Goal: Task Accomplishment & Management: Manage account settings

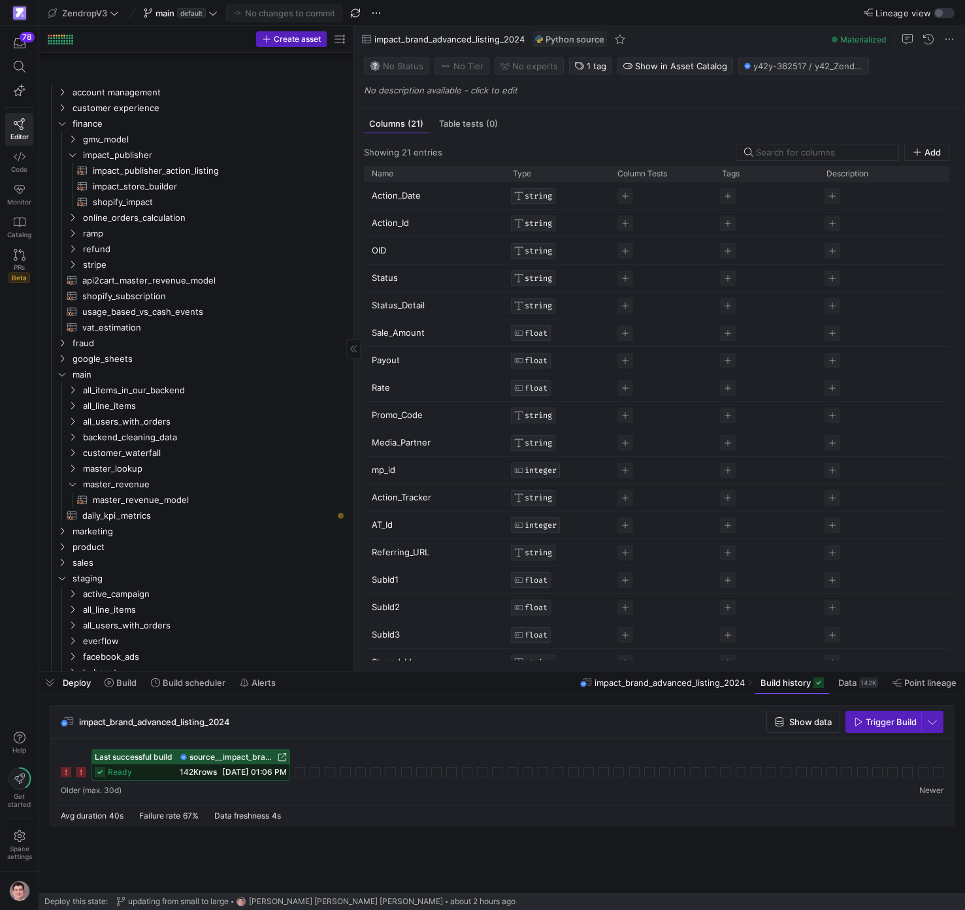
scroll to position [818, 0]
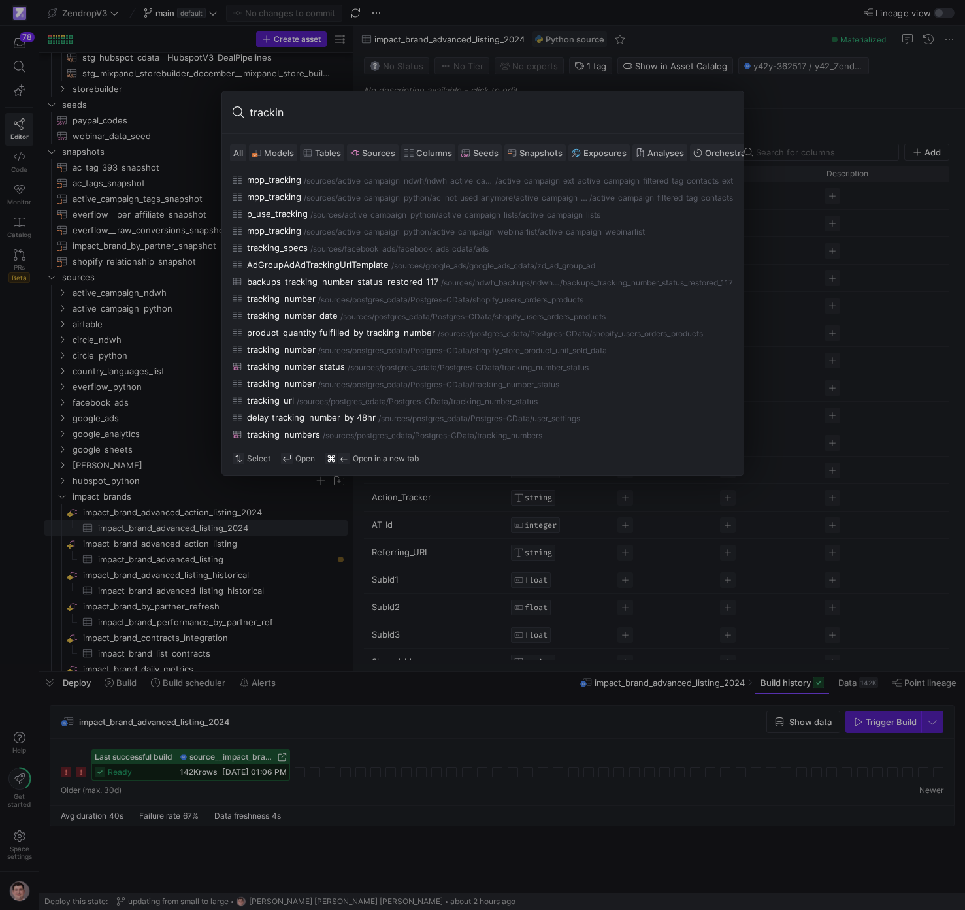
type input "tracking"
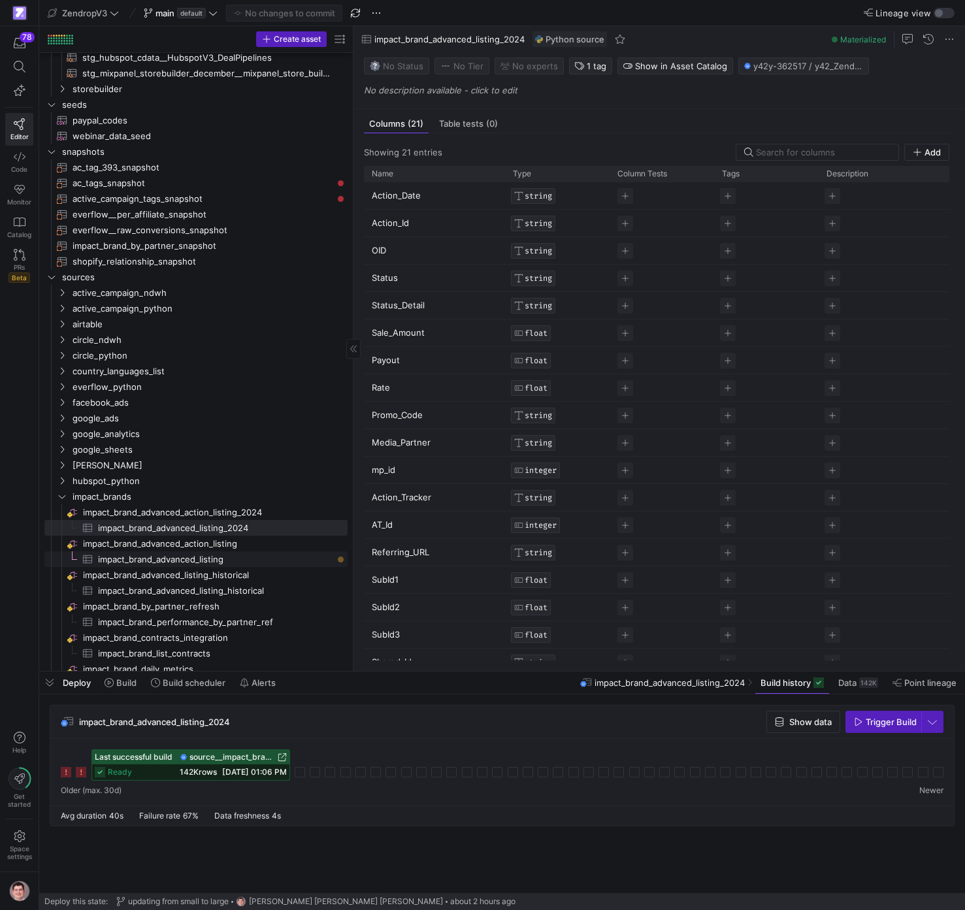
click at [221, 557] on span "impact_brand_advanced_listing​​​​​​​​​" at bounding box center [215, 559] width 234 height 15
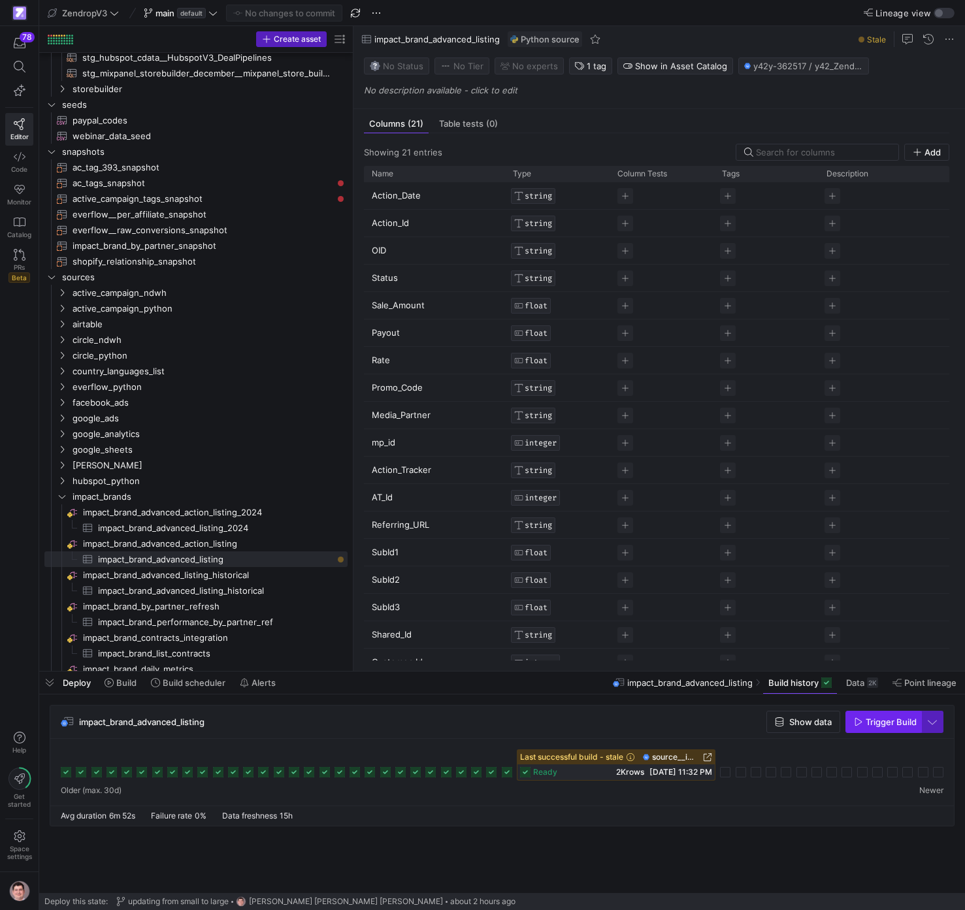
click at [892, 722] on span "Trigger Build" at bounding box center [890, 721] width 51 height 10
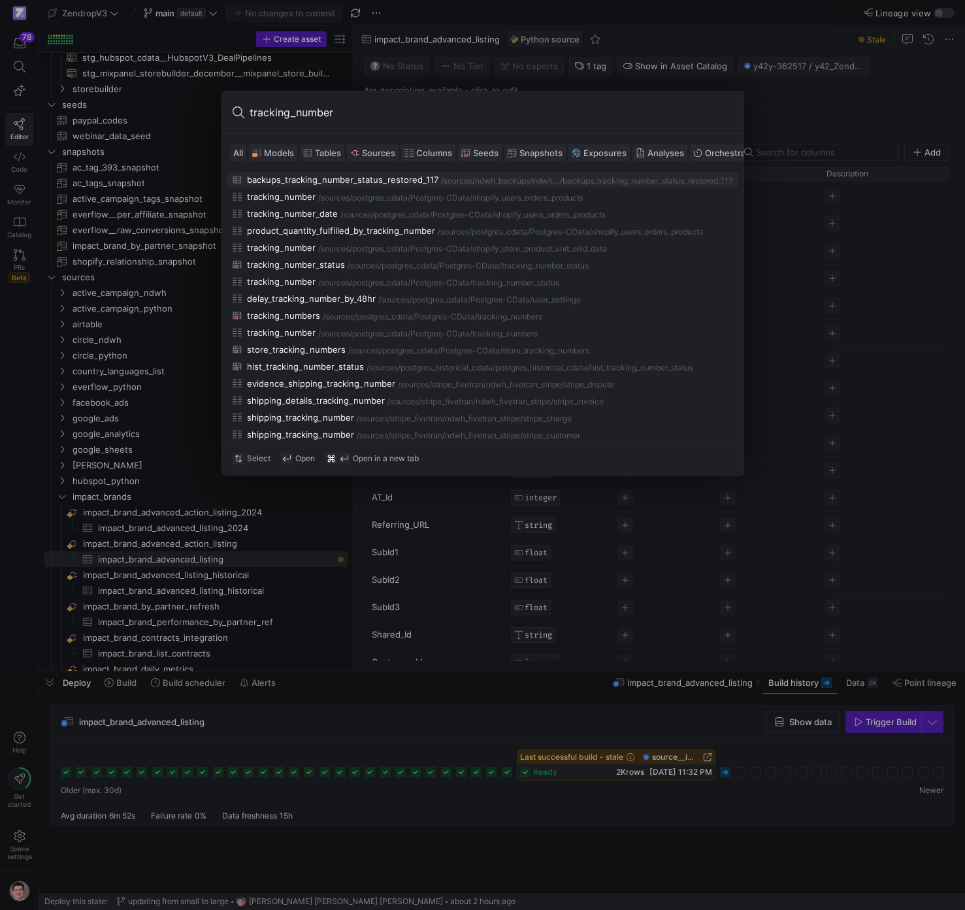
type input "tracking_number"
click at [389, 155] on span "Sources" at bounding box center [378, 153] width 33 height 10
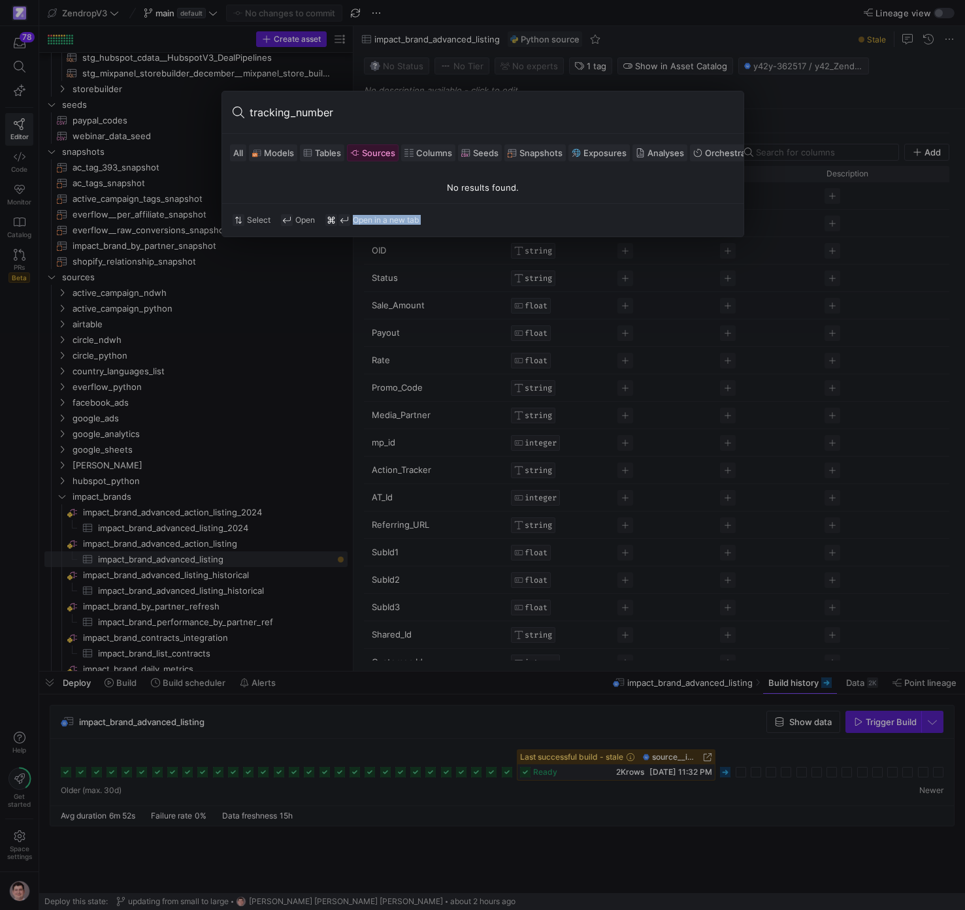
click at [389, 123] on div "tracking_number" at bounding box center [482, 112] width 521 height 42
click at [389, 118] on input "tracking_number" at bounding box center [490, 112] width 483 height 21
type input "tracking"
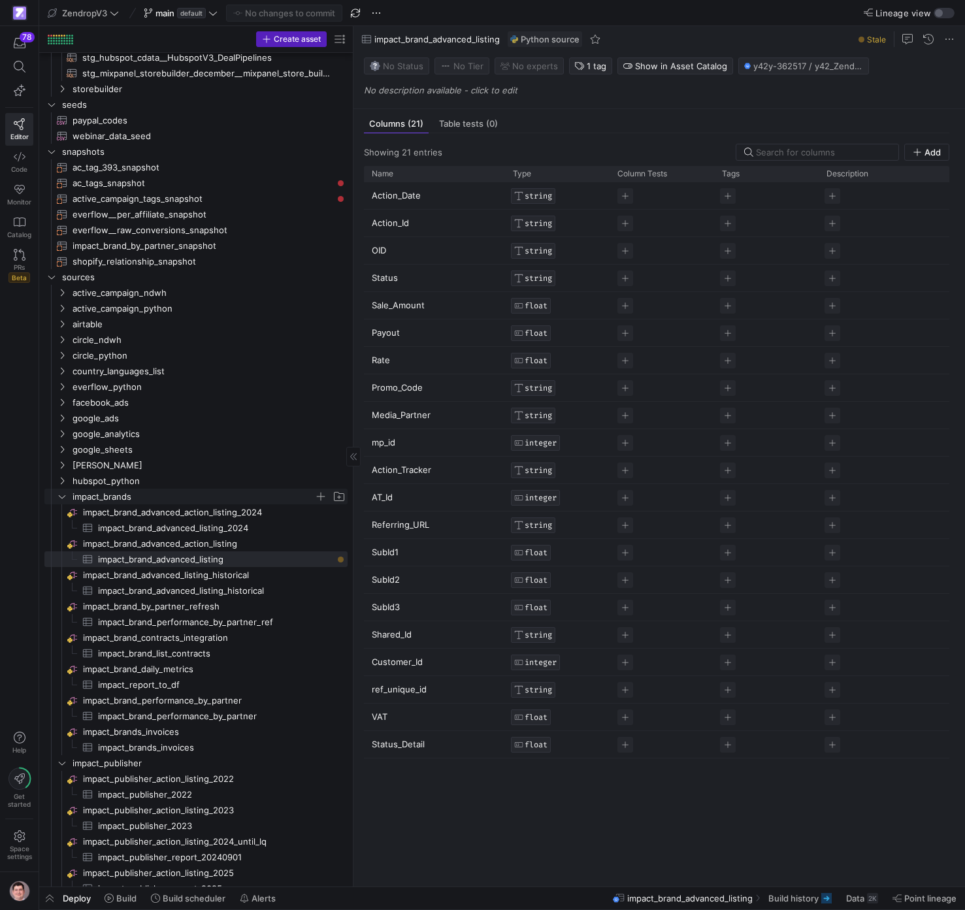
click at [129, 491] on span "impact_brands" at bounding box center [193, 496] width 242 height 15
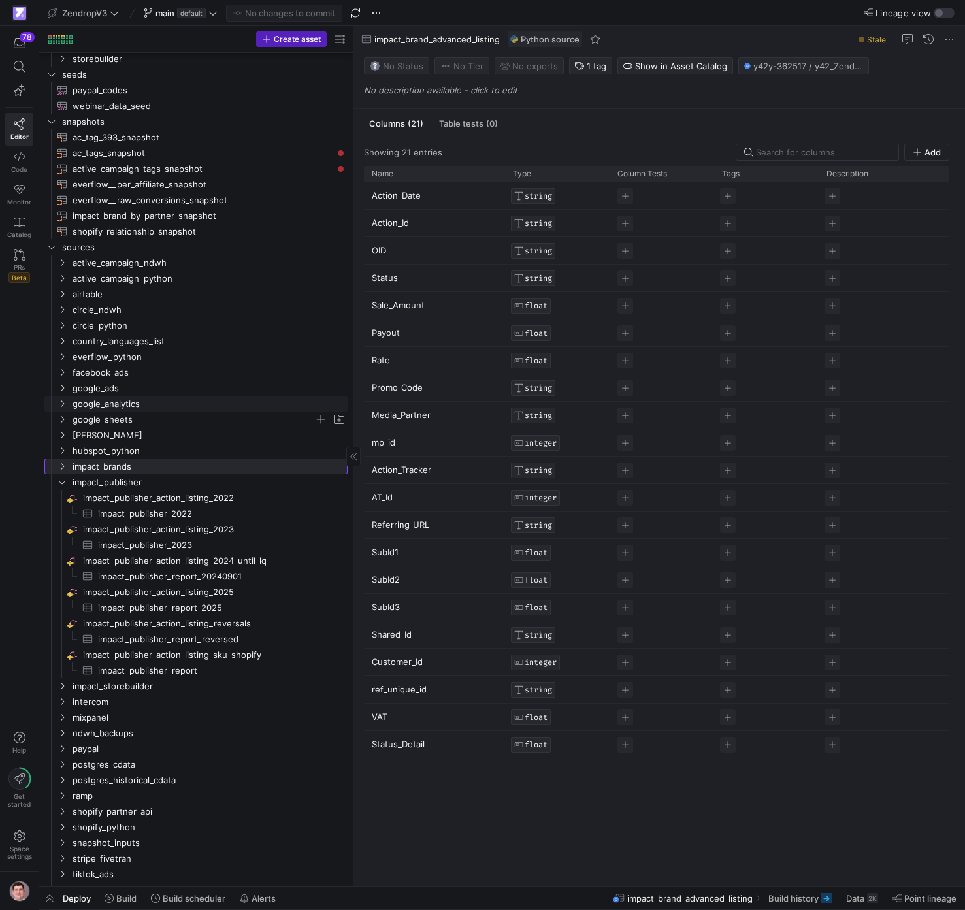
scroll to position [865, 0]
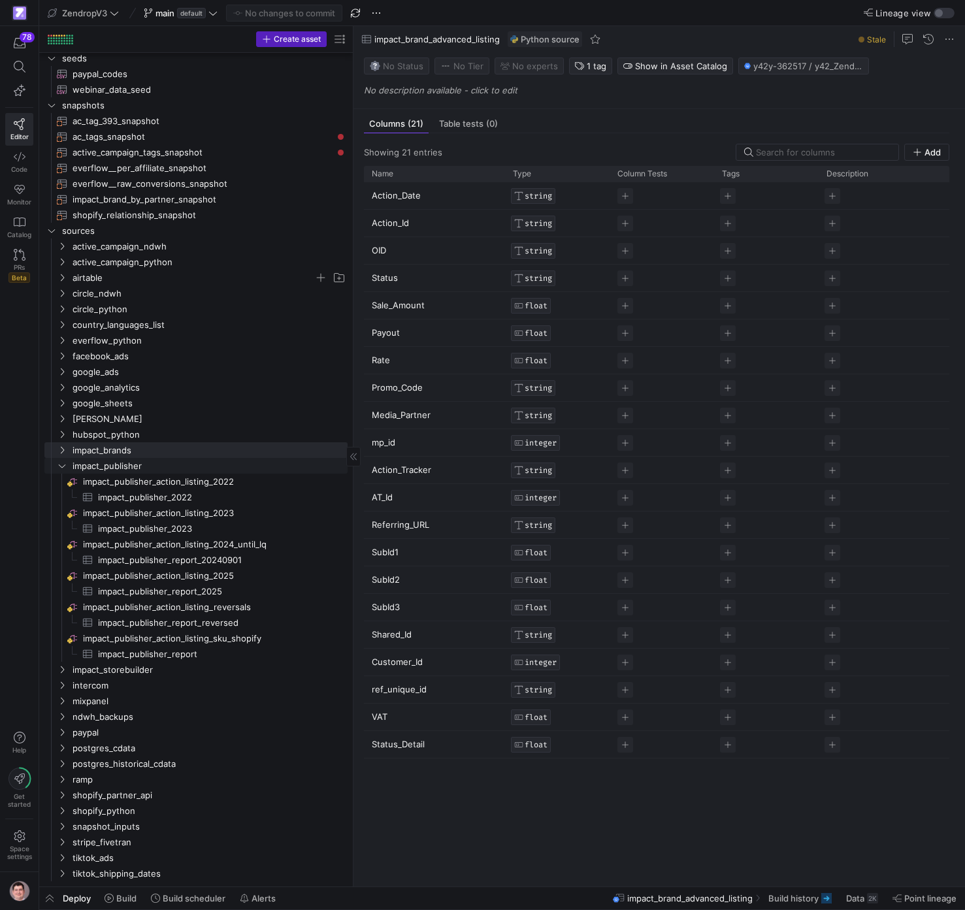
click at [112, 464] on span "impact_publisher" at bounding box center [208, 465] width 273 height 15
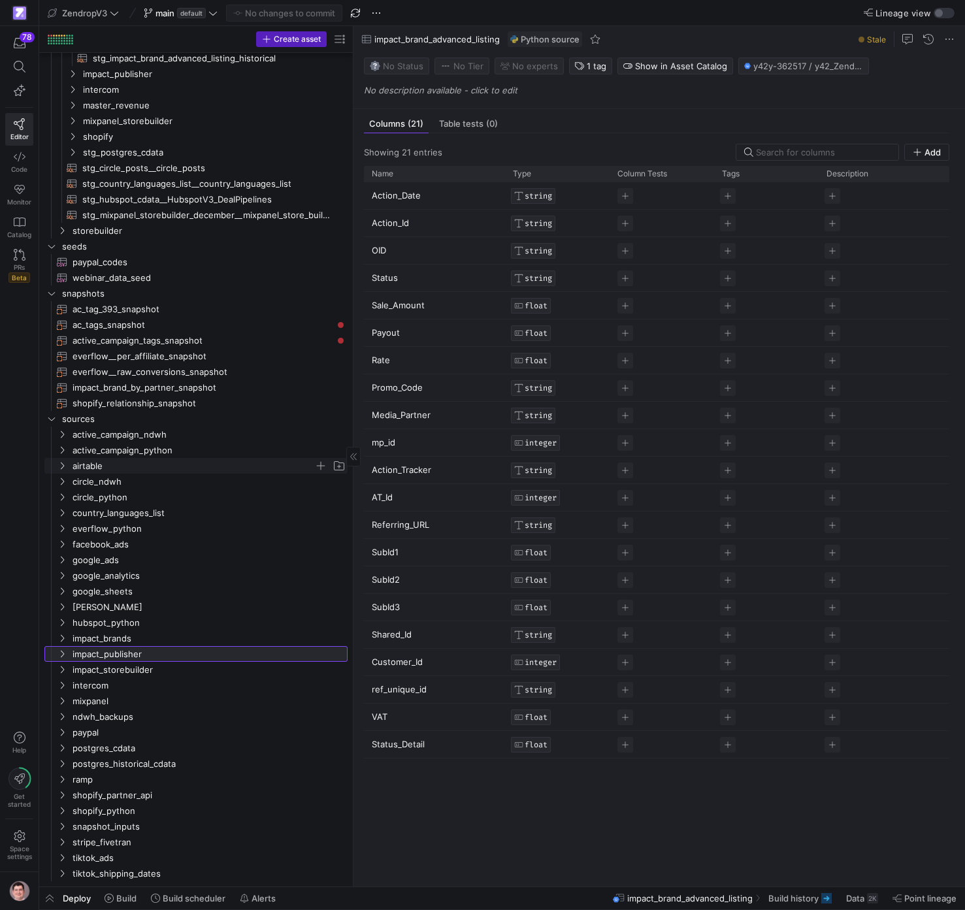
scroll to position [671, 0]
click at [115, 751] on span "postgres_cdata" at bounding box center [193, 748] width 242 height 15
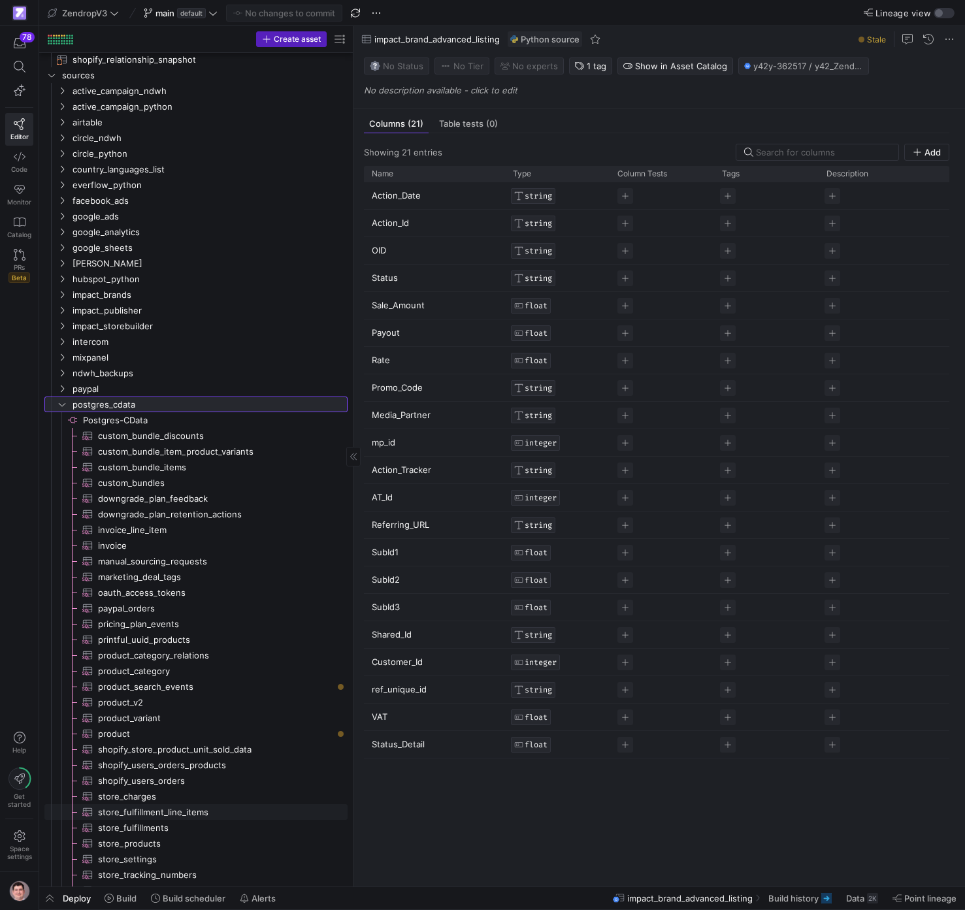
scroll to position [1038, 0]
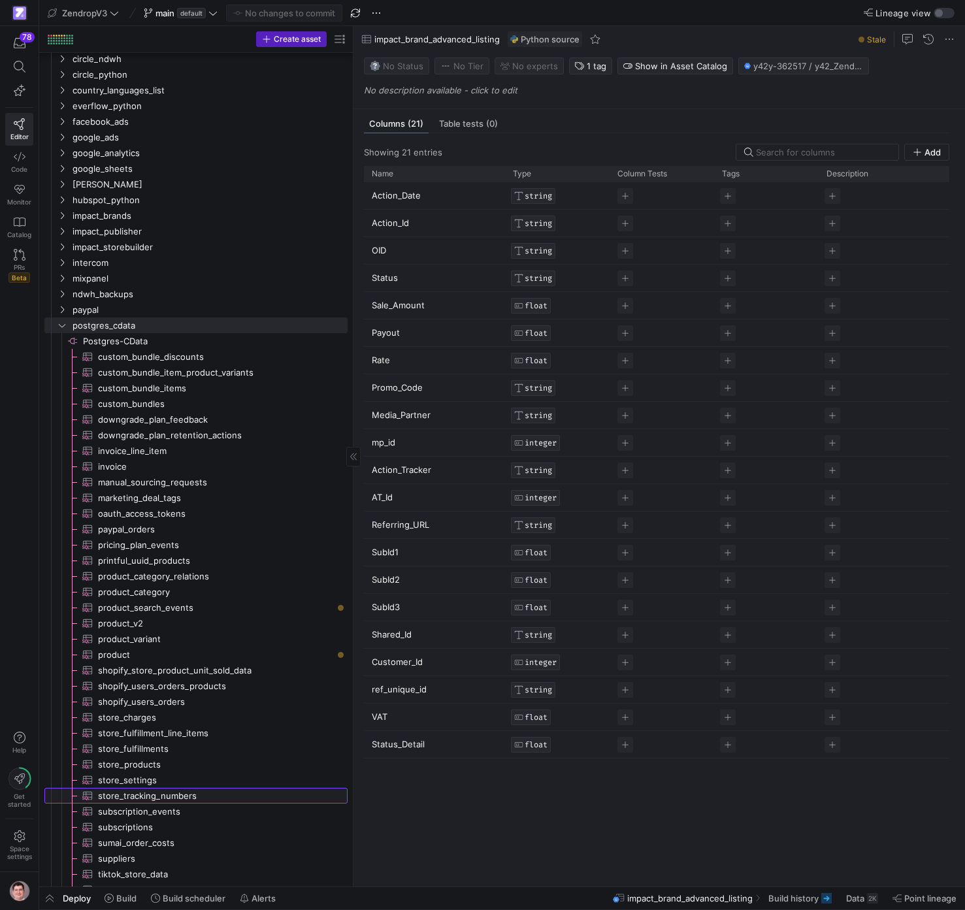
click at [163, 794] on span "store_tracking_numbers​​​​​​​​​" at bounding box center [215, 795] width 234 height 15
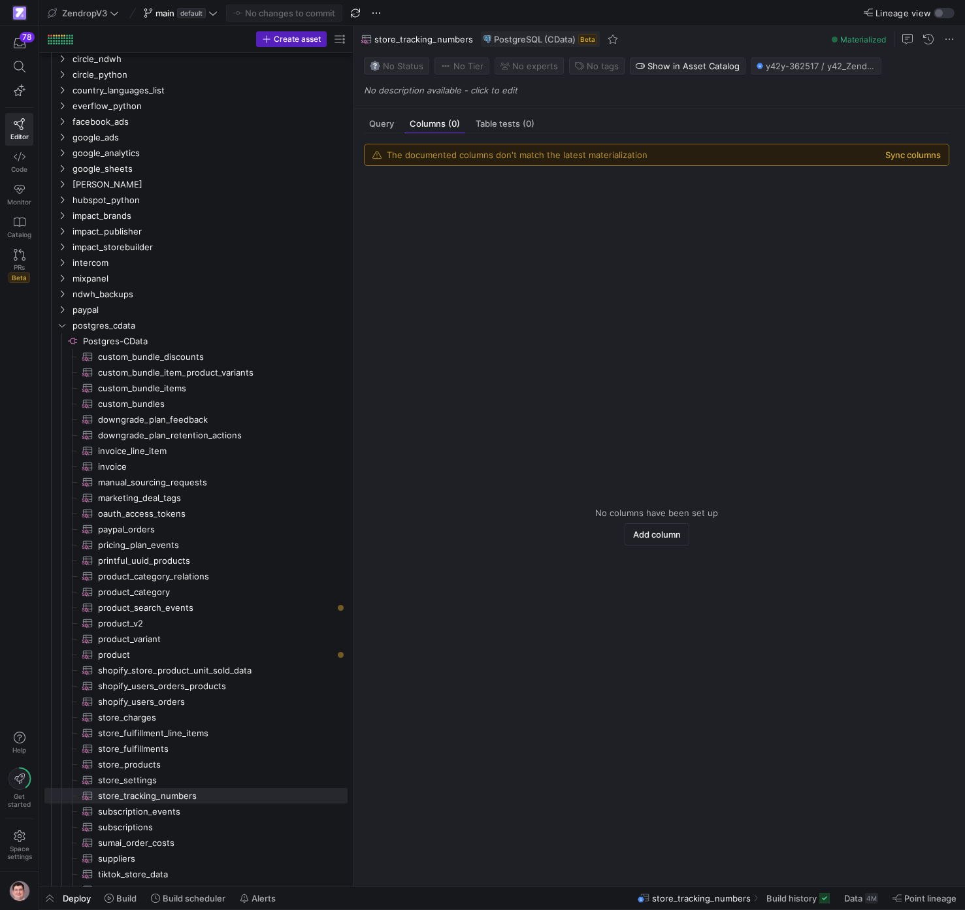
click at [933, 152] on button "Sync columns" at bounding box center [913, 155] width 56 height 10
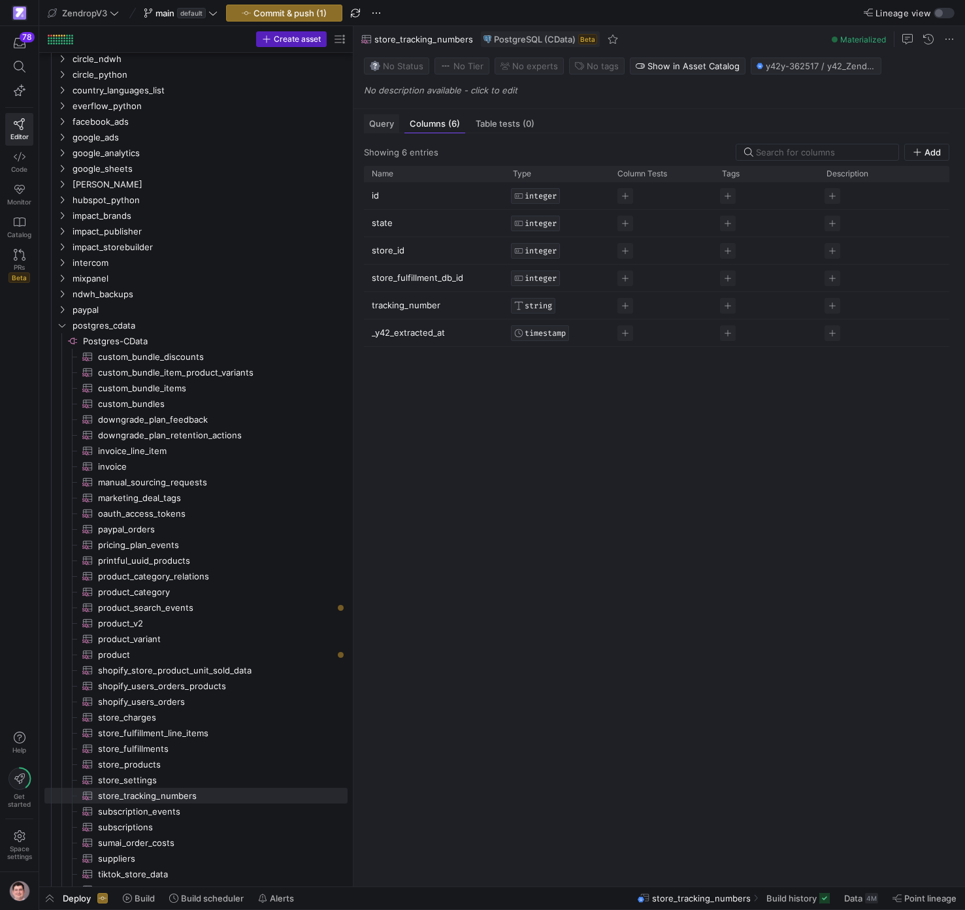
click at [388, 120] on span "Query" at bounding box center [381, 124] width 25 height 8
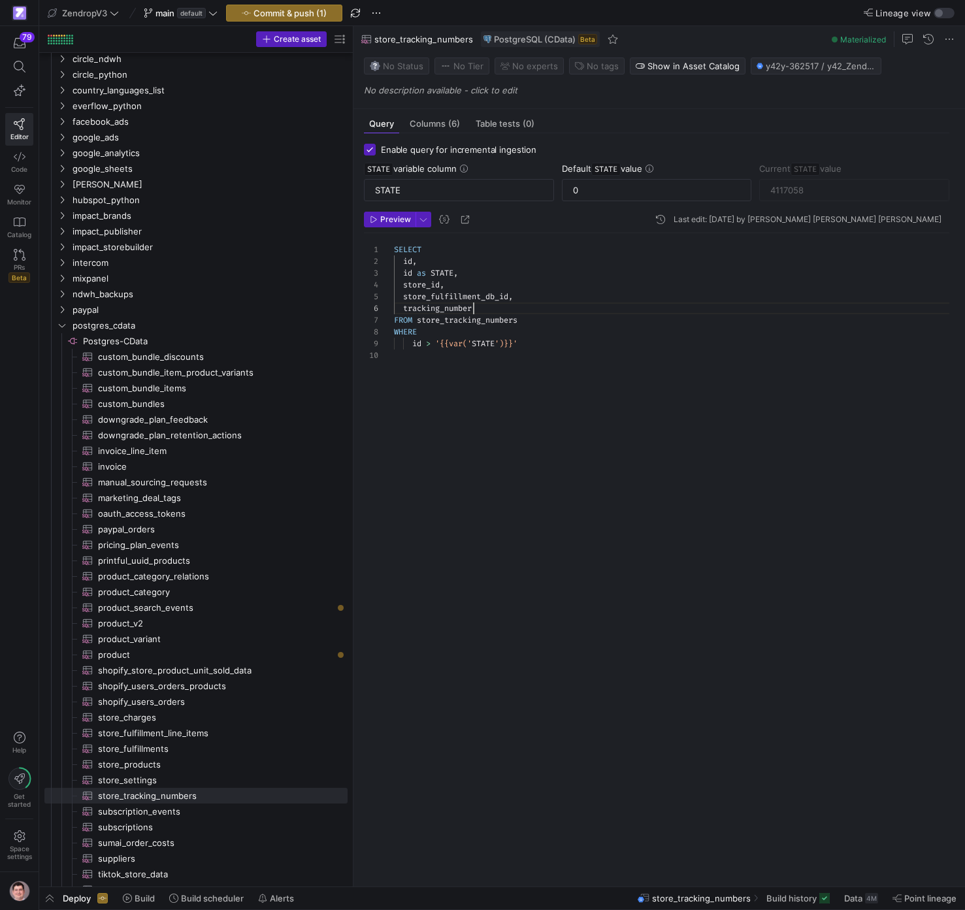
scroll to position [59, 80]
click at [571, 308] on div "SELECT id , id as STATE , store_id , store_fulfillment_db_id , tracking_number …" at bounding box center [677, 554] width 566 height 642
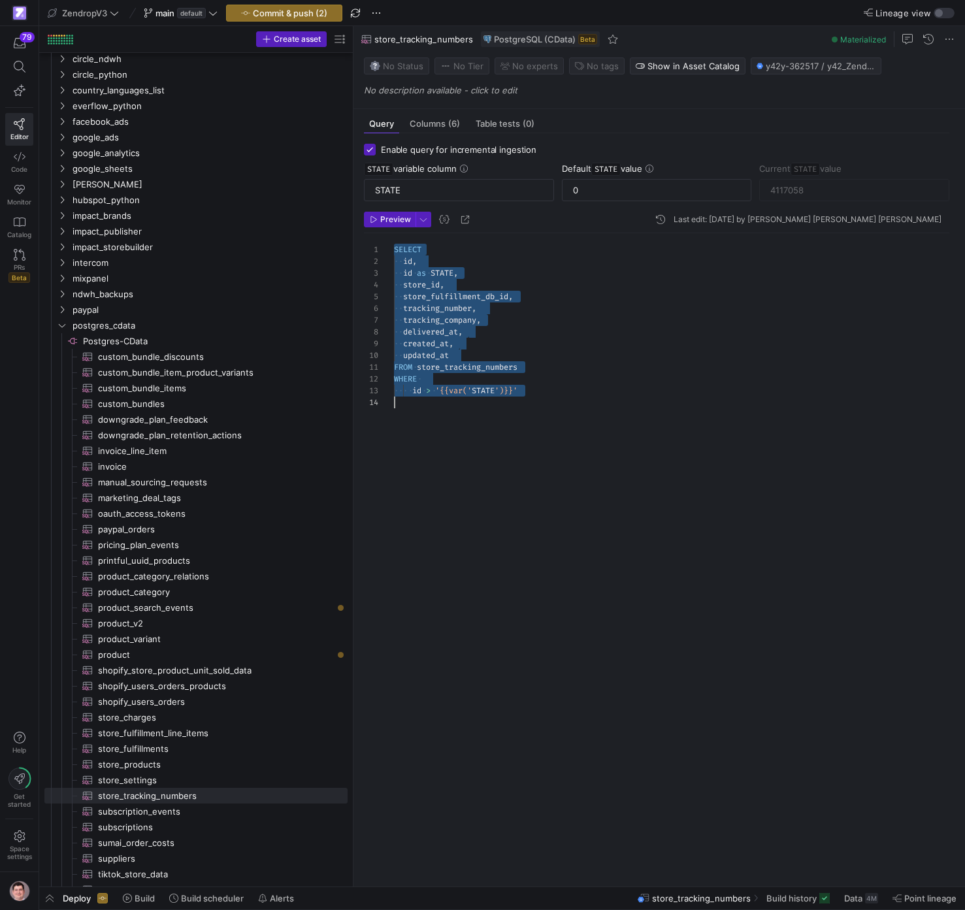
scroll to position [0, 0]
click at [857, 895] on span "Data" at bounding box center [853, 898] width 18 height 10
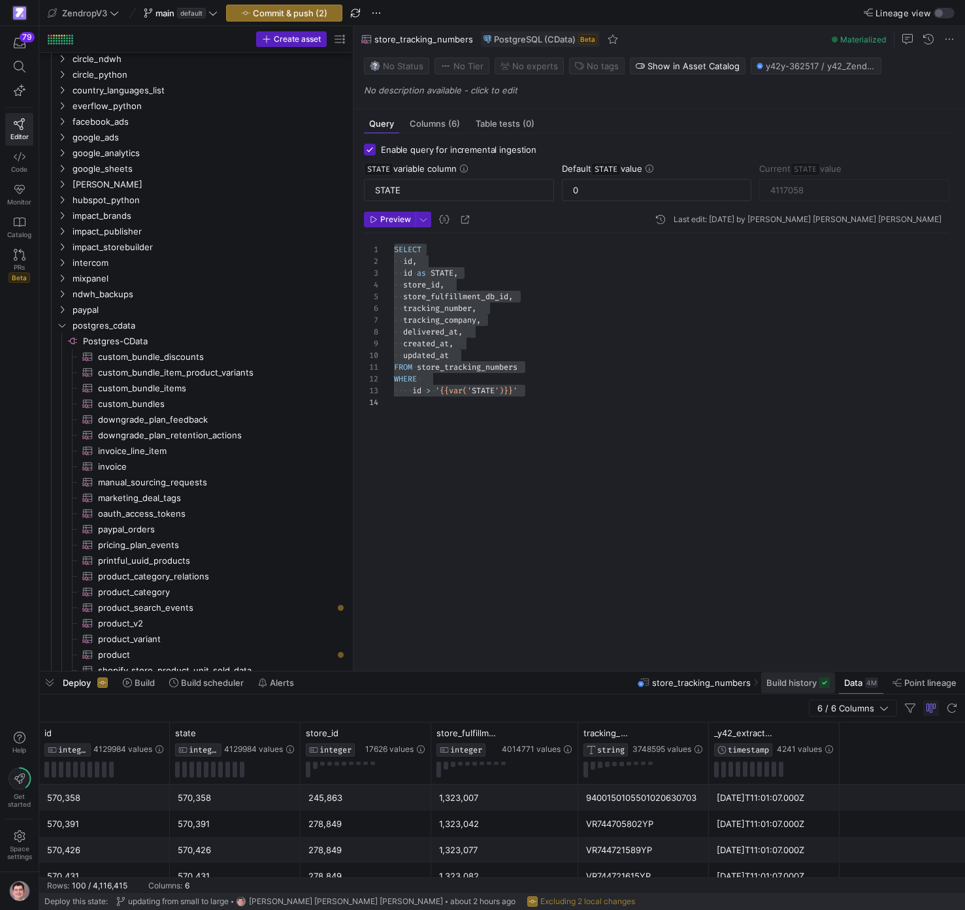
click at [776, 681] on span "Build history" at bounding box center [791, 682] width 50 height 10
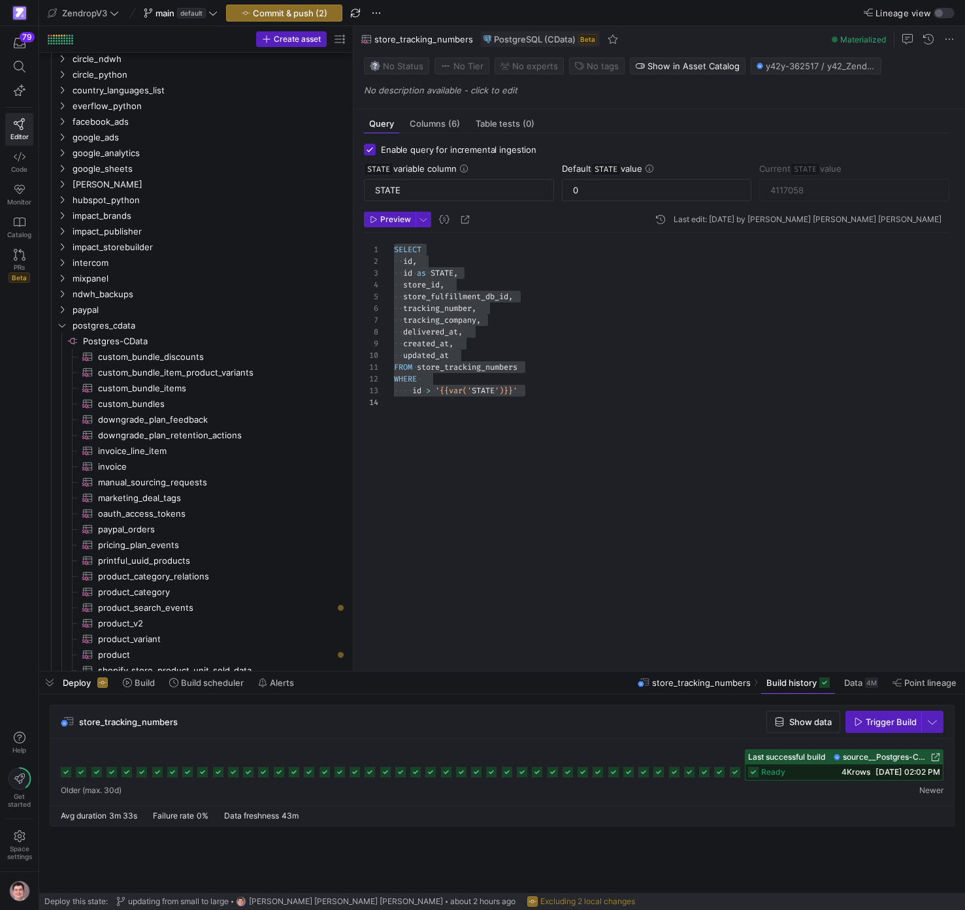
click at [234, 769] on icon at bounding box center [233, 772] width 10 height 10
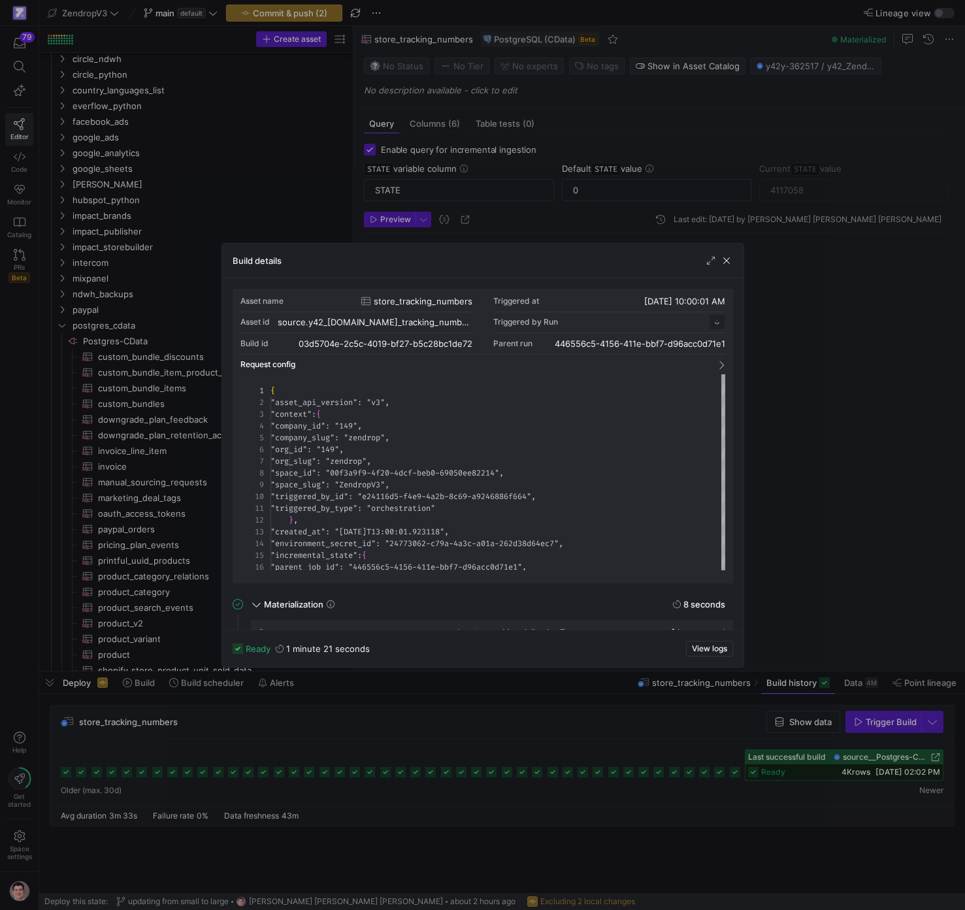
scroll to position [118, 0]
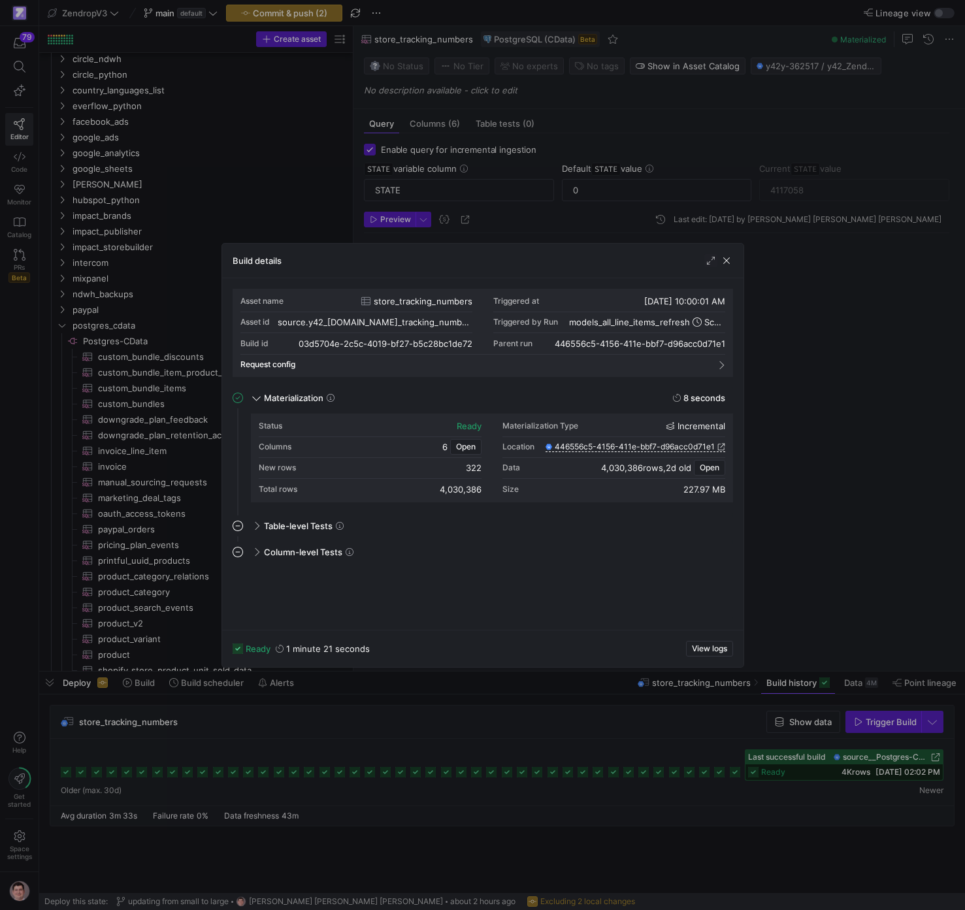
drag, startPoint x: 193, startPoint y: 762, endPoint x: 180, endPoint y: 763, distance: 13.9
click at [184, 763] on div at bounding box center [482, 455] width 965 height 910
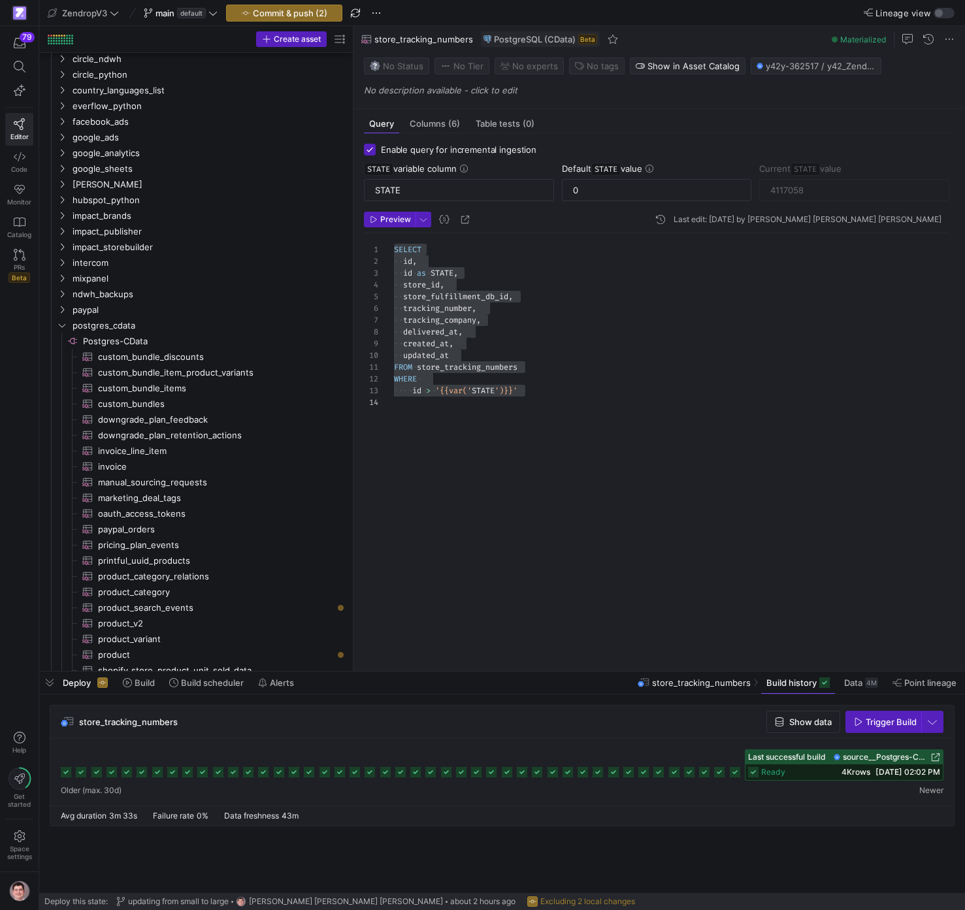
click at [67, 772] on rect at bounding box center [66, 772] width 10 height 10
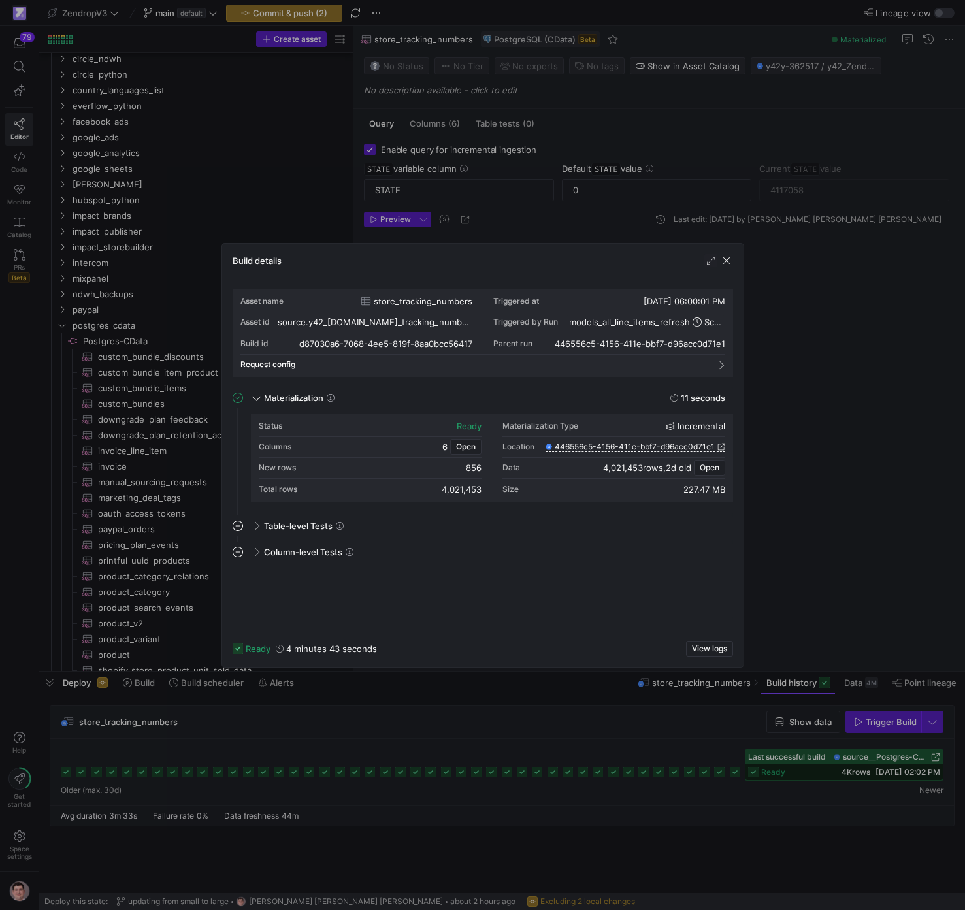
click at [346, 733] on div at bounding box center [482, 455] width 965 height 910
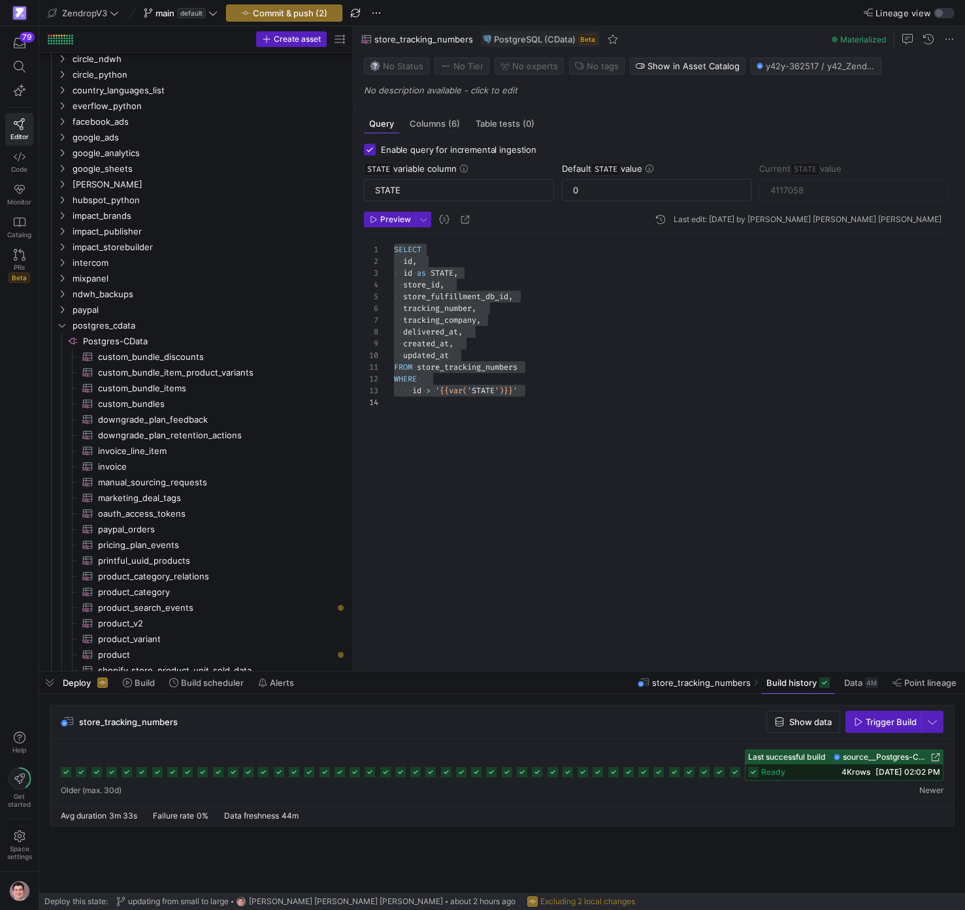
scroll to position [35, 0]
click at [549, 504] on div "SELECT id , id as STATE , store_id , store_fulfillment_db_id , tracking_number …" at bounding box center [677, 446] width 566 height 426
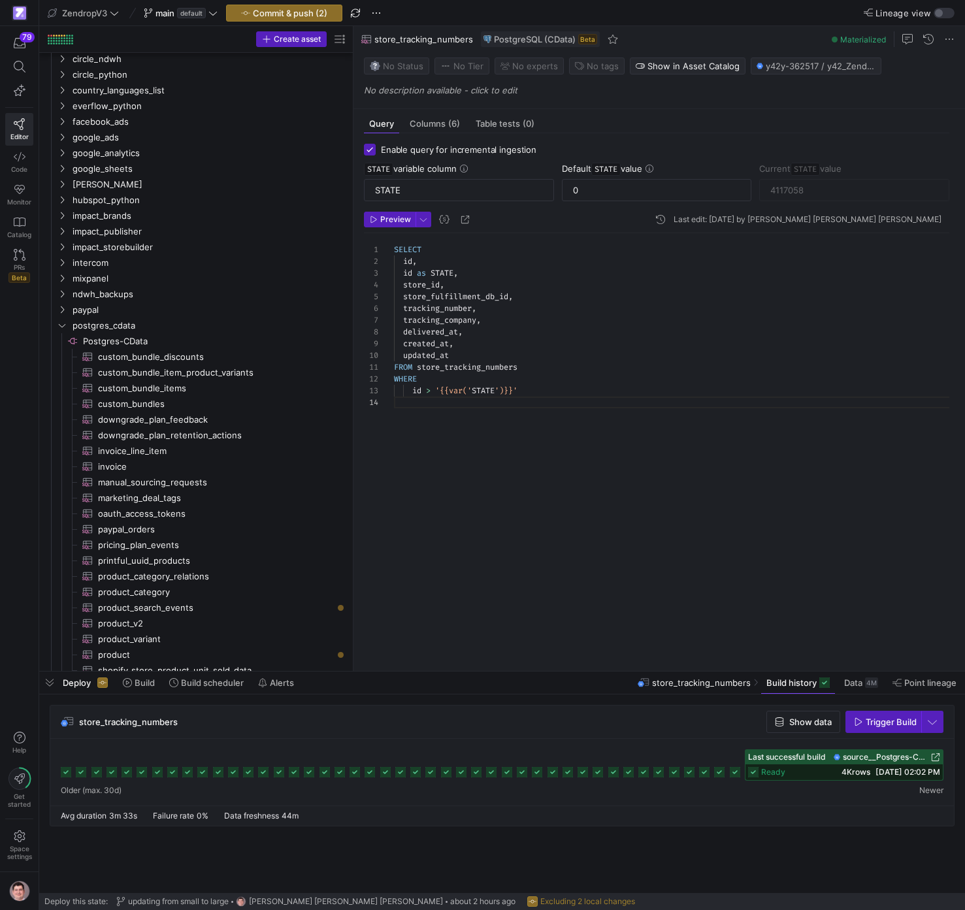
scroll to position [0, 127]
click at [577, 362] on div "SELECT id , id as STATE , store_id , store_fulfillment_db_id , tracking_number …" at bounding box center [677, 446] width 566 height 426
click at [485, 355] on div "SELECT id , id as STATE , store_id , store_fulfillment_db_id , tracking_number …" at bounding box center [677, 446] width 566 height 426
drag, startPoint x: 483, startPoint y: 356, endPoint x: 362, endPoint y: 253, distance: 159.4
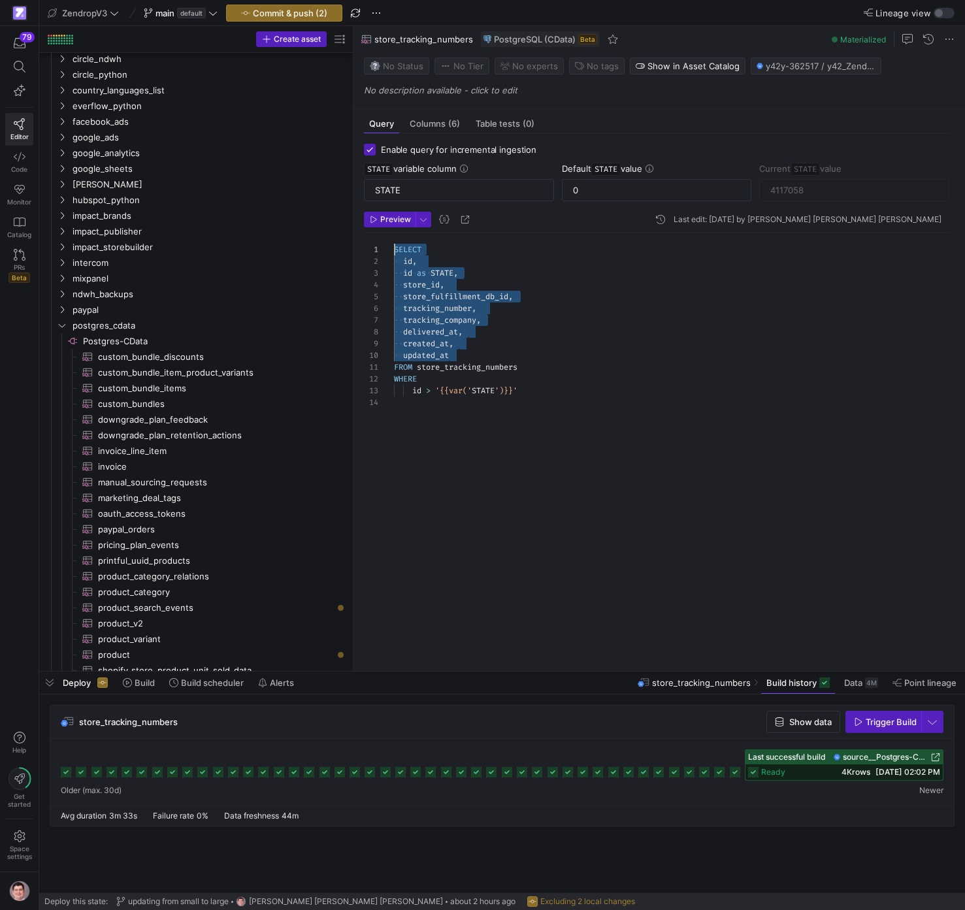
click at [394, 253] on div "SELECT id , id as STATE , store_id , store_fulfillment_db_id , tracking_number …" at bounding box center [677, 446] width 566 height 426
click at [507, 338] on div "SELECT id , id as STATE , store_id , store_fulfillment_db_id , tracking_number …" at bounding box center [677, 446] width 566 height 426
click at [304, 16] on span "Commit & push (2)" at bounding box center [290, 13] width 74 height 10
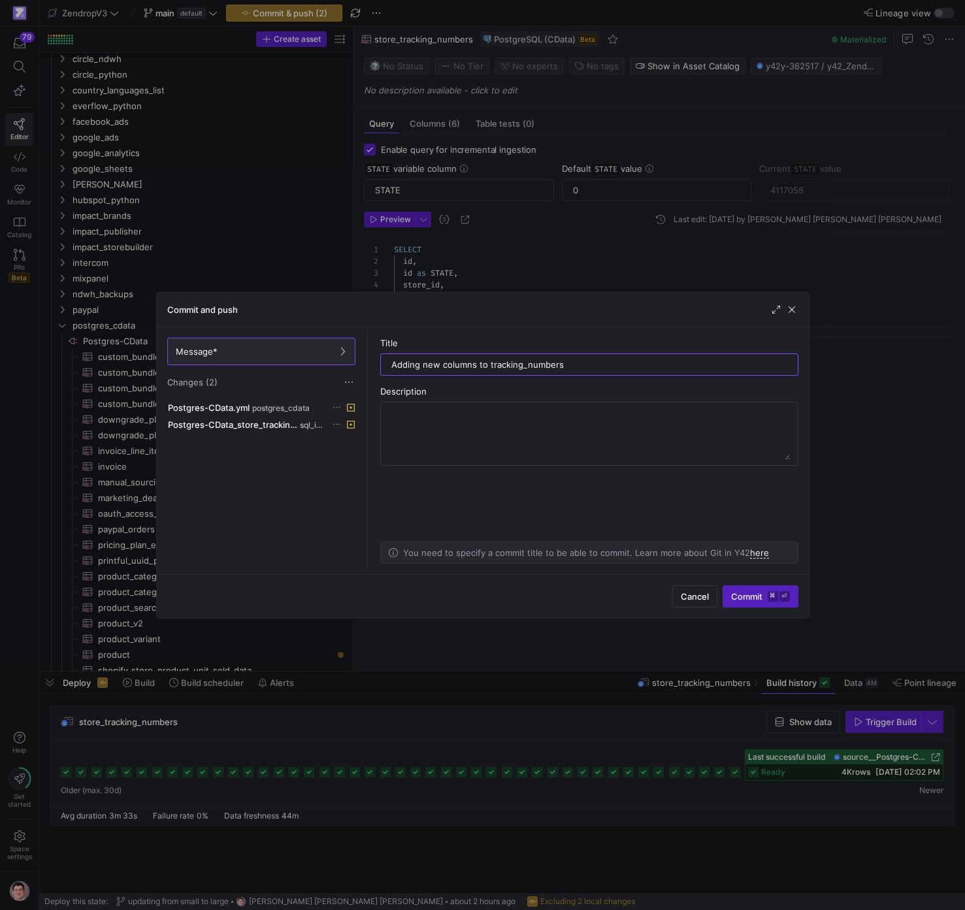
type input "Adding new columns to tracking_numbers"
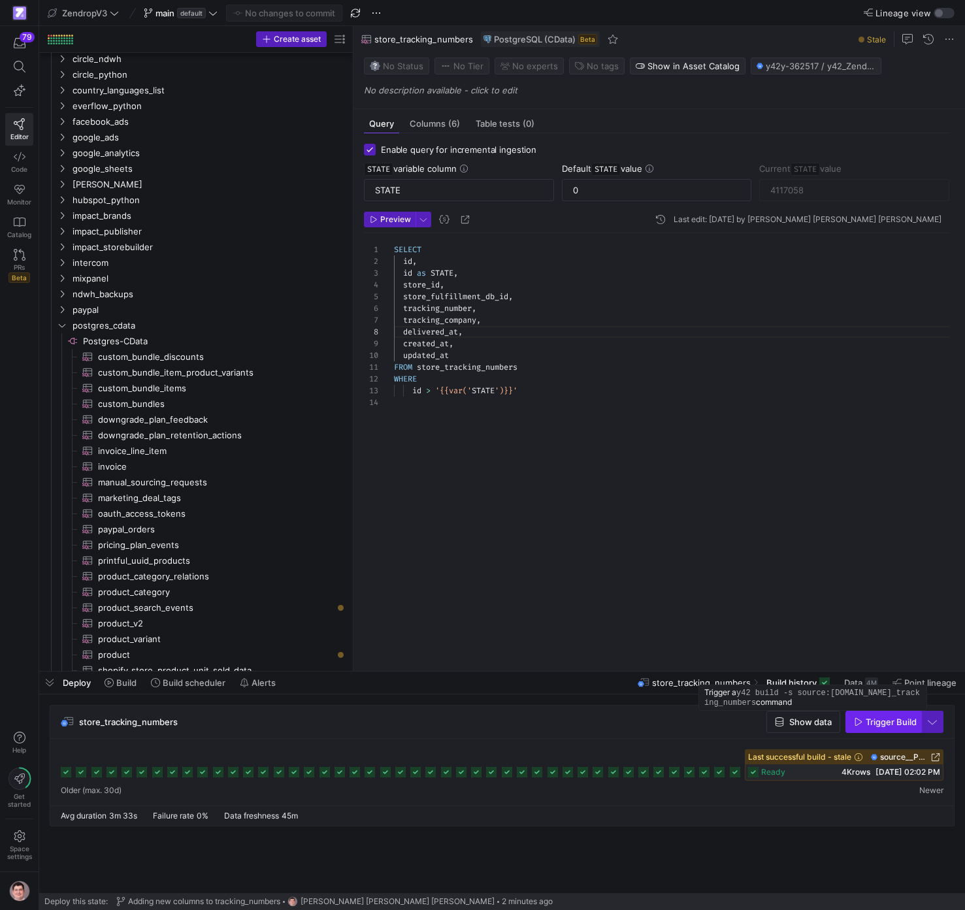
click at [875, 726] on span "Trigger Build" at bounding box center [890, 721] width 51 height 10
click at [150, 720] on span "store_tracking_numbers" at bounding box center [128, 721] width 99 height 10
click at [124, 681] on span "Build" at bounding box center [126, 682] width 20 height 10
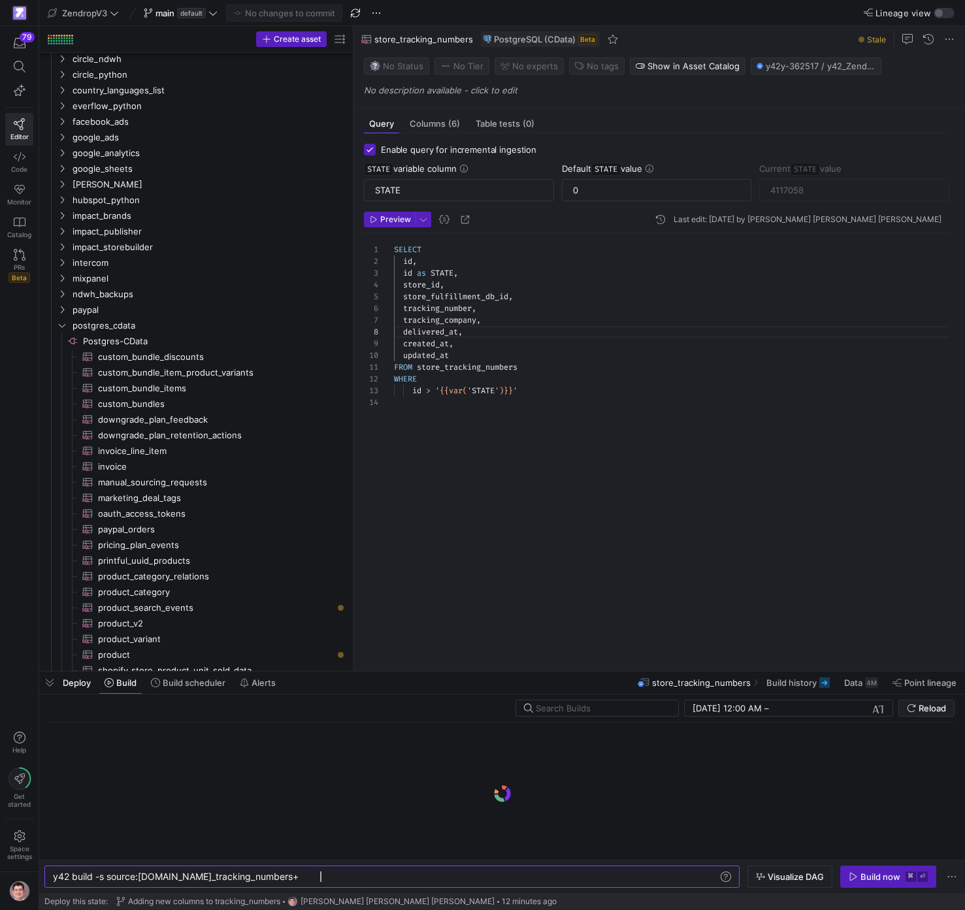
scroll to position [0, 268]
click at [795, 879] on span "Visualize DAG" at bounding box center [795, 876] width 56 height 10
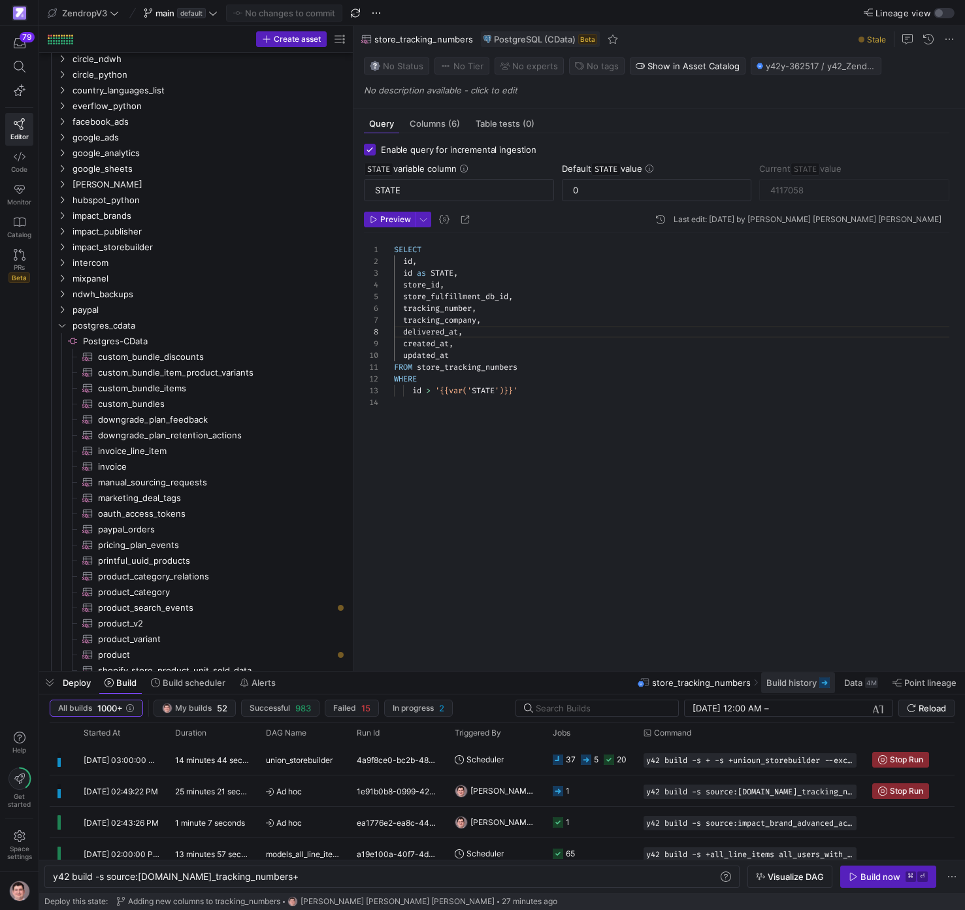
click at [811, 681] on span "Build history" at bounding box center [791, 682] width 50 height 10
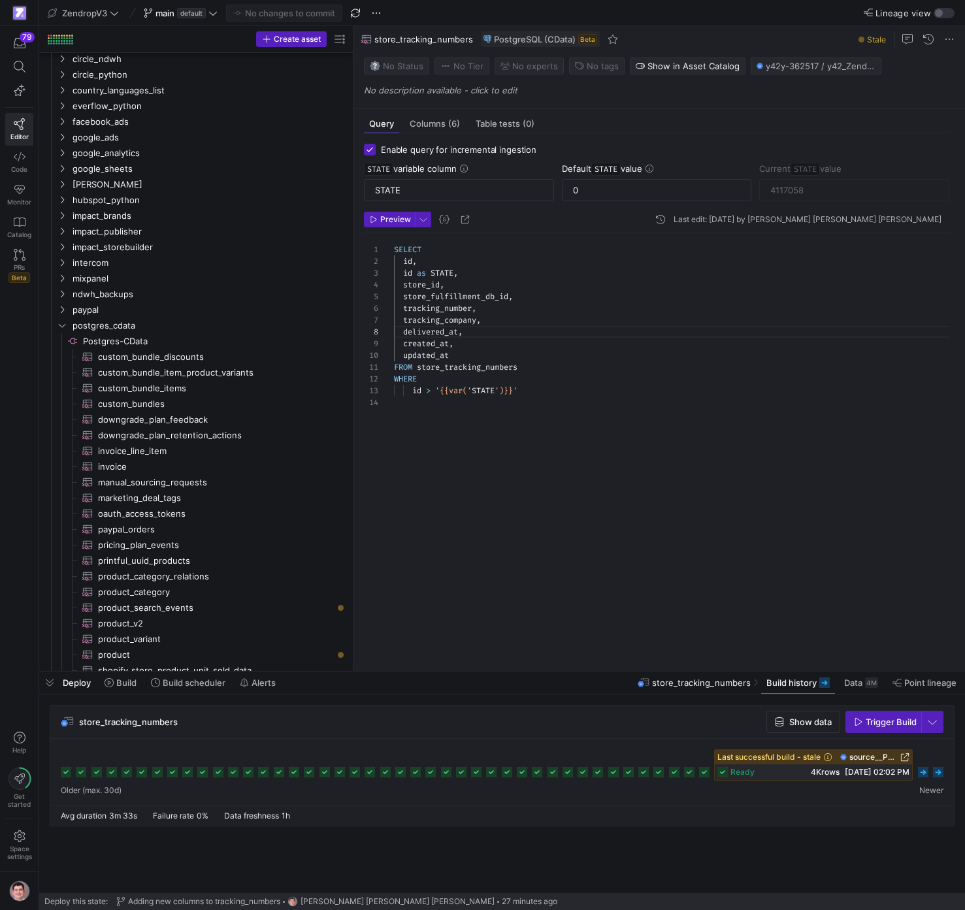
click at [928, 771] on g at bounding box center [923, 772] width 10 height 10
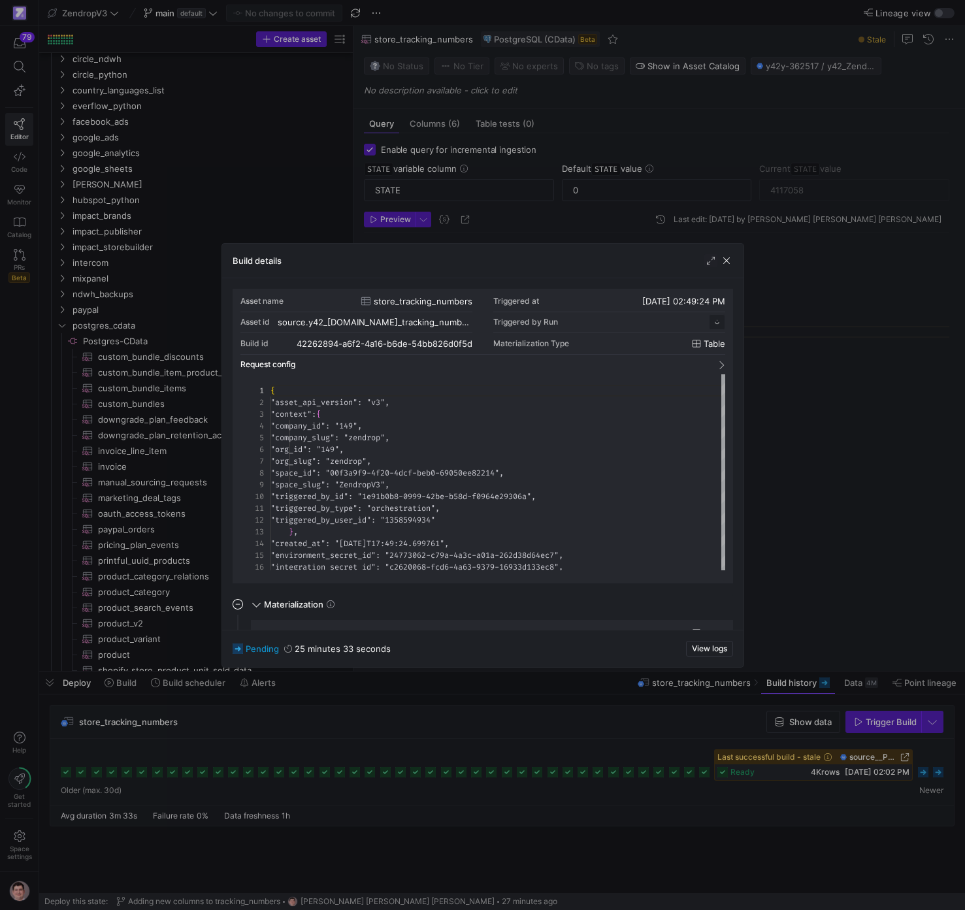
scroll to position [118, 0]
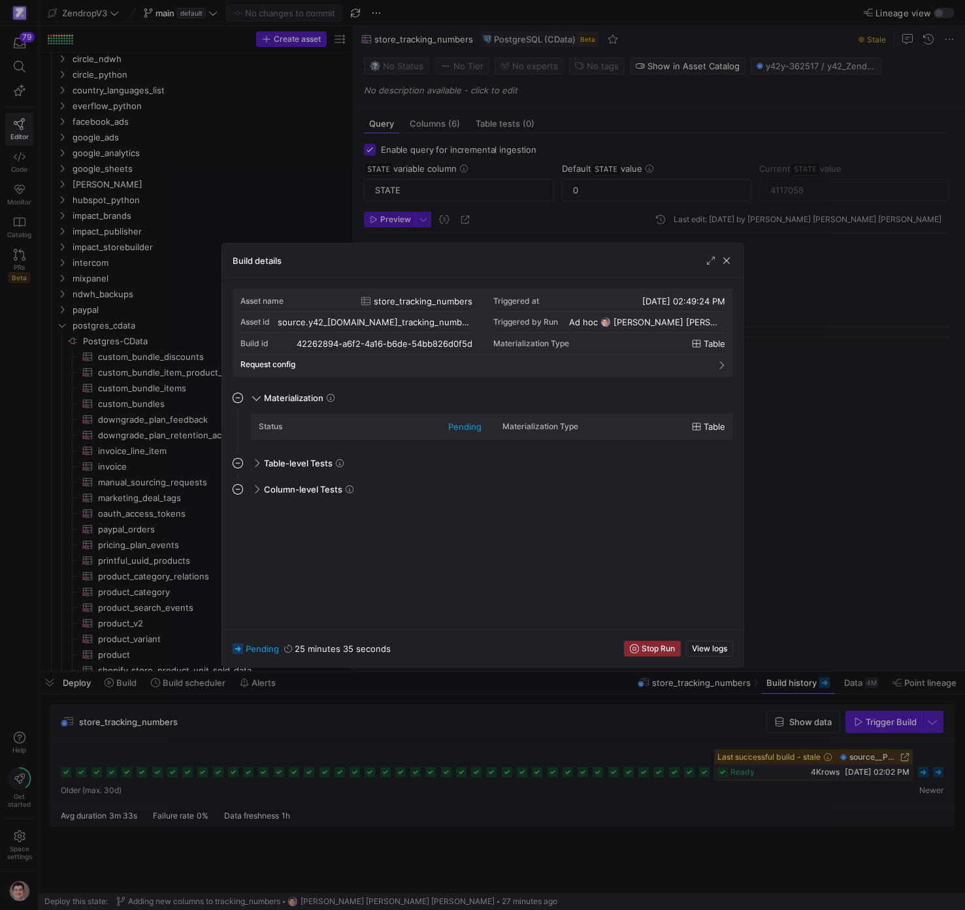
click at [903, 773] on div at bounding box center [482, 455] width 965 height 910
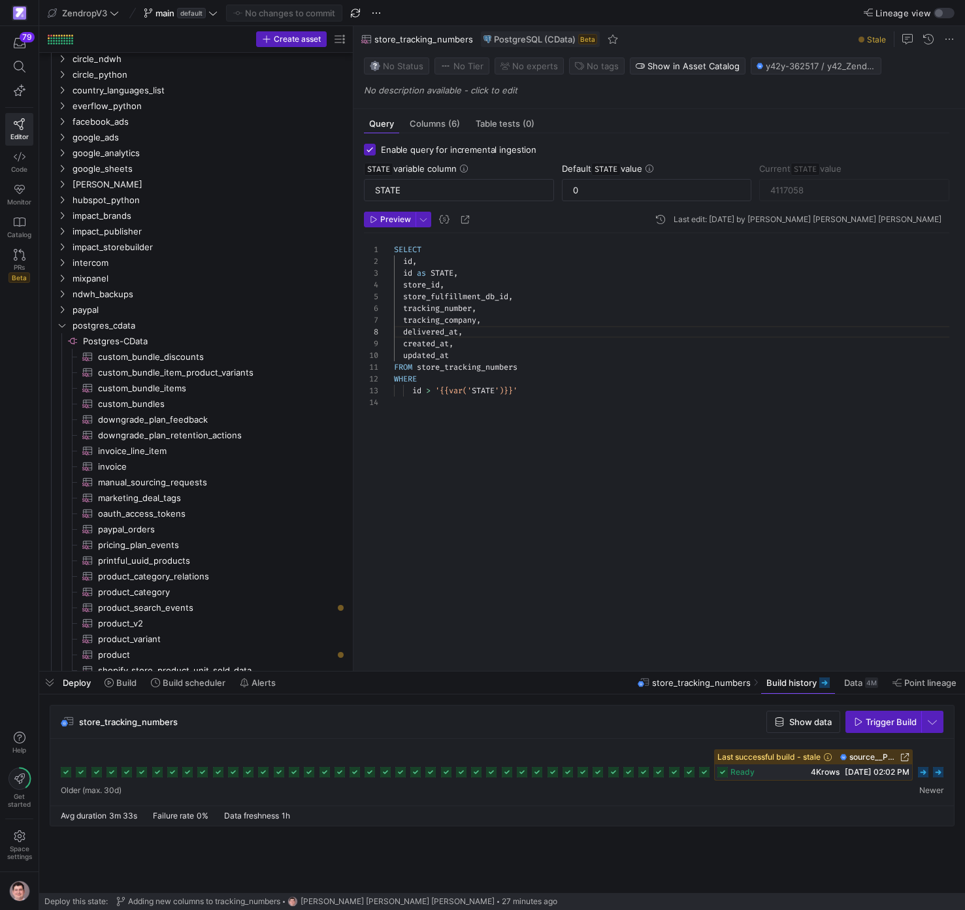
click at [943, 772] on rect at bounding box center [938, 772] width 10 height 10
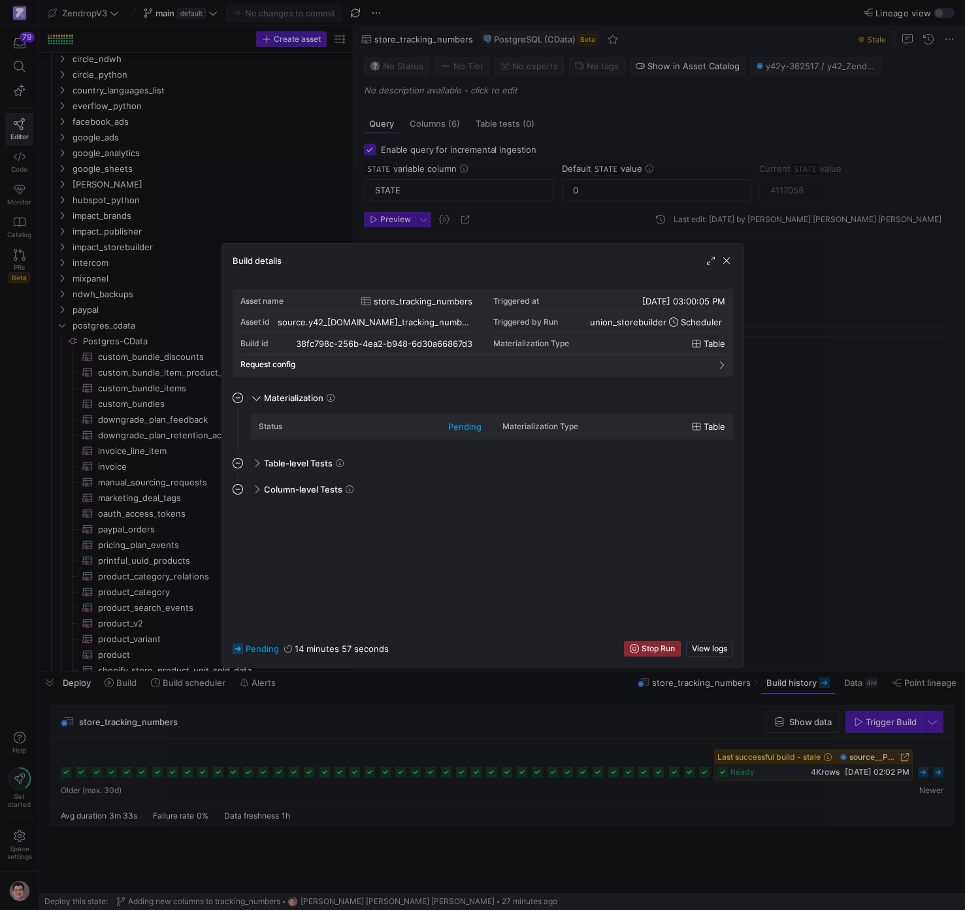
drag, startPoint x: 835, startPoint y: 796, endPoint x: 927, endPoint y: 780, distance: 93.5
click at [835, 796] on div at bounding box center [482, 455] width 965 height 910
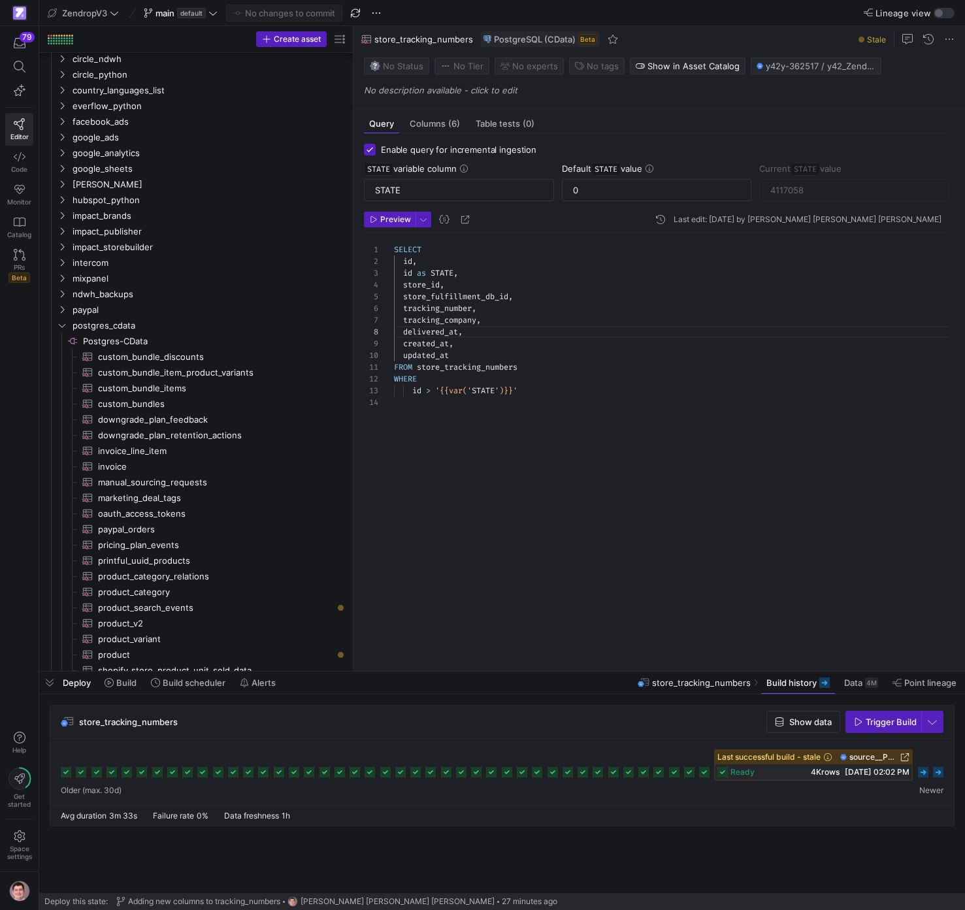
click at [928, 775] on icon at bounding box center [923, 772] width 10 height 10
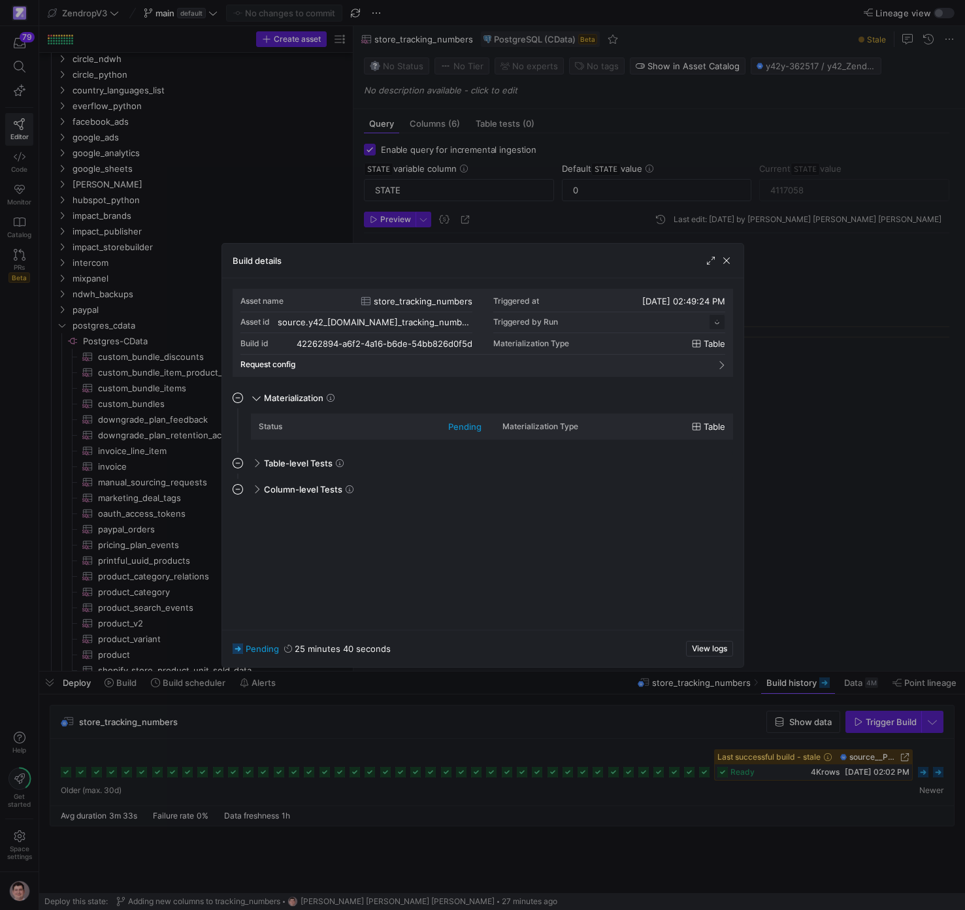
drag, startPoint x: 933, startPoint y: 760, endPoint x: 945, endPoint y: 765, distance: 13.2
click at [933, 760] on div at bounding box center [482, 455] width 965 height 910
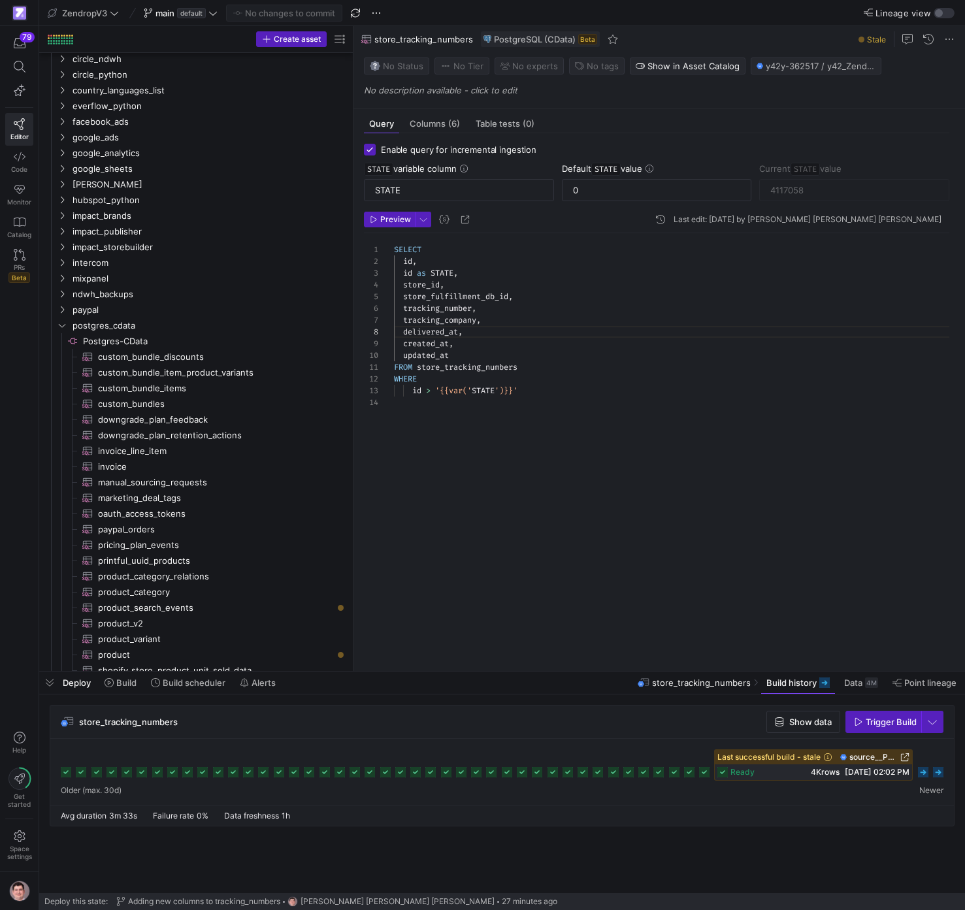
click at [943, 775] on icon at bounding box center [938, 772] width 10 height 10
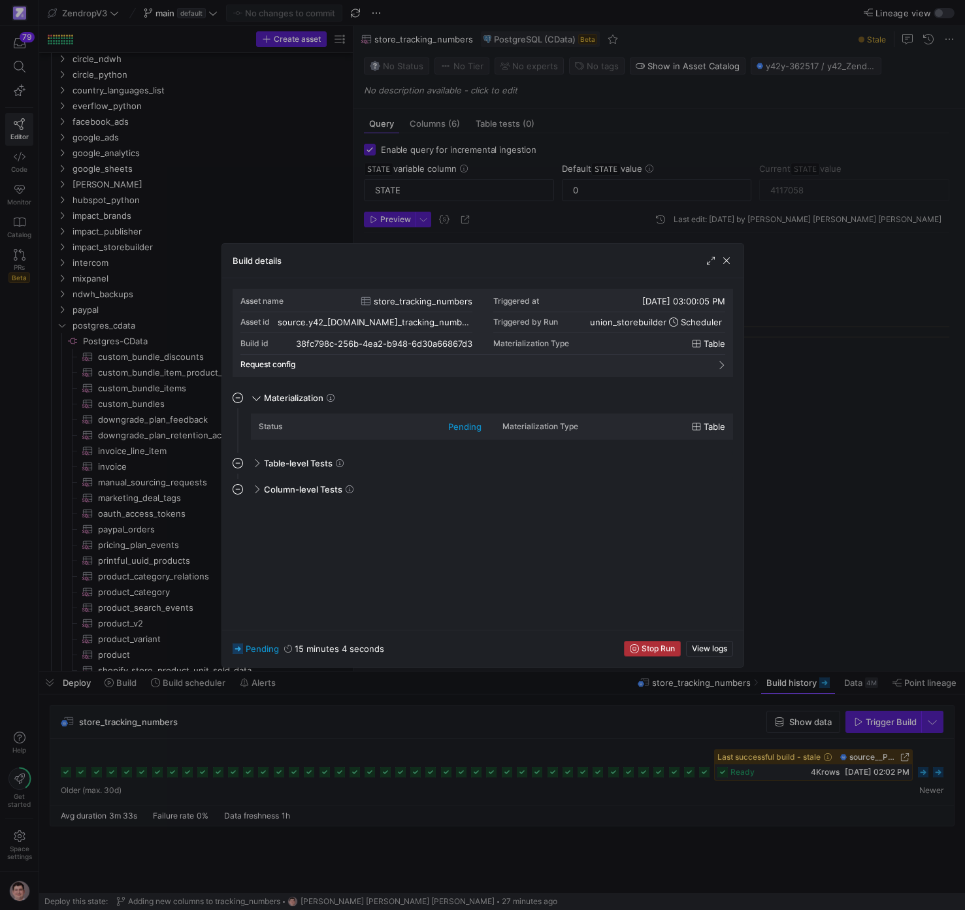
click at [664, 649] on span "Stop Run" at bounding box center [657, 648] width 33 height 9
click at [835, 628] on div at bounding box center [482, 455] width 965 height 910
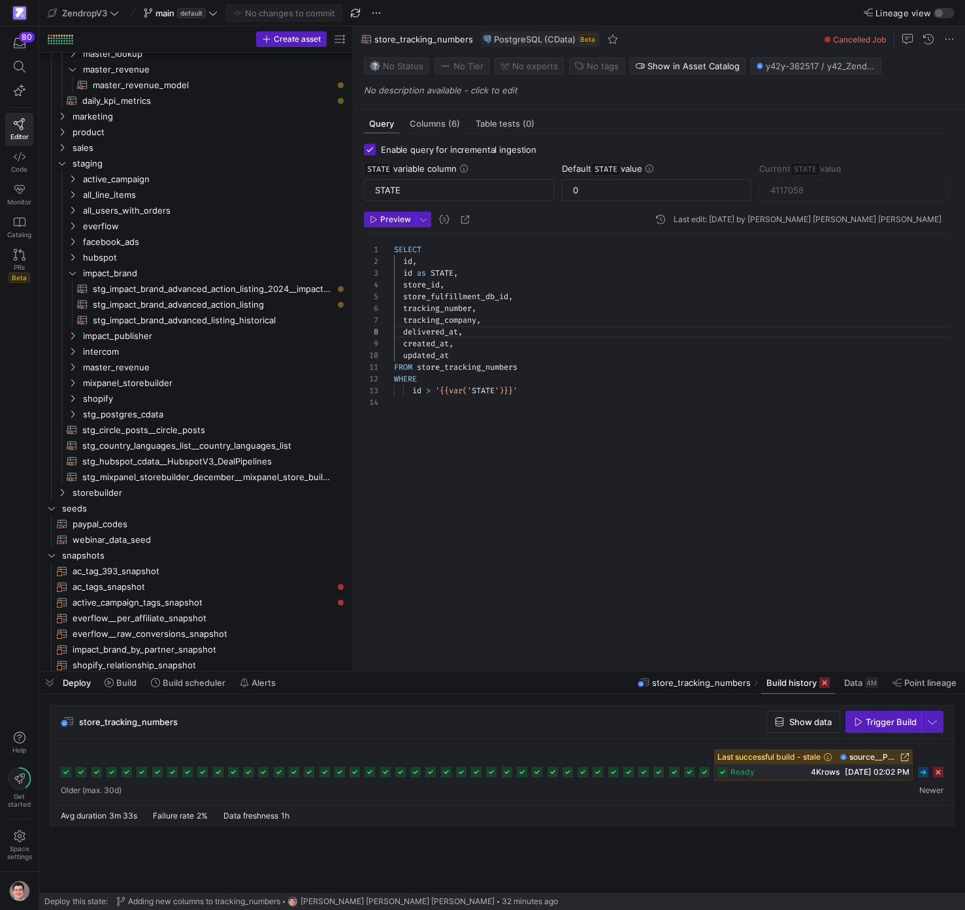
scroll to position [0, 0]
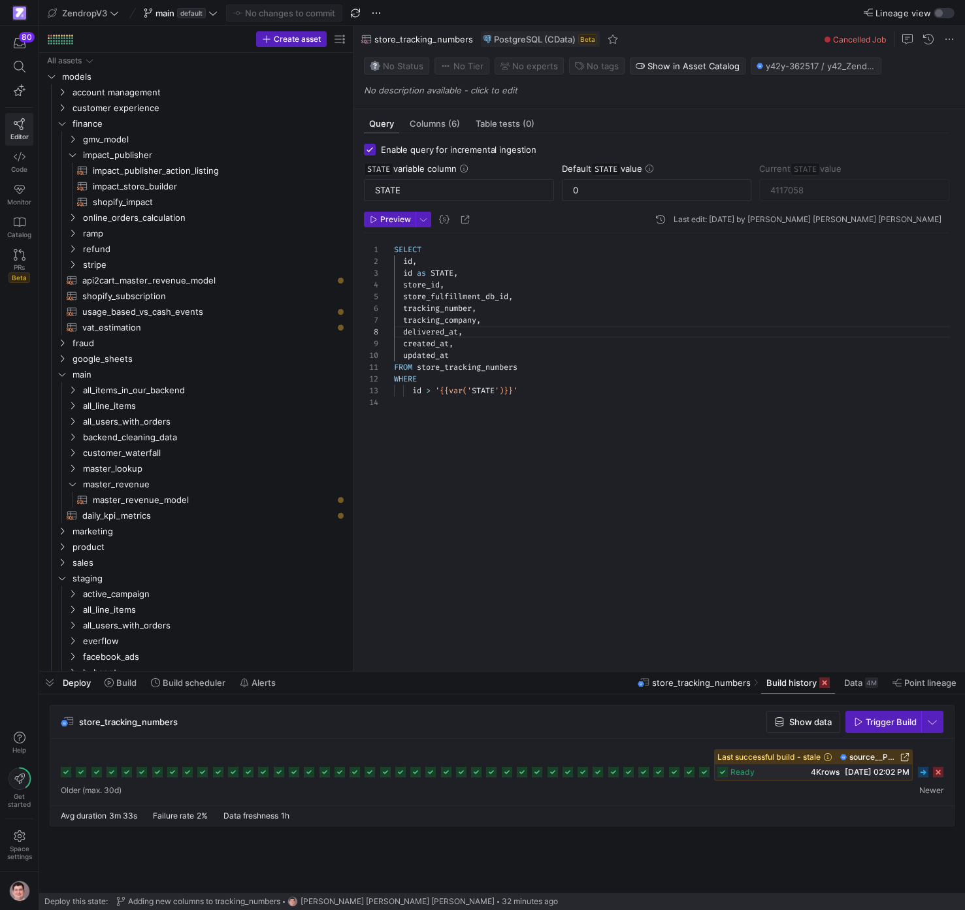
click at [23, 133] on span "Editor" at bounding box center [19, 137] width 18 height 8
click at [20, 166] on span "Code" at bounding box center [19, 169] width 16 height 8
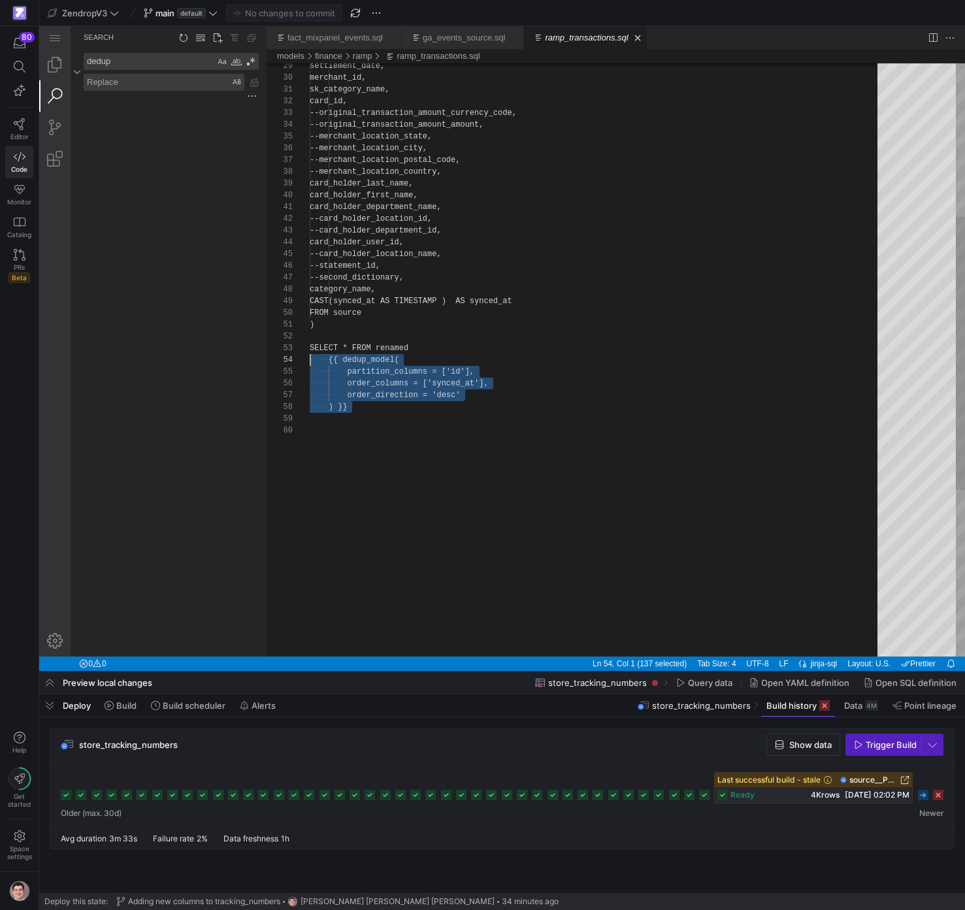
scroll to position [106, 0]
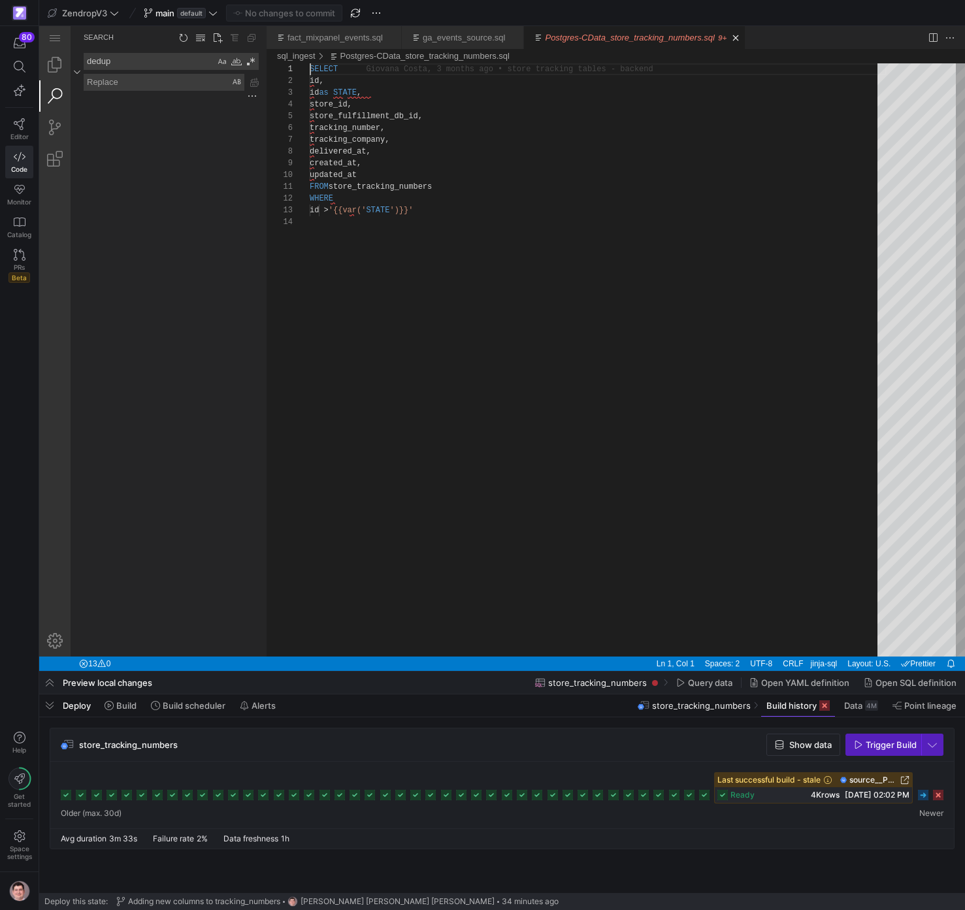
click at [926, 794] on icon at bounding box center [923, 795] width 10 height 10
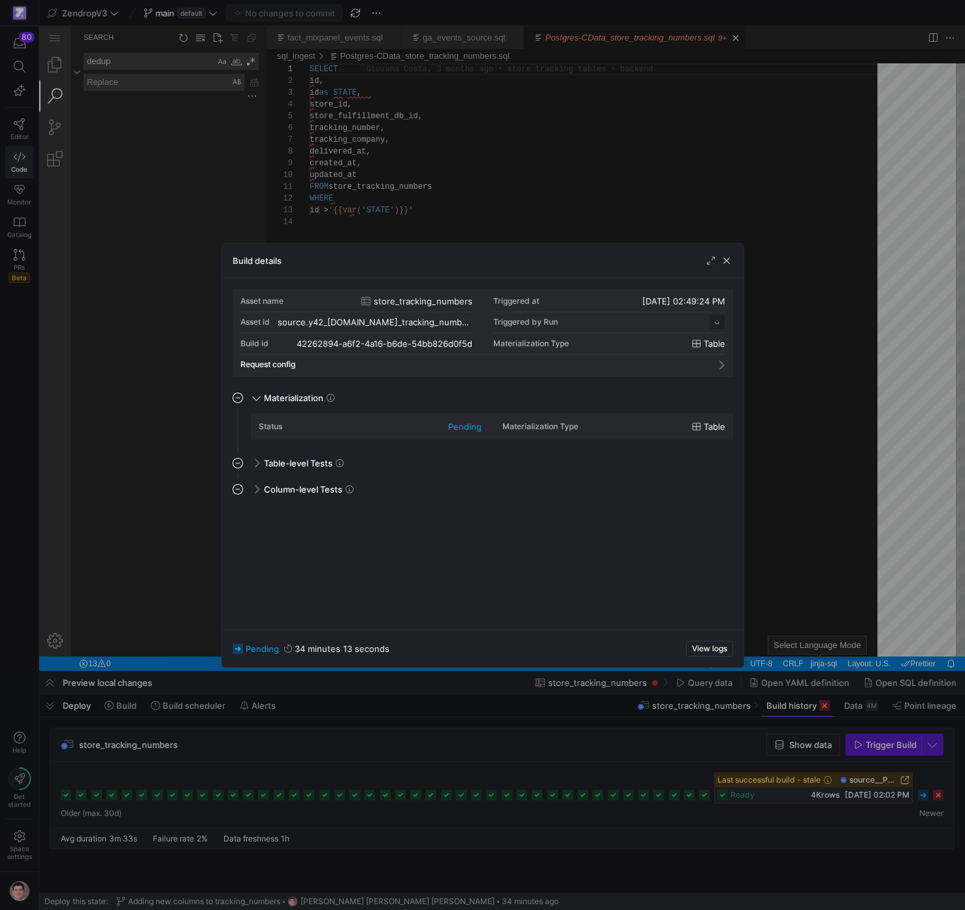
scroll to position [118, 0]
click at [890, 492] on div at bounding box center [482, 455] width 965 height 910
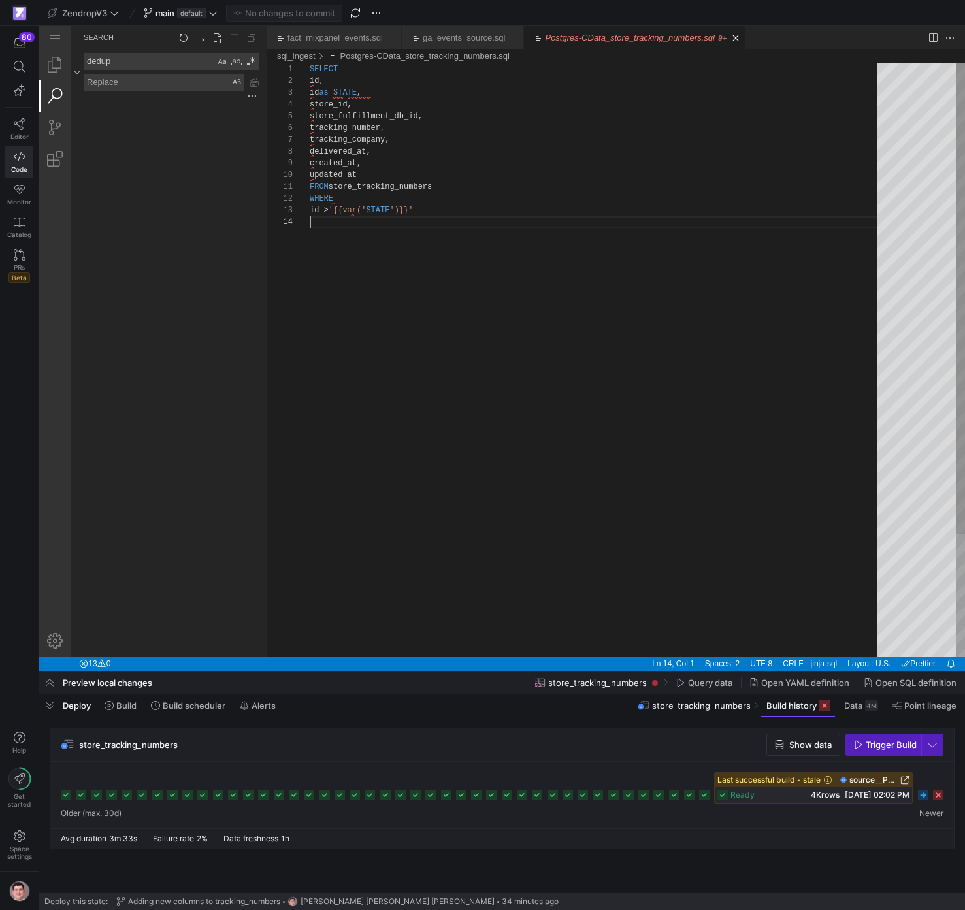
scroll to position [35, 0]
click at [627, 330] on div "SELECT id, id as STATE , store_id, store_fulfillment_db_id, tracking_number, tr…" at bounding box center [598, 436] width 577 height 746
click at [14, 846] on span "Space settings" at bounding box center [19, 852] width 25 height 16
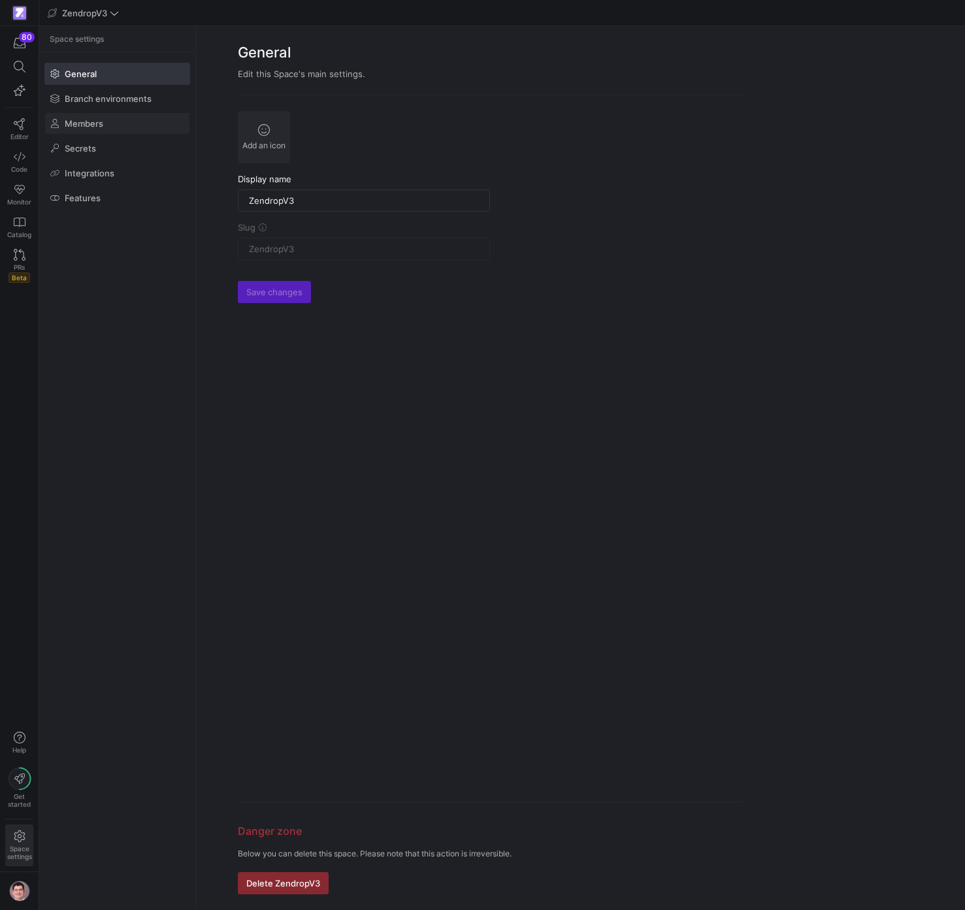
click at [114, 125] on span at bounding box center [117, 123] width 144 height 21
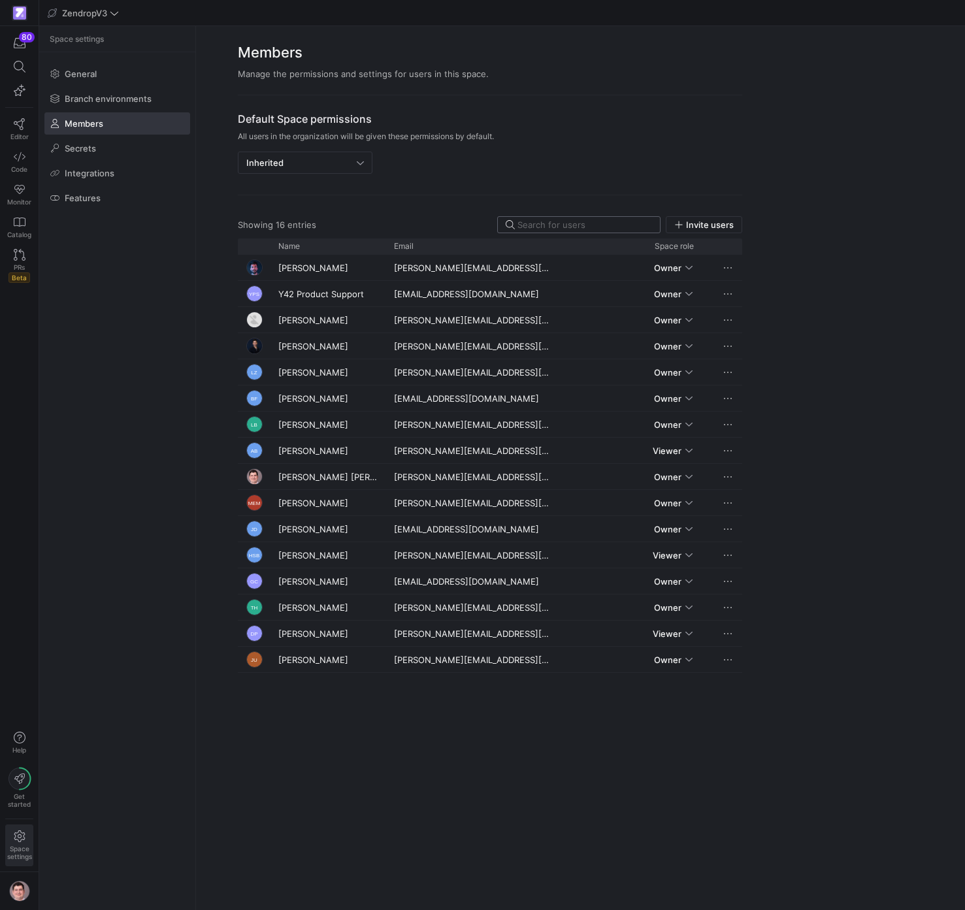
click at [573, 225] on input at bounding box center [584, 224] width 135 height 10
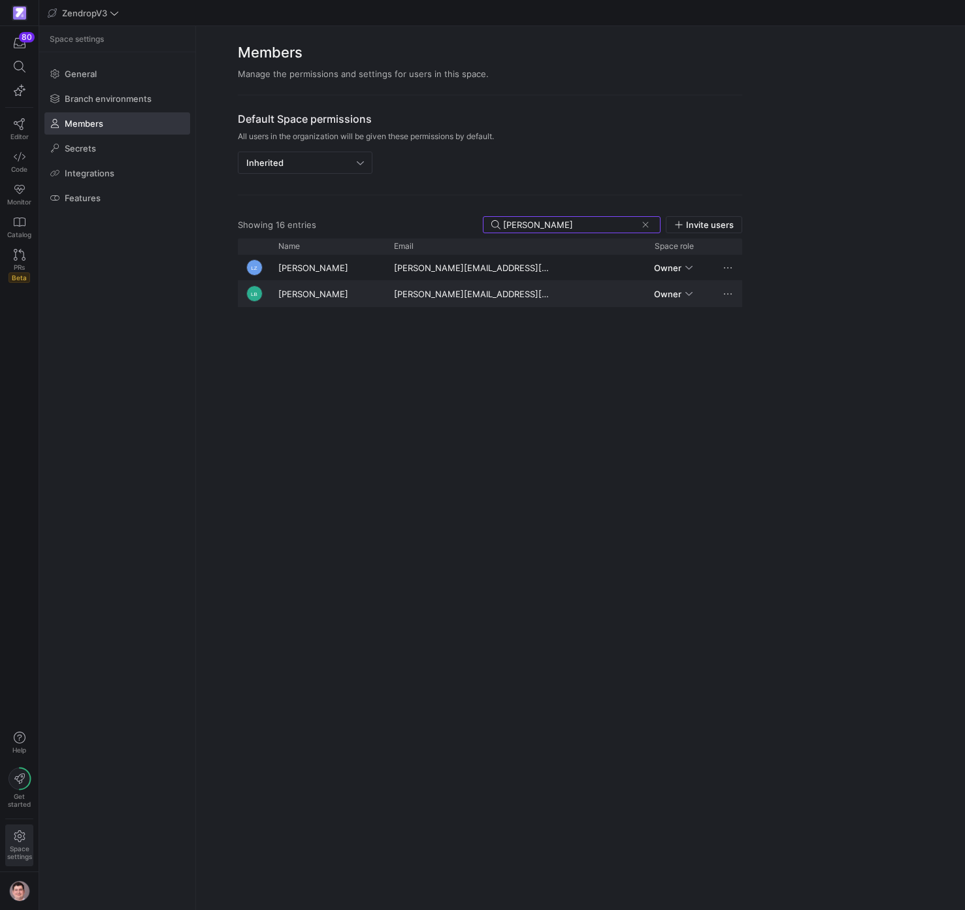
type input "[PERSON_NAME]"
click at [498, 293] on div "[PERSON_NAME][EMAIL_ADDRESS][DOMAIN_NAME]" at bounding box center [472, 293] width 173 height 25
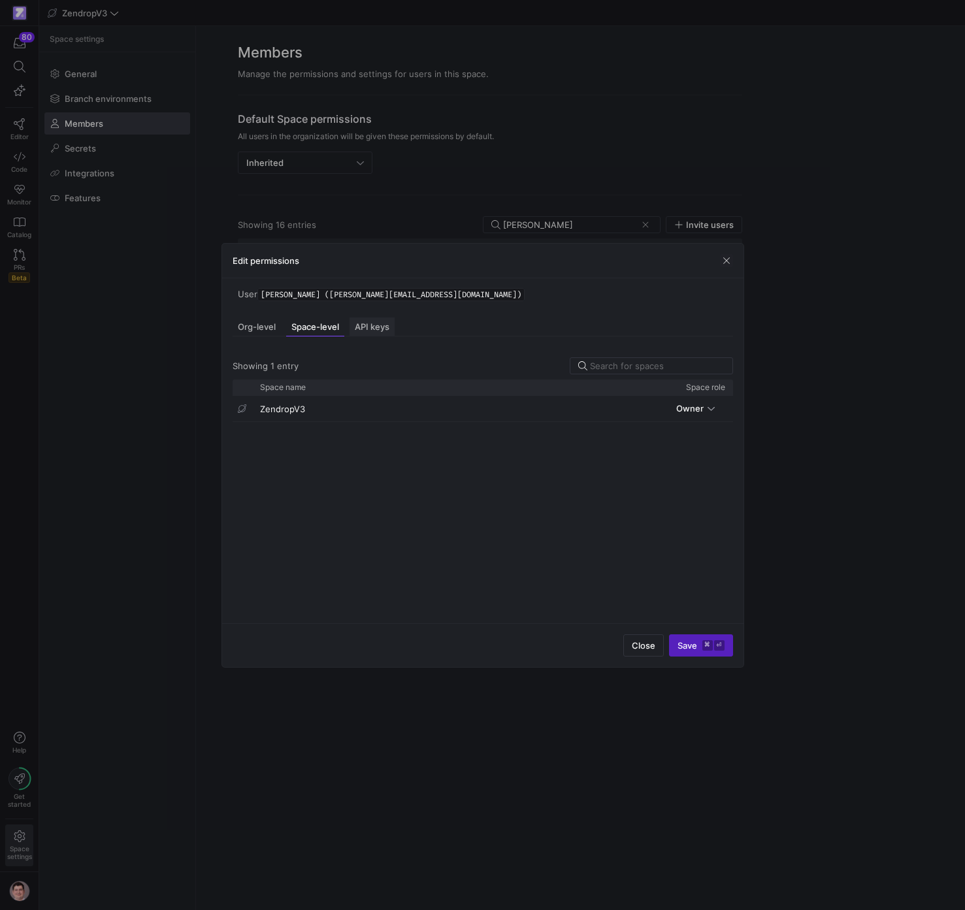
click at [387, 324] on span "API keys" at bounding box center [372, 327] width 35 height 8
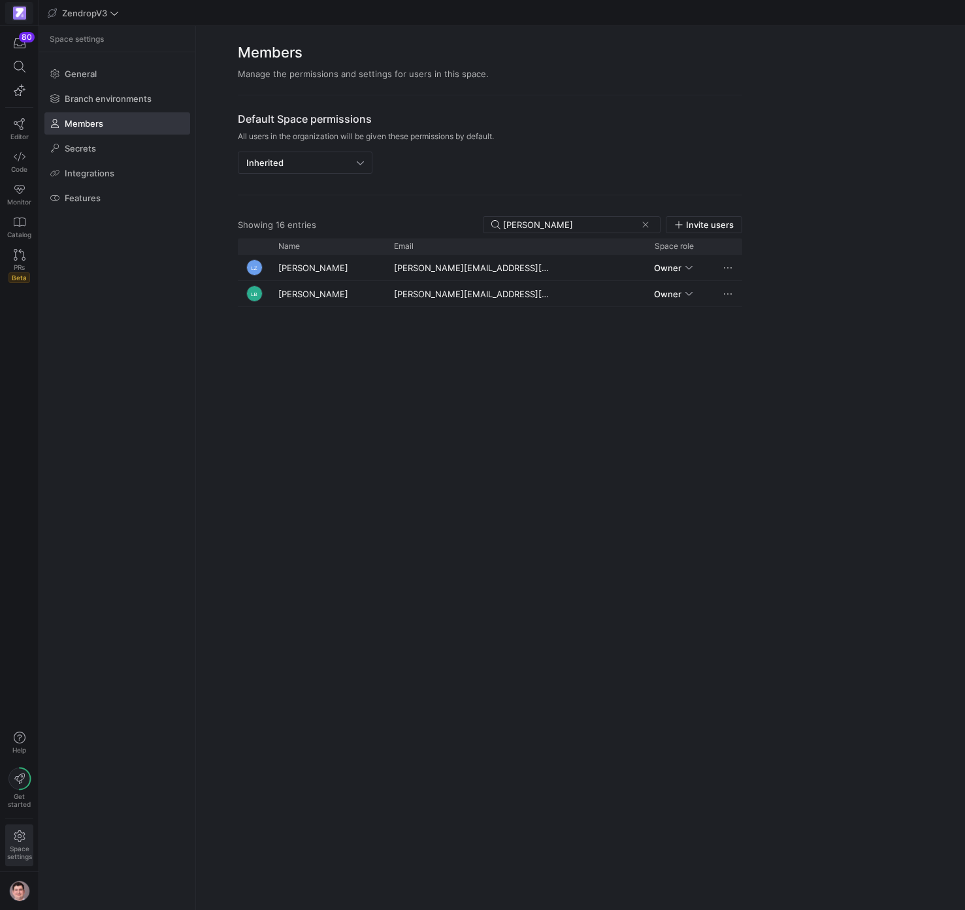
click at [27, 20] on span at bounding box center [19, 13] width 27 height 21
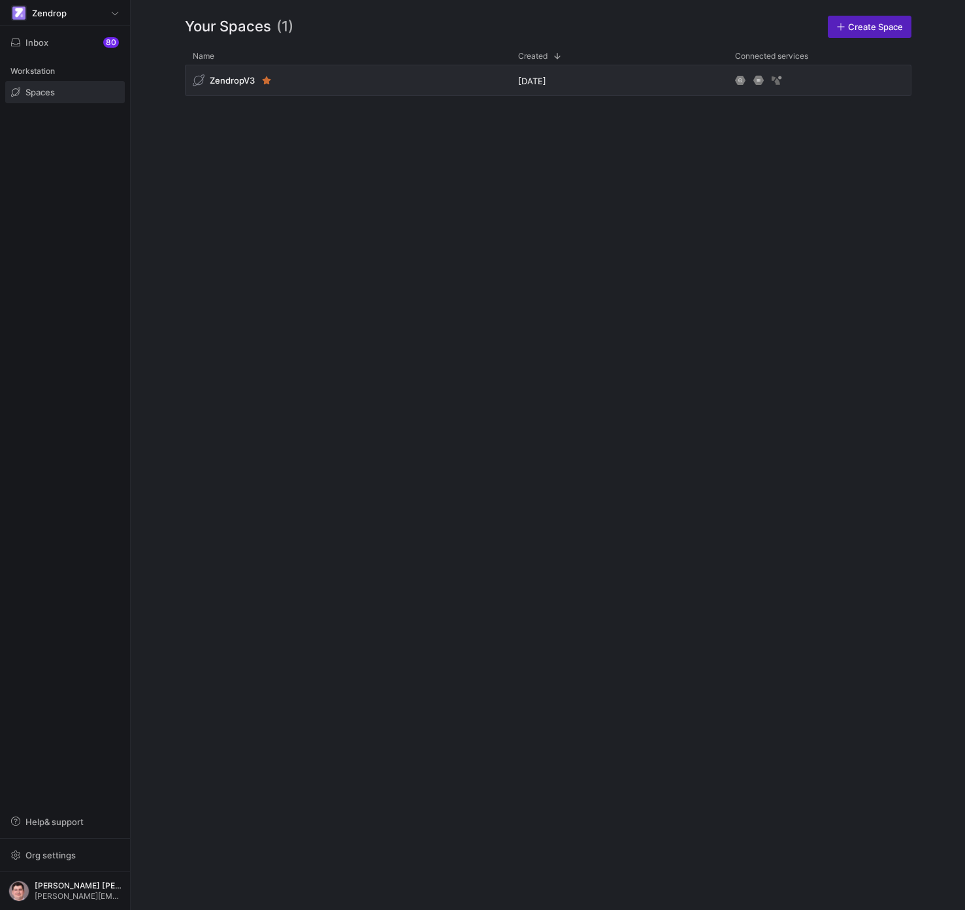
click at [215, 199] on div "ZendropV3 8 months ago" at bounding box center [548, 477] width 726 height 824
click at [89, 44] on span "Inbox 80" at bounding box center [65, 42] width 108 height 10
drag, startPoint x: 582, startPoint y: 176, endPoint x: 553, endPoint y: 176, distance: 29.4
click at [579, 176] on div at bounding box center [482, 455] width 965 height 910
click at [100, 94] on span at bounding box center [65, 92] width 118 height 21
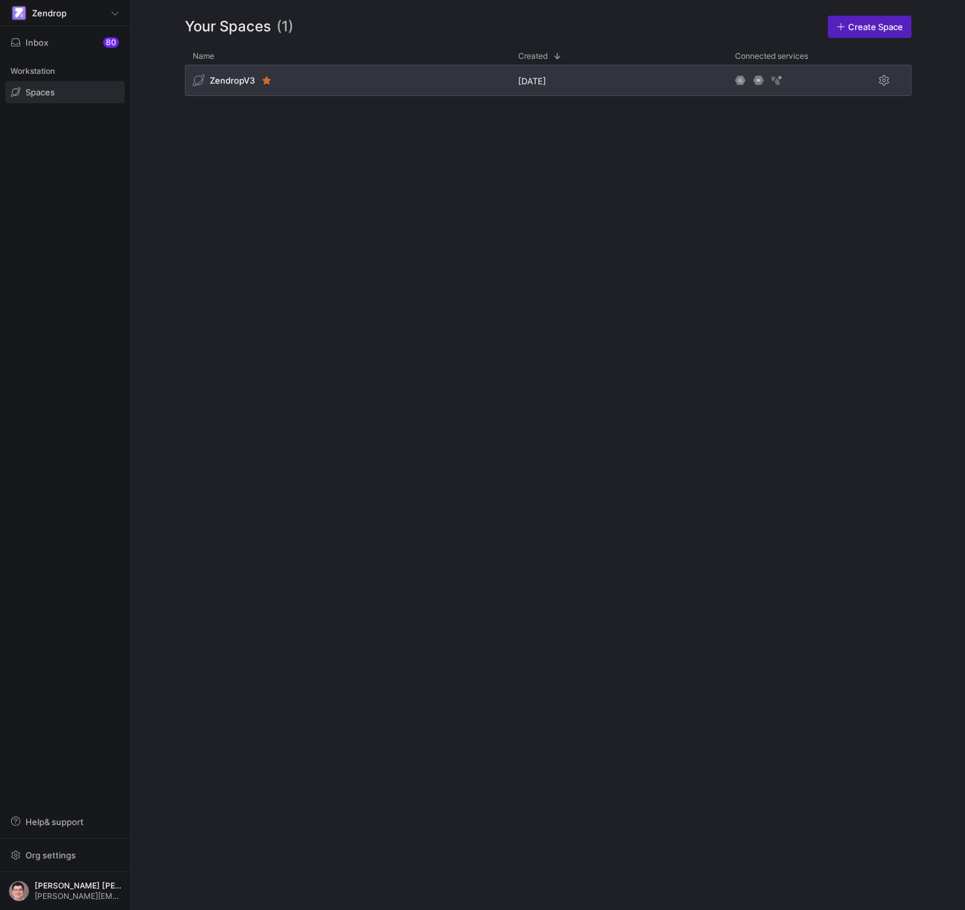
click at [342, 83] on div "ZendropV3" at bounding box center [347, 80] width 325 height 31
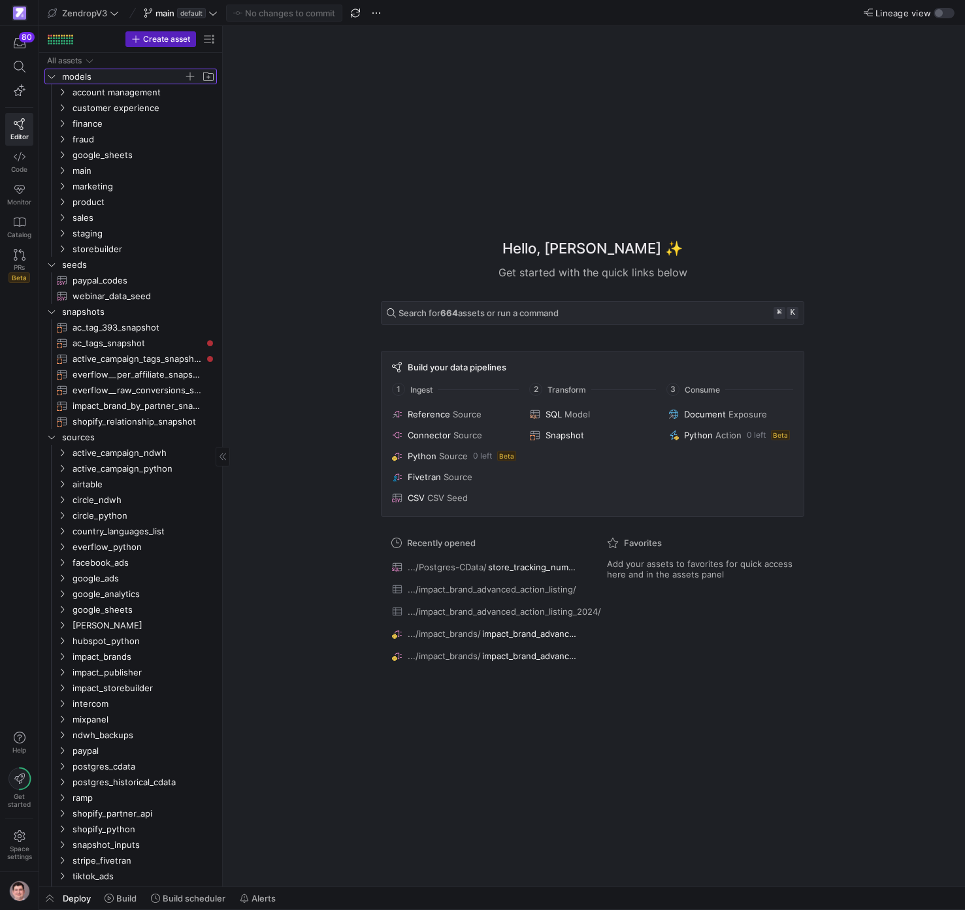
click at [54, 72] on y42-icon "Press SPACE to select this row." at bounding box center [51, 76] width 10 height 10
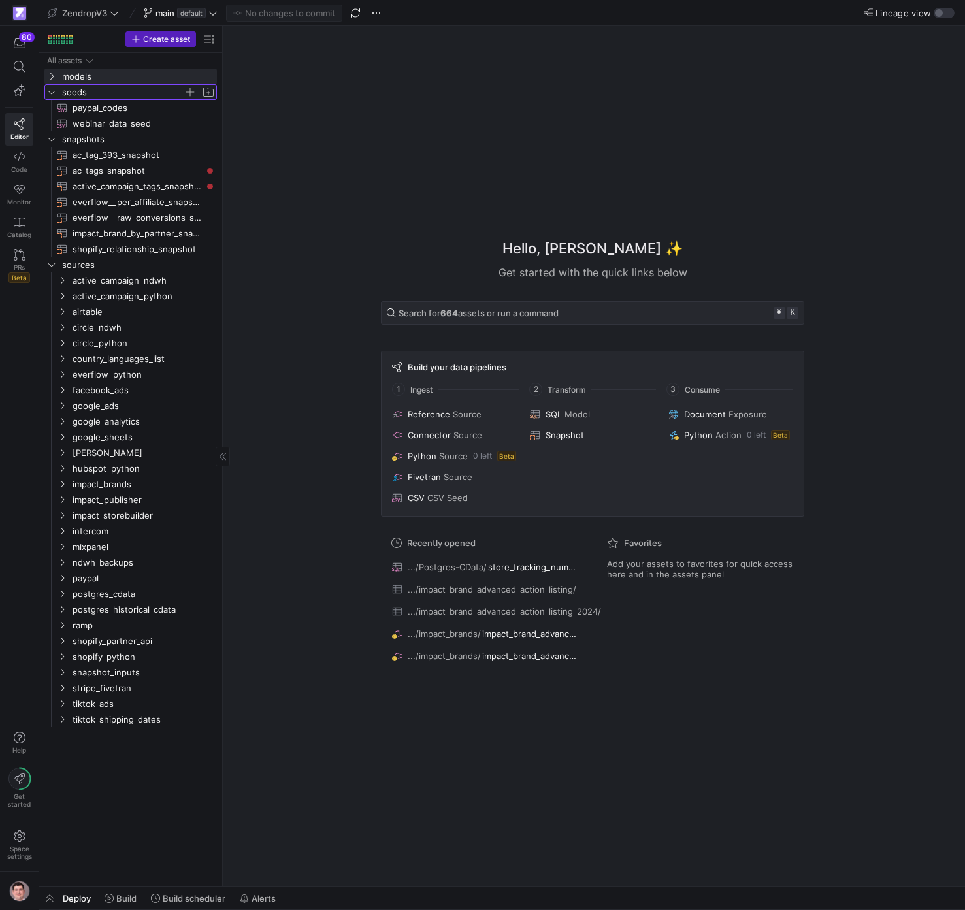
click at [54, 88] on icon "Press SPACE to select this row." at bounding box center [51, 92] width 9 height 8
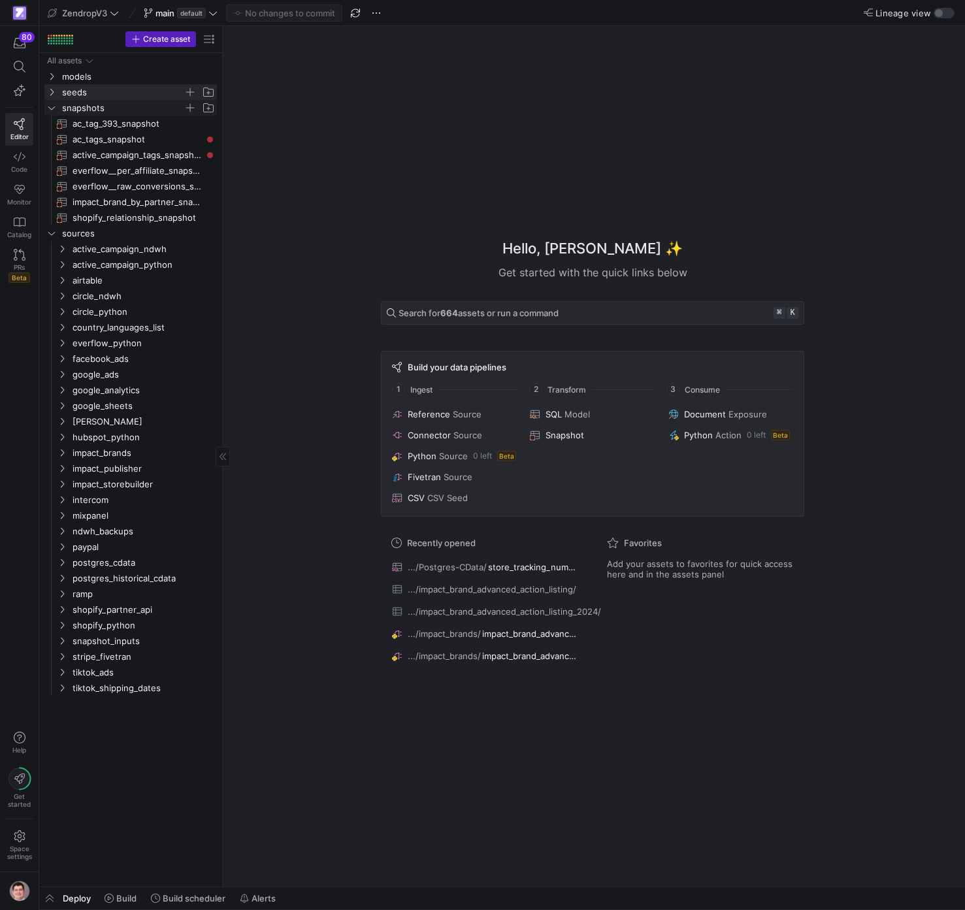
click at [51, 104] on icon "Press SPACE to select this row." at bounding box center [51, 108] width 9 height 8
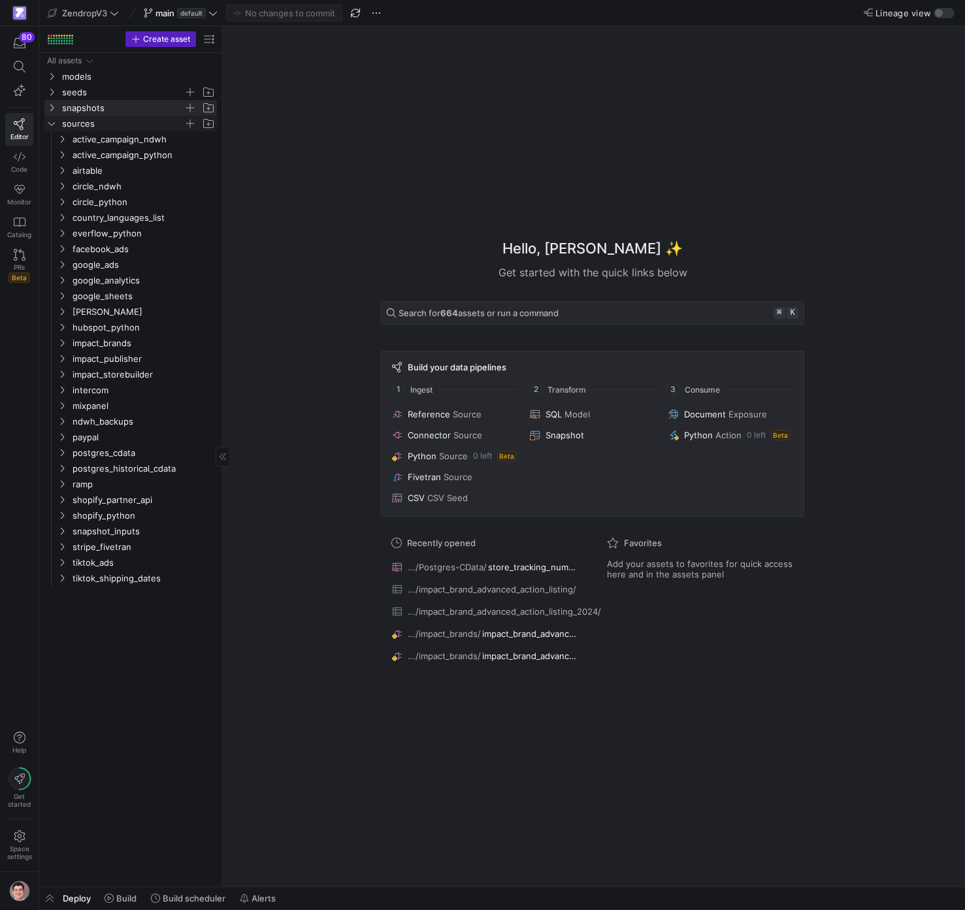
click at [51, 118] on y42-icon "Press SPACE to select this row." at bounding box center [51, 123] width 10 height 10
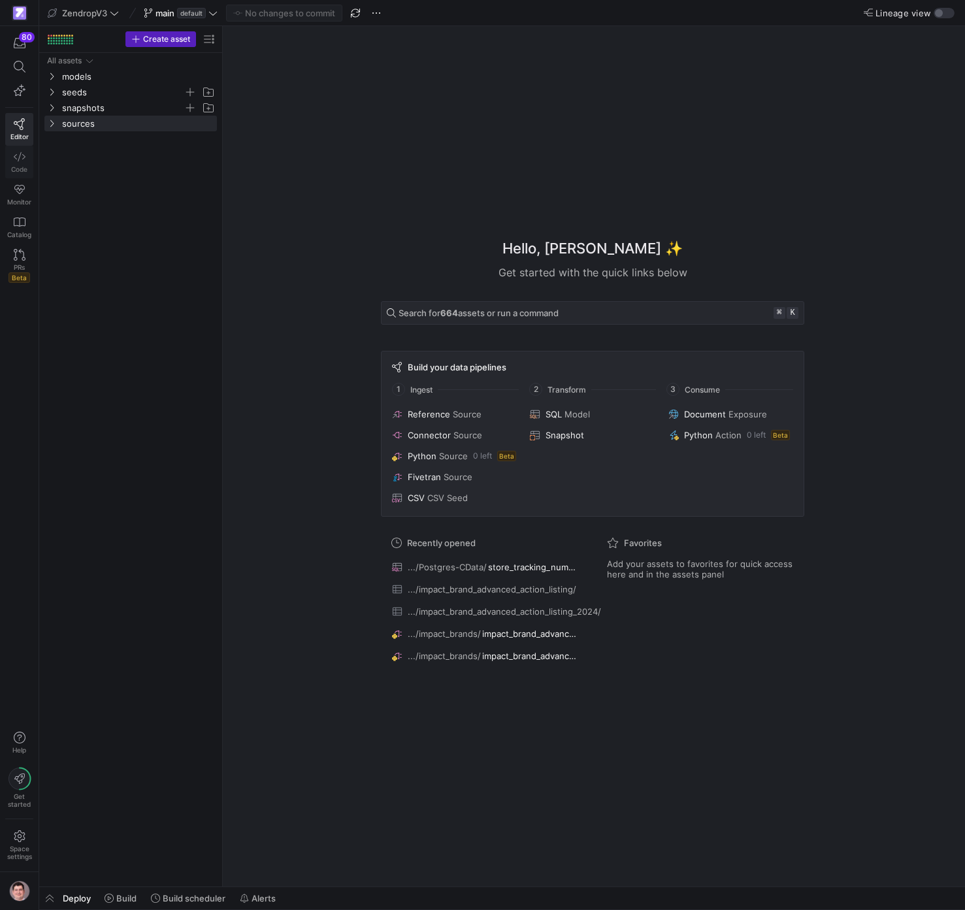
click at [18, 165] on link "Code" at bounding box center [19, 162] width 28 height 33
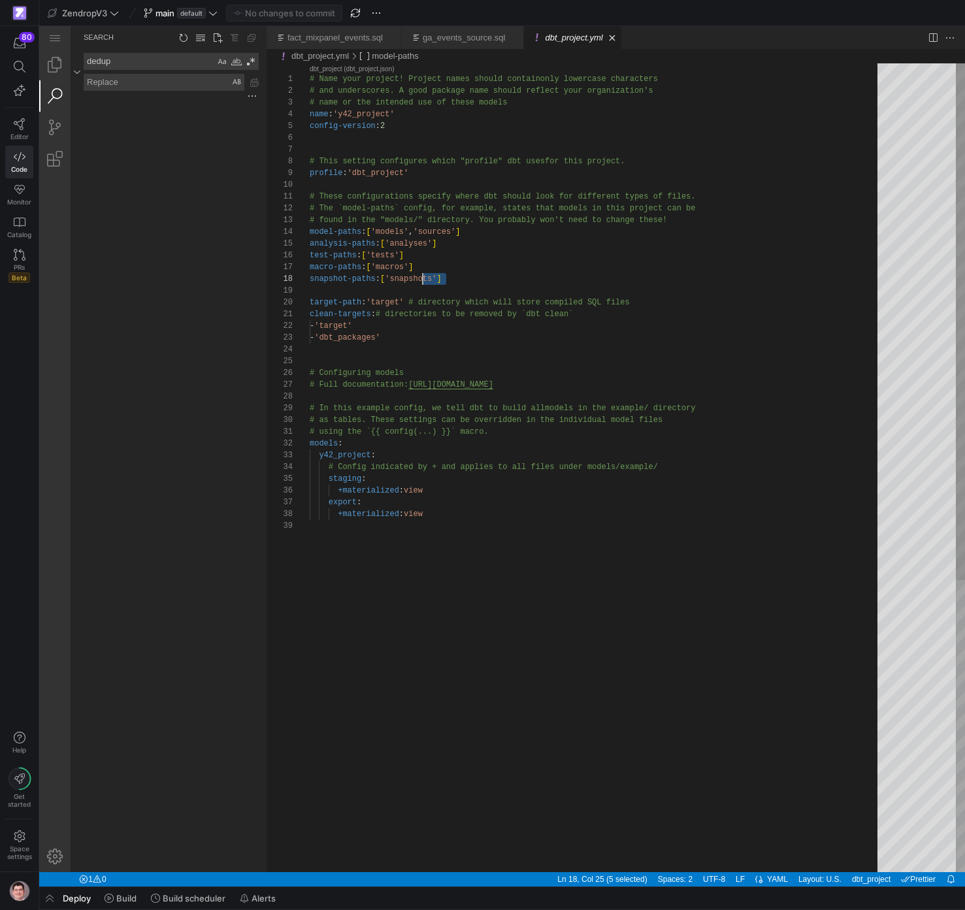
scroll to position [82, 113]
drag, startPoint x: 463, startPoint y: 277, endPoint x: 421, endPoint y: 277, distance: 41.8
click at [421, 277] on div "# Name your project! Project names should contain only lowercase characters # a…" at bounding box center [598, 695] width 577 height 1265
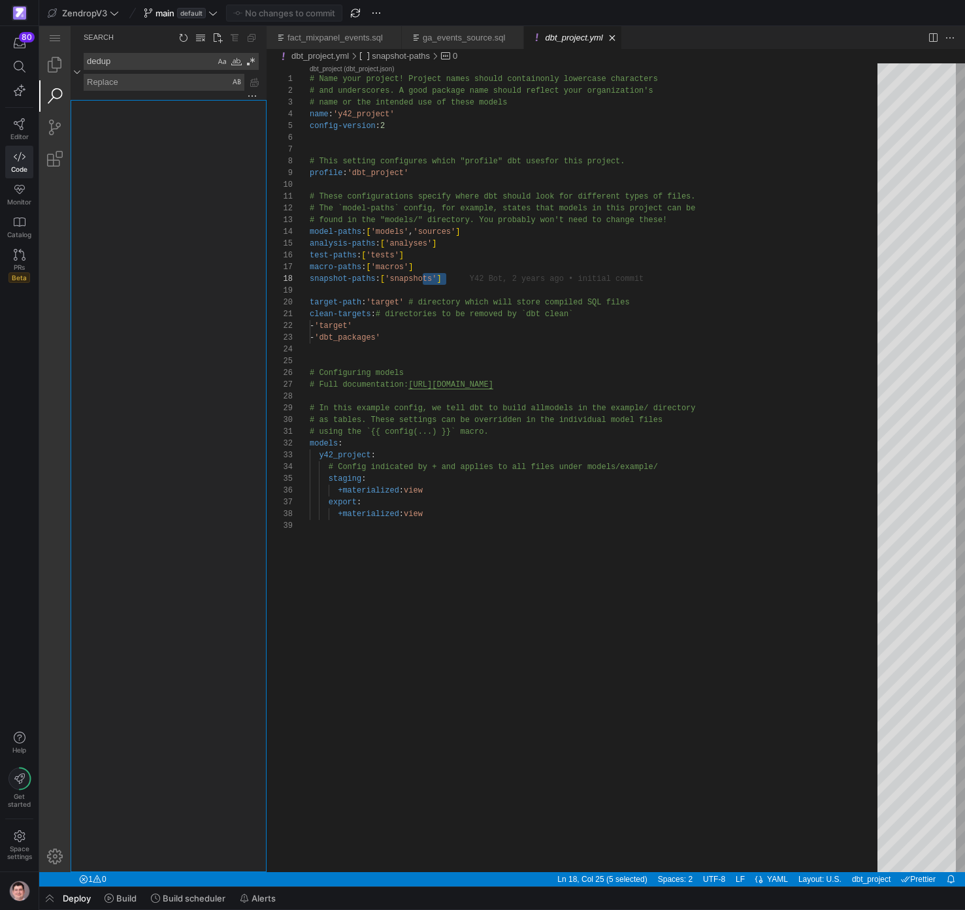
drag, startPoint x: 123, startPoint y: 148, endPoint x: 114, endPoint y: 147, distance: 8.5
click at [122, 148] on div "Search" at bounding box center [169, 486] width 196 height 772
click at [131, 68] on textarea "dedup" at bounding box center [149, 62] width 131 height 16
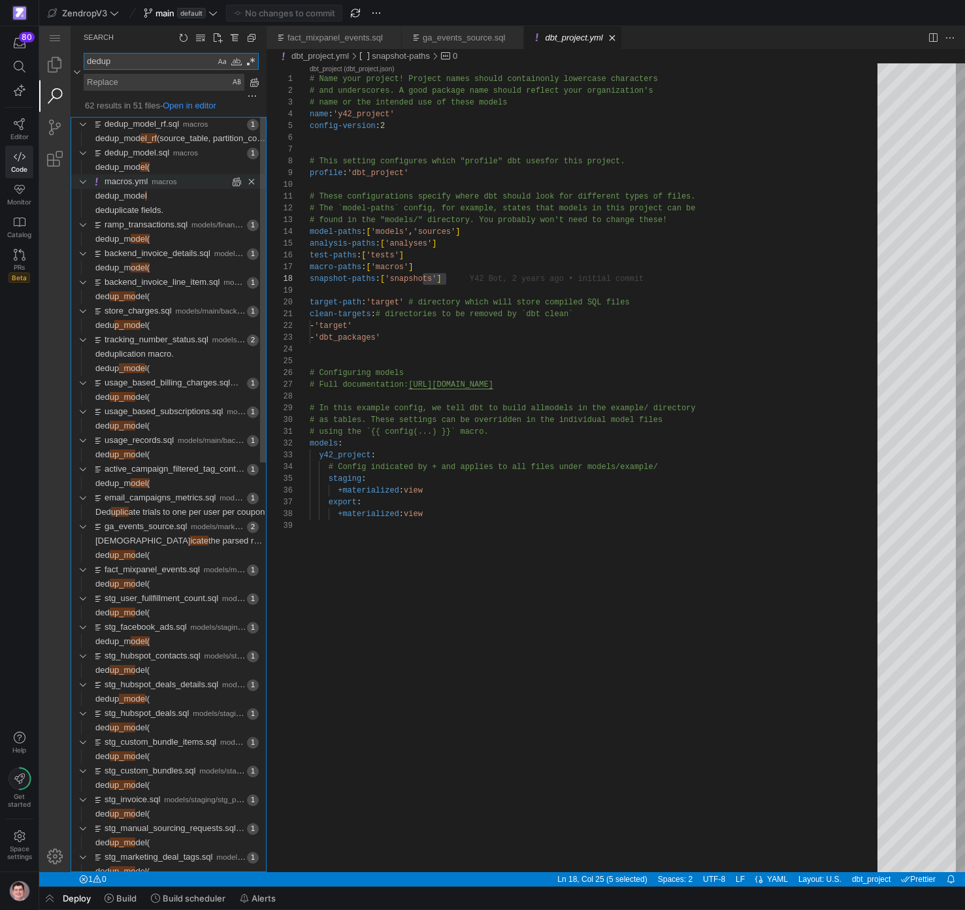
click at [153, 185] on span "macros" at bounding box center [164, 181] width 25 height 8
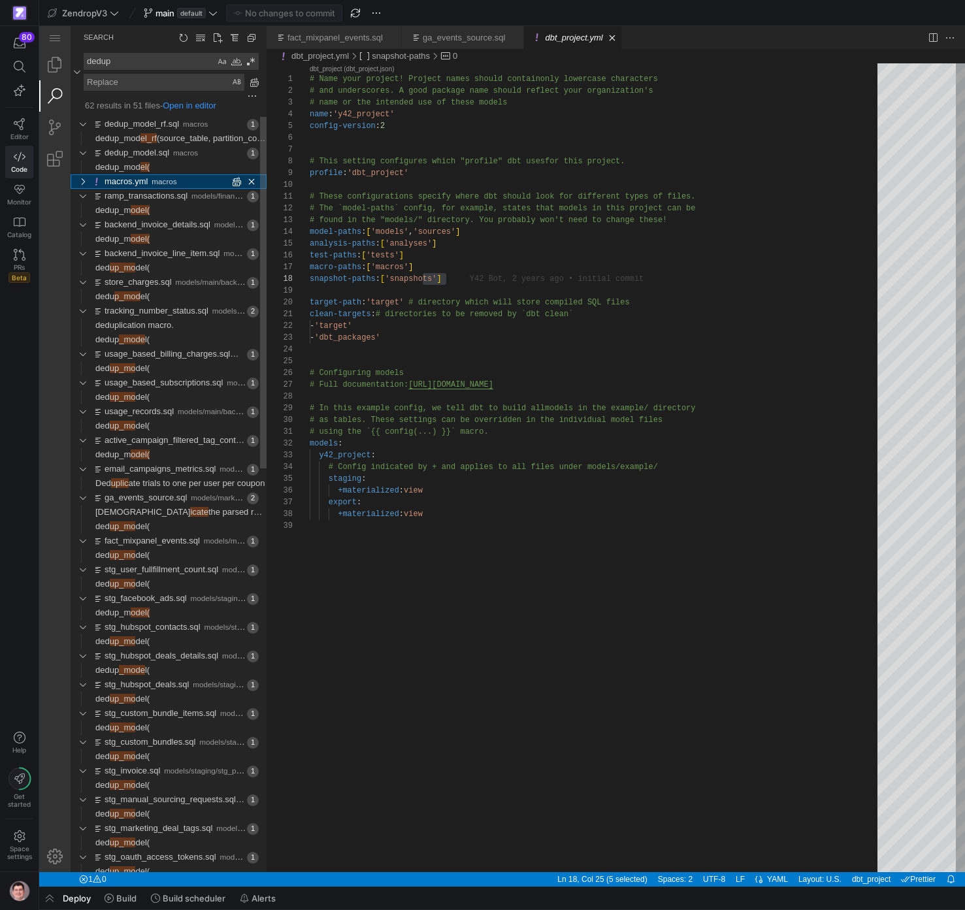
click at [153, 185] on span "macros" at bounding box center [164, 181] width 25 height 8
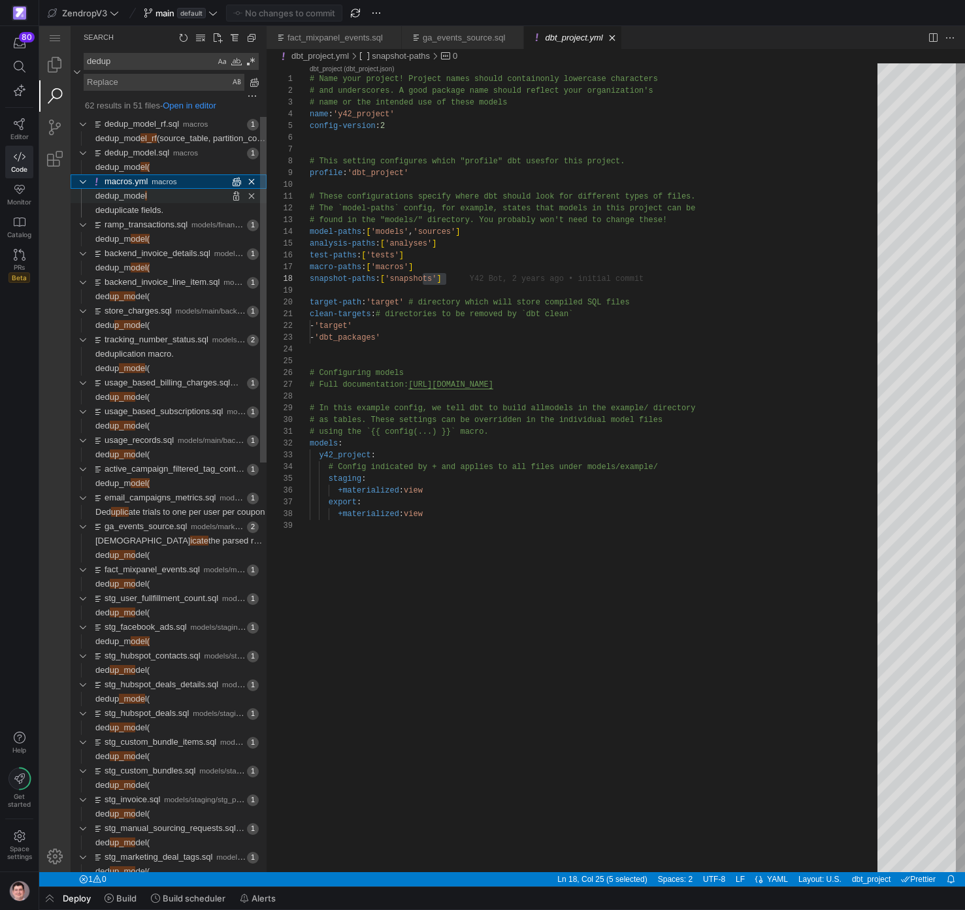
click at [145, 197] on span "dedup_mode" at bounding box center [120, 196] width 50 height 10
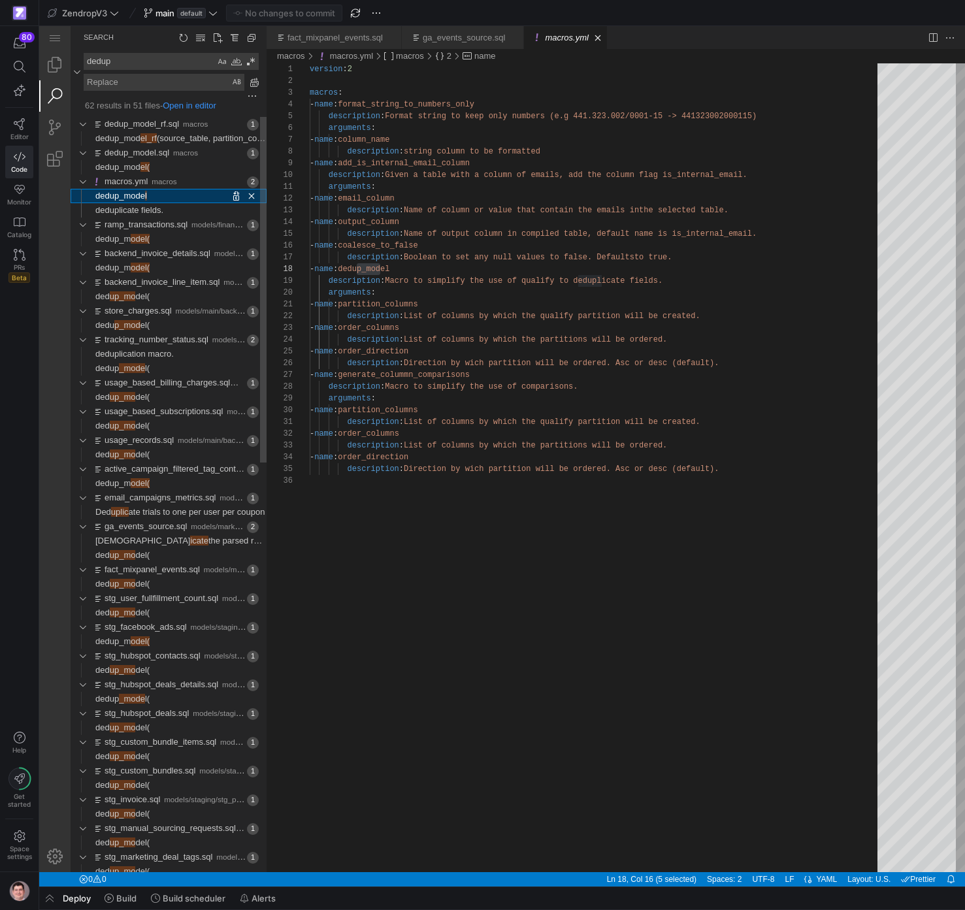
scroll to position [118, 71]
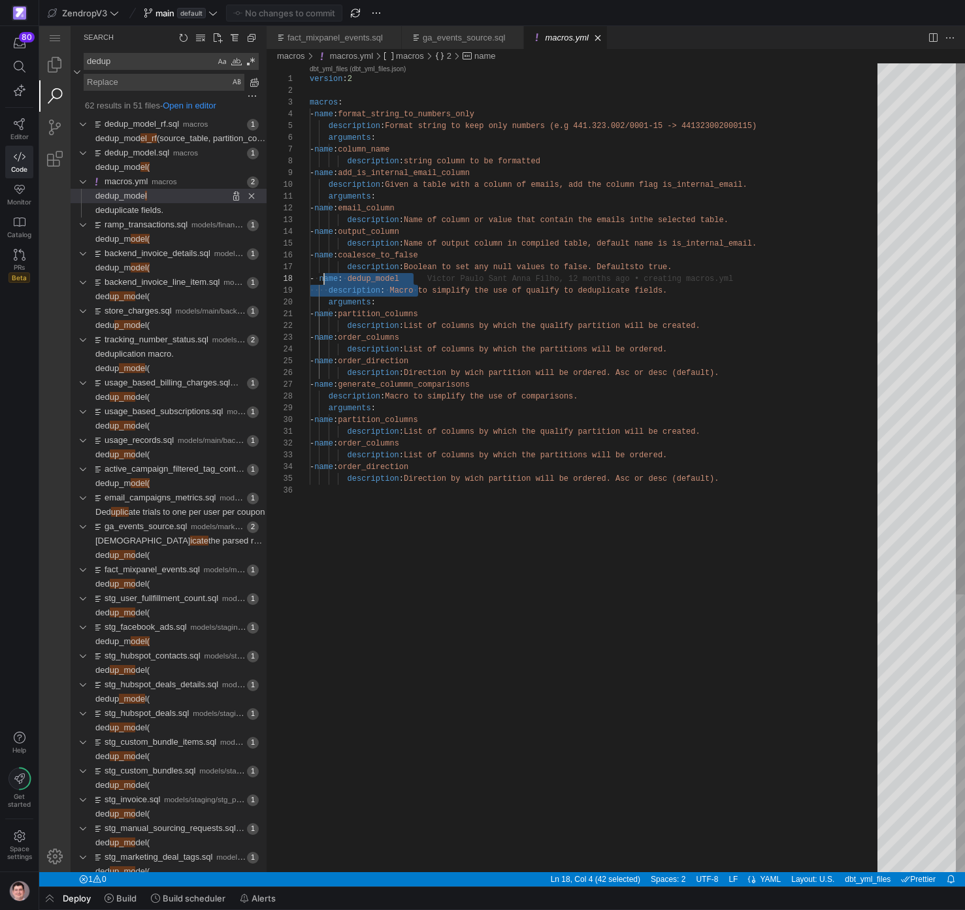
drag, startPoint x: 417, startPoint y: 286, endPoint x: 325, endPoint y: 280, distance: 91.7
click at [322, 280] on div "version : 2 macros : - name : format_string_to_numbers_only description : Forma…" at bounding box center [598, 678] width 577 height 1230
click at [494, 292] on div "version : 2 macros : - name : format_string_to_numbers_only description : Forma…" at bounding box center [598, 678] width 577 height 1230
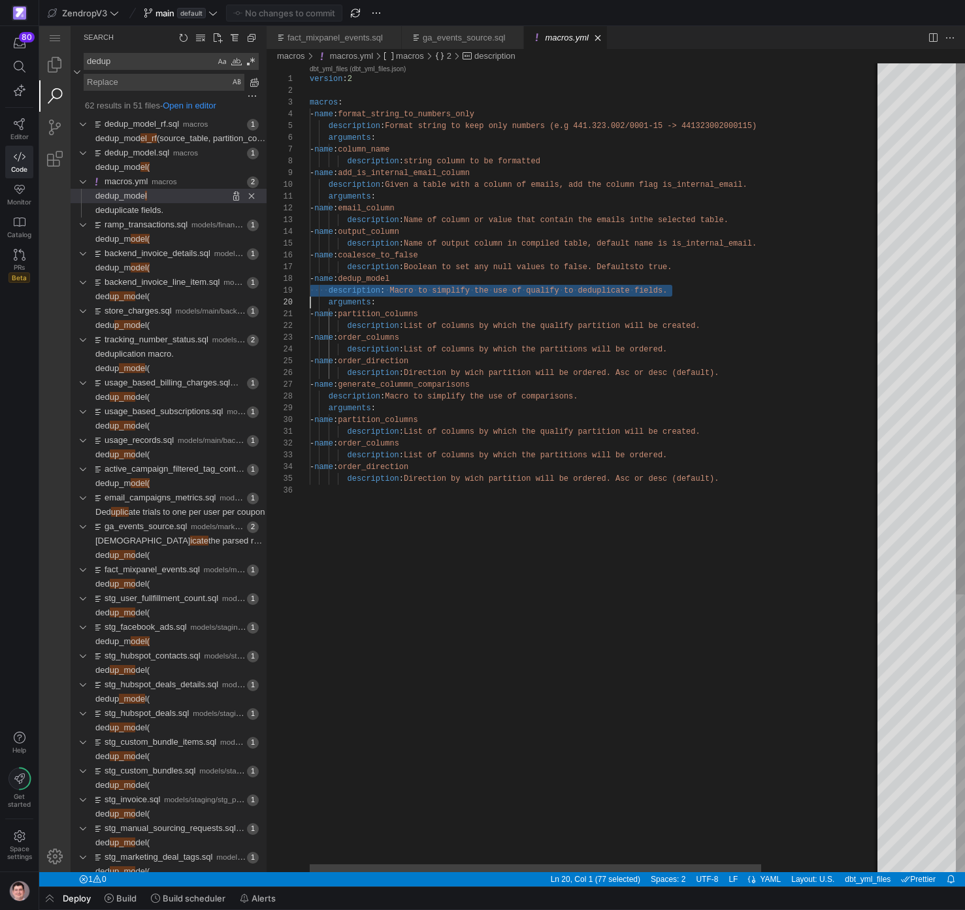
scroll to position [94, 0]
click at [494, 292] on div "version : 2 macros : - name : format_string_to_numbers_only description : Forma…" at bounding box center [672, 678] width 725 height 1230
click at [400, 278] on div "version : 2 macros : - name : format_string_to_numbers_only description : Forma…" at bounding box center [598, 678] width 577 height 1230
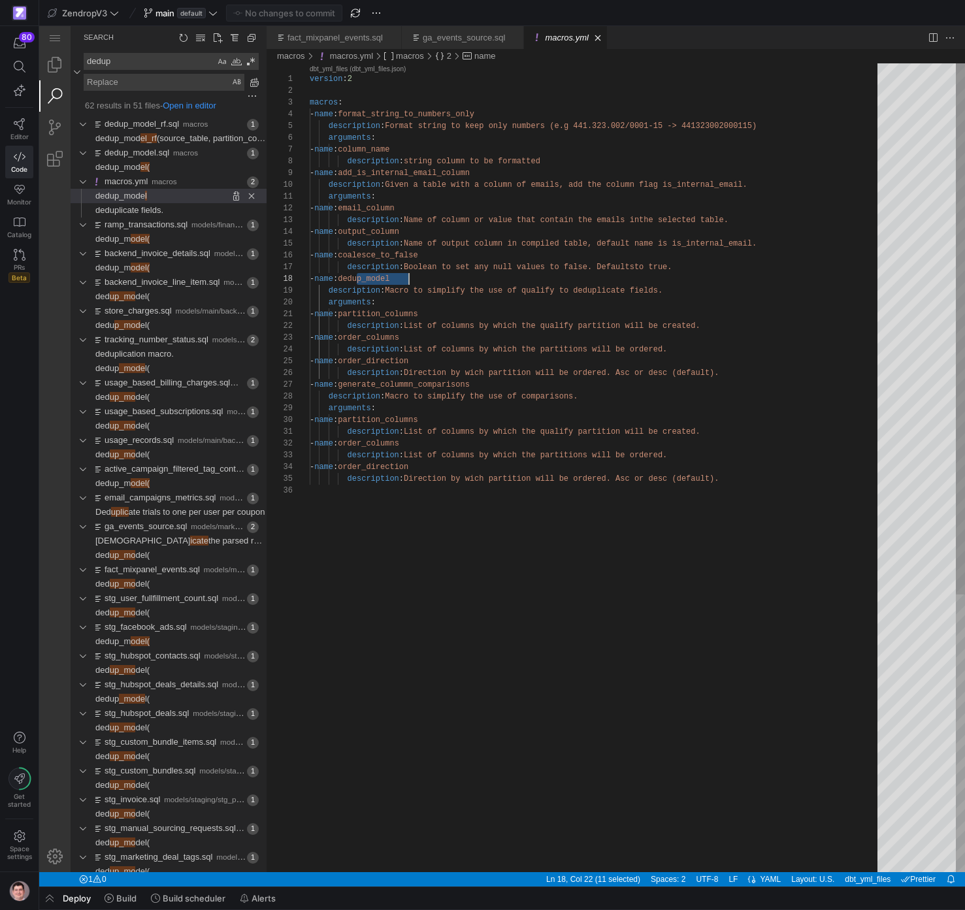
scroll to position [82, 99]
click at [400, 278] on div "version : 2 macros : - name : format_string_to_numbers_only description : Forma…" at bounding box center [598, 678] width 577 height 1230
click at [134, 65] on textarea "dedup" at bounding box center [149, 62] width 131 height 16
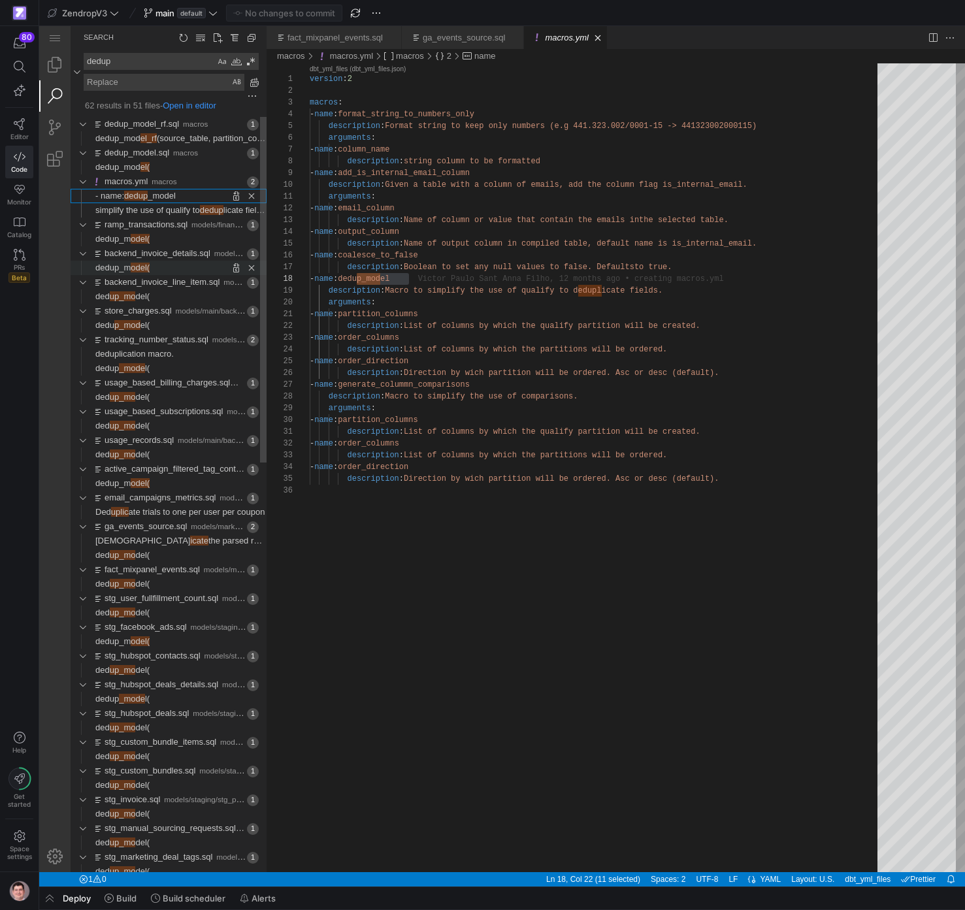
click at [166, 273] on span "Found 'odel(' at column 9 in line 'dedup_model('" at bounding box center [208, 268] width 117 height 14
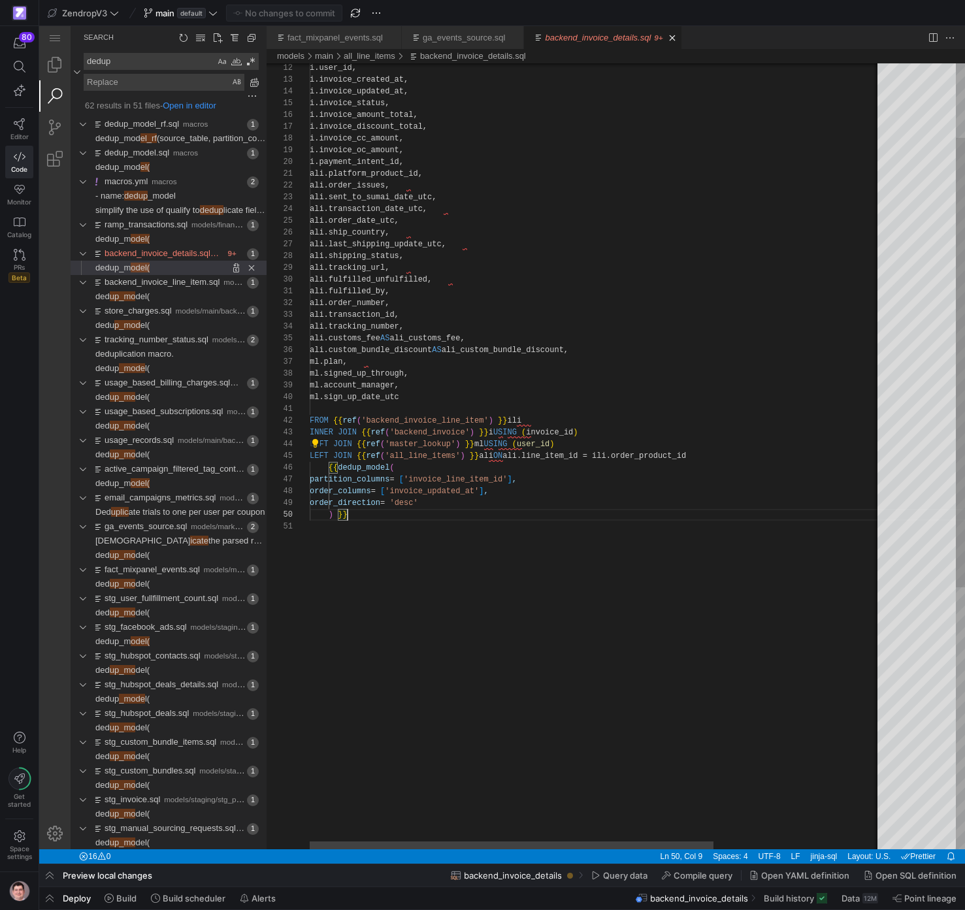
scroll to position [59, 0]
drag, startPoint x: 382, startPoint y: 517, endPoint x: 297, endPoint y: 470, distance: 97.6
click at [310, 466] on div "i.user_id, i.invoice_created_at, i.invoice_updated_at, i.invoice_status, i.invo…" at bounding box center [715, 619] width 810 height 1373
click at [395, 523] on div "i.user_id, i.invoice_created_at, i.invoice_updated_at, i.invoice_status, i.invo…" at bounding box center [715, 619] width 810 height 1373
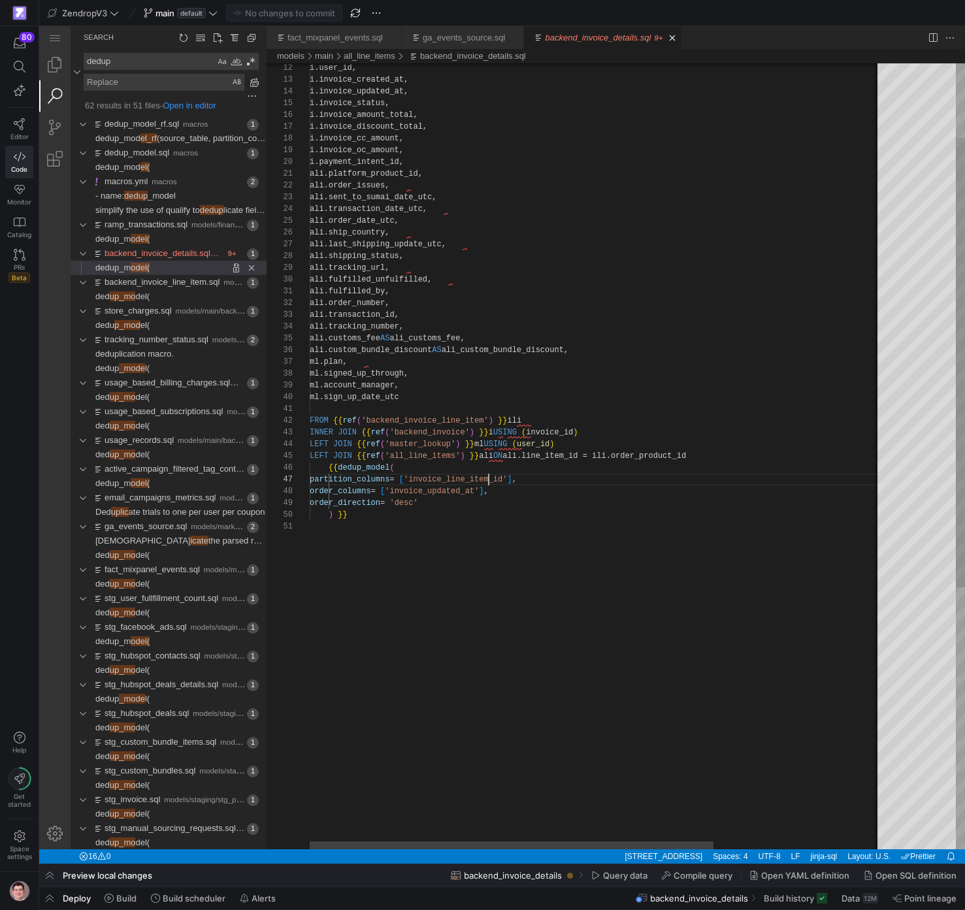
click at [488, 479] on div "i.user_id, i.invoice_created_at, i.invoice_updated_at, i.invoice_status, i.invo…" at bounding box center [715, 619] width 810 height 1373
click at [483, 492] on div "i.user_id, i.invoice_created_at, i.invoice_updated_at, i.invoice_status, i.invo…" at bounding box center [715, 619] width 810 height 1373
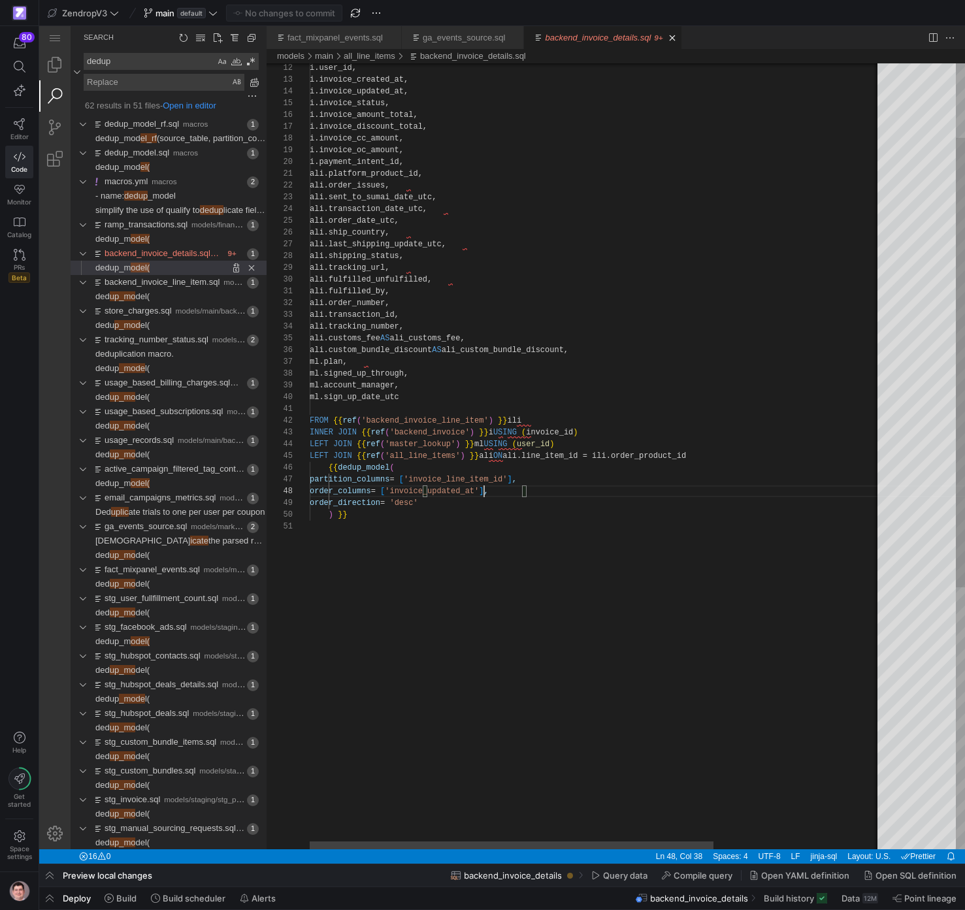
click at [483, 492] on div "i.user_id, i.invoice_created_at, i.invoice_updated_at, i.invoice_status, i.invo…" at bounding box center [715, 619] width 810 height 1373
click at [449, 507] on div "i.user_id, i.invoice_created_at, i.invoice_updated_at, i.invoice_status, i.invo…" at bounding box center [715, 619] width 810 height 1373
click at [449, 506] on div "i.user_id, i.invoice_created_at, i.invoice_updated_at, i.invoice_status, i.invo…" at bounding box center [715, 619] width 810 height 1373
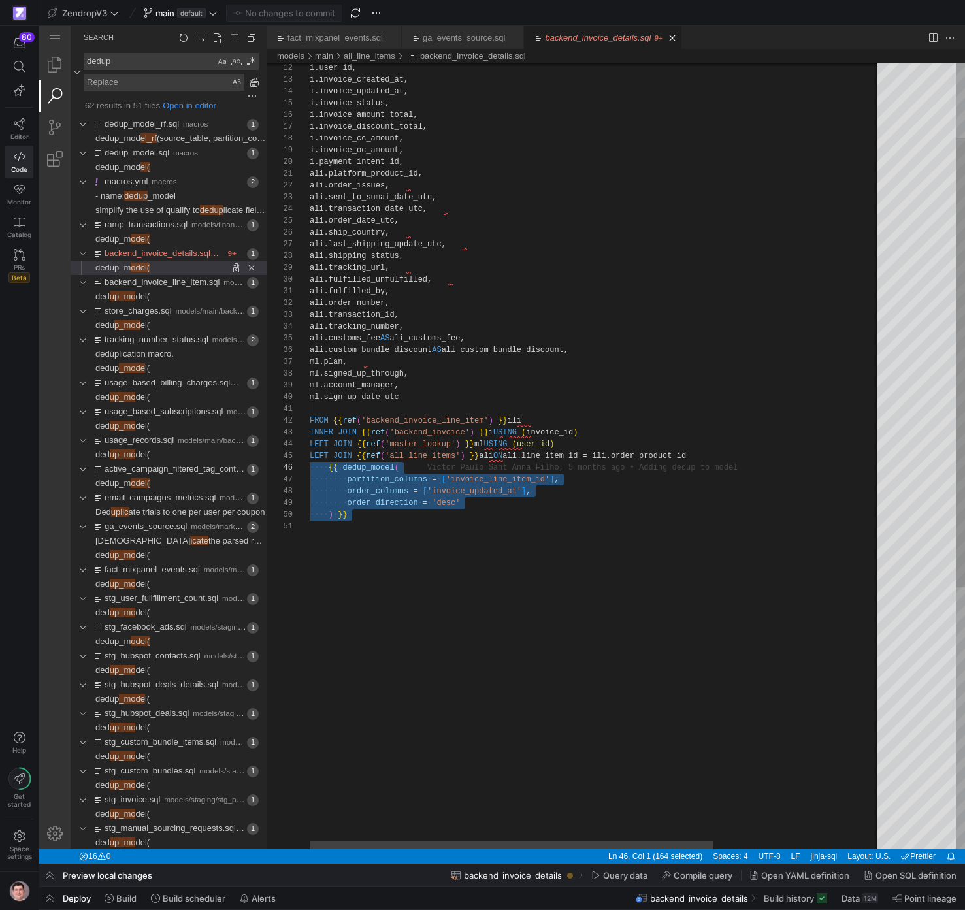
drag, startPoint x: 424, startPoint y: 521, endPoint x: 290, endPoint y: 472, distance: 142.8
click at [310, 472] on div "i.user_id, i.invoice_created_at, i.invoice_updated_at, i.invoice_status, i.invo…" at bounding box center [715, 619] width 810 height 1373
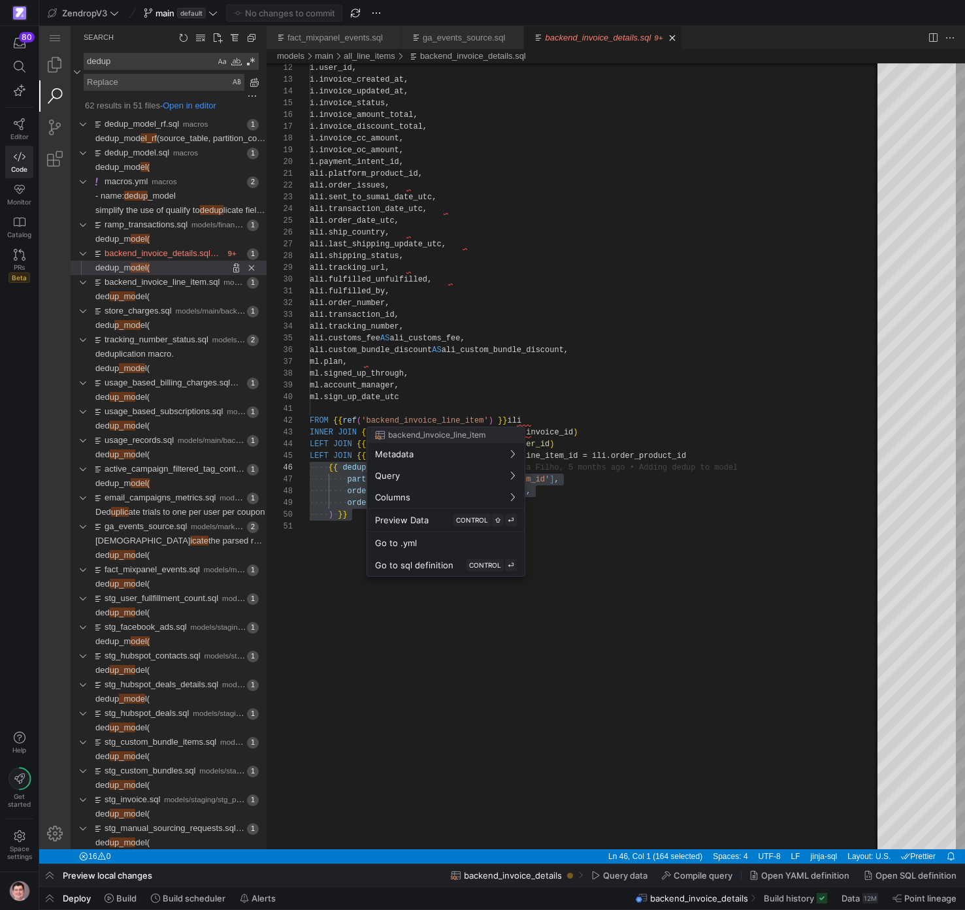
click at [419, 333] on div at bounding box center [482, 455] width 965 height 910
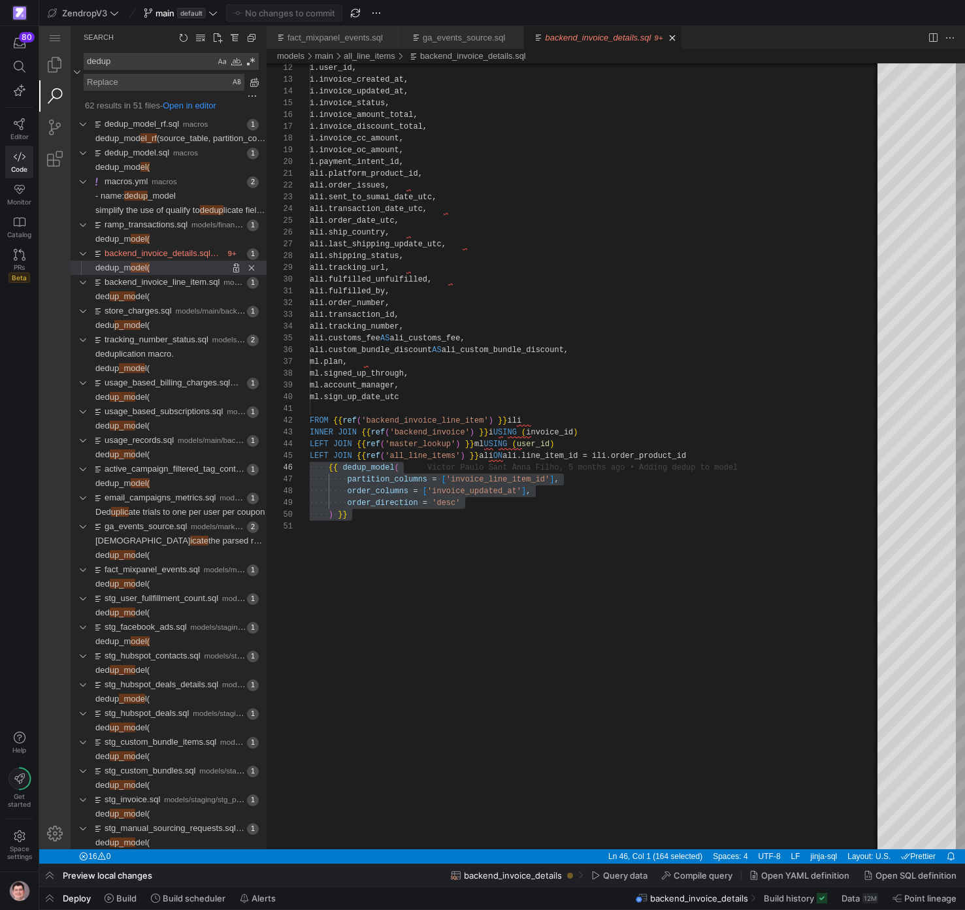
click at [148, 60] on textarea "dedup" at bounding box center [149, 62] width 131 height 16
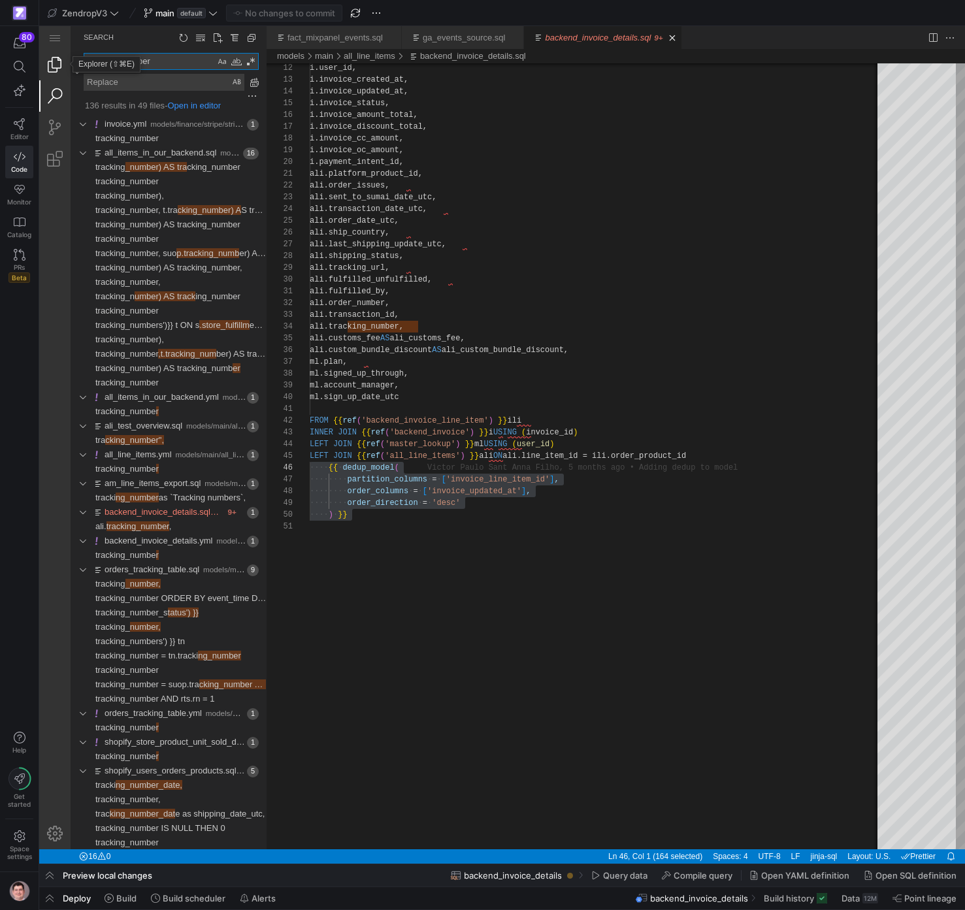
type textarea "tracking_number"
click at [48, 64] on link "Explorer (⇧⌘E)" at bounding box center [54, 64] width 31 height 31
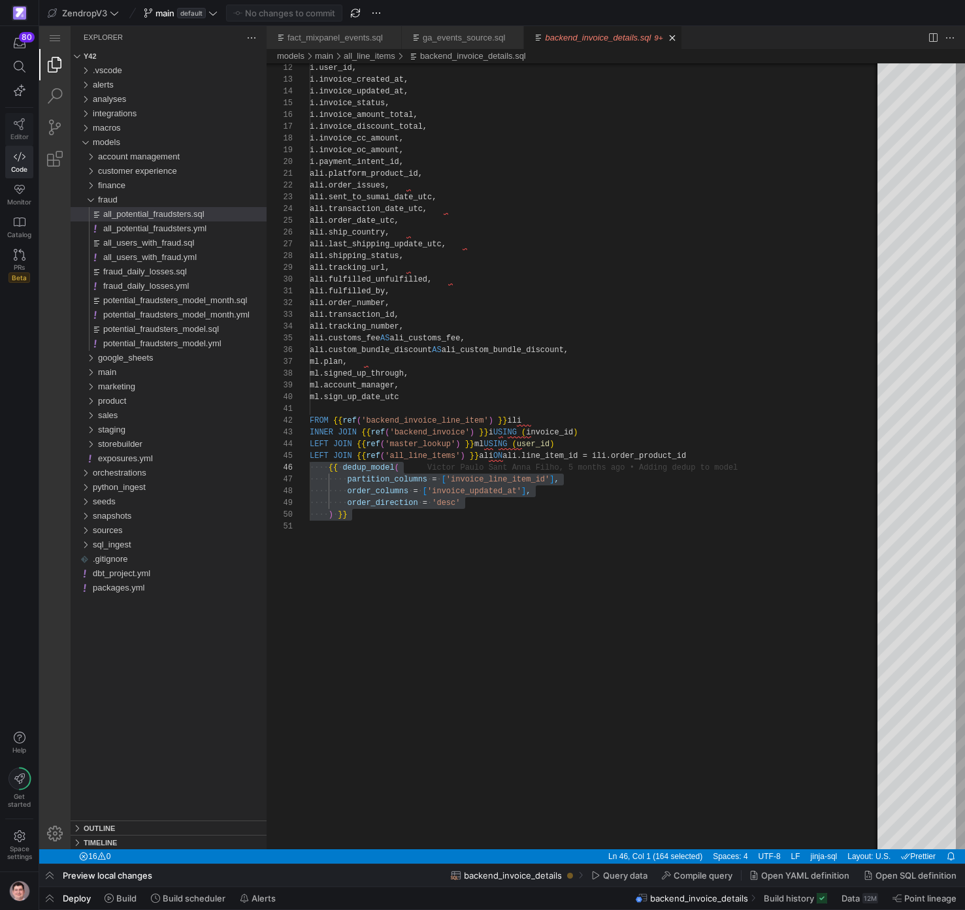
click at [23, 120] on icon at bounding box center [20, 124] width 12 height 12
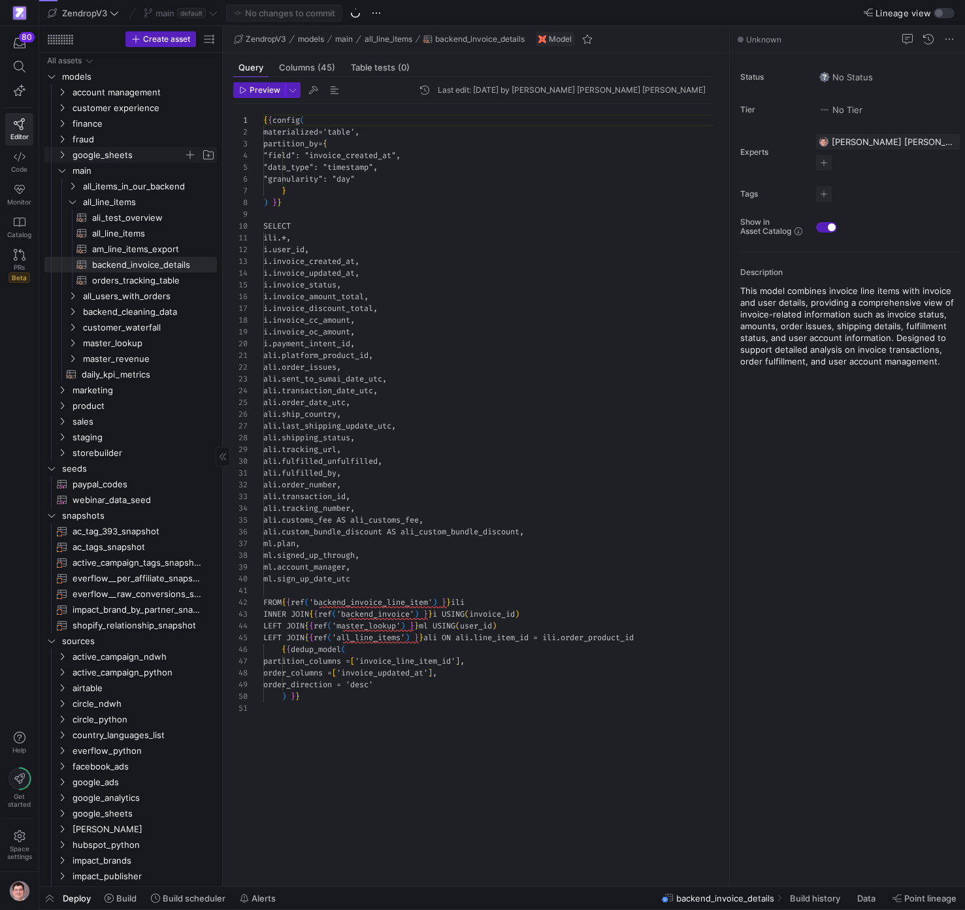
scroll to position [118, 0]
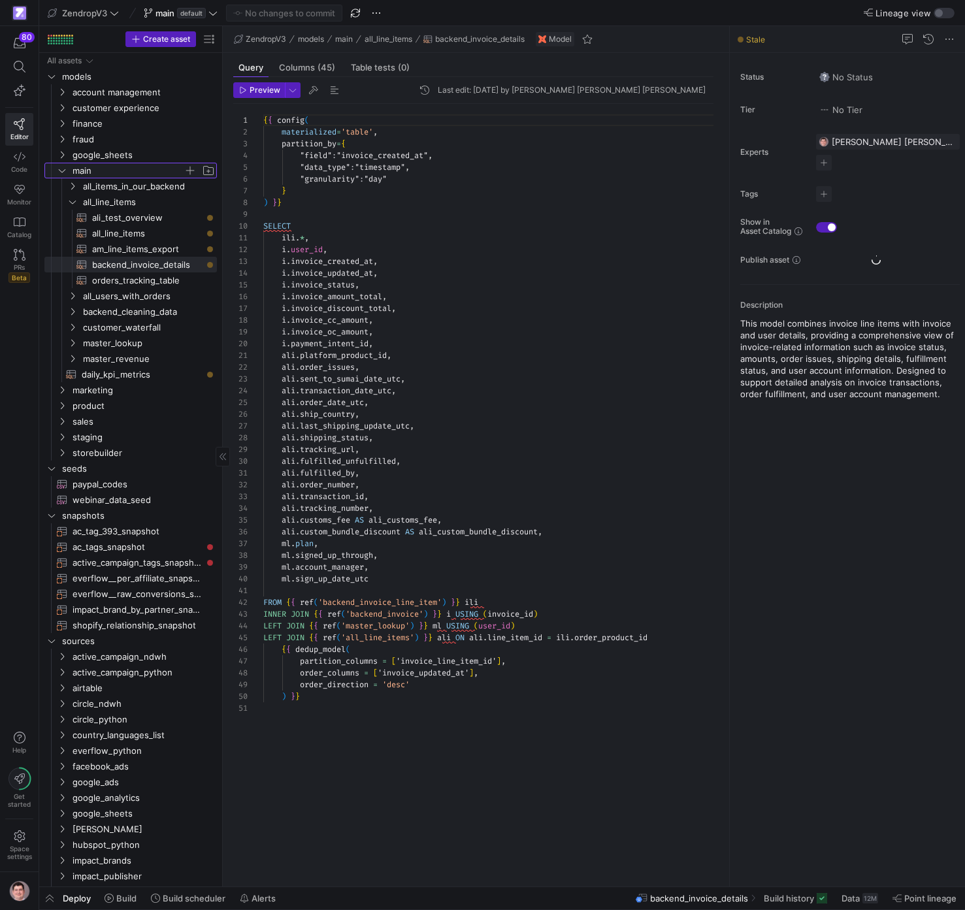
click at [65, 171] on icon "Press SPACE to select this row." at bounding box center [61, 171] width 9 height 8
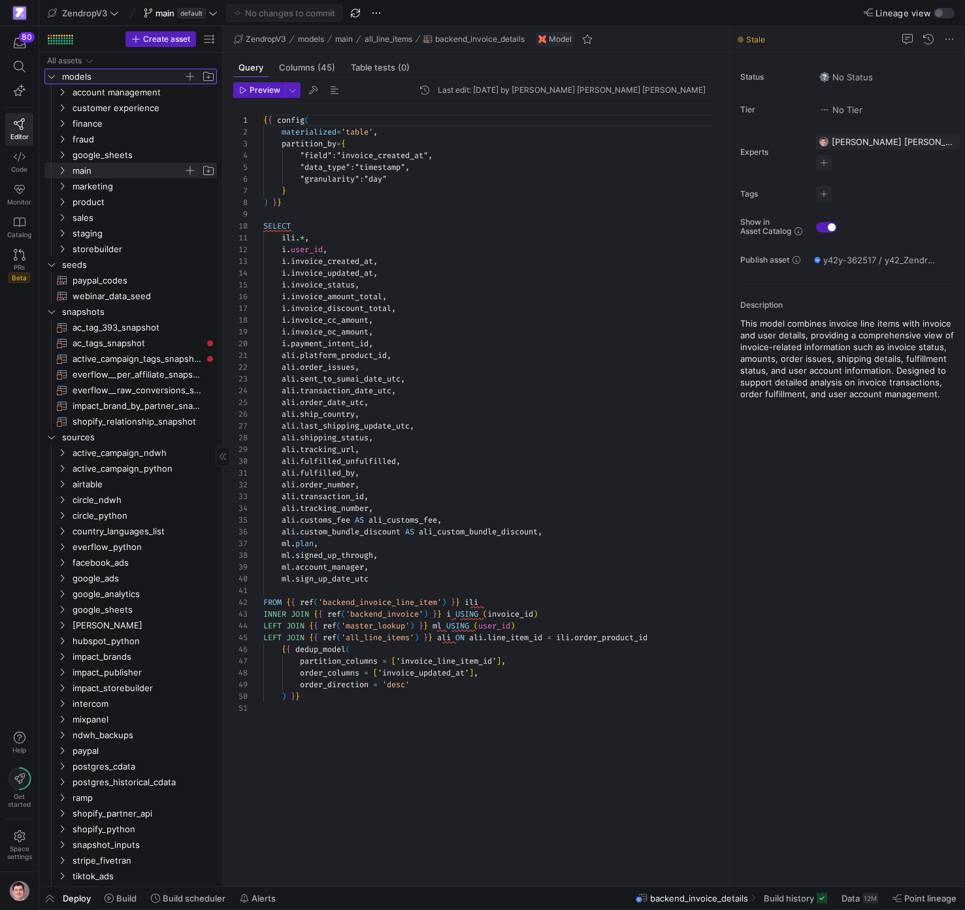
click at [52, 78] on icon "Press SPACE to select this row." at bounding box center [51, 76] width 7 height 3
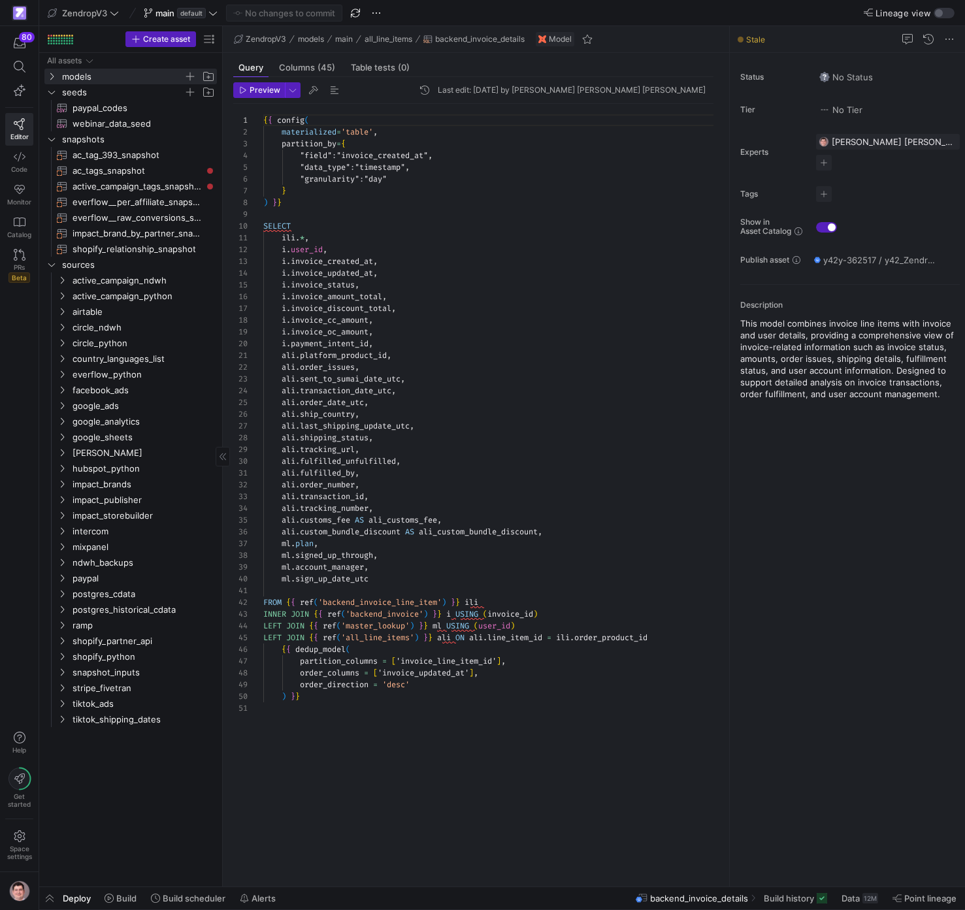
click at [52, 91] on icon "Press SPACE to select this row." at bounding box center [51, 92] width 9 height 8
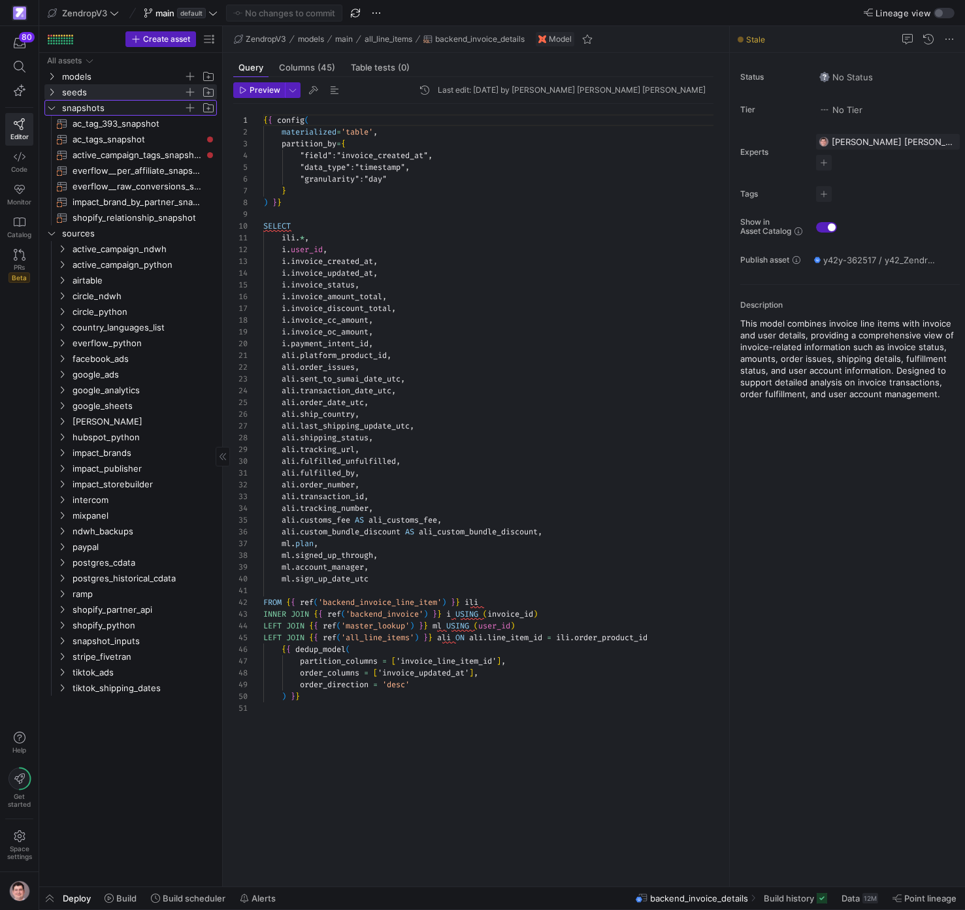
click at [51, 109] on icon "Press SPACE to select this row." at bounding box center [51, 107] width 7 height 3
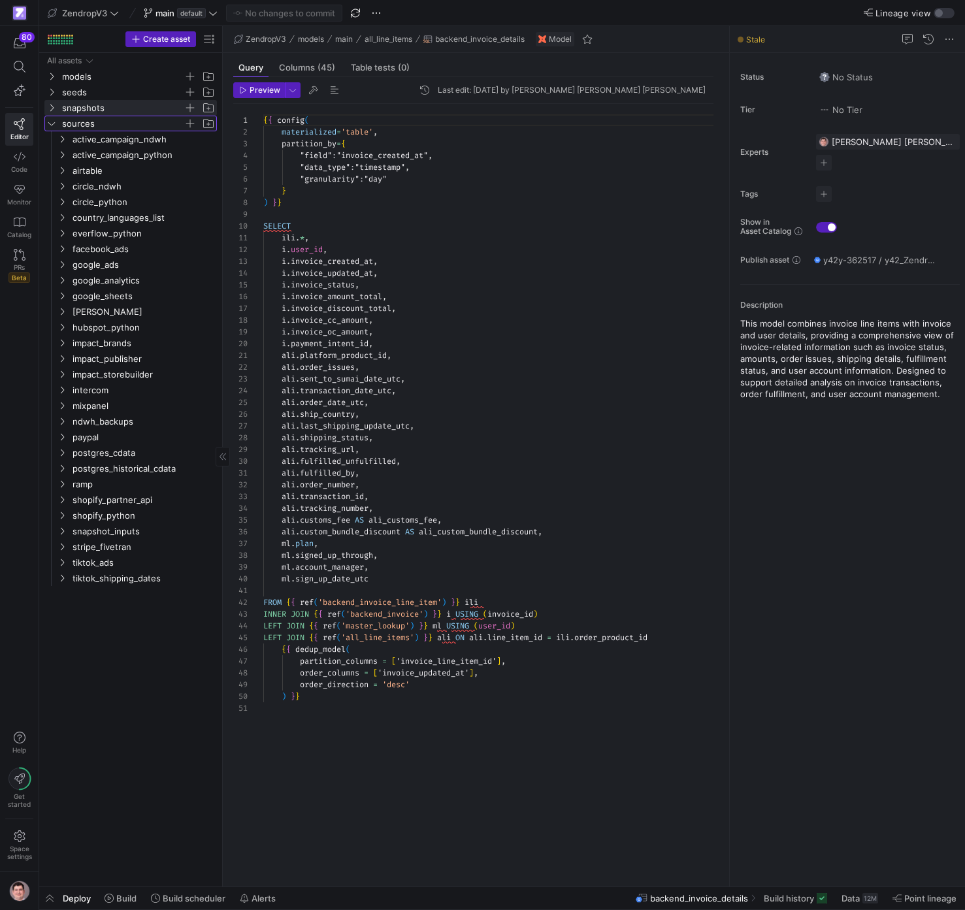
click at [52, 124] on icon "Press SPACE to select this row." at bounding box center [51, 124] width 9 height 8
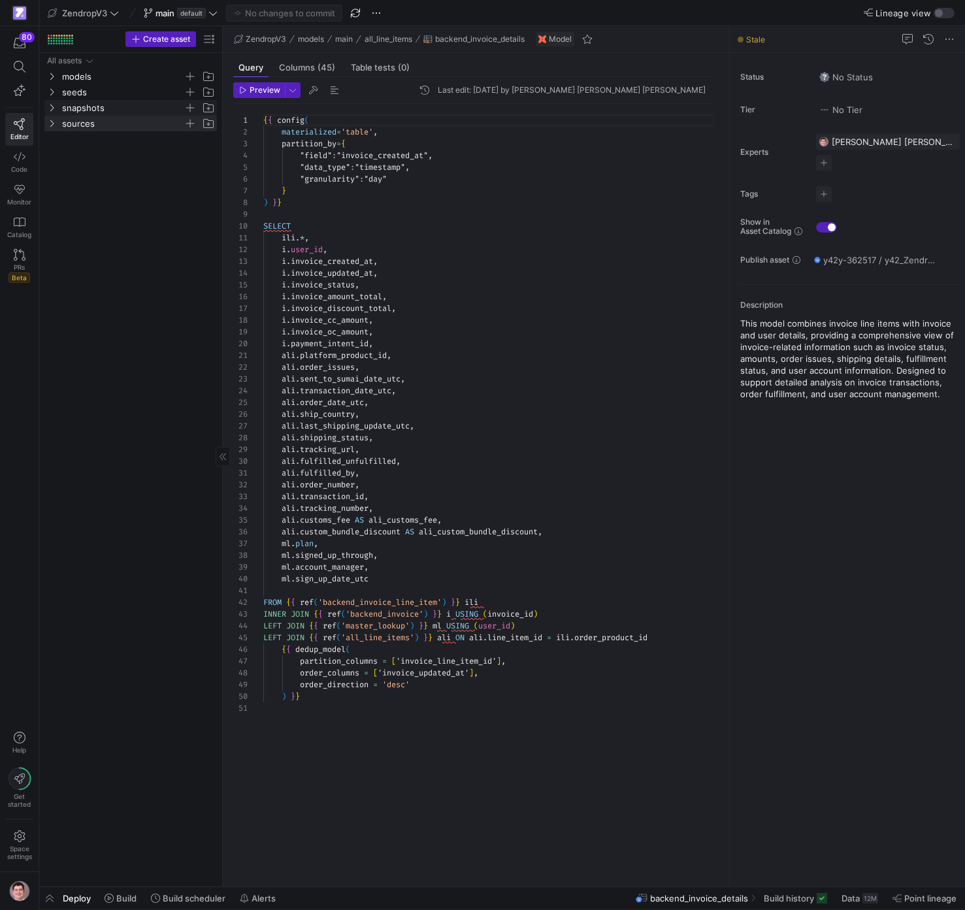
click at [61, 106] on span "snapshots" at bounding box center [130, 108] width 171 height 14
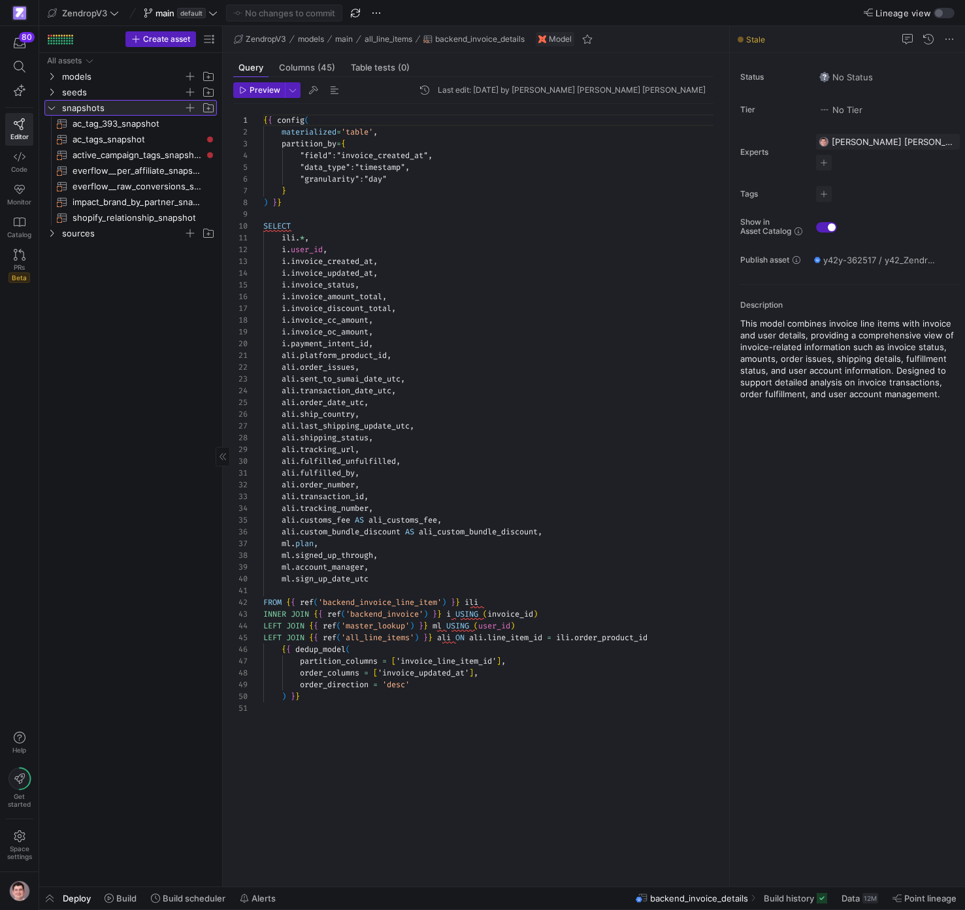
click at [99, 108] on span "snapshots" at bounding box center [122, 108] width 121 height 15
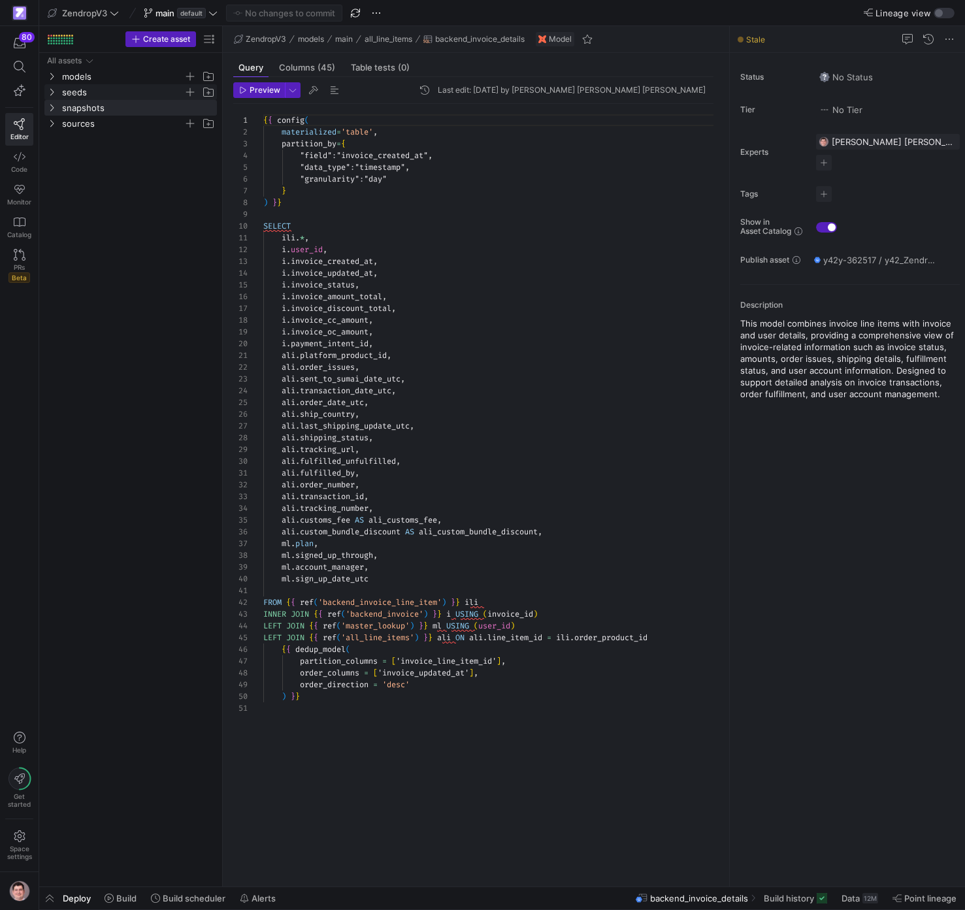
click at [71, 93] on span "seeds" at bounding box center [122, 92] width 121 height 15
click at [110, 108] on span "paypal_codes​​​​​​" at bounding box center [136, 108] width 129 height 15
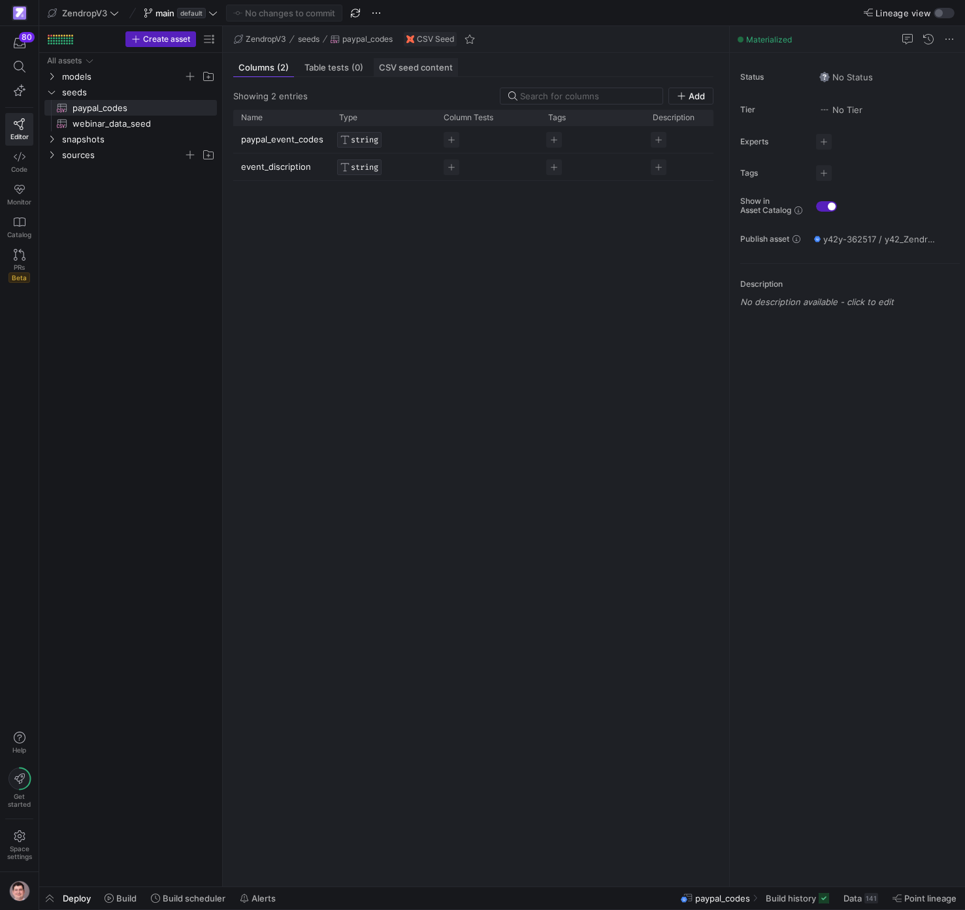
click at [411, 67] on span "CSV seed content" at bounding box center [416, 67] width 74 height 8
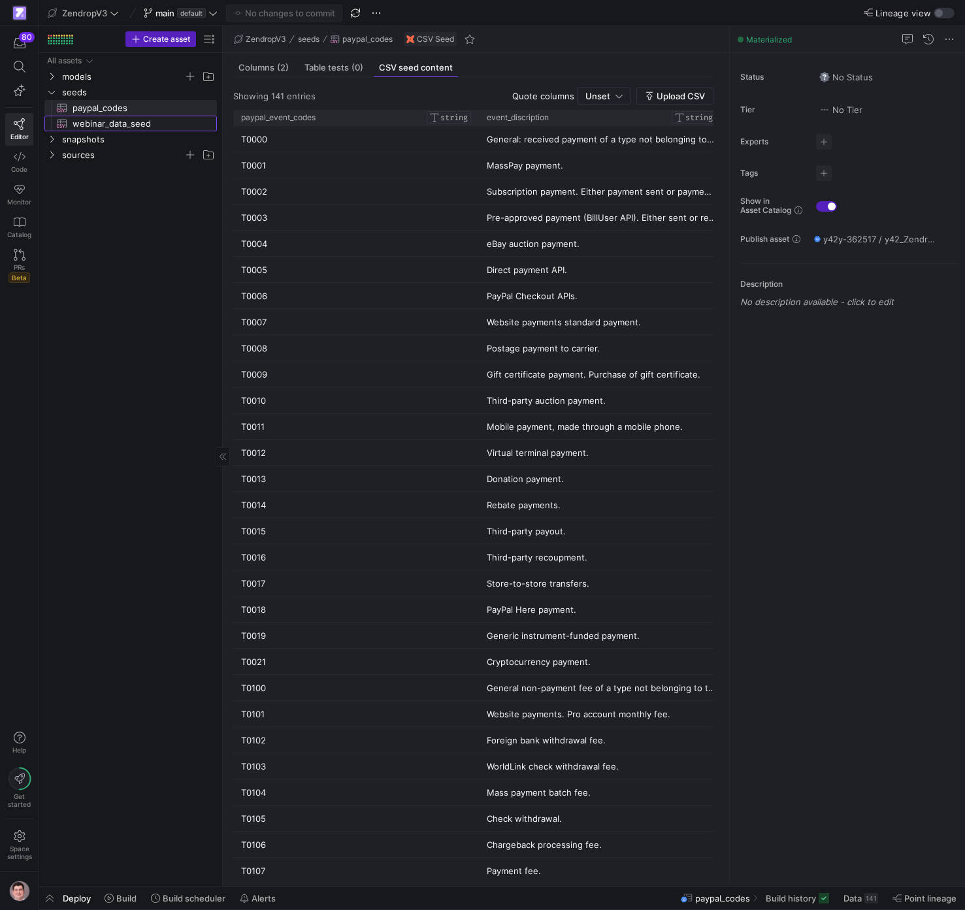
click at [152, 123] on span "webinar_data_seed​​​​​​" at bounding box center [136, 123] width 129 height 15
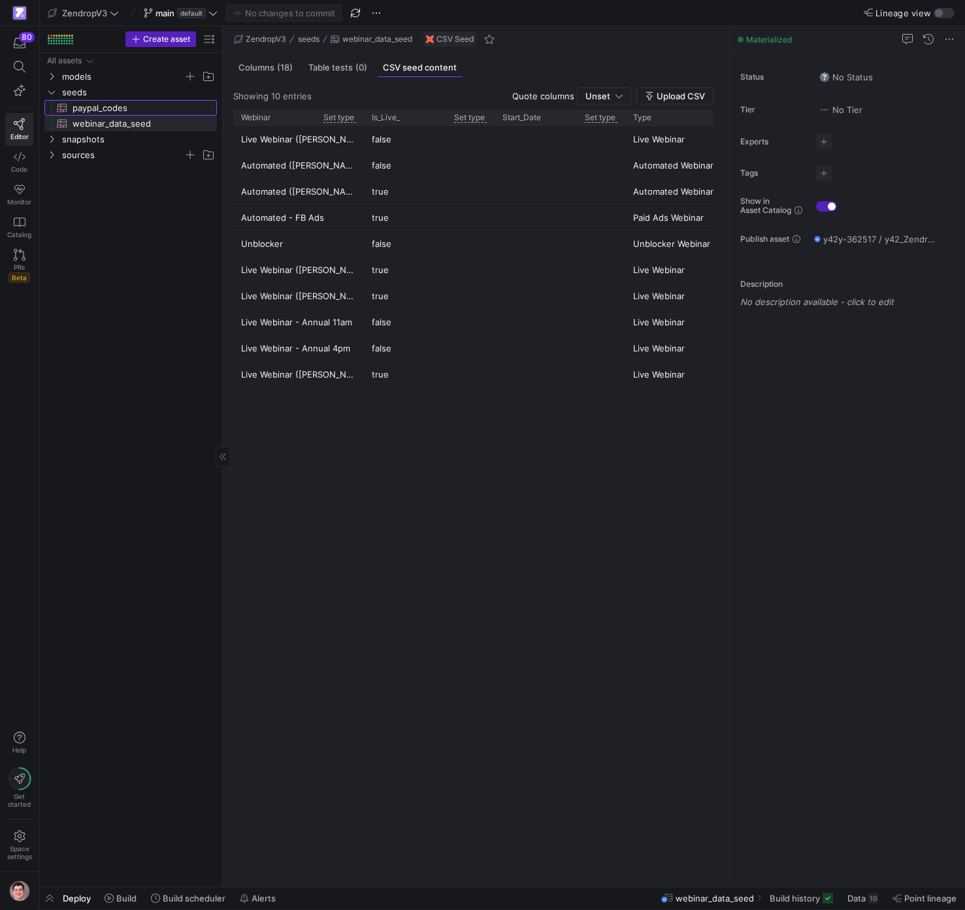
click at [153, 108] on span "paypal_codes​​​​​​" at bounding box center [136, 108] width 129 height 15
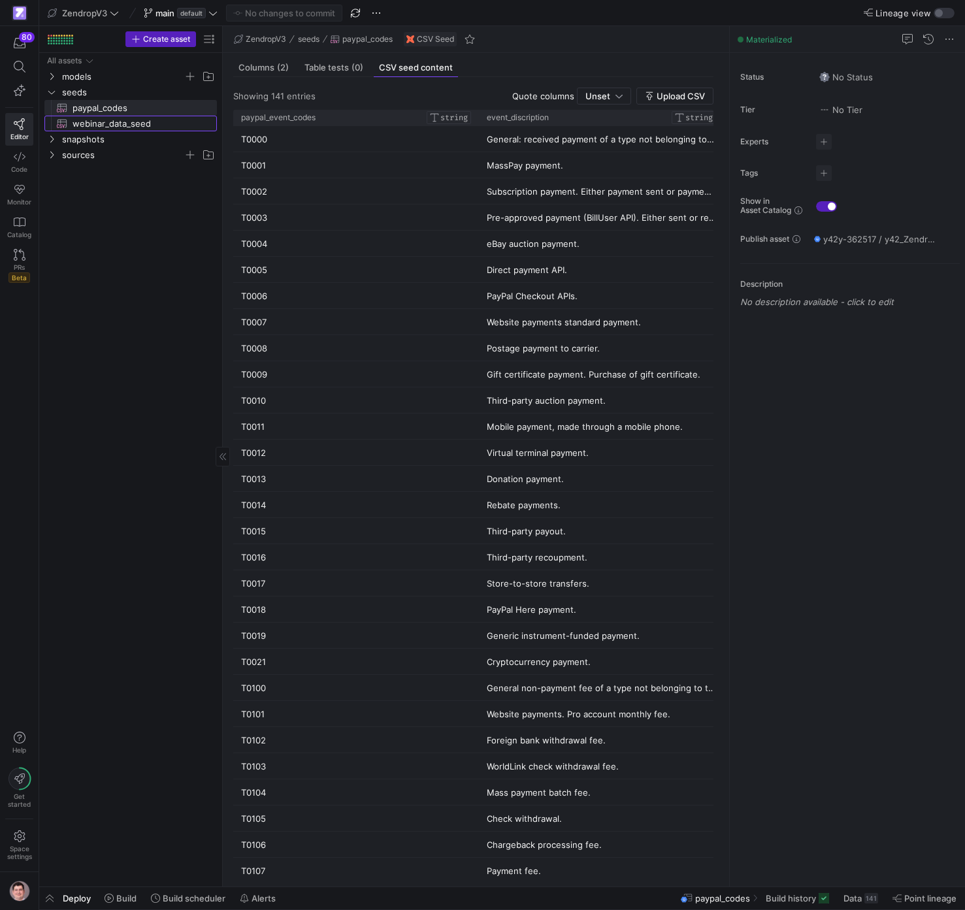
click at [121, 122] on span "webinar_data_seed​​​​​​" at bounding box center [136, 123] width 129 height 15
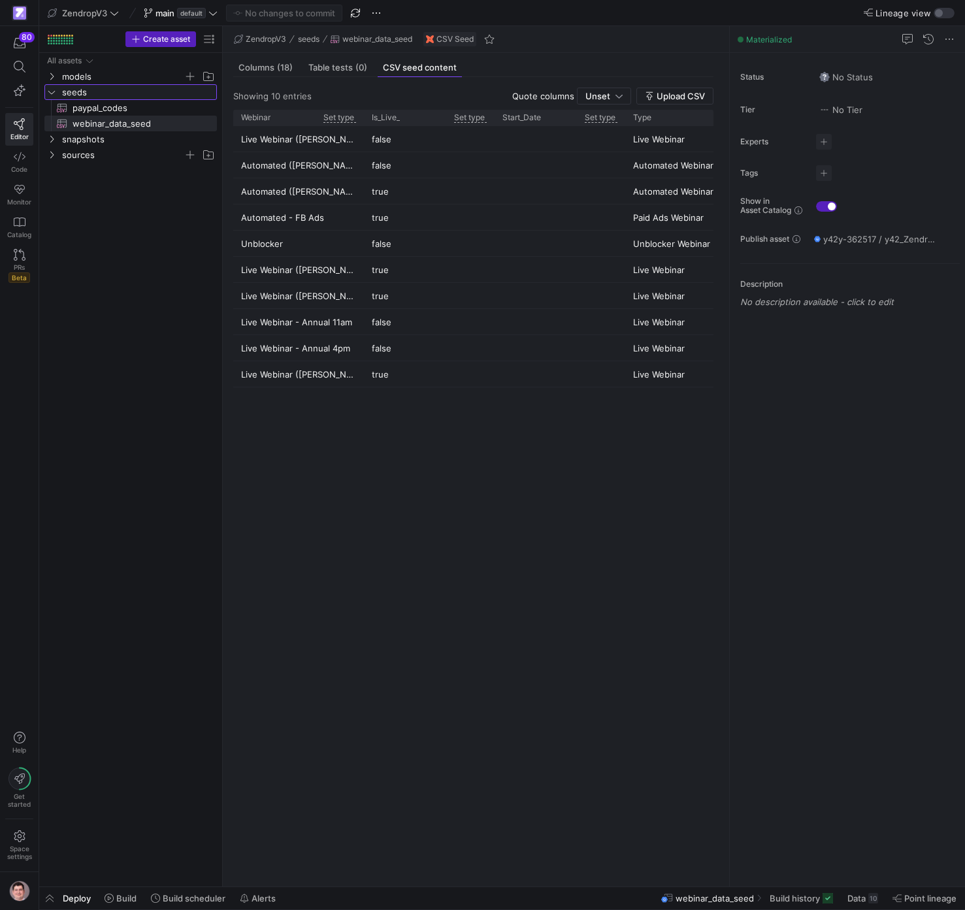
click at [54, 90] on icon "Press SPACE to select this row." at bounding box center [51, 92] width 9 height 8
click at [72, 124] on span "sources" at bounding box center [122, 123] width 121 height 15
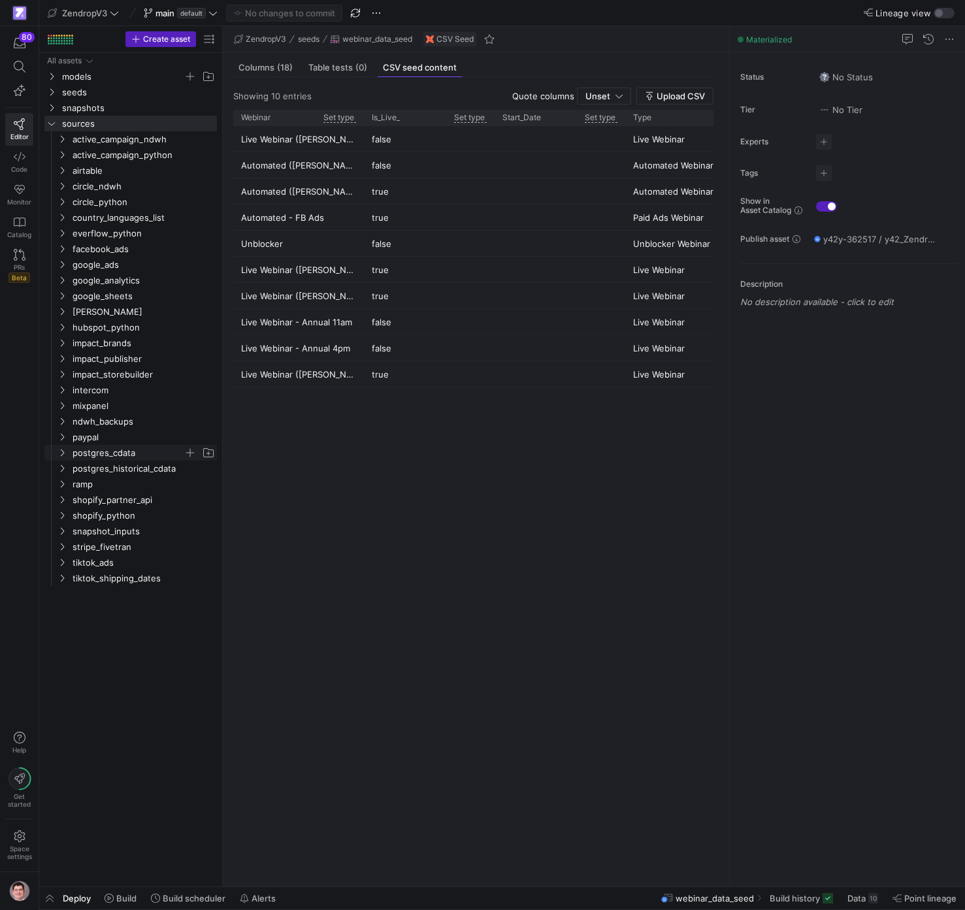
click at [61, 455] on icon "Press SPACE to select this row." at bounding box center [61, 453] width 9 height 8
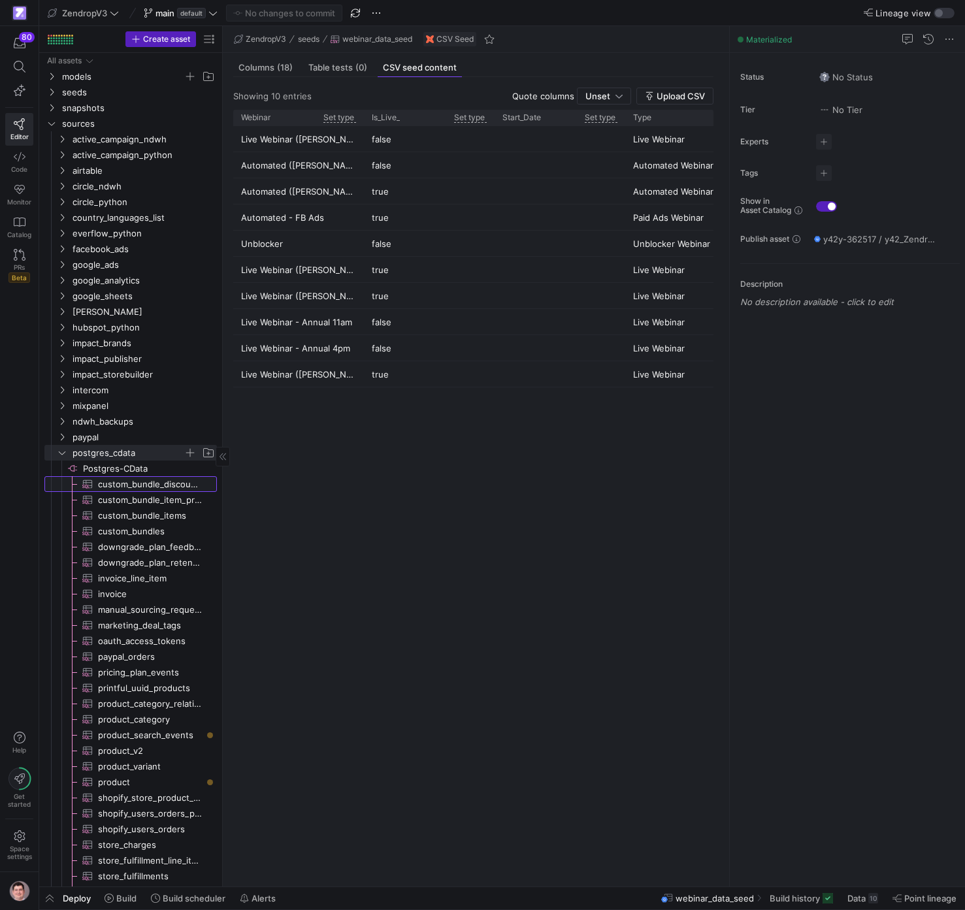
click at [128, 484] on span "custom_bundle_discounts​​​​​​​​​" at bounding box center [150, 484] width 104 height 15
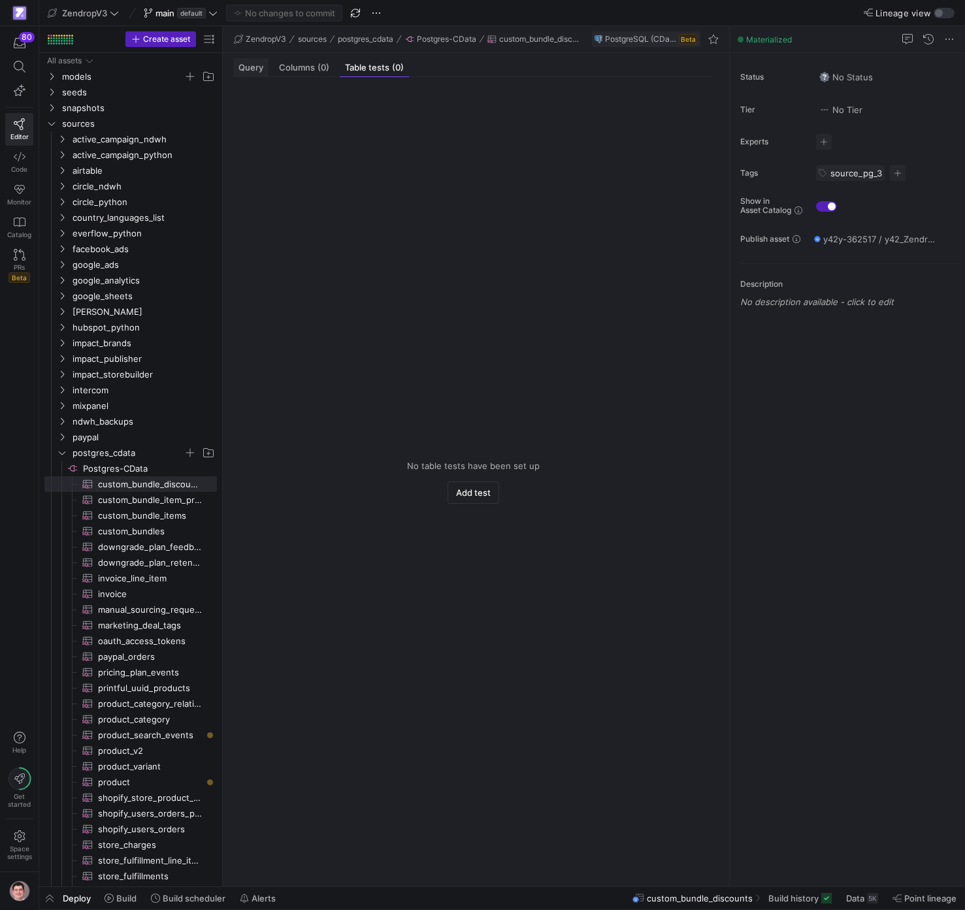
click at [255, 61] on div "Query" at bounding box center [250, 67] width 35 height 19
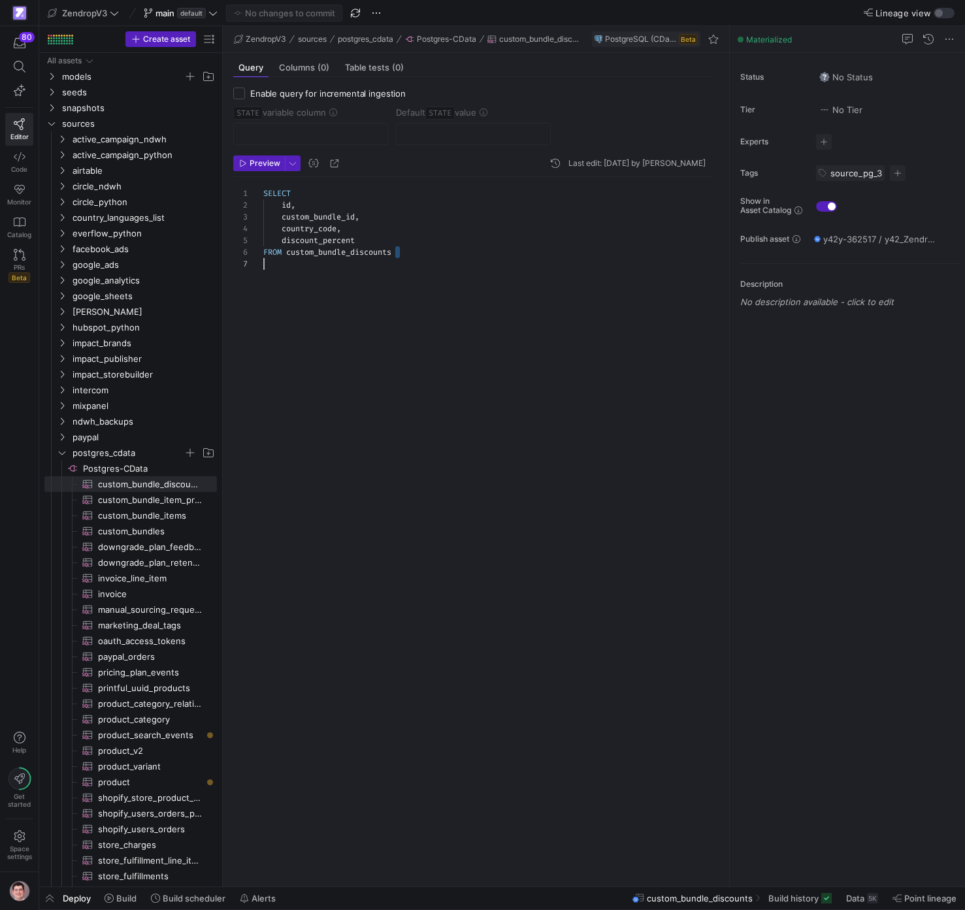
scroll to position [59, 9]
drag, startPoint x: 433, startPoint y: 254, endPoint x: 272, endPoint y: 253, distance: 161.3
click at [272, 253] on div "SELECT id , custom_bundle_id , country_code , discount_percent FROM custom_bund…" at bounding box center [493, 526] width 460 height 698
click at [63, 455] on icon "Press SPACE to select this row." at bounding box center [61, 453] width 9 height 8
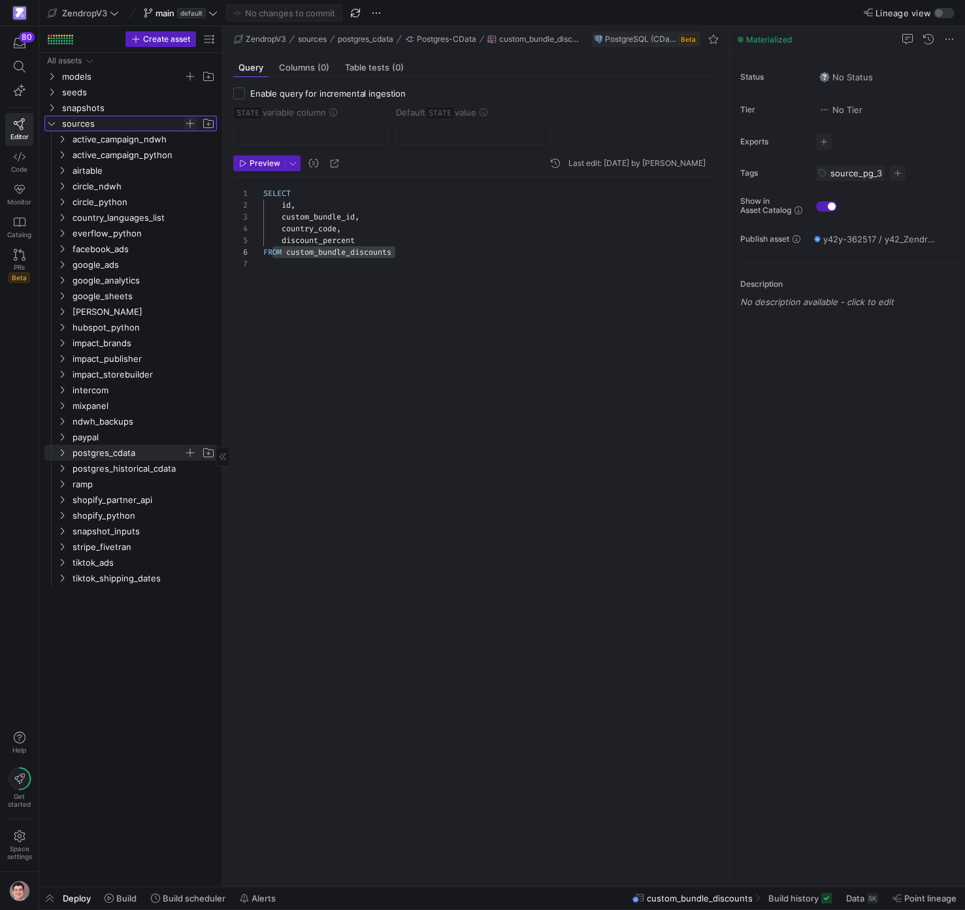
click at [189, 123] on span "Press SPACE to select this row." at bounding box center [190, 123] width 13 height 13
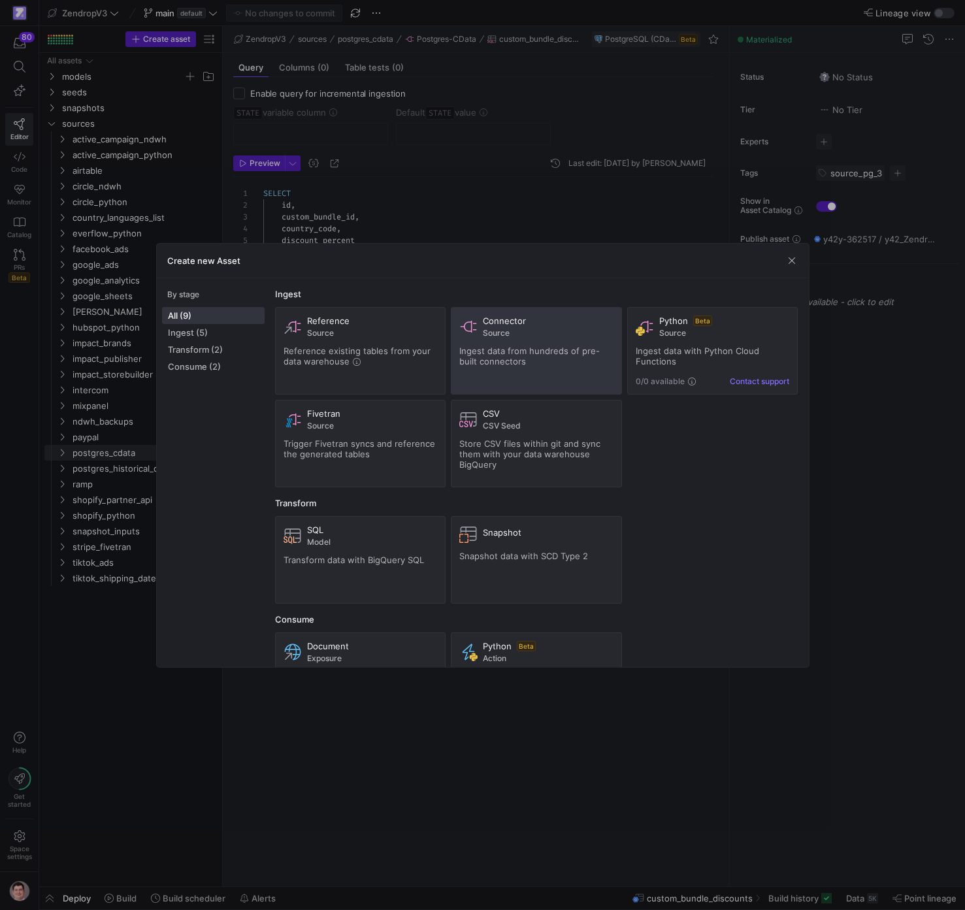
click at [557, 367] on div "Connector Source Ingest data from hundreds of pre-built connectors" at bounding box center [536, 350] width 154 height 71
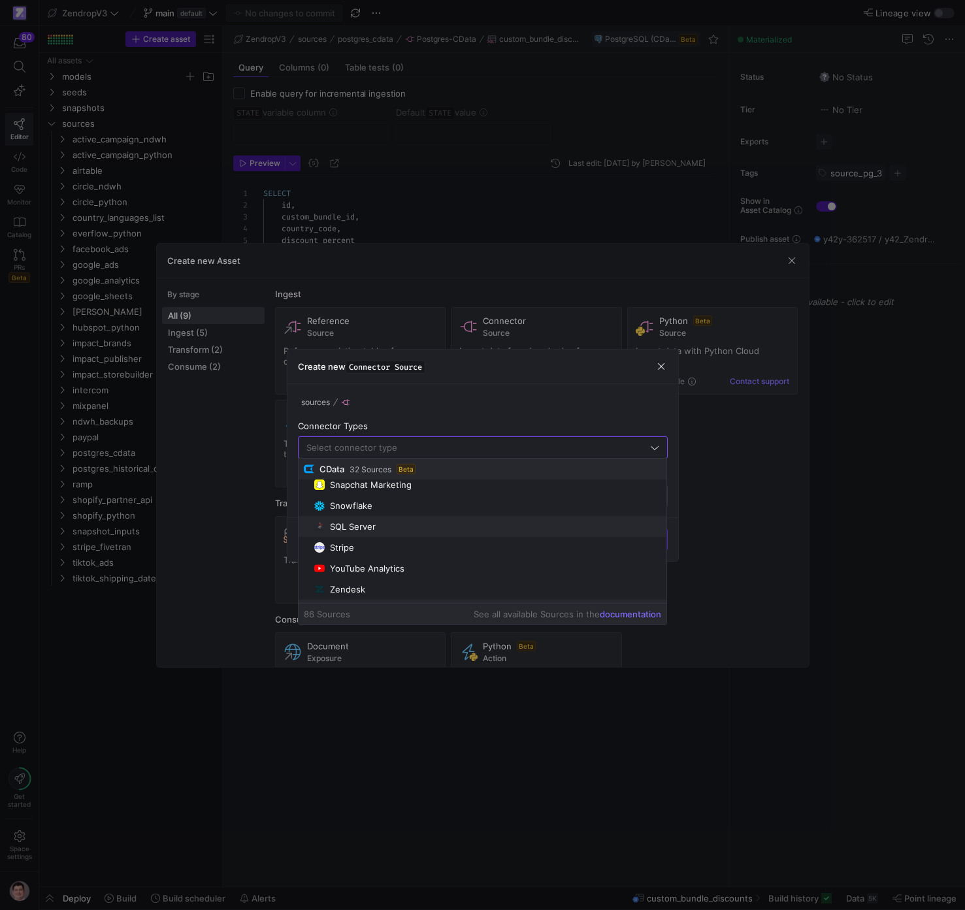
scroll to position [561, 0]
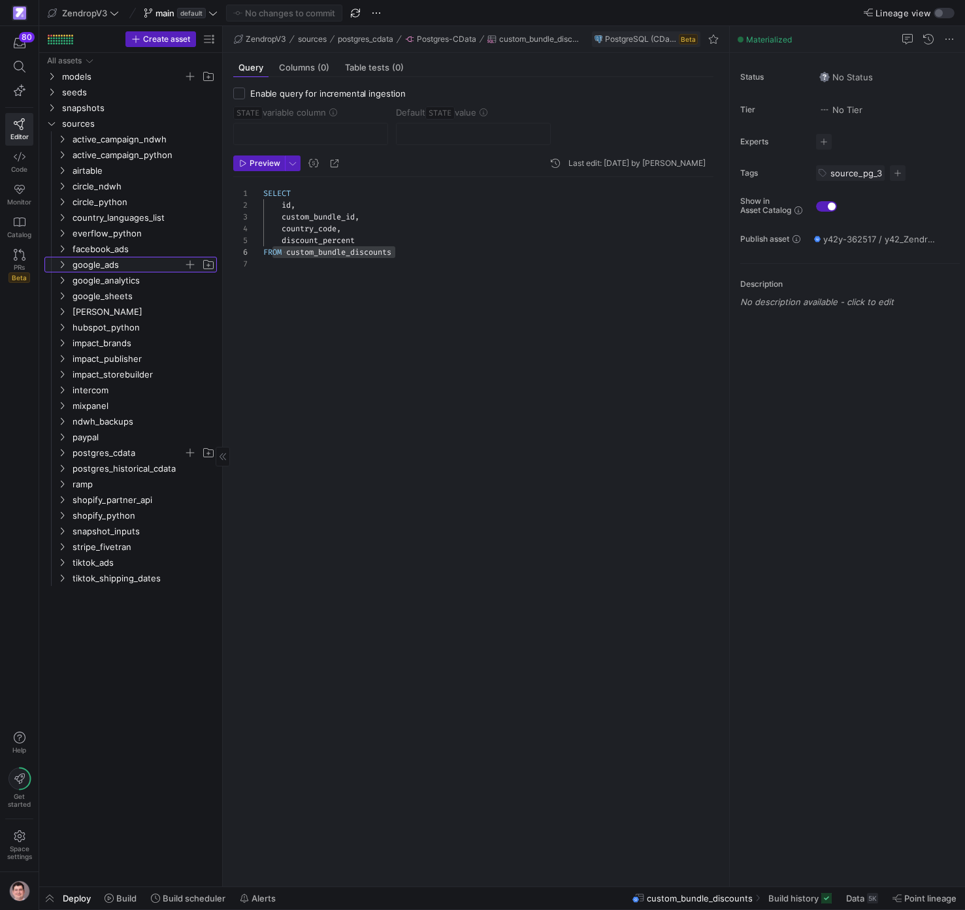
click at [99, 268] on span "google_ads" at bounding box center [127, 264] width 111 height 15
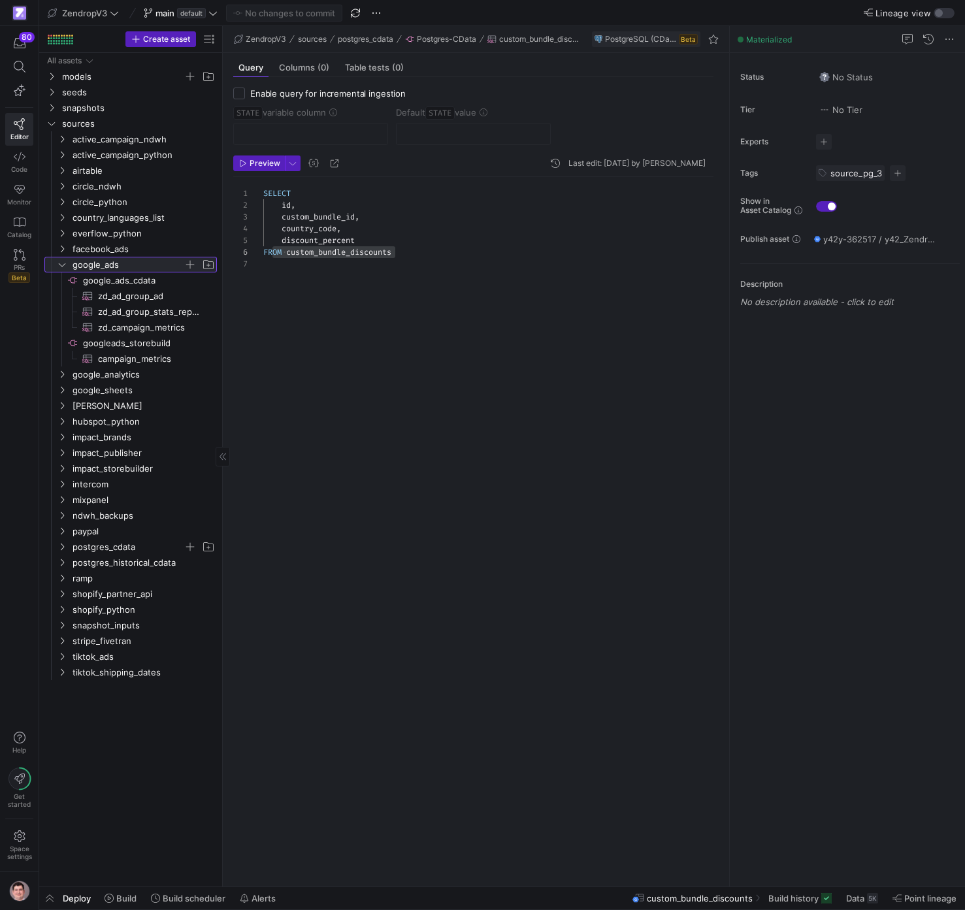
click at [97, 268] on span "google_ads" at bounding box center [127, 264] width 111 height 15
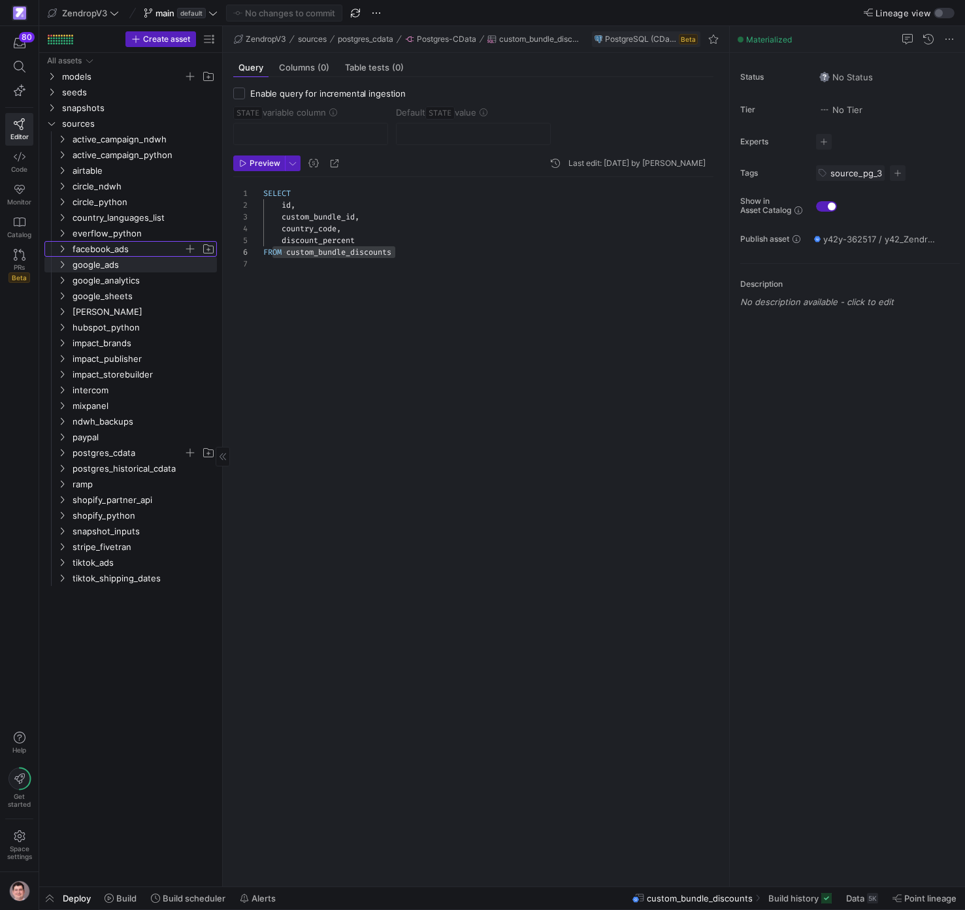
click at [116, 251] on span "facebook_ads" at bounding box center [127, 249] width 111 height 15
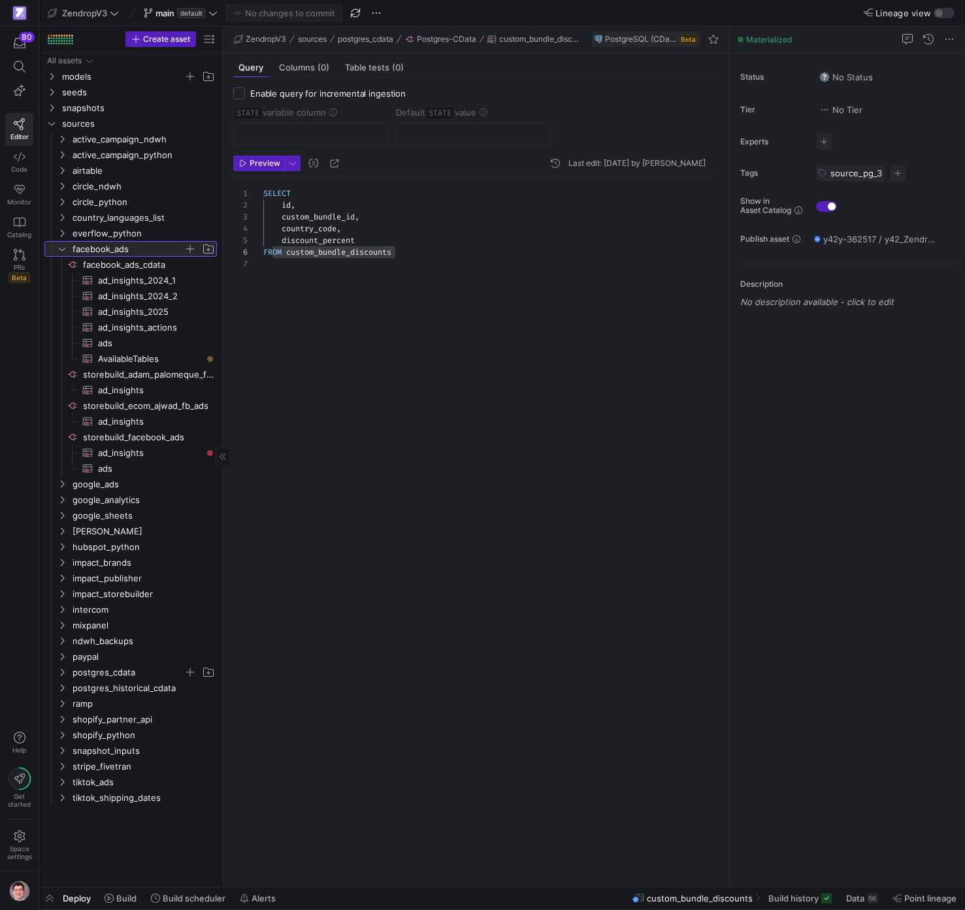
click at [135, 255] on span "facebook_ads" at bounding box center [127, 249] width 111 height 15
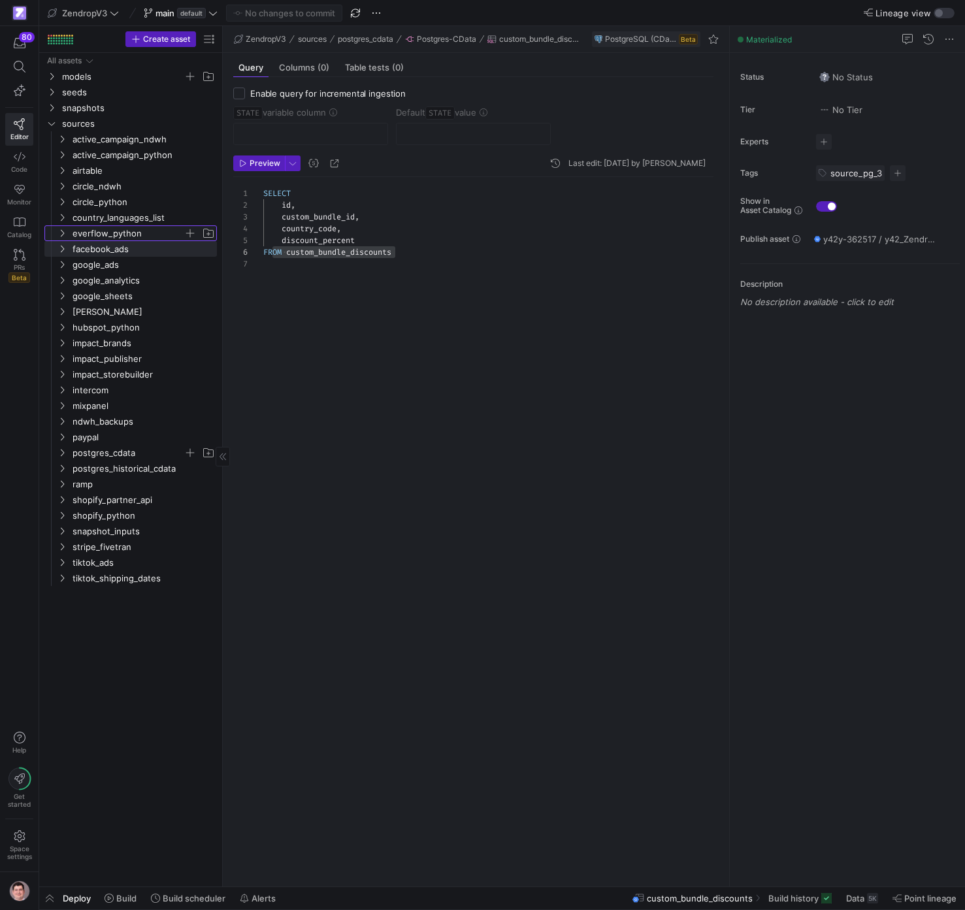
click at [124, 234] on span "everflow_python" at bounding box center [127, 233] width 111 height 15
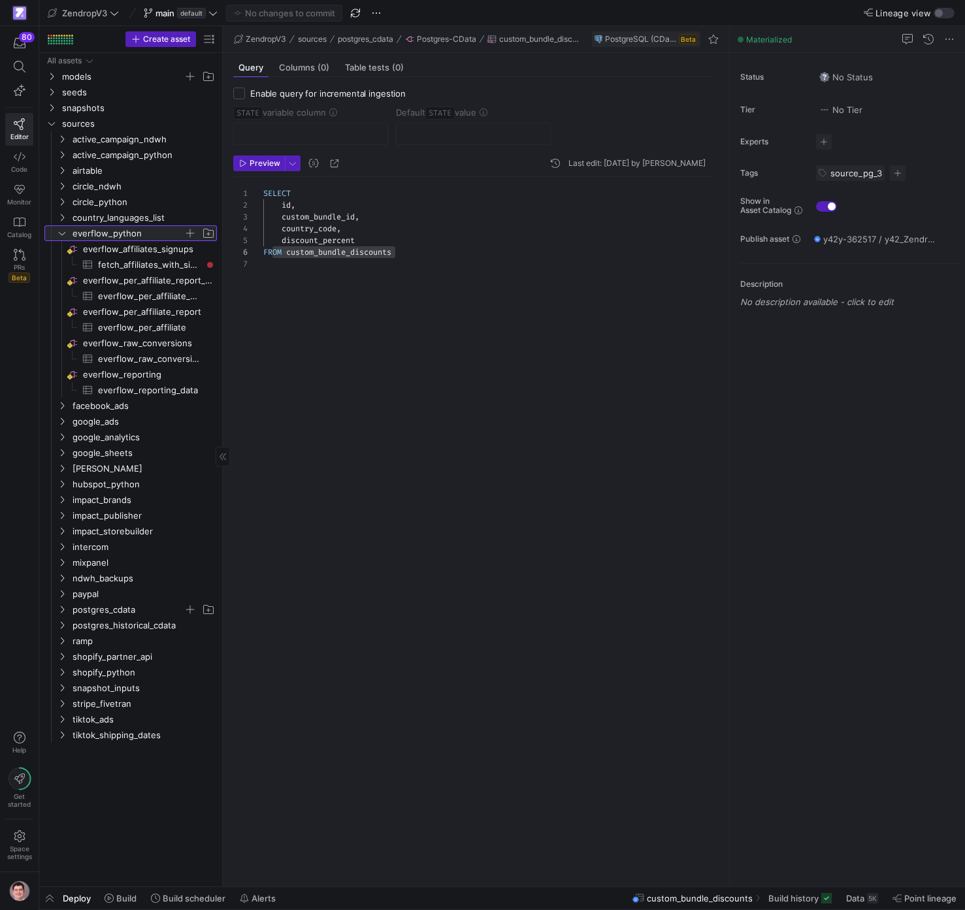
click at [125, 235] on span "everflow_python" at bounding box center [127, 233] width 111 height 15
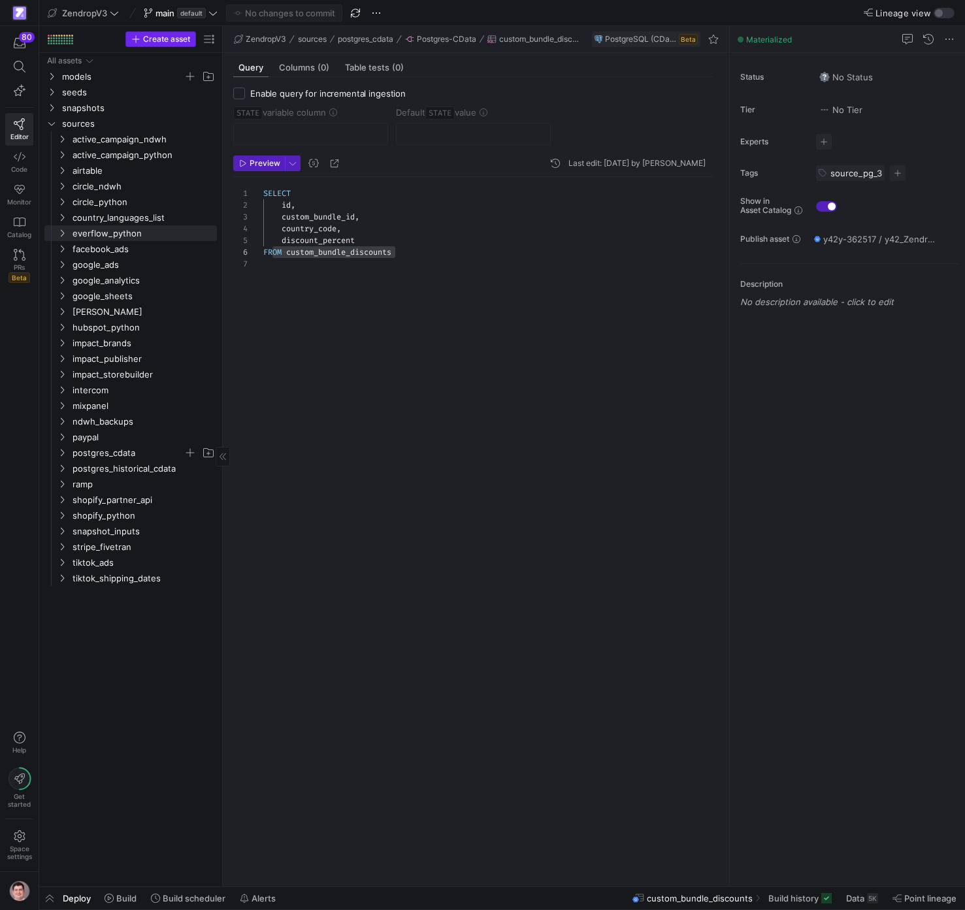
click at [178, 37] on span "Create asset" at bounding box center [166, 39] width 47 height 9
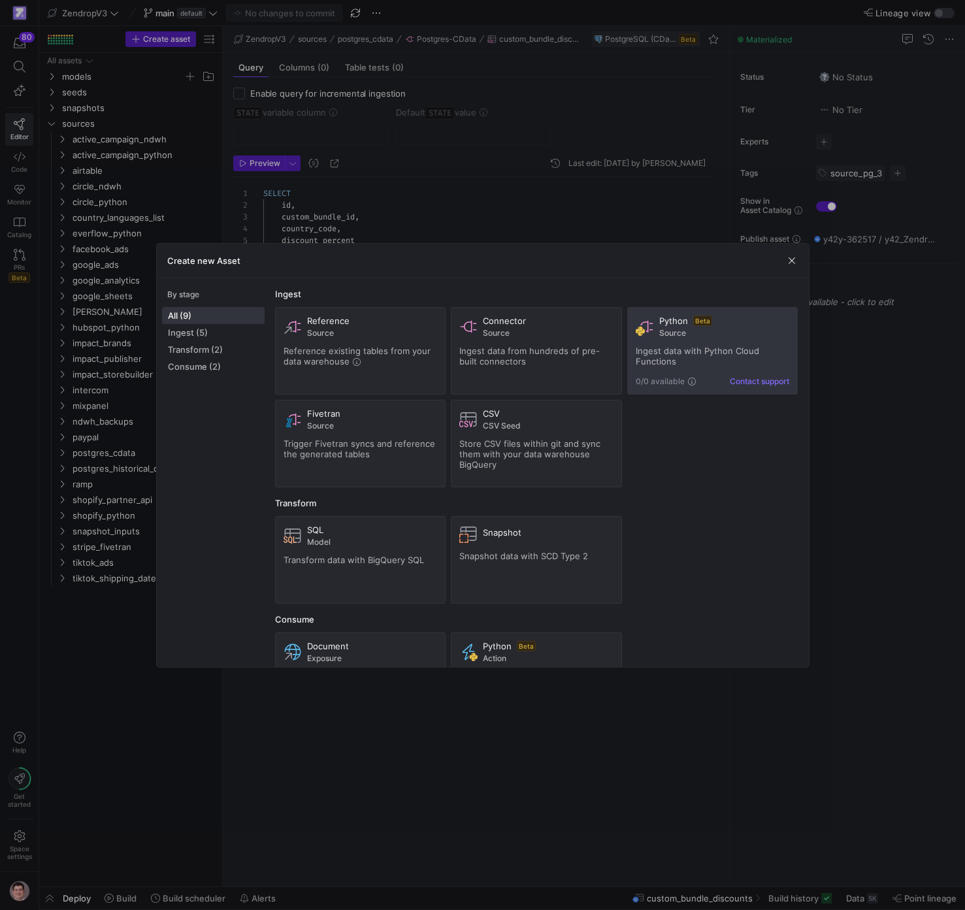
click at [704, 347] on span "Ingest data with Python Cloud Functions" at bounding box center [696, 355] width 123 height 21
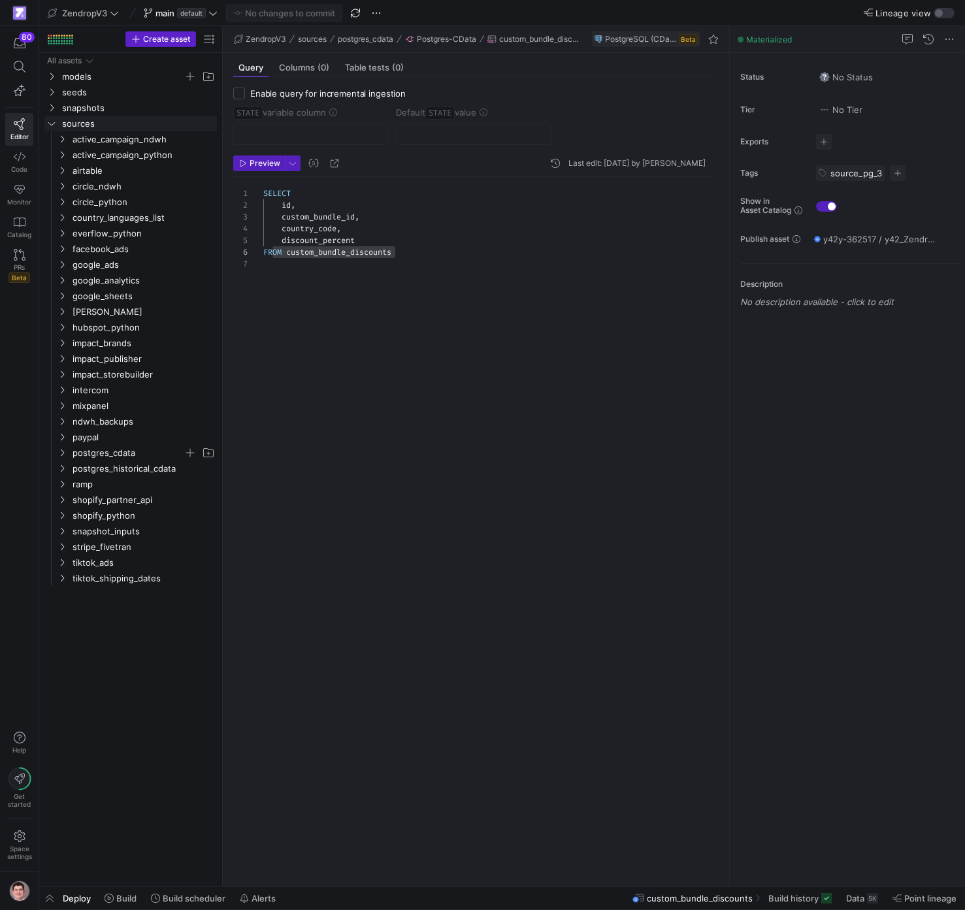
click at [56, 125] on icon "Press SPACE to select this row." at bounding box center [51, 124] width 9 height 8
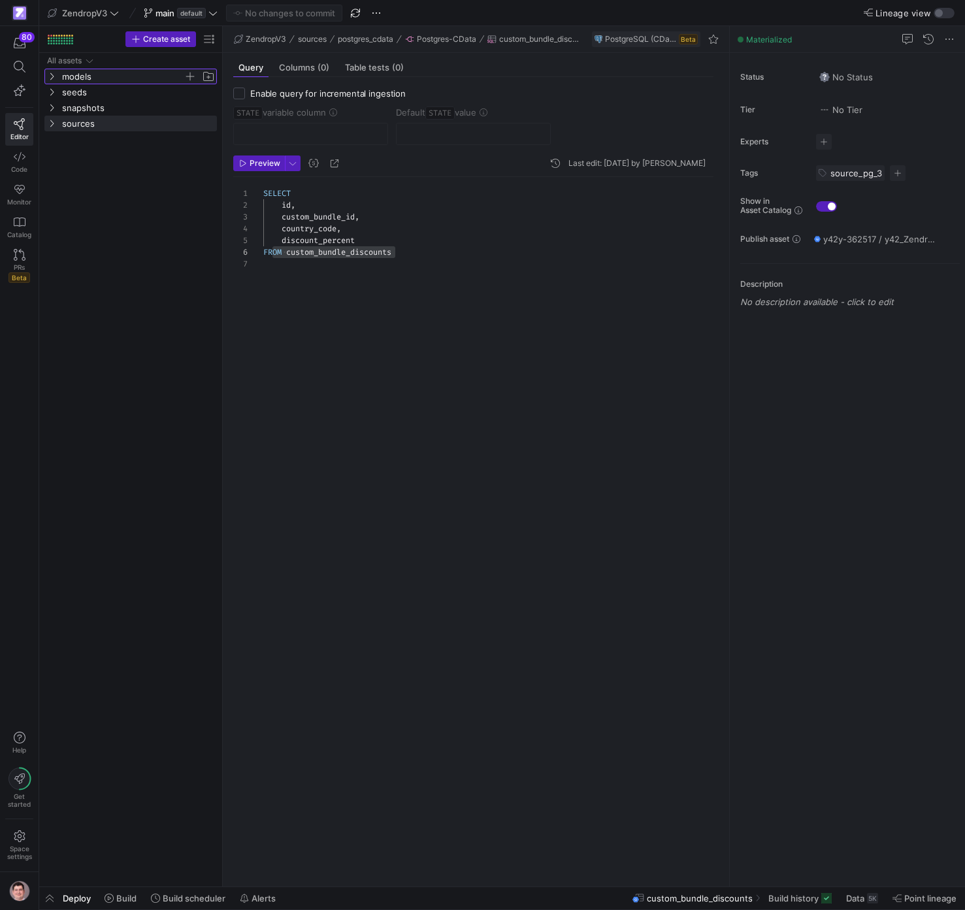
click at [73, 72] on span "models" at bounding box center [122, 76] width 121 height 15
click at [120, 90] on span "account management" at bounding box center [127, 92] width 111 height 15
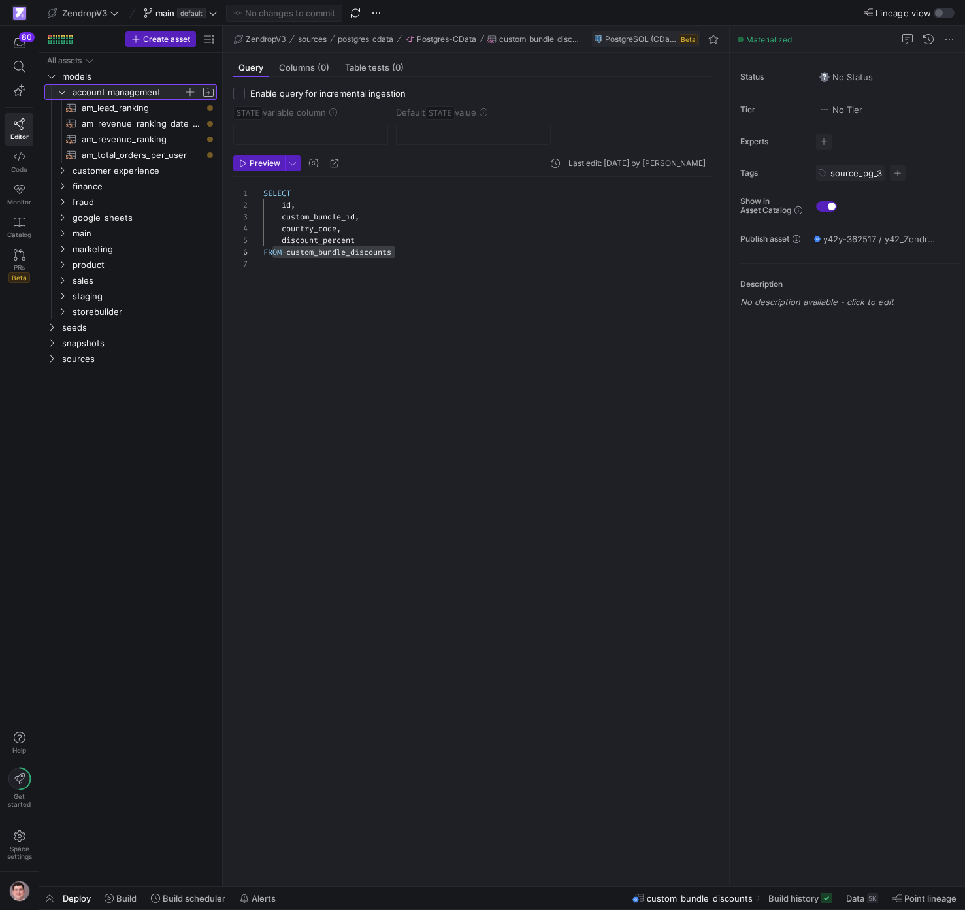
click at [120, 90] on span "account management" at bounding box center [127, 92] width 111 height 15
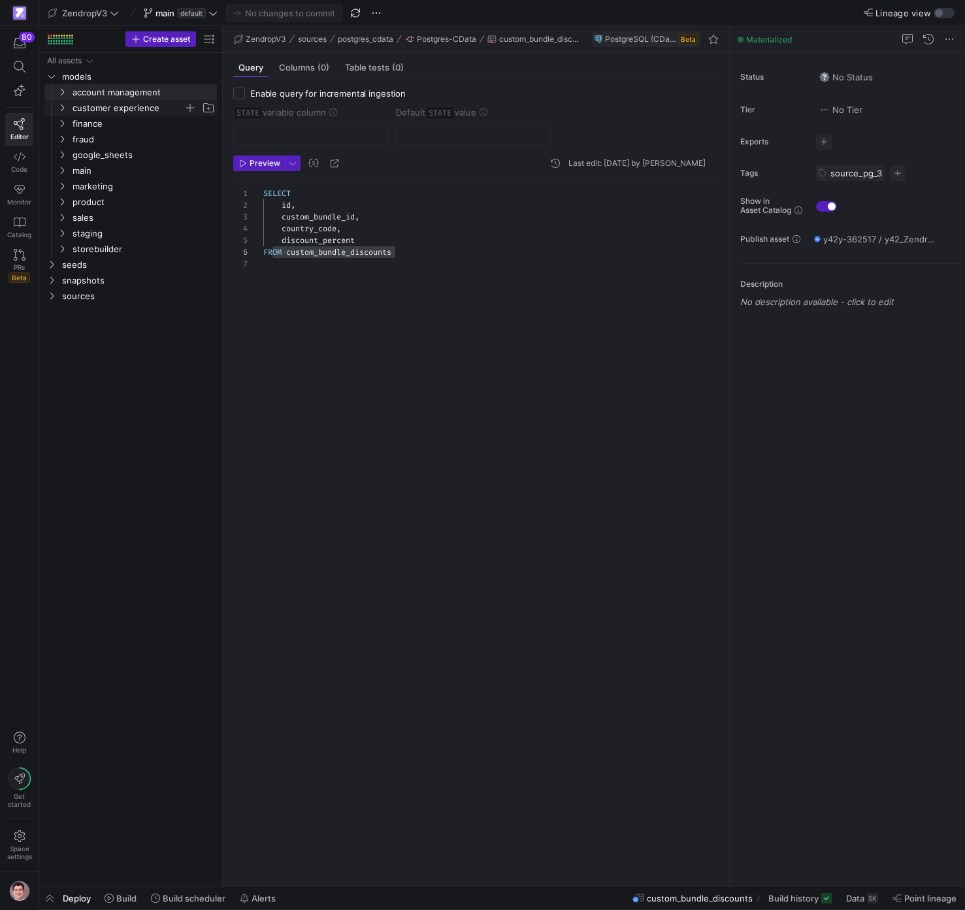
click at [118, 112] on span "customer experience" at bounding box center [127, 108] width 111 height 15
click at [67, 108] on y42-icon "Press SPACE to select this row." at bounding box center [62, 108] width 10 height 10
click at [67, 123] on span "finance" at bounding box center [136, 123] width 161 height 14
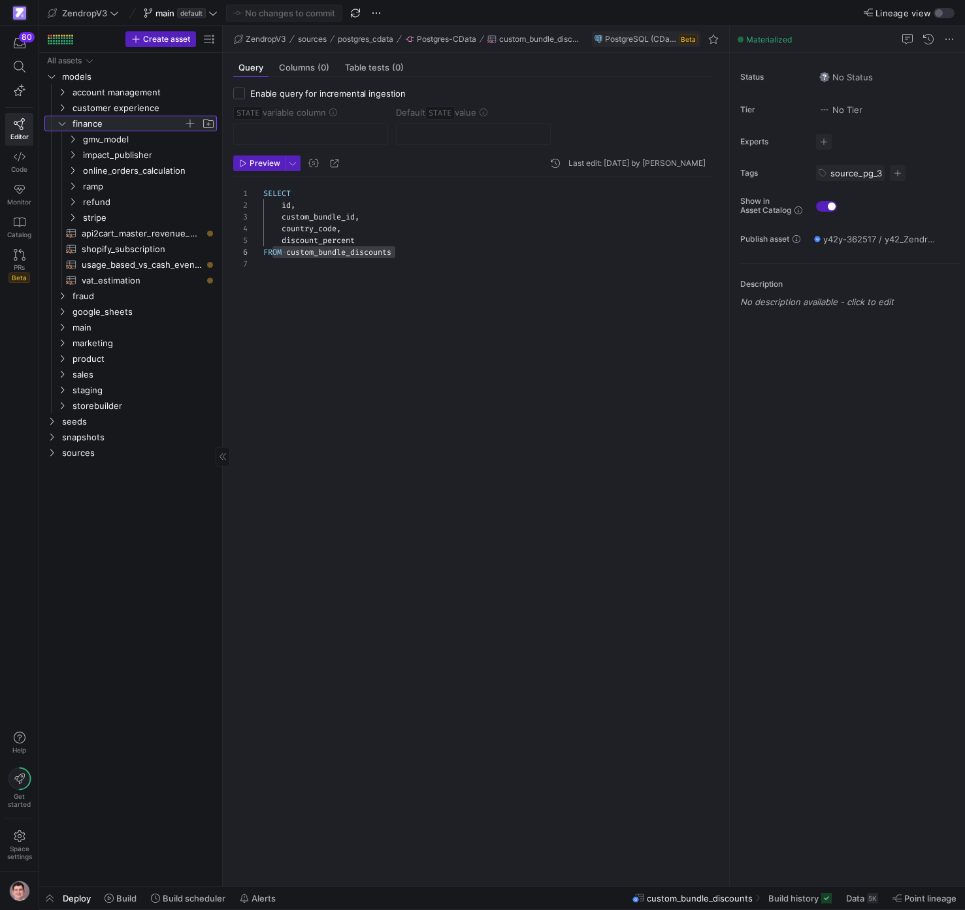
click at [62, 123] on icon at bounding box center [61, 124] width 9 height 8
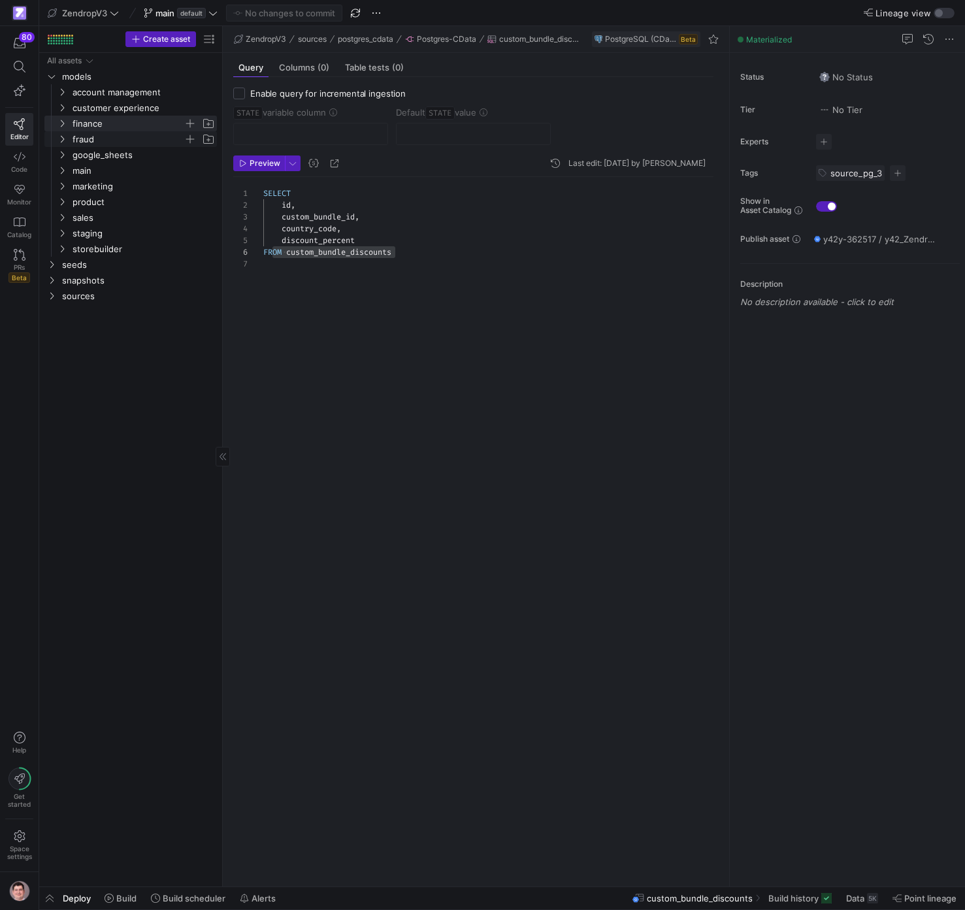
click at [68, 137] on span "fraud" at bounding box center [136, 139] width 161 height 14
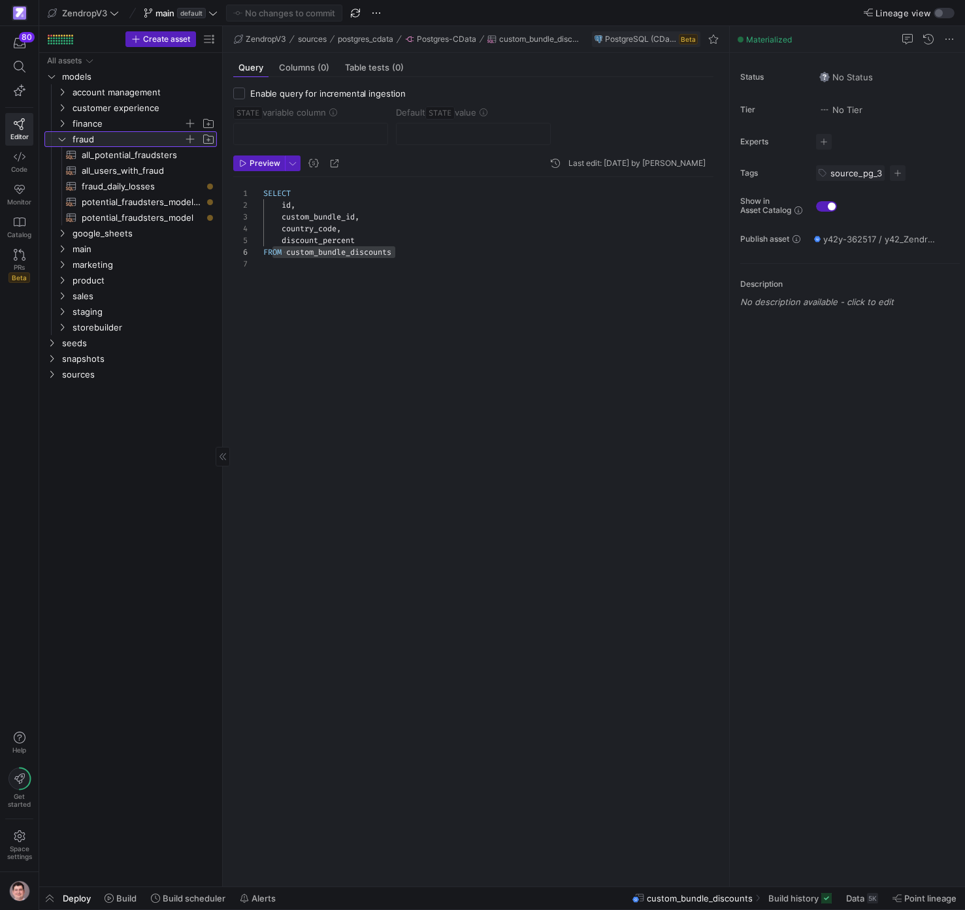
click at [68, 137] on span "fraud" at bounding box center [136, 139] width 161 height 14
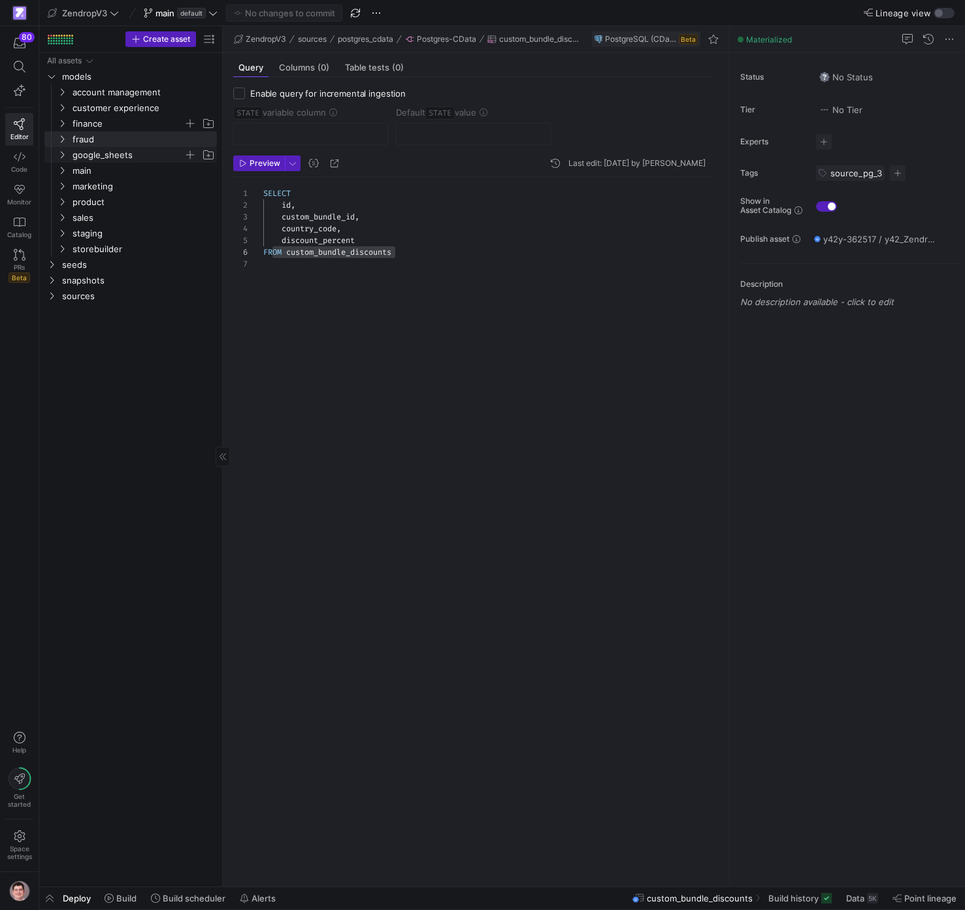
click at [69, 155] on span "google_sheets" at bounding box center [136, 155] width 161 height 14
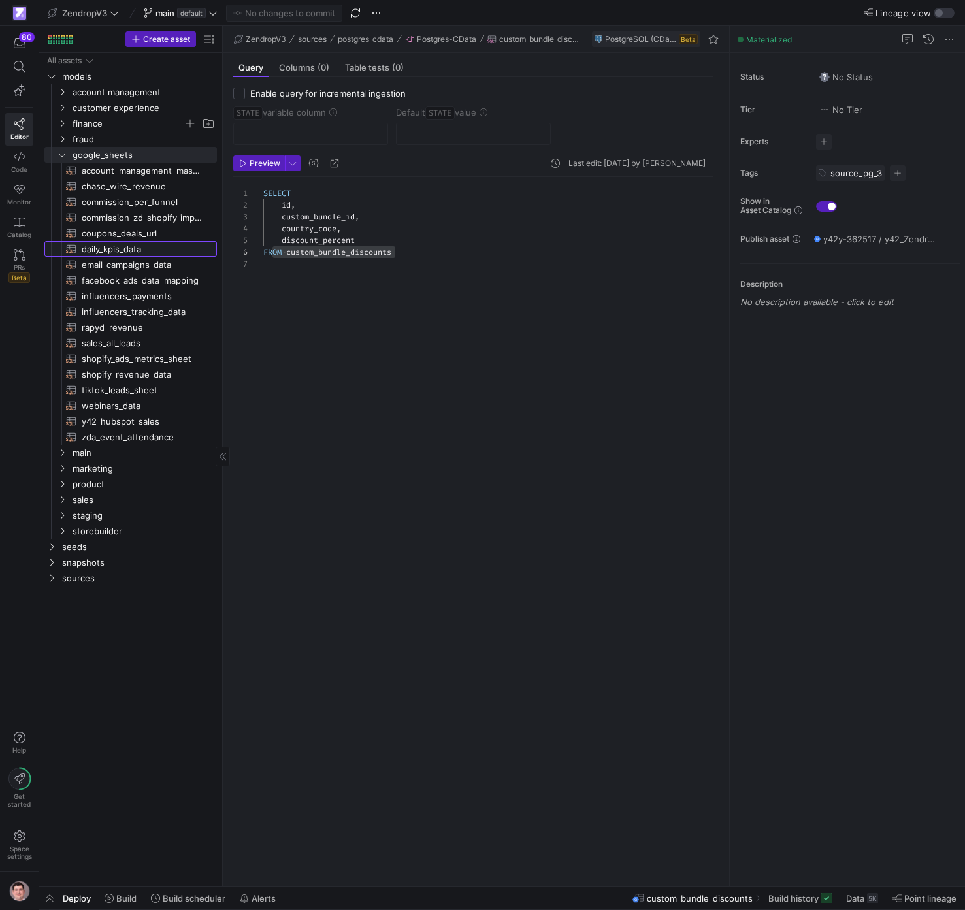
click at [125, 251] on span "daily_kpis_data​​​​​​​​​​" at bounding box center [142, 249] width 120 height 15
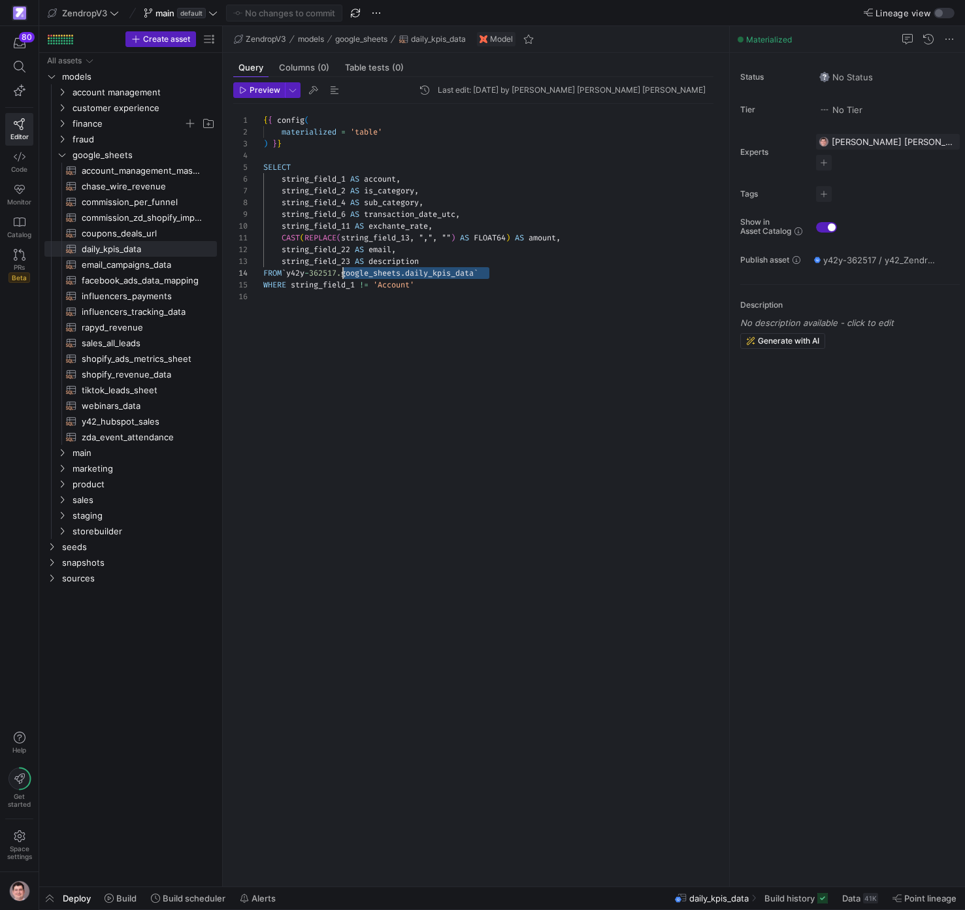
scroll to position [35, 80]
drag, startPoint x: 519, startPoint y: 276, endPoint x: 344, endPoint y: 274, distance: 174.4
click at [344, 274] on div "{ { config ( materialized = 'table' ) } } SELECT string_field_1 AS account , st…" at bounding box center [493, 487] width 460 height 767
click at [131, 324] on span "rapyd_revenue​​​​​​​​​​" at bounding box center [142, 327] width 120 height 15
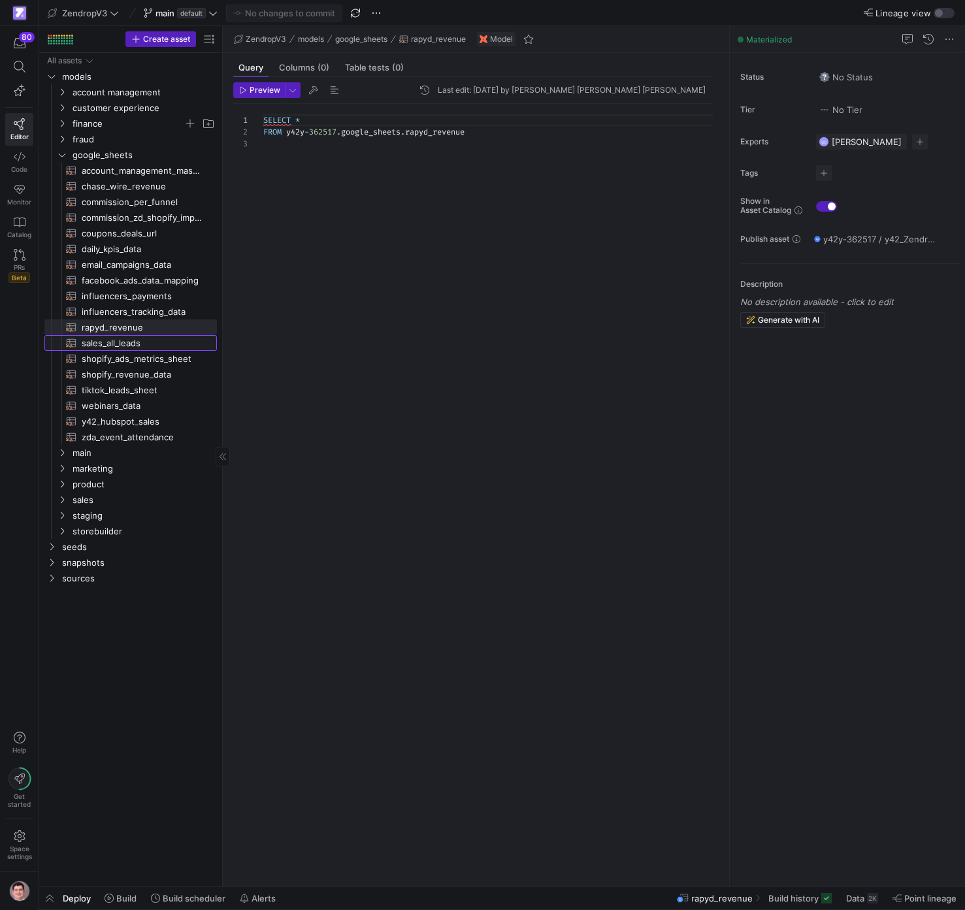
click at [148, 345] on span "sales_all_leads​​​​​​​​​​" at bounding box center [142, 343] width 120 height 15
drag, startPoint x: 502, startPoint y: 140, endPoint x: 257, endPoint y: 121, distance: 245.6
click at [263, 121] on div "SELECT * FROM y42y - 362517. google_sheets . sales_all_leads" at bounding box center [493, 487] width 460 height 767
click at [402, 155] on div "SELECT * FROM y42y - 362517. google_sheets . sales_all_leads" at bounding box center [493, 487] width 460 height 767
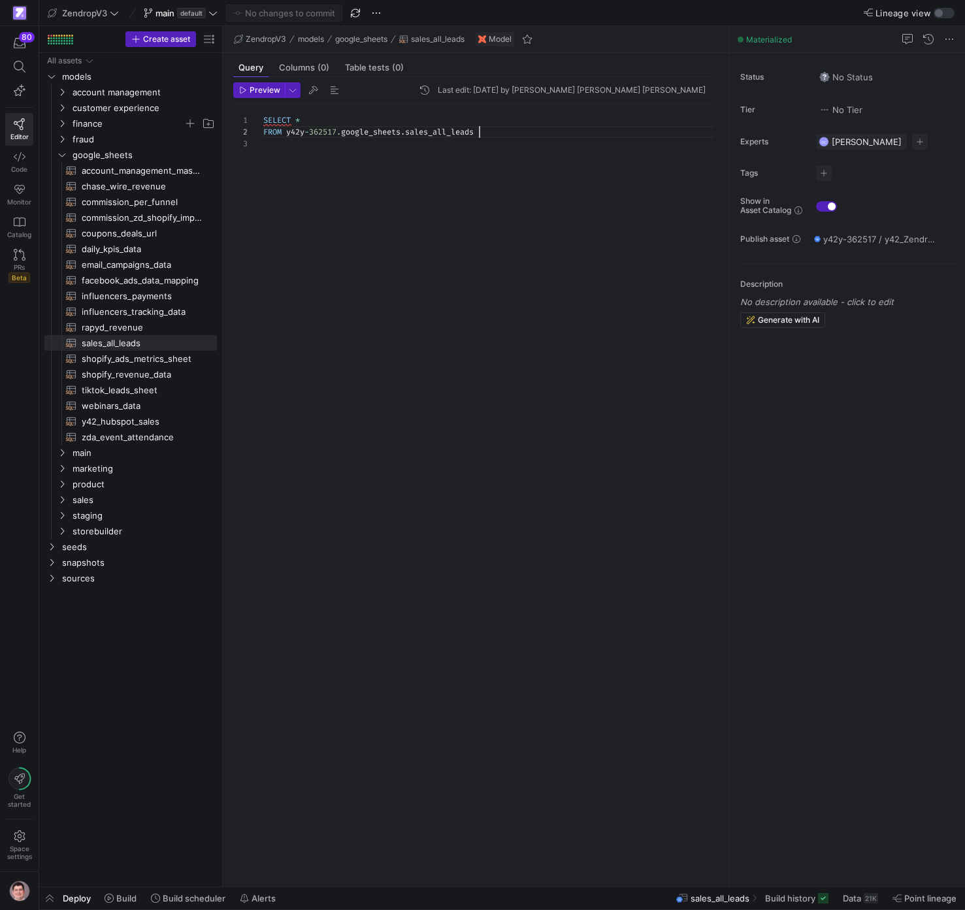
scroll to position [12, 216]
click at [502, 136] on div "SELECT * FROM y42y - 362517. google_sheets . sales_all_leads" at bounding box center [493, 487] width 460 height 767
click at [97, 155] on span "google_sheets" at bounding box center [127, 155] width 111 height 15
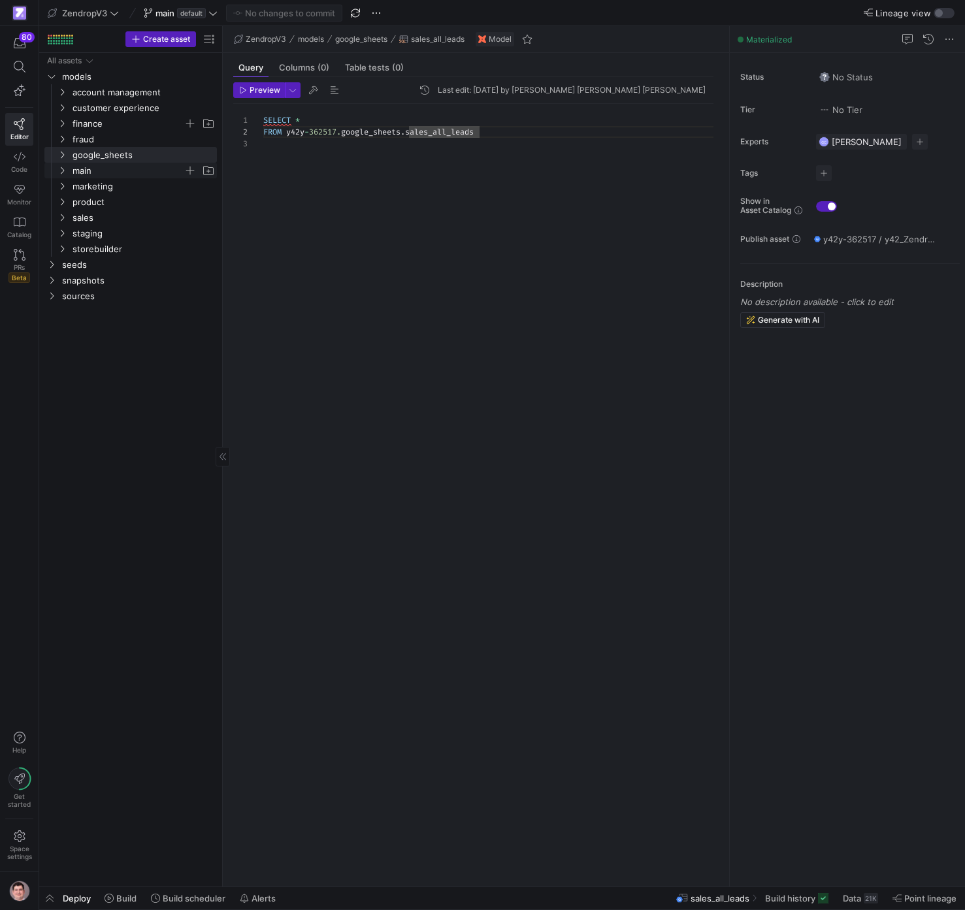
click at [96, 170] on span "main" at bounding box center [127, 170] width 111 height 15
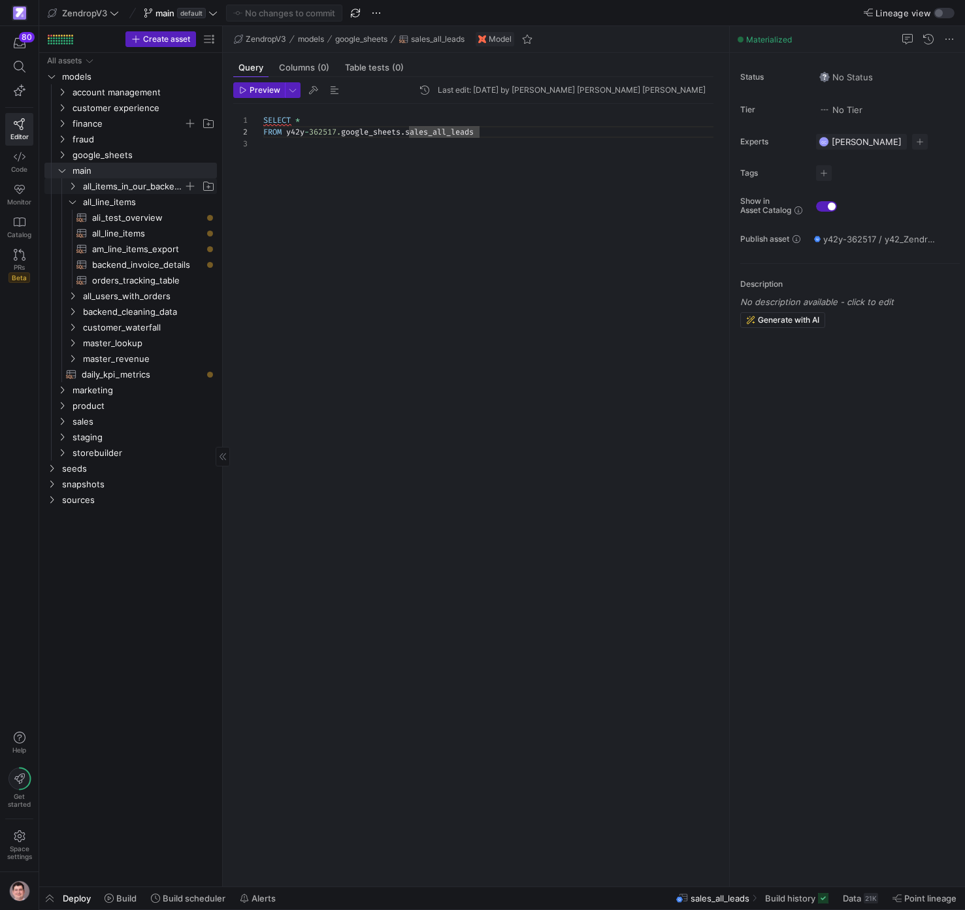
click at [117, 187] on span "all_items_in_our_backend" at bounding box center [133, 186] width 101 height 15
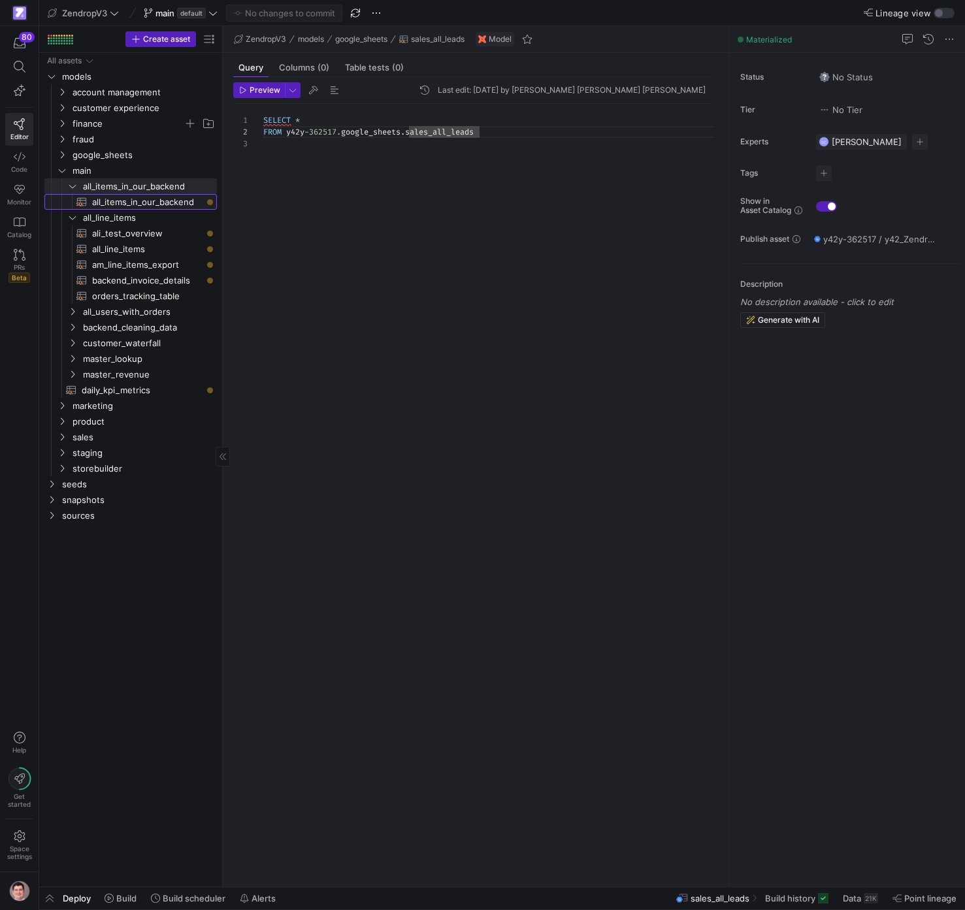
click at [118, 203] on span "all_items_in_our_backend​​​​​​​​​​" at bounding box center [147, 202] width 110 height 15
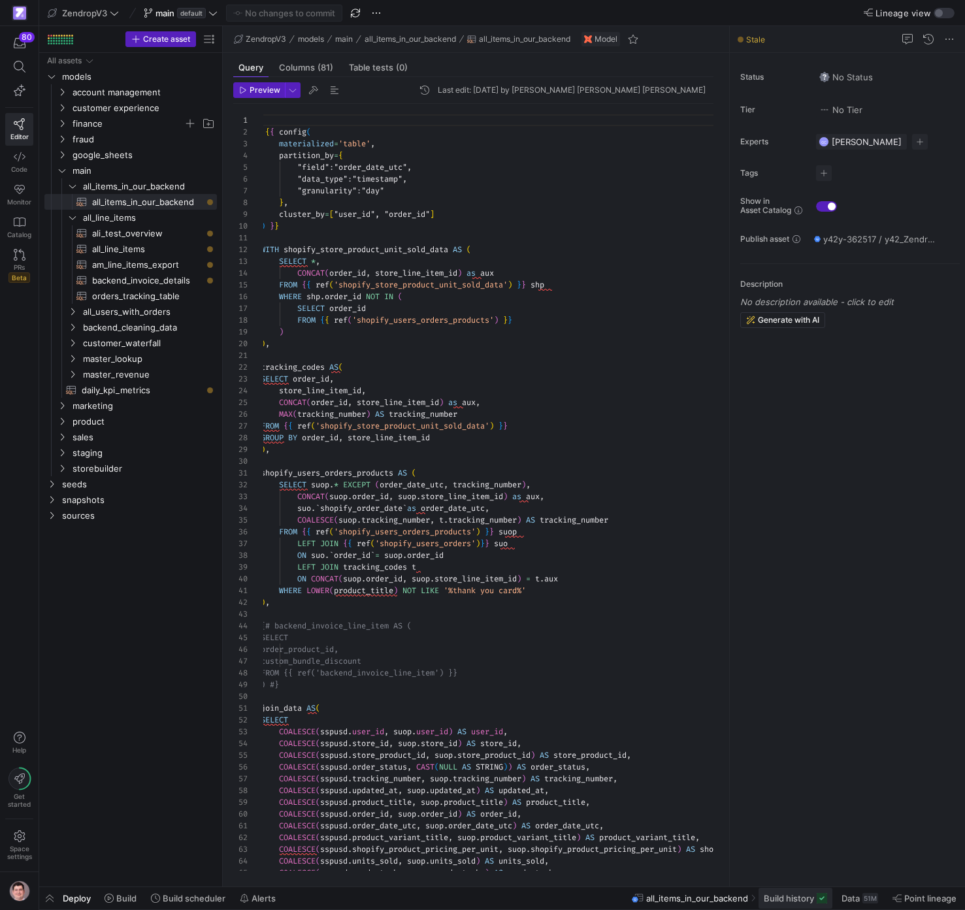
click at [786, 901] on span "Build history" at bounding box center [788, 898] width 50 height 10
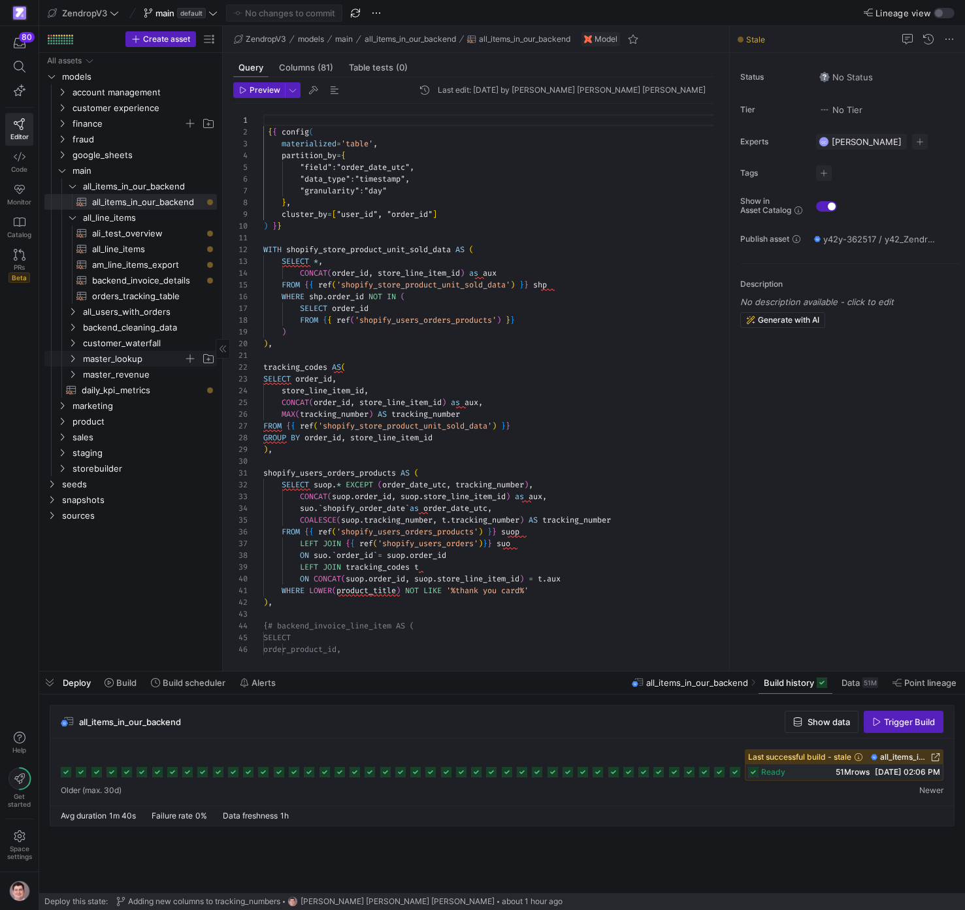
click at [124, 356] on span "master_lookup" at bounding box center [133, 358] width 101 height 15
click at [134, 359] on span "master_lookup" at bounding box center [133, 358] width 101 height 15
click at [132, 330] on span "backend_cleaning_data" at bounding box center [133, 327] width 101 height 15
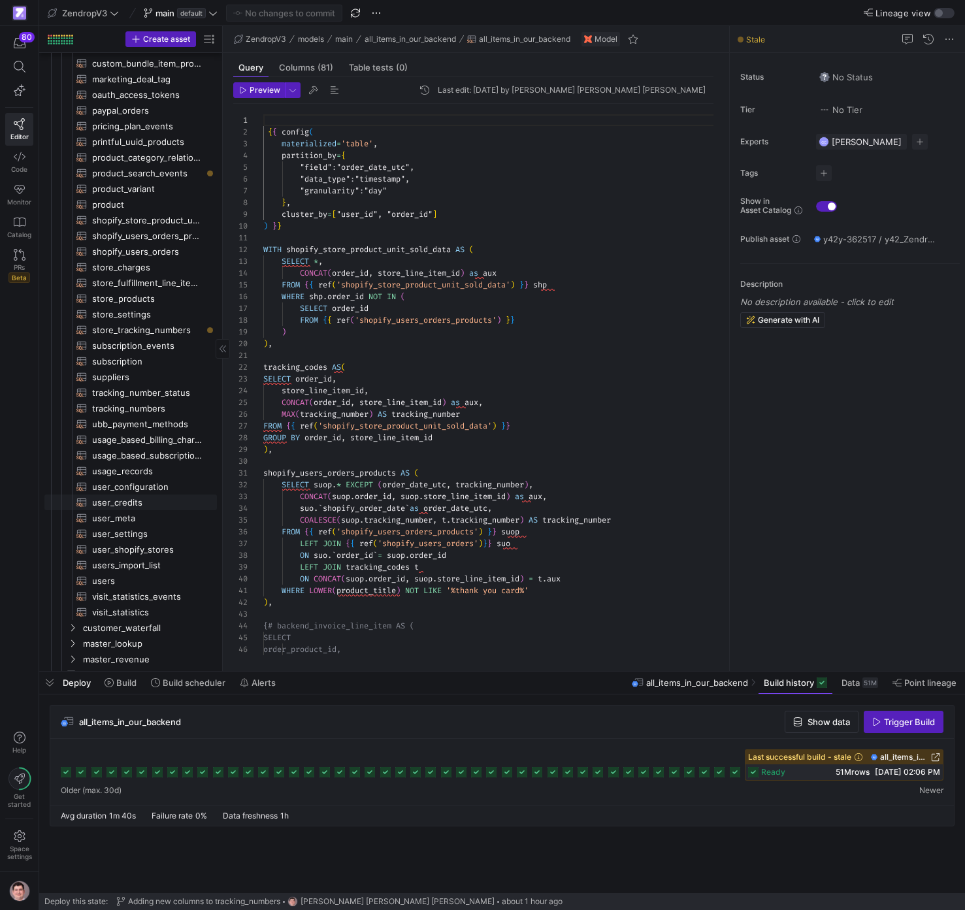
scroll to position [346, 0]
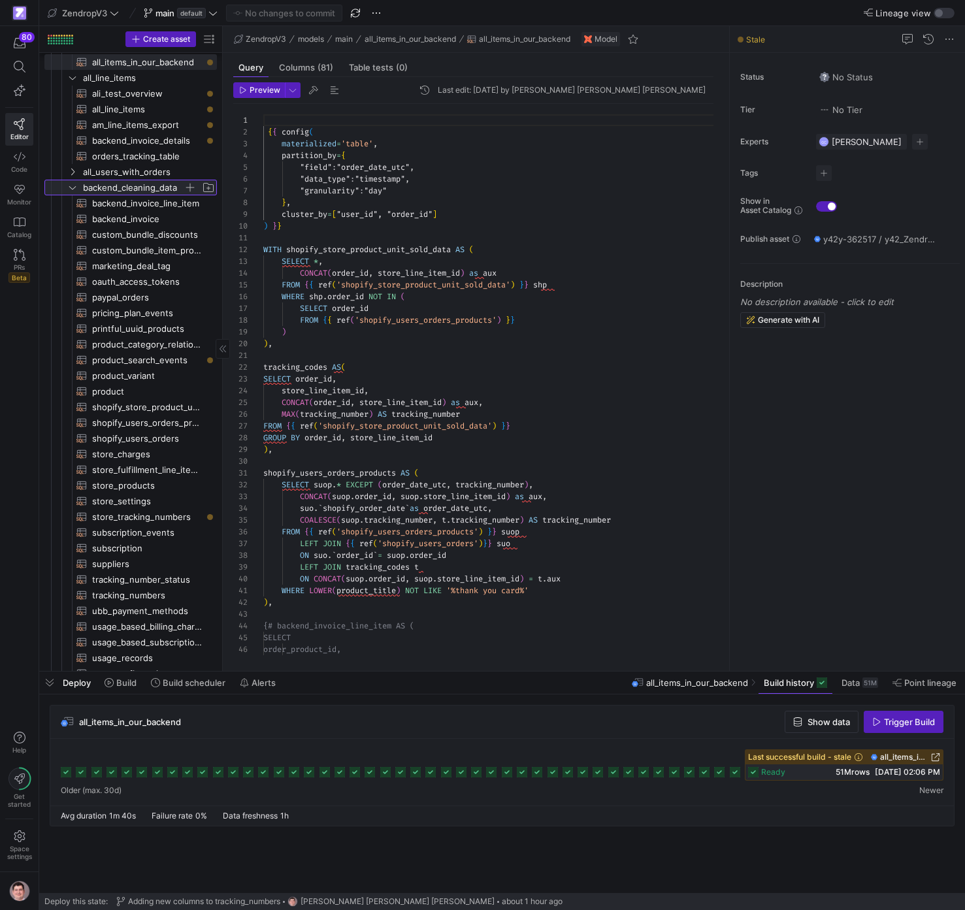
click at [75, 187] on icon at bounding box center [72, 188] width 9 height 8
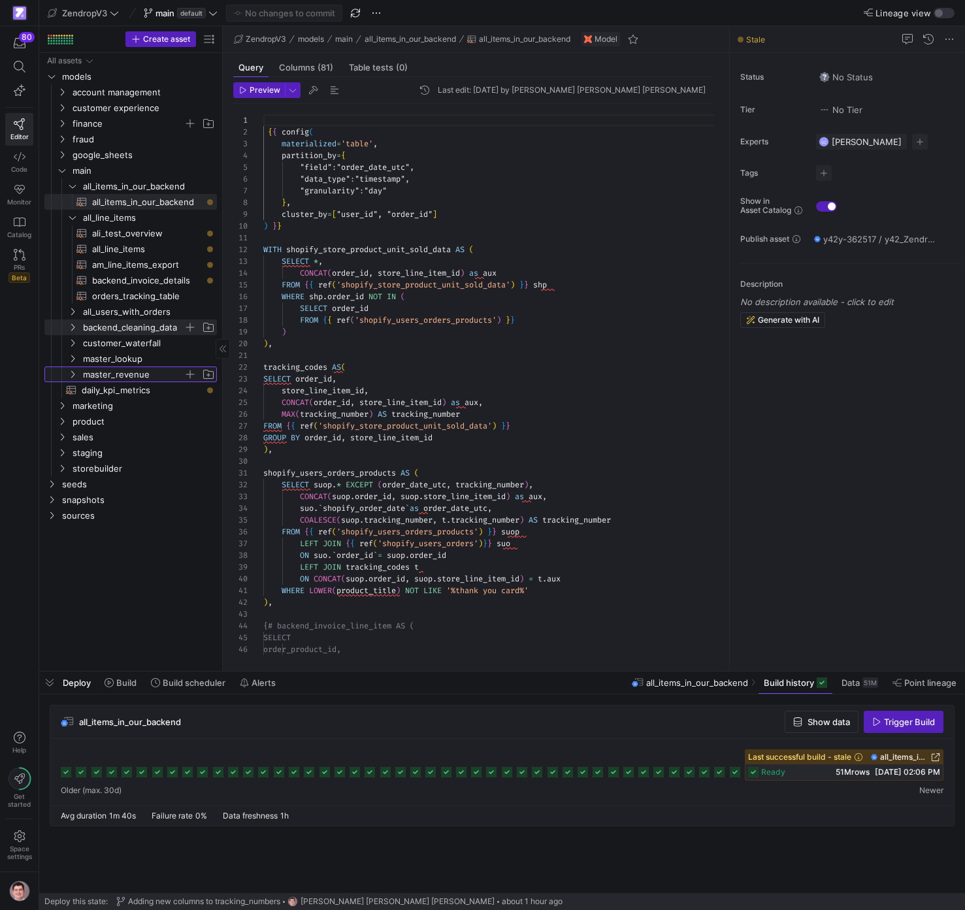
click at [115, 374] on span "master_revenue" at bounding box center [133, 374] width 101 height 15
click at [63, 167] on icon "Press SPACE to select this row." at bounding box center [61, 171] width 9 height 8
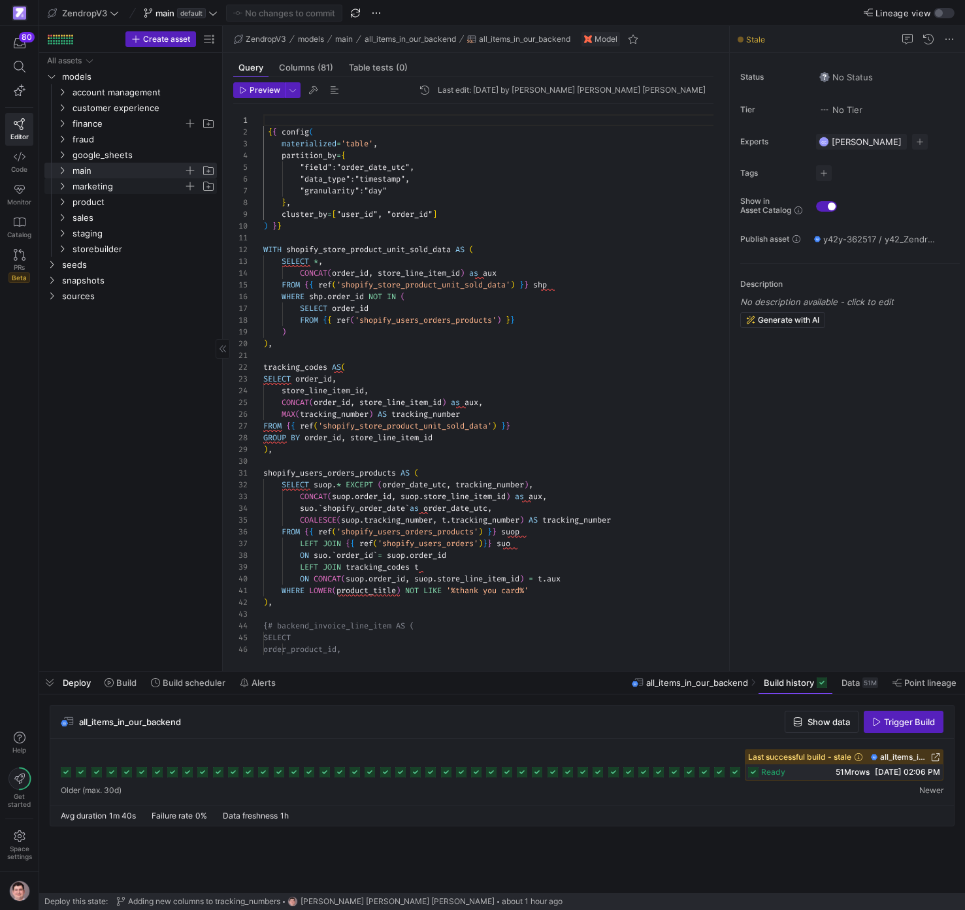
click at [73, 193] on span "marketing" at bounding box center [127, 186] width 111 height 15
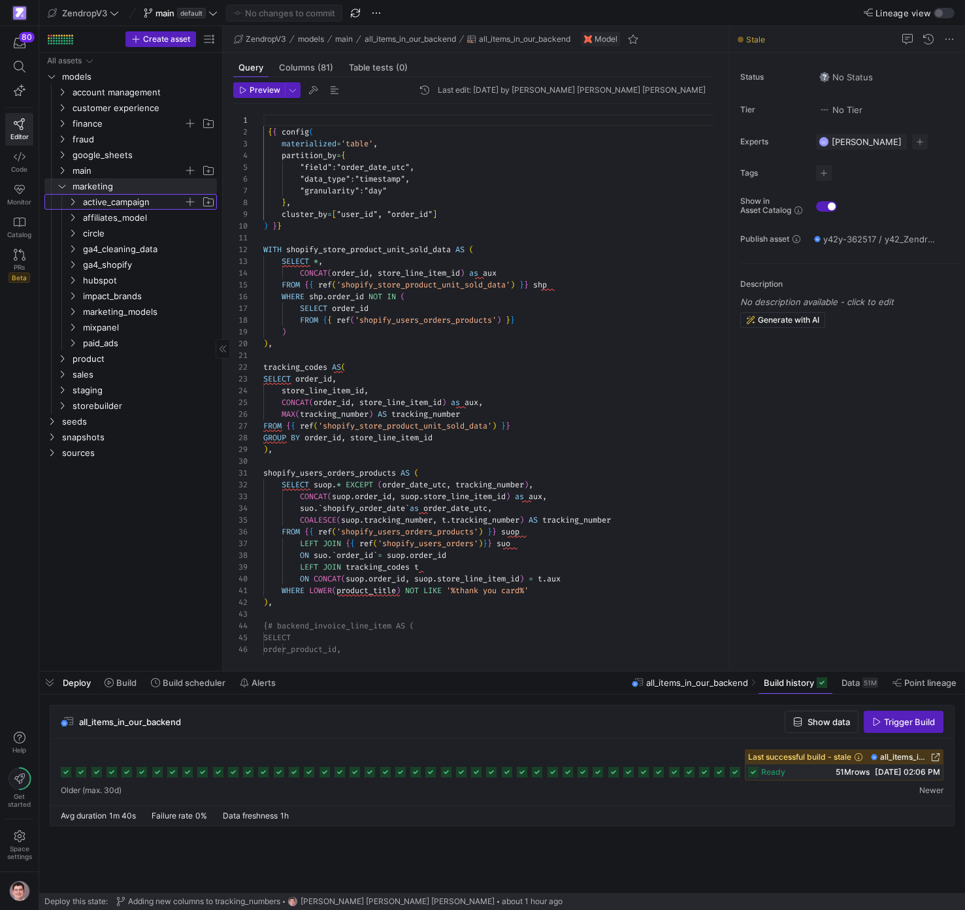
click at [104, 200] on span "active_campaign" at bounding box center [133, 202] width 101 height 15
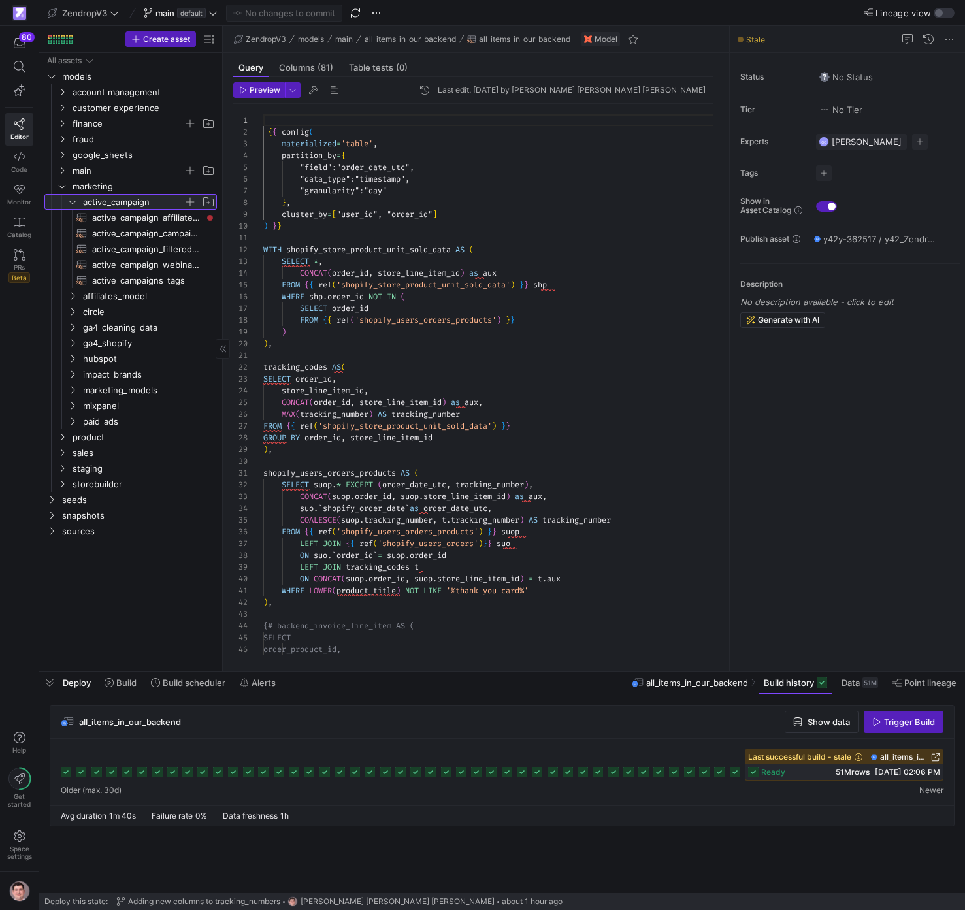
click at [104, 200] on span "active_campaign" at bounding box center [133, 202] width 101 height 15
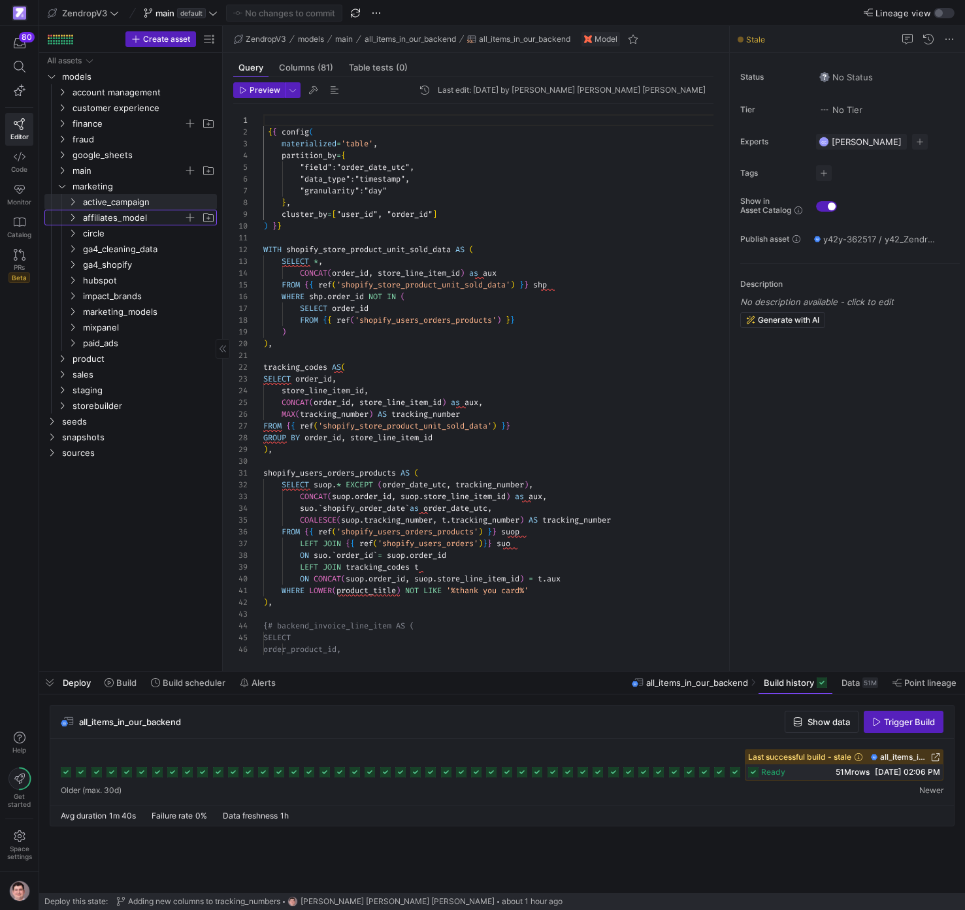
click at [112, 216] on span "affiliates_model" at bounding box center [133, 217] width 101 height 15
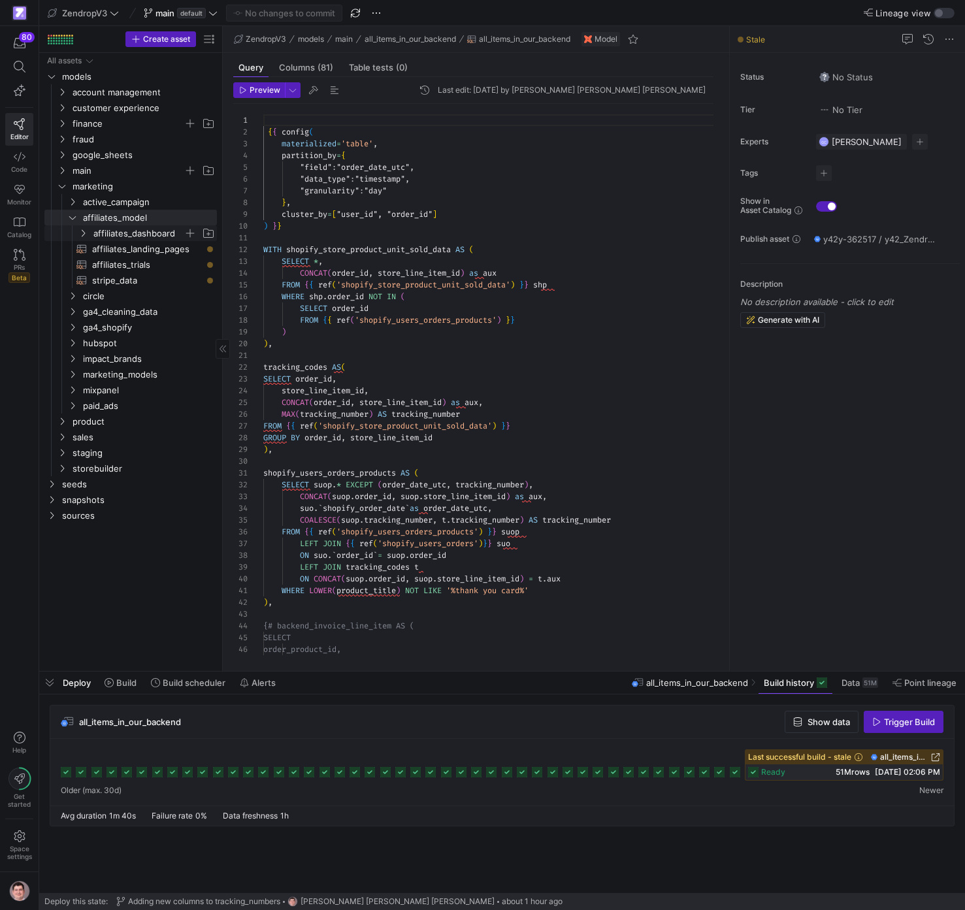
click at [121, 234] on span "affiliates_dashboard" at bounding box center [138, 233] width 90 height 15
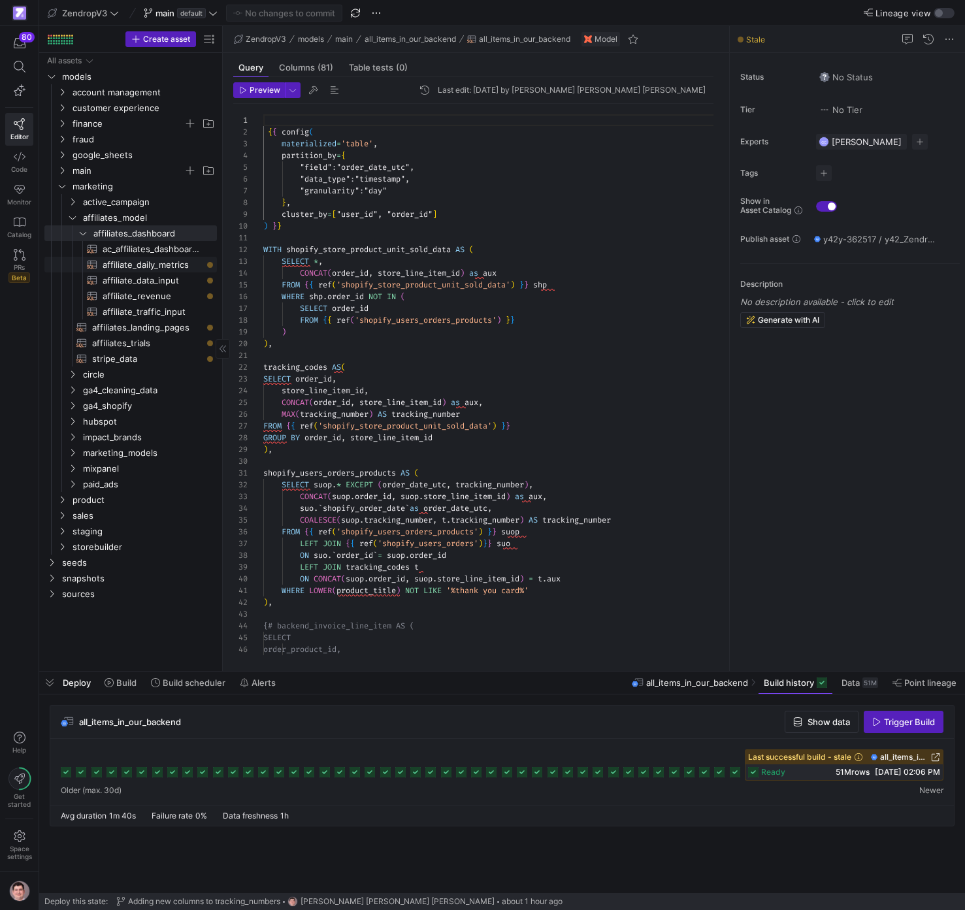
click at [155, 261] on span "affiliate_daily_metrics​​​​​​​​​​" at bounding box center [152, 264] width 99 height 15
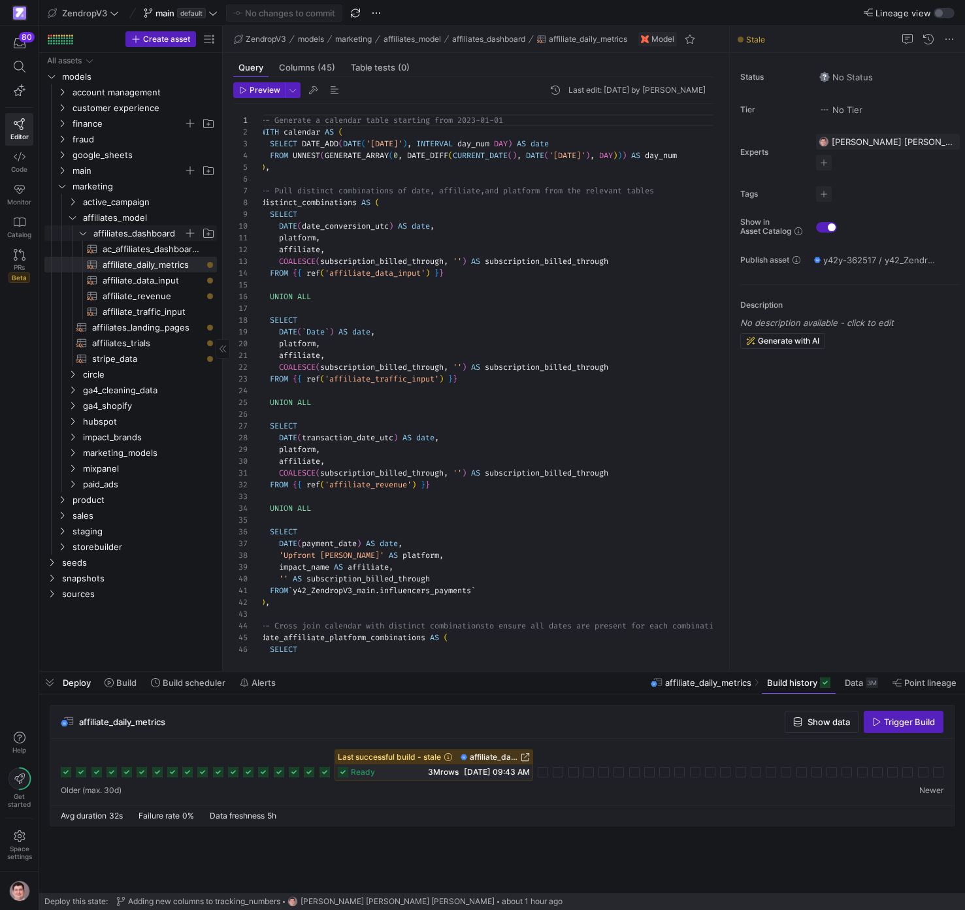
click at [105, 229] on span "affiliates_dashboard" at bounding box center [138, 233] width 90 height 15
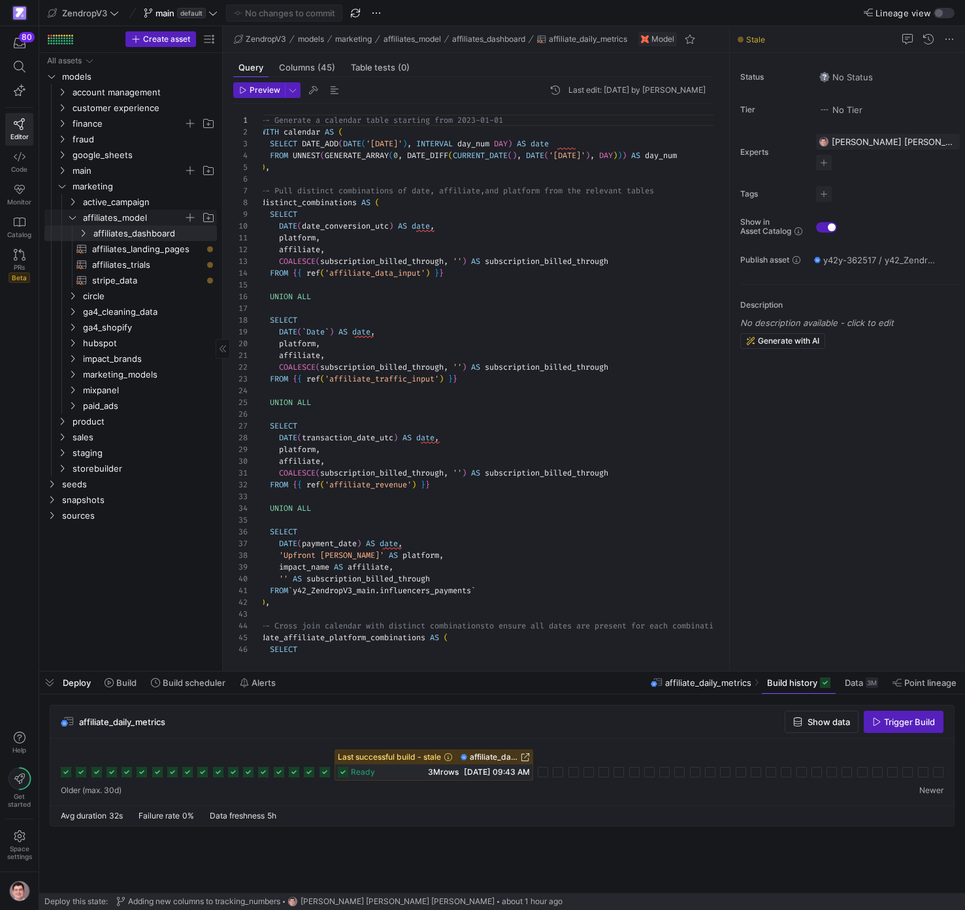
click at [80, 217] on span "affiliates_model" at bounding box center [141, 217] width 150 height 14
click at [118, 234] on span "circle" at bounding box center [133, 233] width 101 height 15
click at [138, 262] on span "circle_events​​​​​​​​​​" at bounding box center [147, 264] width 110 height 15
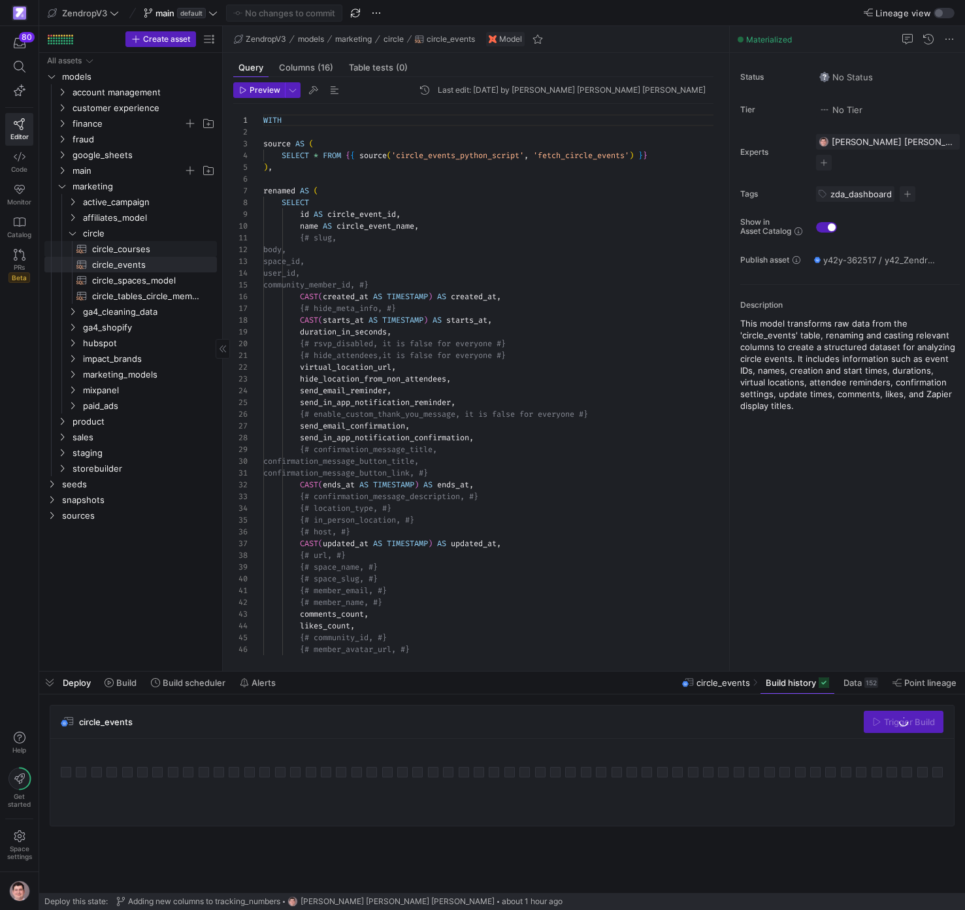
click at [141, 248] on span "circle_courses​​​​​​​​​​" at bounding box center [147, 249] width 110 height 15
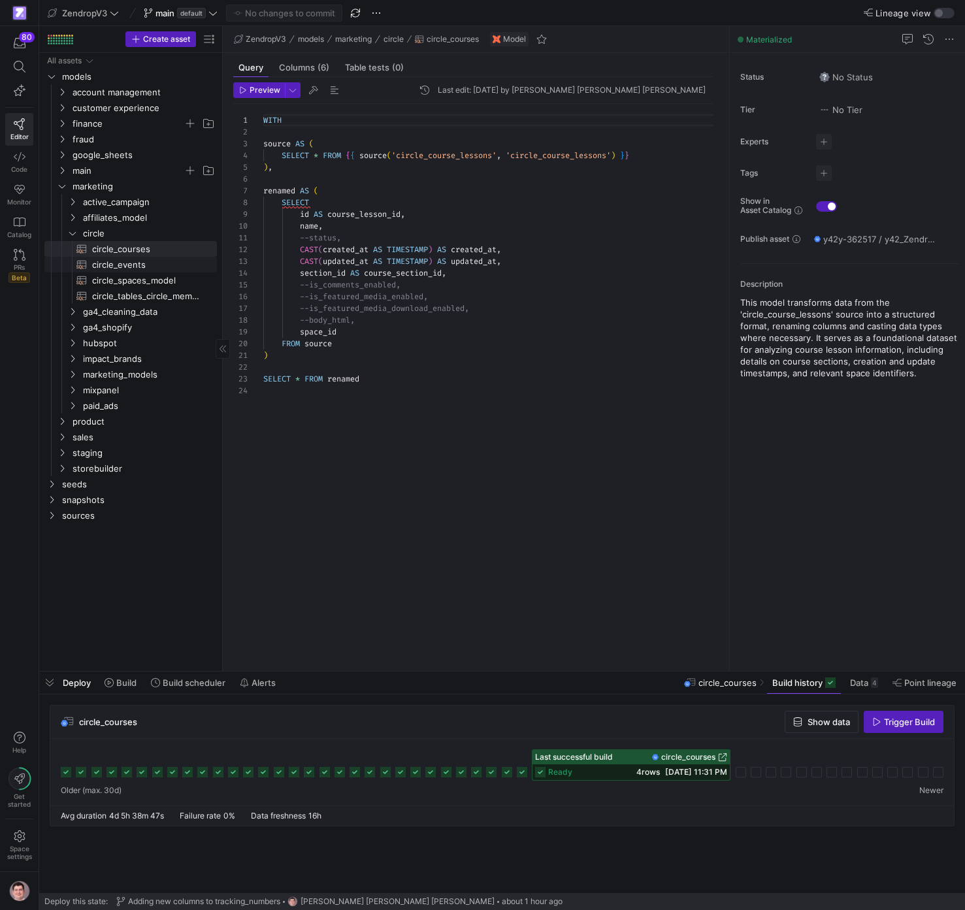
click at [163, 263] on span "circle_events​​​​​​​​​​" at bounding box center [147, 264] width 110 height 15
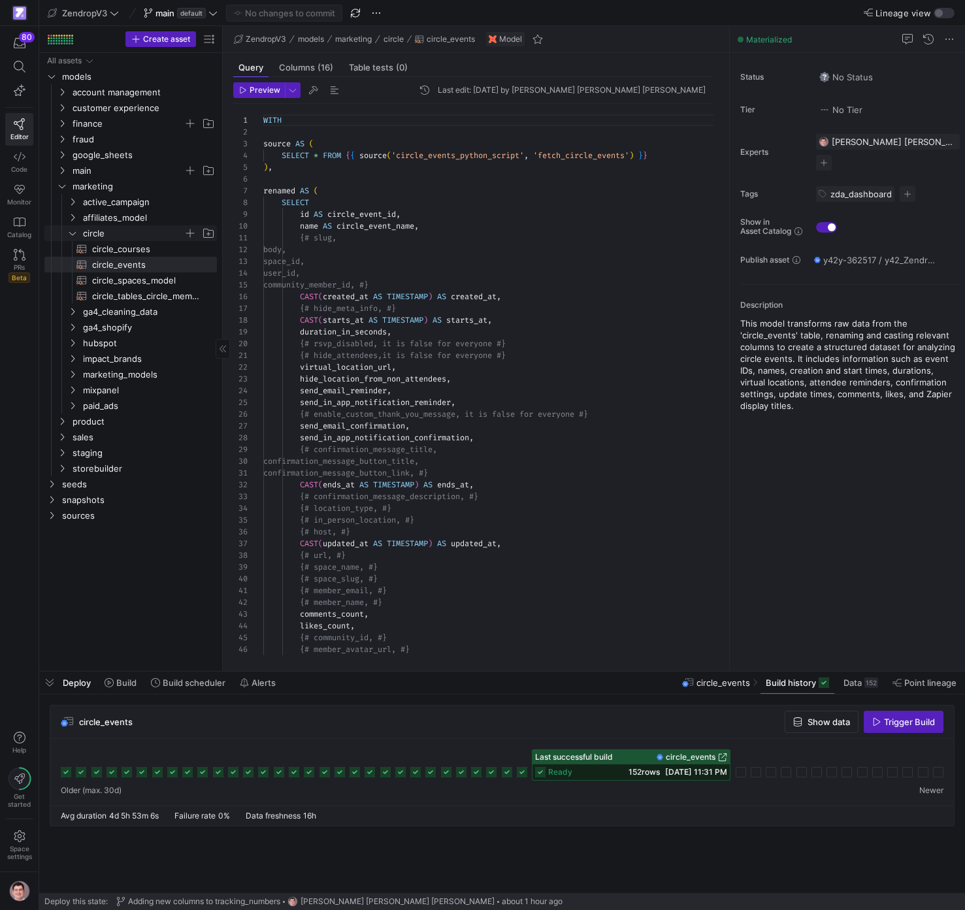
click at [138, 236] on span "circle" at bounding box center [133, 233] width 101 height 15
click at [139, 249] on span "ga4_cleaning_data" at bounding box center [133, 249] width 101 height 15
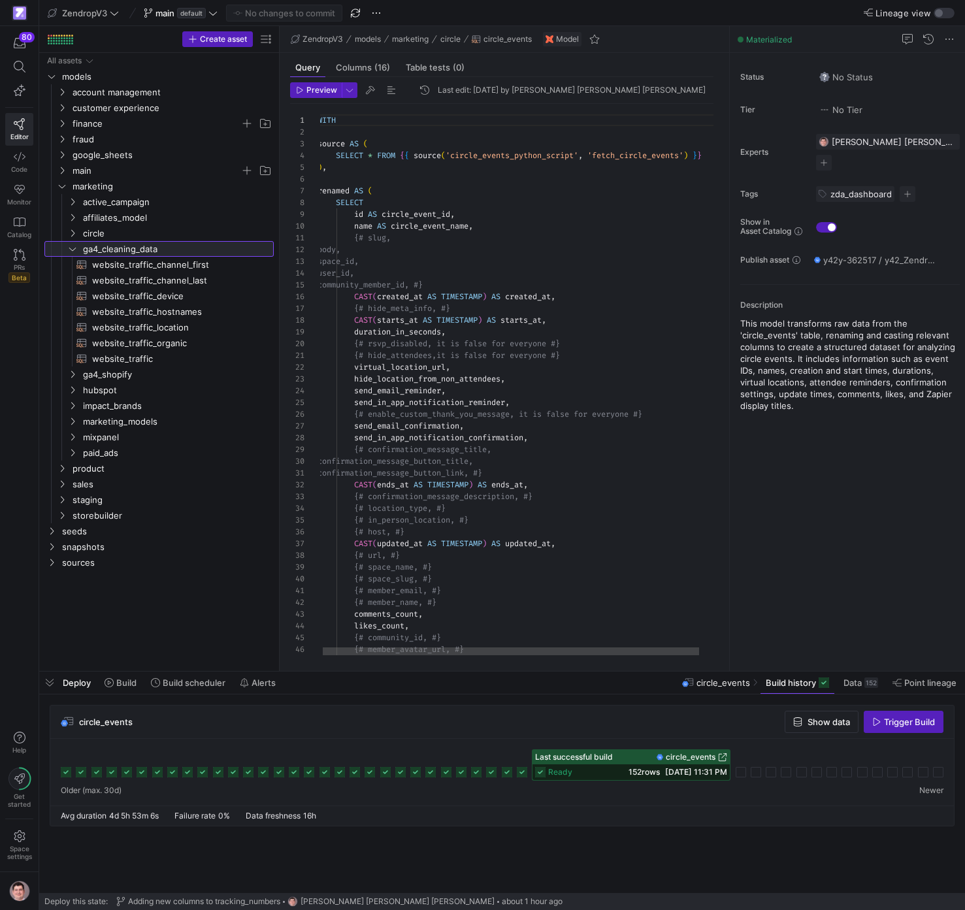
drag, startPoint x: 223, startPoint y: 266, endPoint x: 280, endPoint y: 274, distance: 57.3
click at [280, 274] on as-split "Create asset Drag here to set row groups Drag here to set column labels Group 1…" at bounding box center [501, 348] width 925 height 645
click at [180, 358] on span "website_traffic​​​​​​​​​​" at bounding box center [175, 358] width 167 height 15
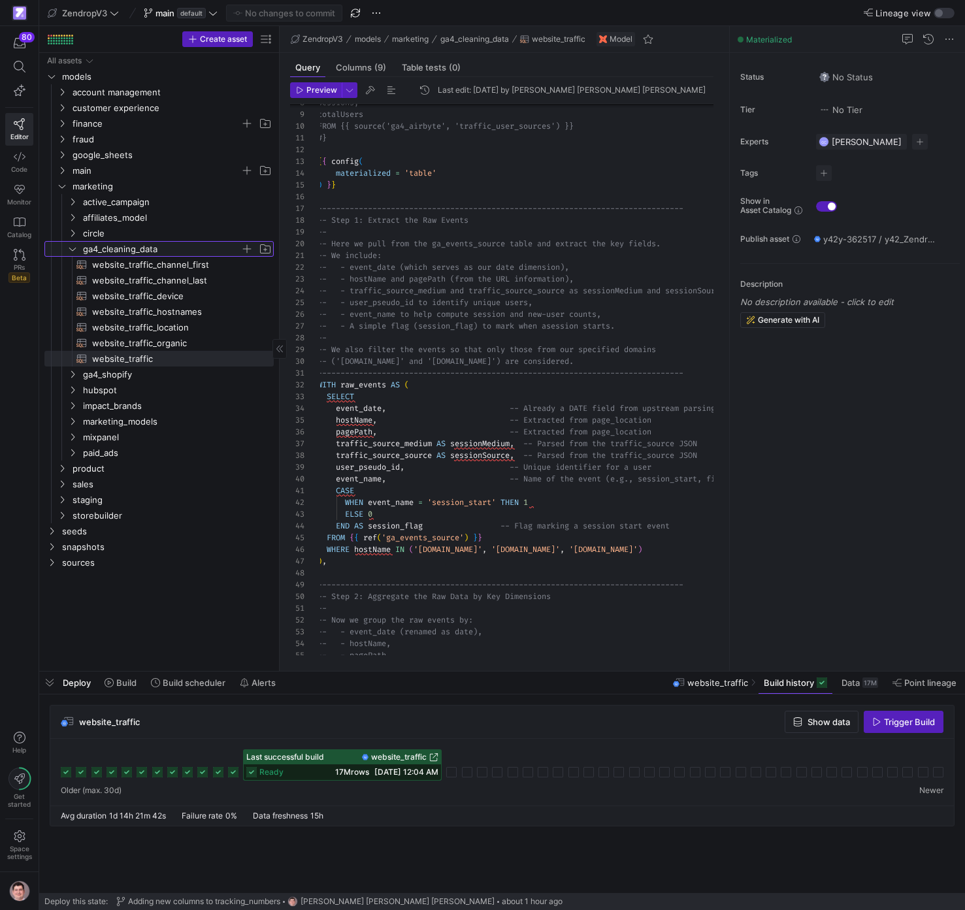
click at [128, 251] on span "ga4_cleaning_data" at bounding box center [161, 249] width 157 height 15
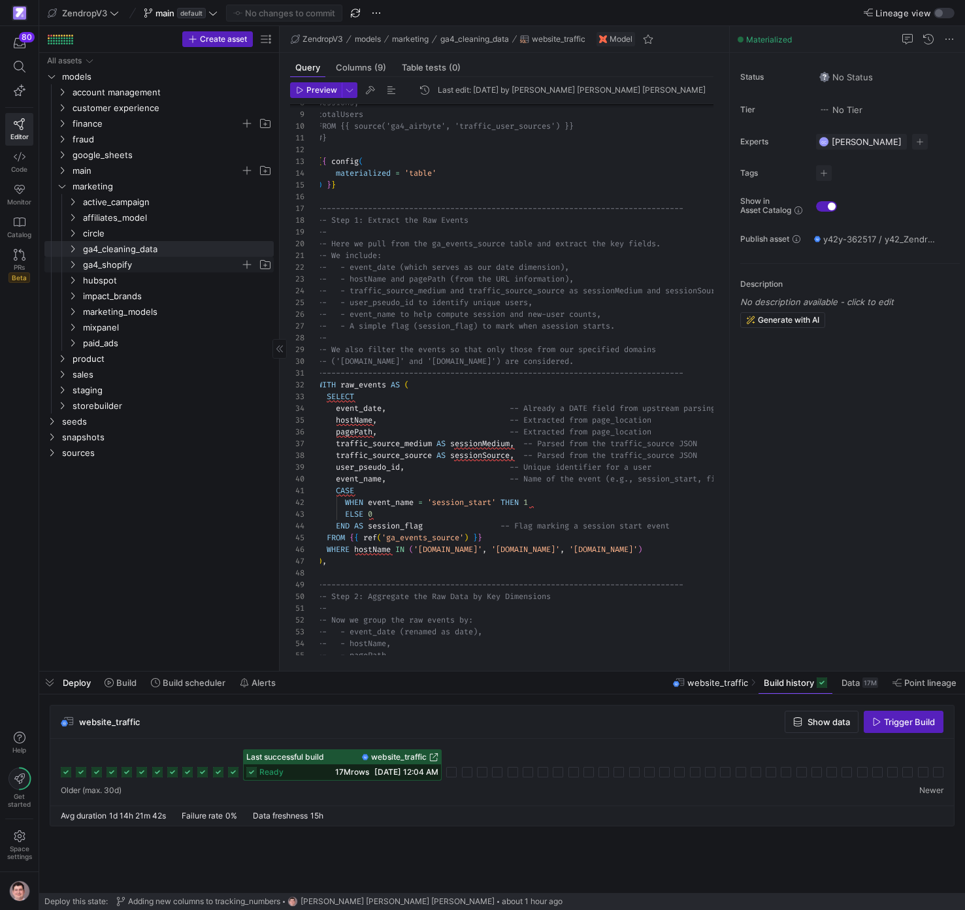
click at [128, 265] on span "ga4_shopify" at bounding box center [161, 264] width 157 height 15
click at [130, 263] on span "ga4_shopify" at bounding box center [161, 264] width 157 height 15
click at [127, 277] on span "hubspot" at bounding box center [161, 280] width 157 height 15
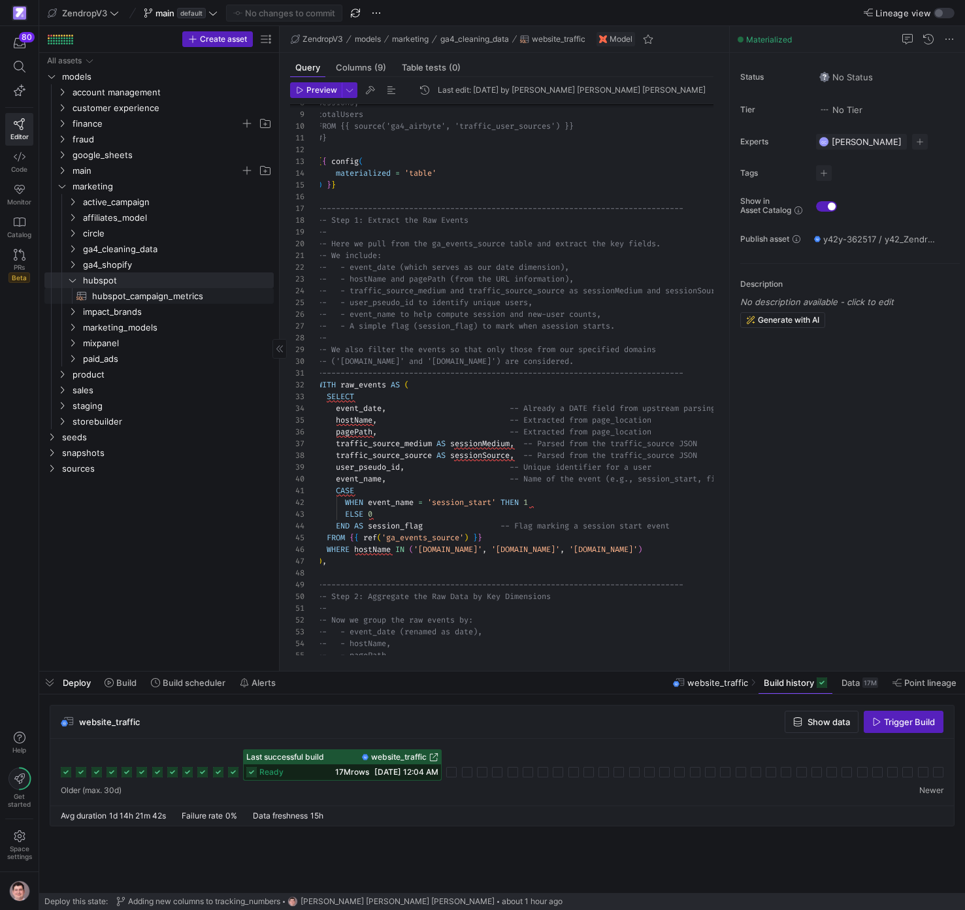
click at [138, 298] on span "hubspot_campaign_metrics​​​​​​​​​​" at bounding box center [175, 296] width 167 height 15
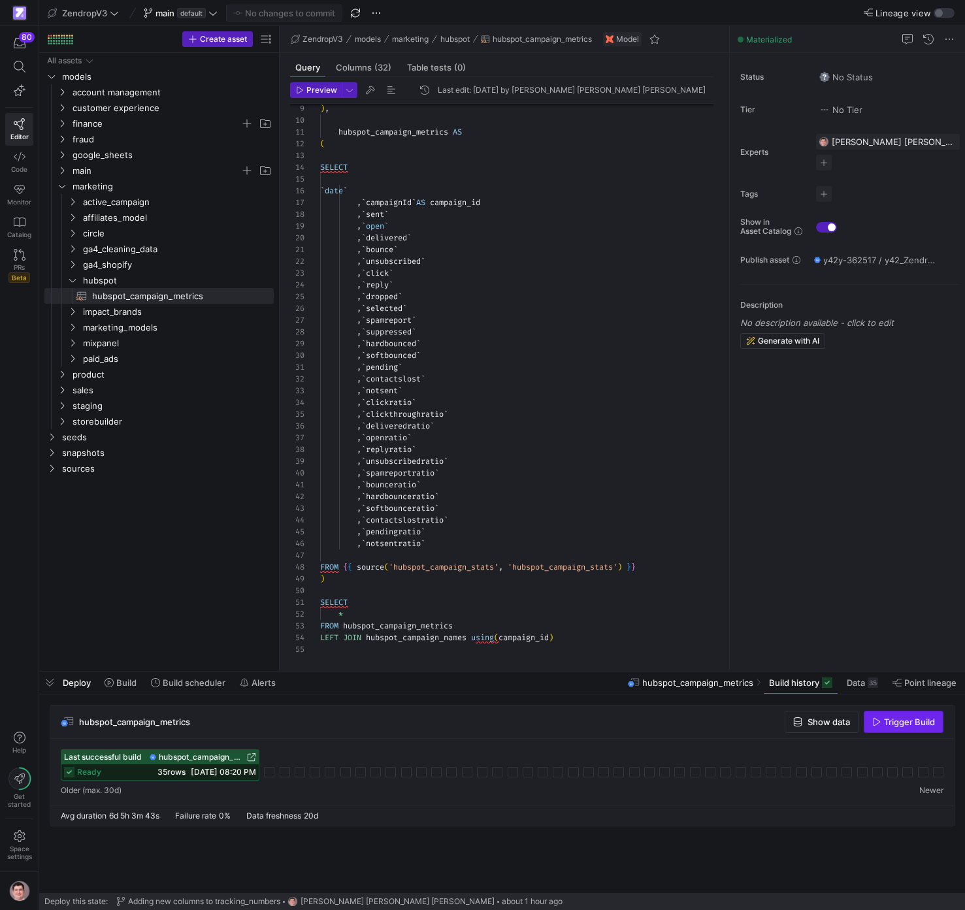
click at [918, 728] on span "button" at bounding box center [903, 721] width 78 height 21
click at [85, 281] on span "hubspot" at bounding box center [161, 280] width 157 height 15
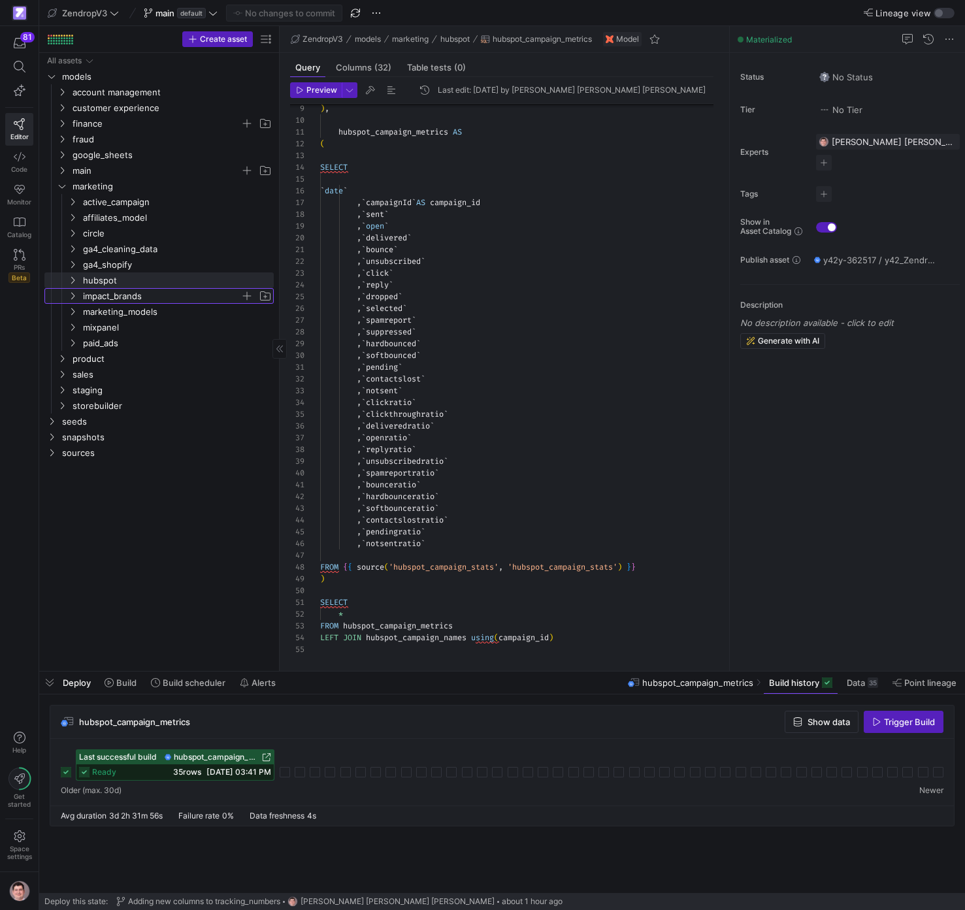
click at [91, 292] on span "impact_brands" at bounding box center [161, 296] width 157 height 15
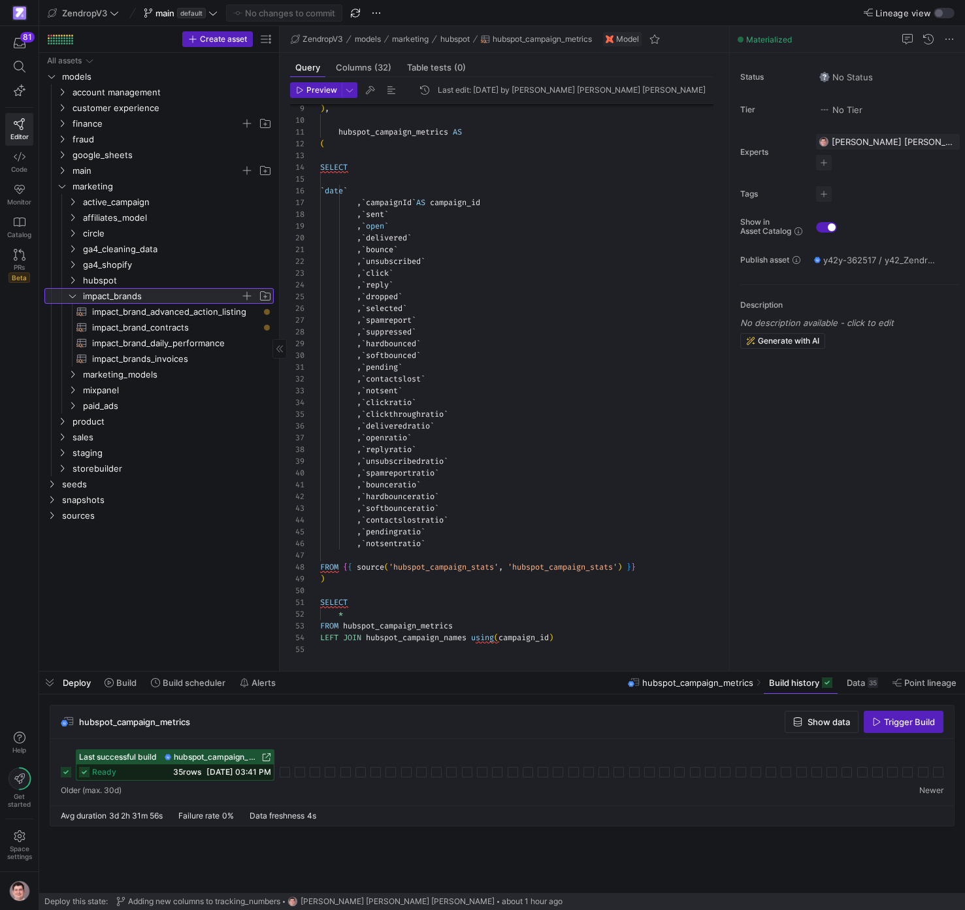
click at [166, 296] on span "impact_brands" at bounding box center [161, 296] width 157 height 15
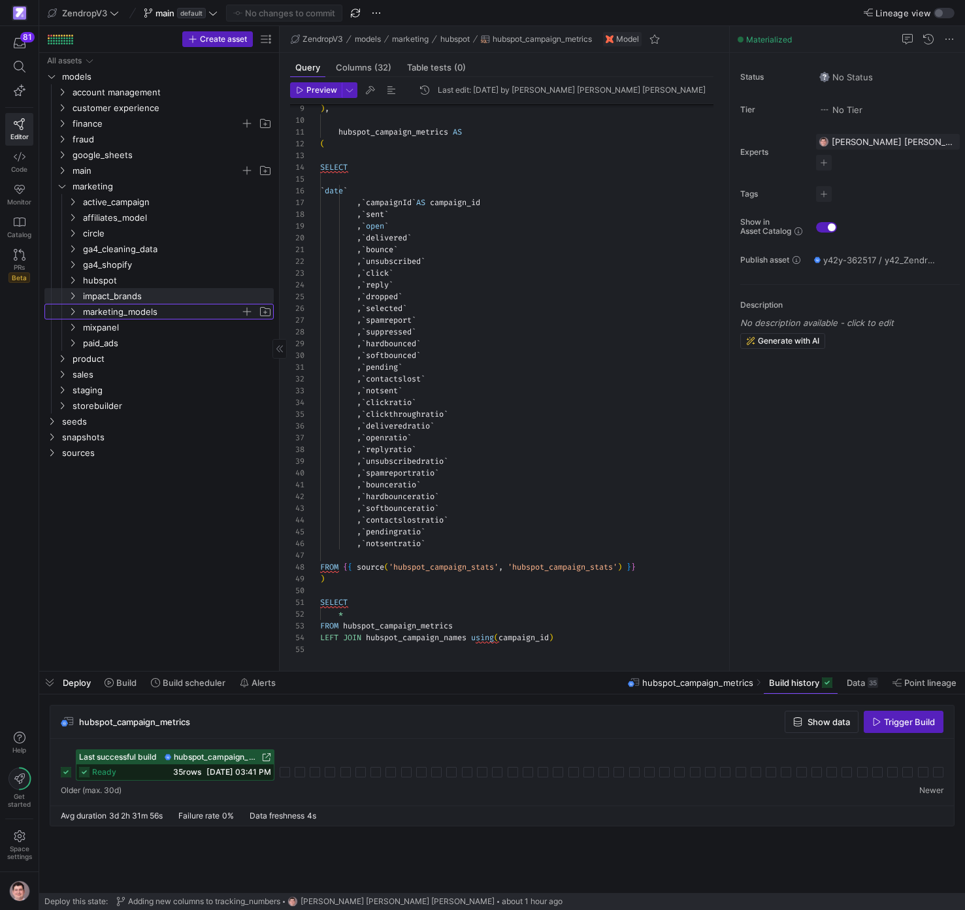
click at [151, 313] on span "marketing_models" at bounding box center [161, 311] width 157 height 15
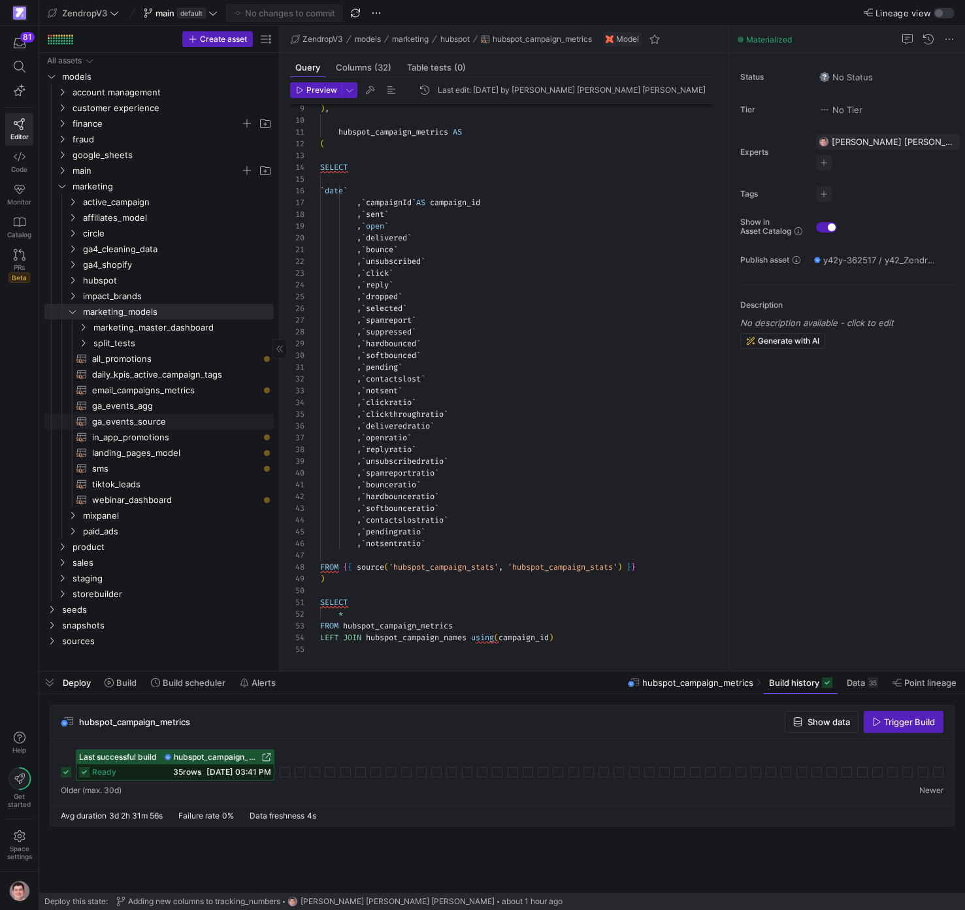
click at [168, 420] on span "ga_events_source​​​​​​​​​​" at bounding box center [175, 421] width 167 height 15
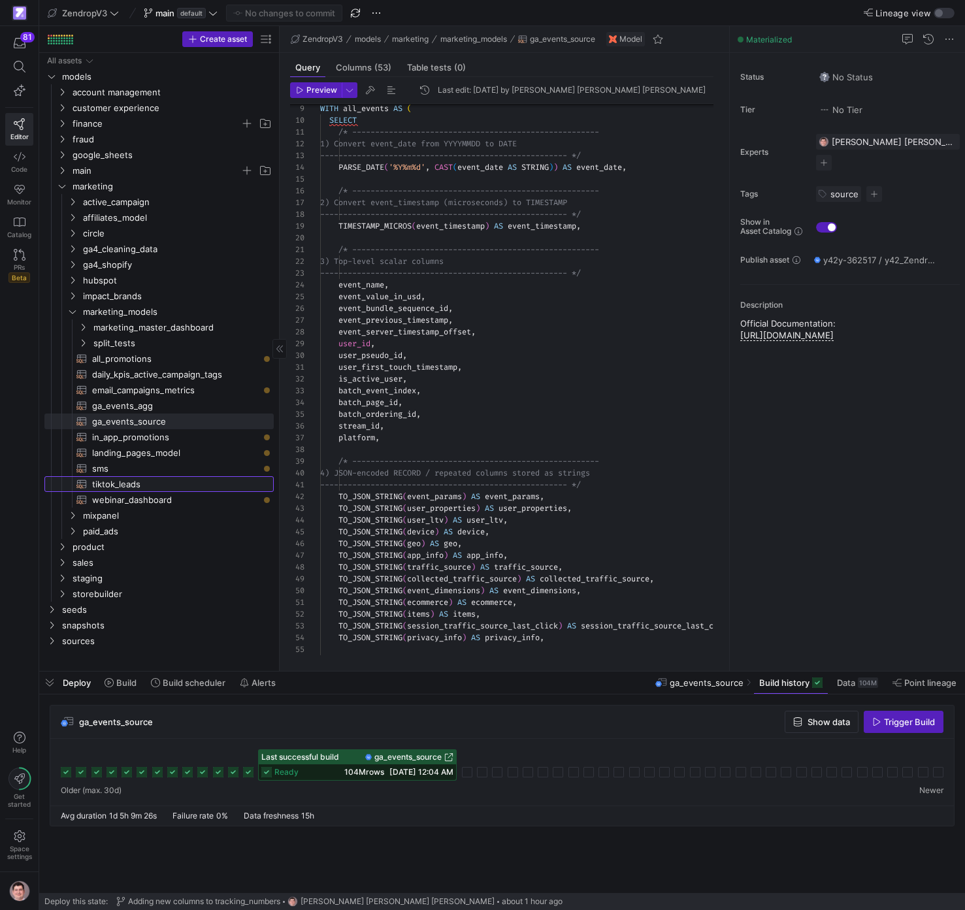
click at [180, 478] on span "tiktok_leads​​​​​​​​​​" at bounding box center [175, 484] width 167 height 15
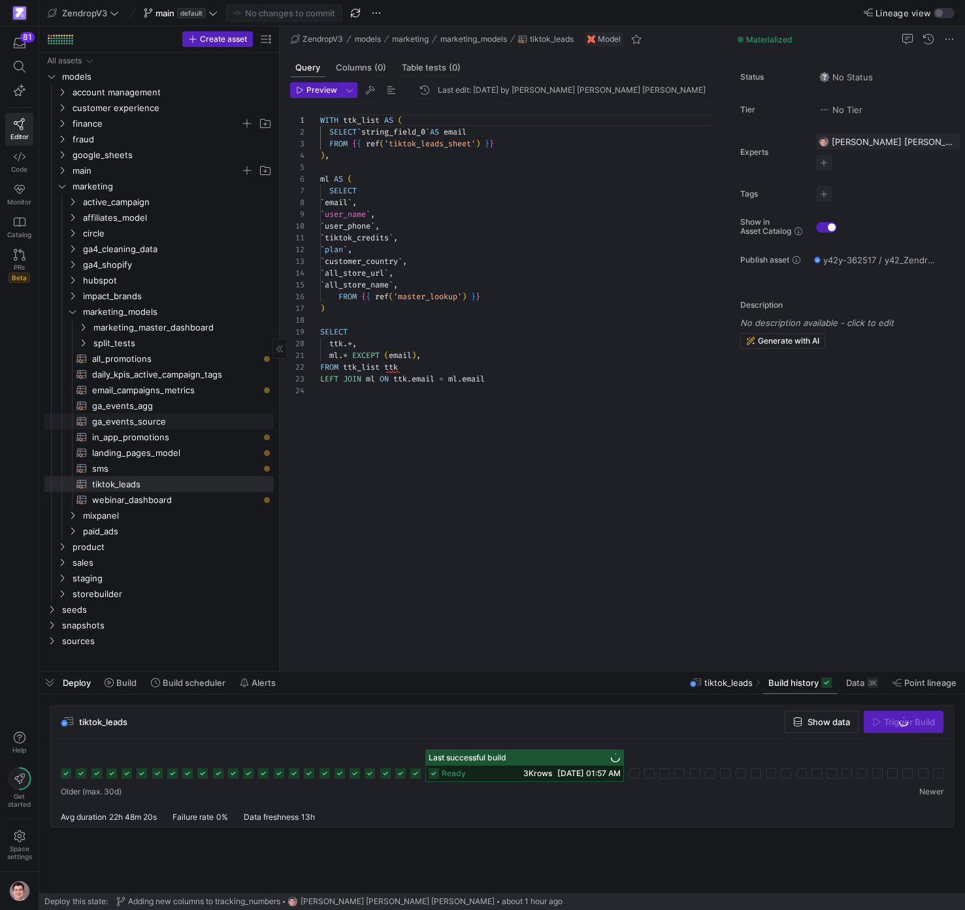
click at [173, 426] on span "ga_events_source​​​​​​​​​​" at bounding box center [175, 421] width 167 height 15
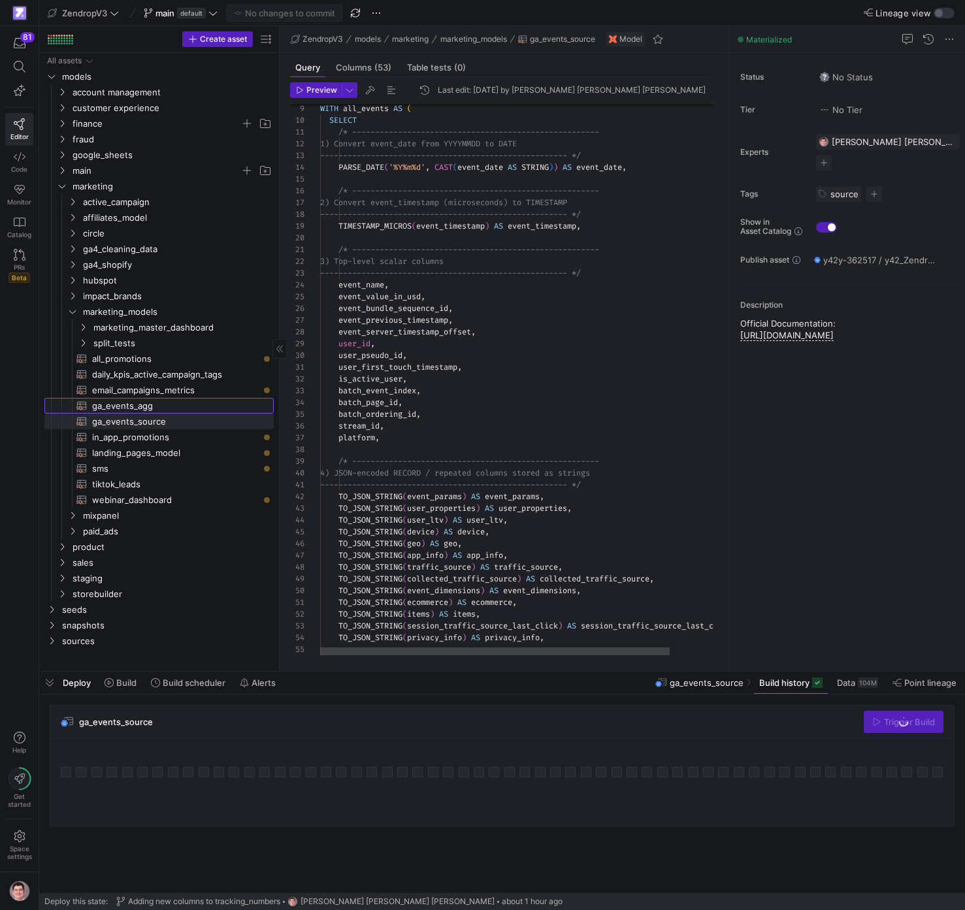
click at [173, 410] on span "ga_events_agg​​​​​​​​​​" at bounding box center [175, 405] width 167 height 15
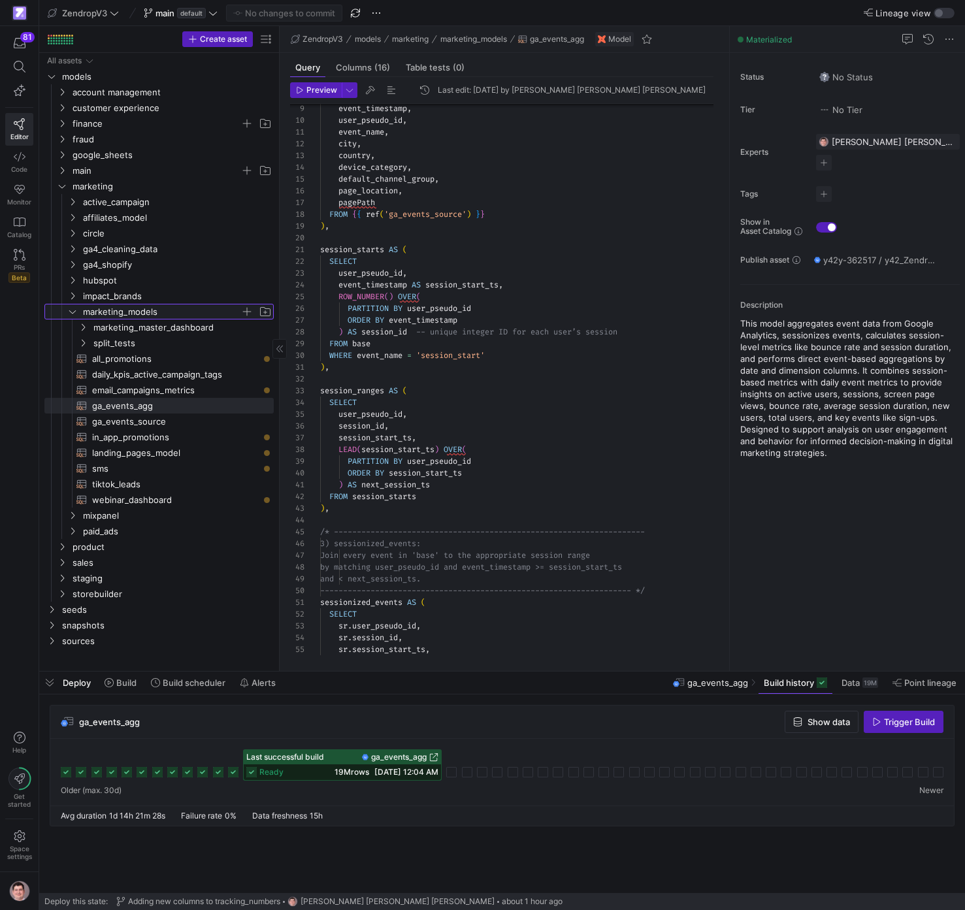
click at [74, 316] on y42-icon "Press SPACE to select this row." at bounding box center [72, 311] width 10 height 10
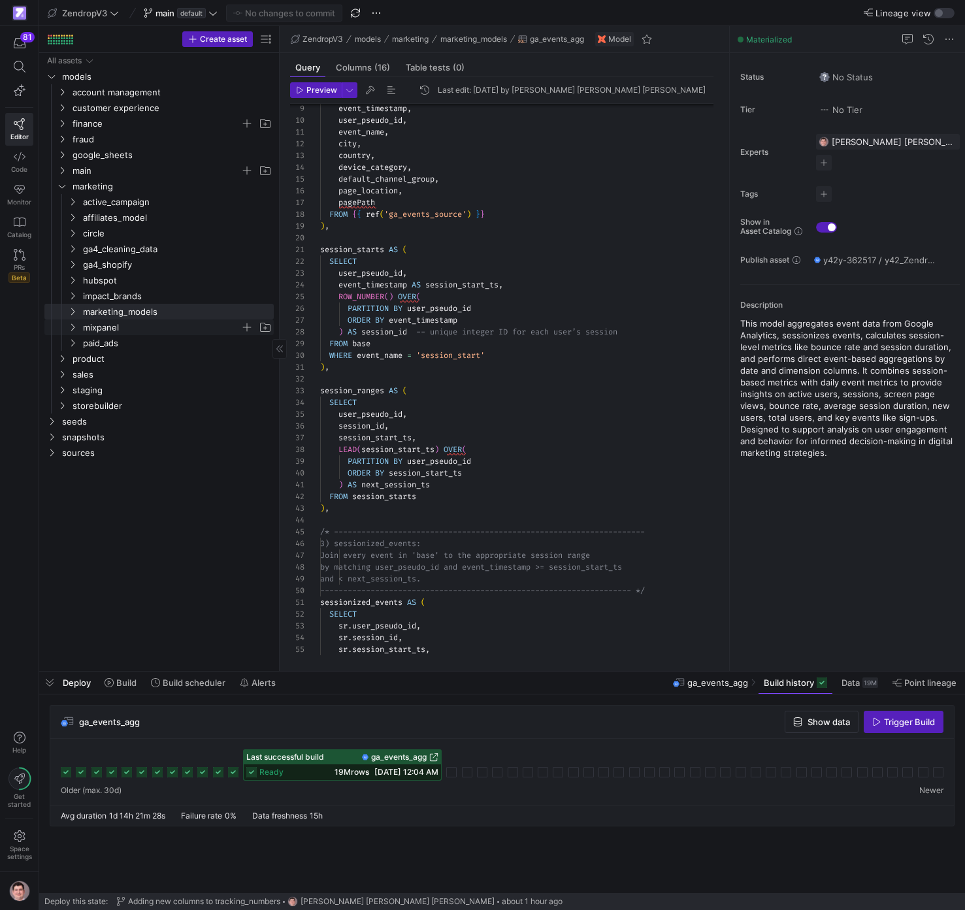
click at [96, 329] on span "mixpanel" at bounding box center [161, 327] width 157 height 15
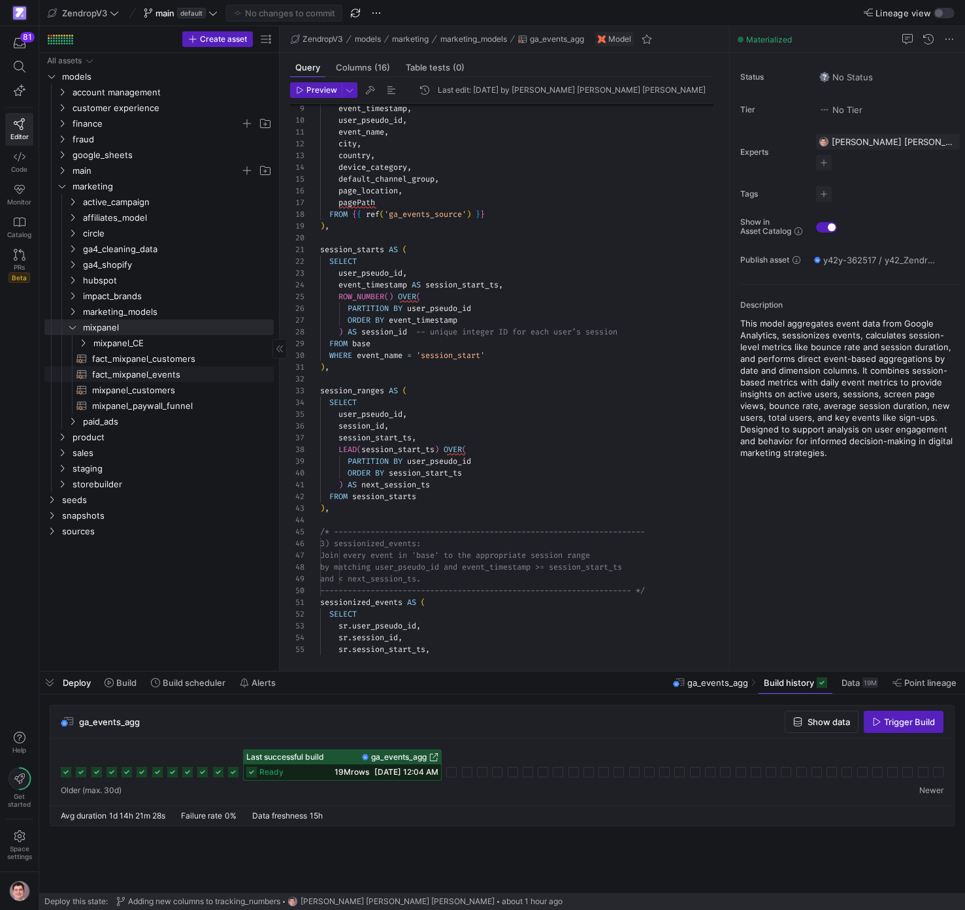
click at [183, 374] on span "fact_mixpanel_events​​​​​​​​​​" at bounding box center [175, 374] width 167 height 15
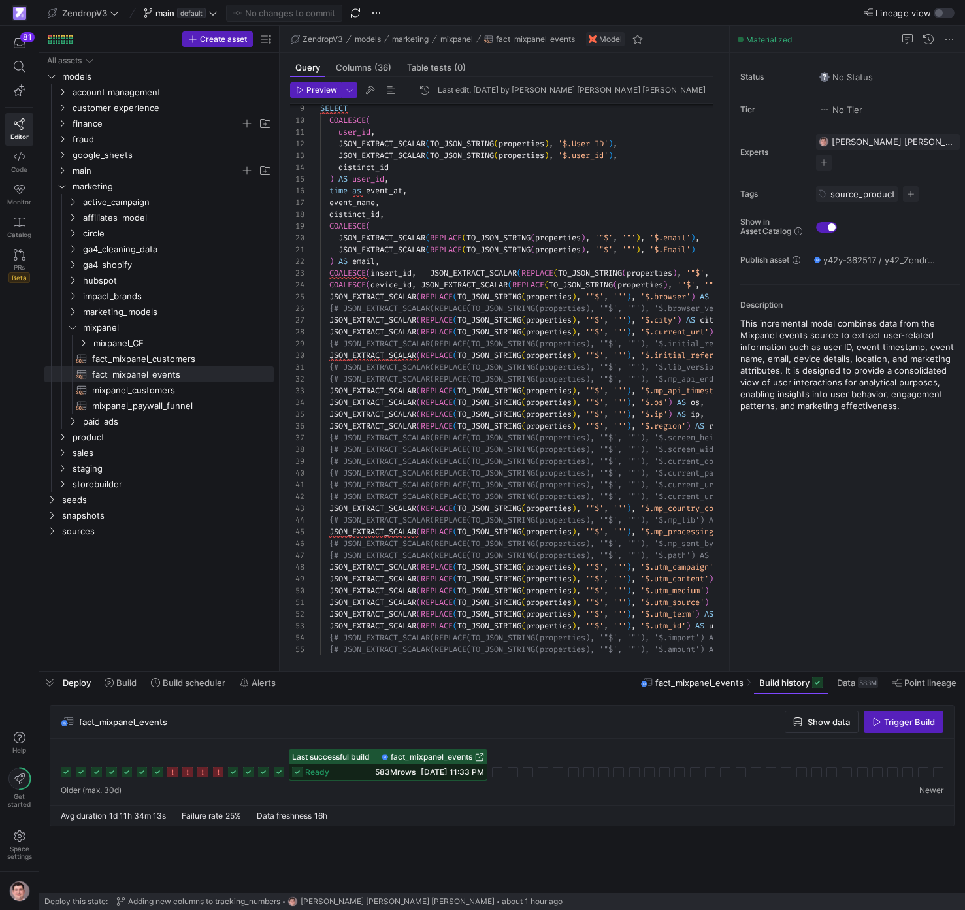
click at [457, 777] on span "[DATE] 11:33 PM" at bounding box center [452, 772] width 63 height 10
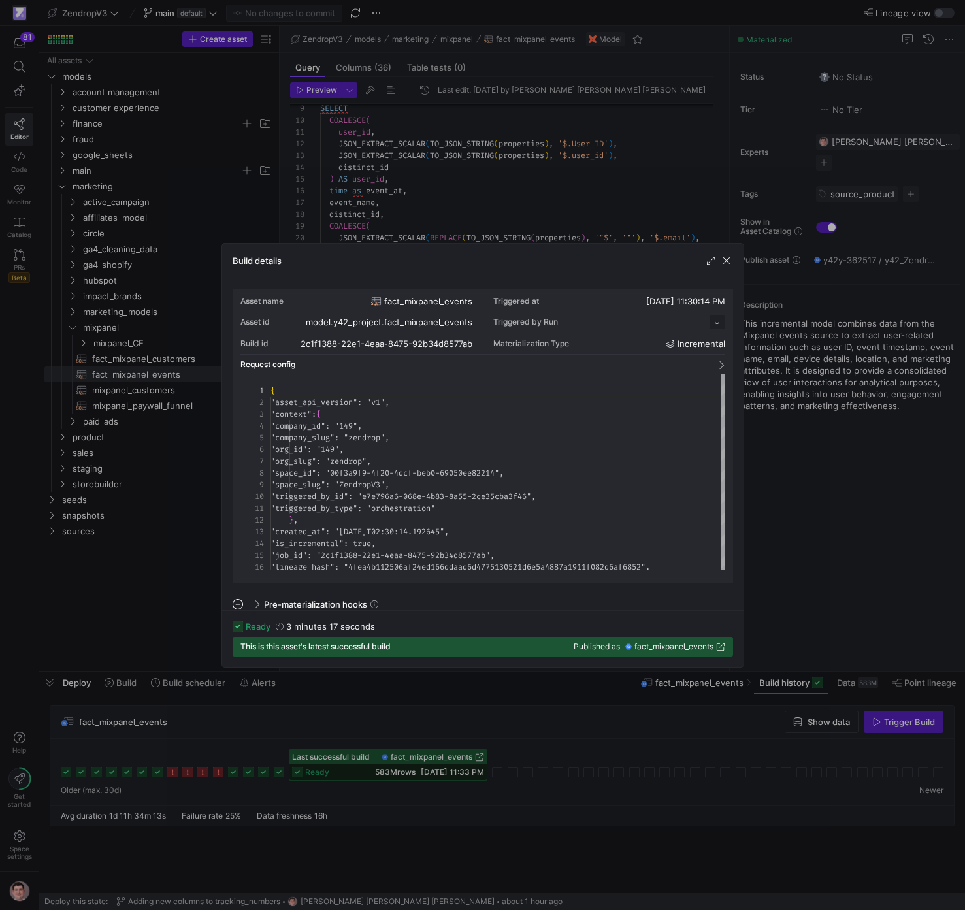
scroll to position [118, 0]
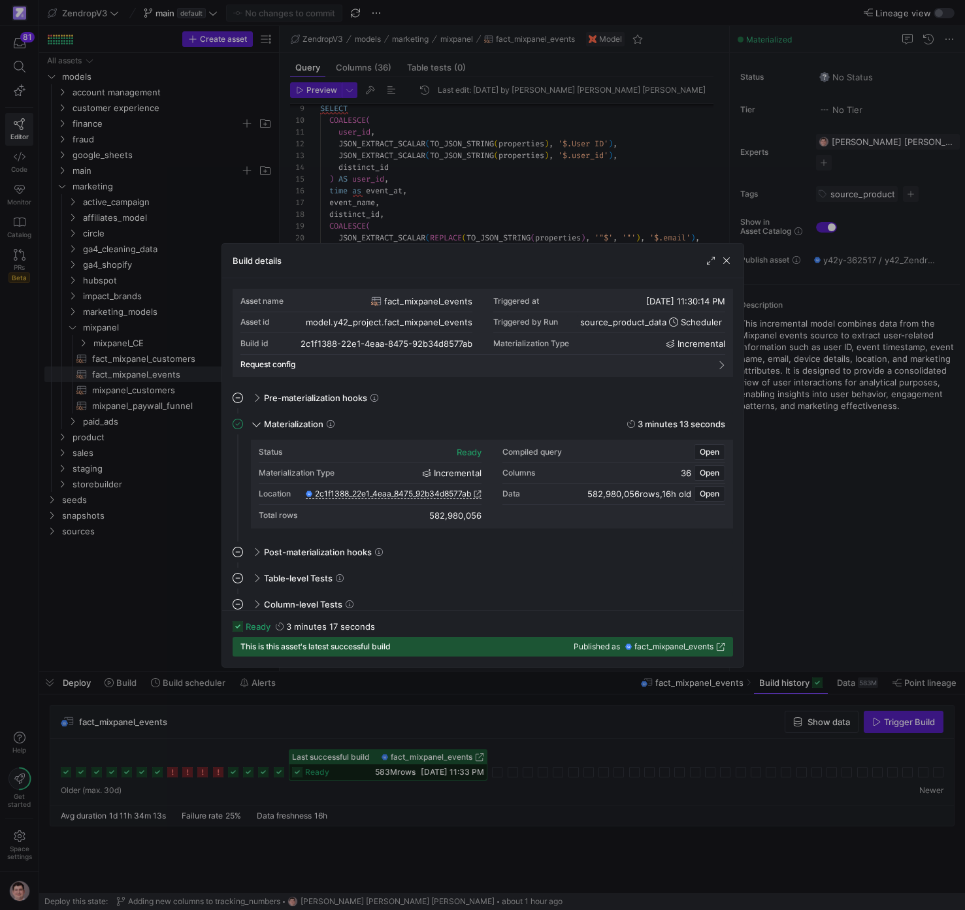
click at [695, 644] on span "fact_mixpanel_events" at bounding box center [673, 646] width 79 height 9
click at [193, 518] on div at bounding box center [482, 455] width 965 height 910
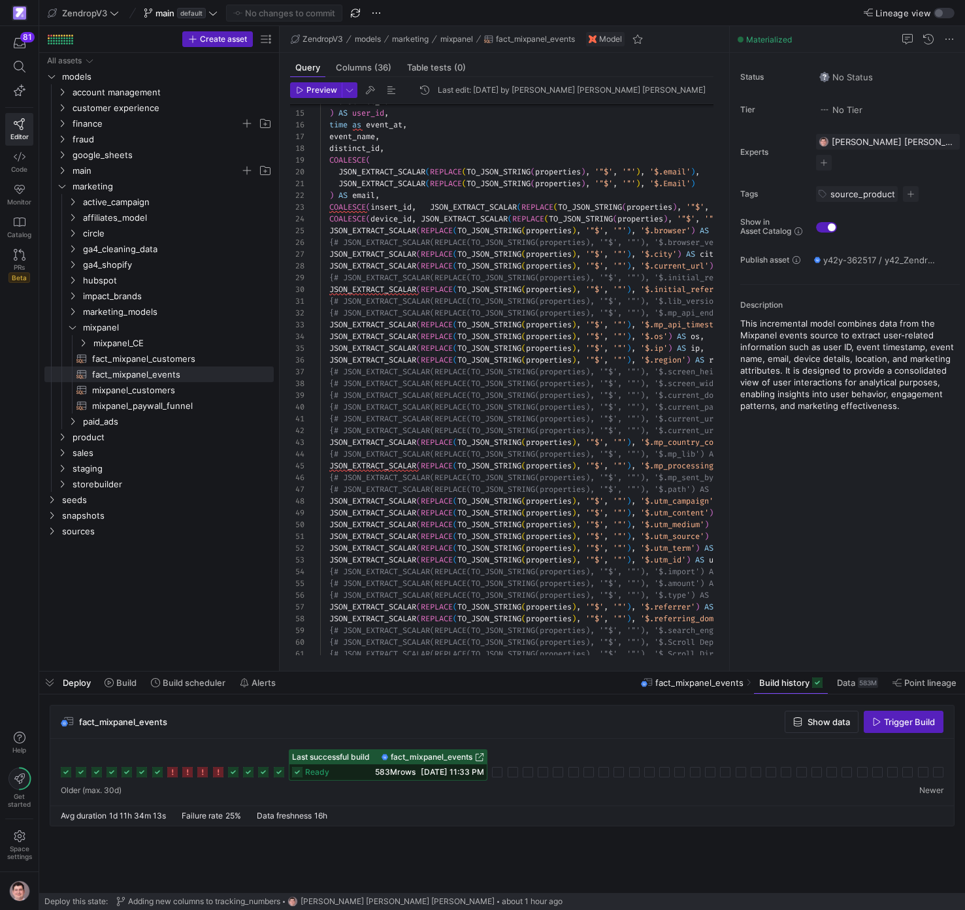
click at [543, 287] on div "distinct_id ) AS user_id , time as event_at , event_name , distinct_id , COALES…" at bounding box center [639, 875] width 639 height 1887
click at [543, 287] on div "distinct_id ) AS user_id , time as event_at , event_name , distinct_id , COALES…" at bounding box center [639, 876] width 639 height 1887
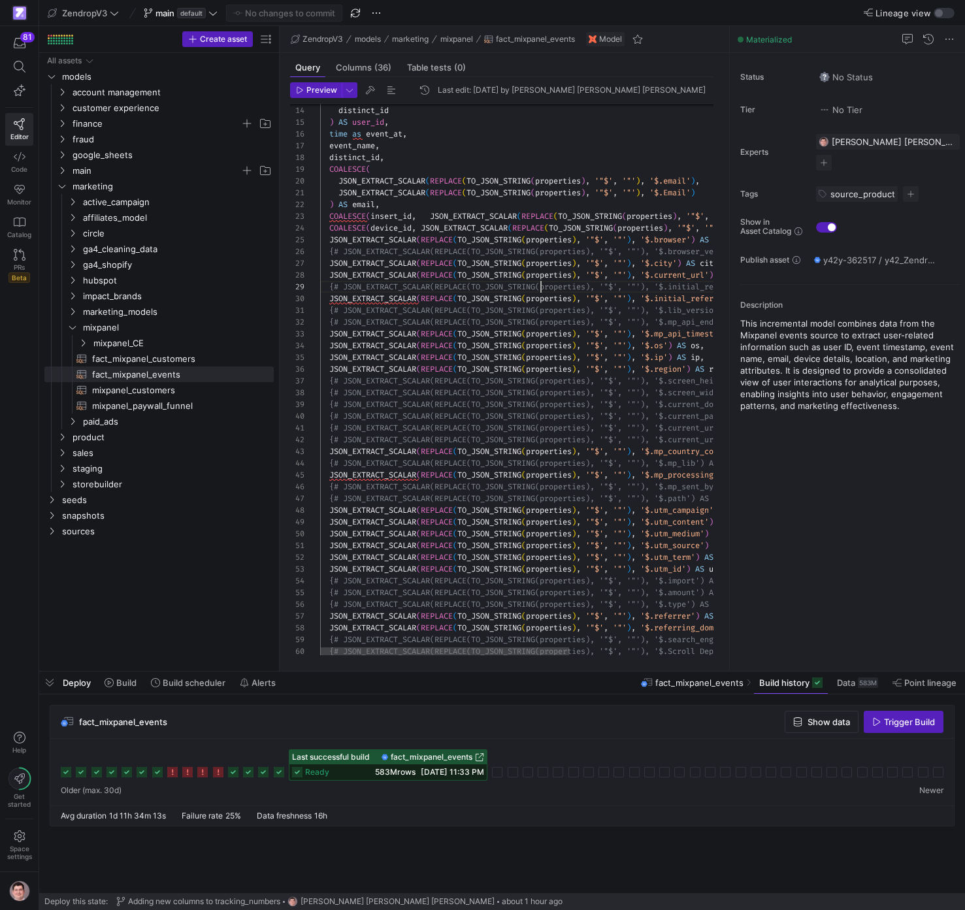
scroll to position [59, 221]
click at [543, 287] on div "distinct_id ) AS user_id , time as event_at , event_name , distinct_id , COALES…" at bounding box center [639, 884] width 639 height 1887
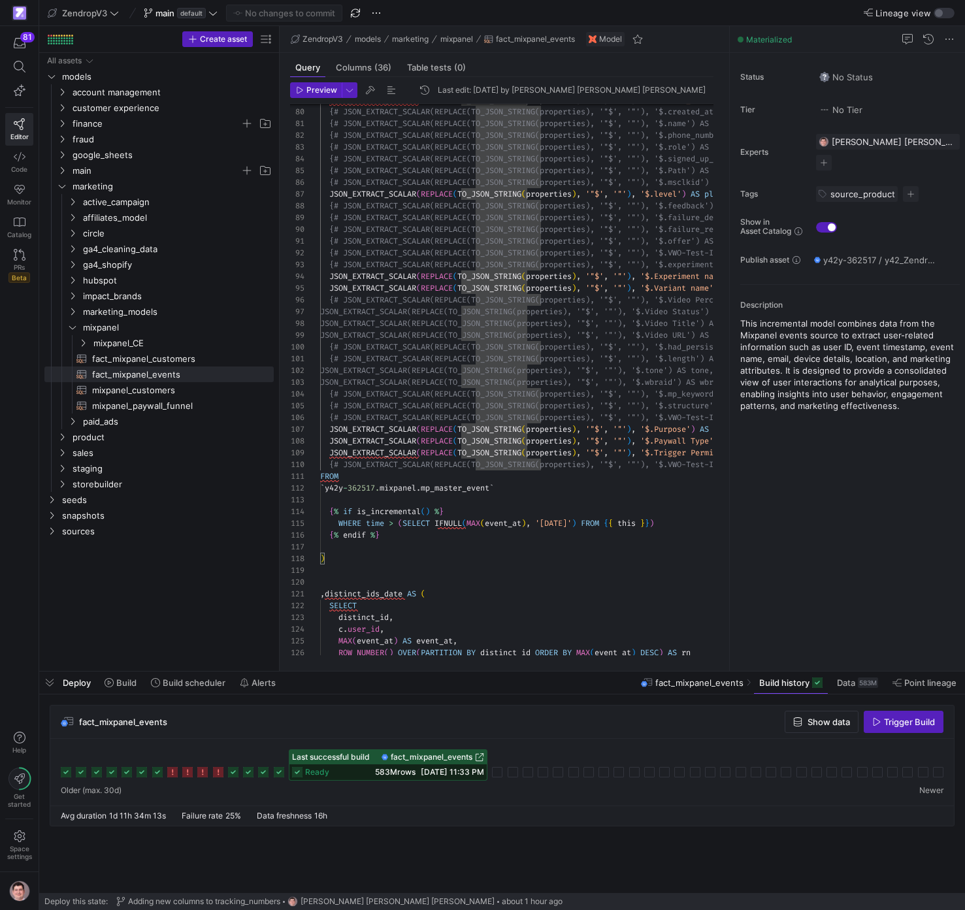
click at [445, 757] on span "fact_mixpanel_events" at bounding box center [432, 756] width 82 height 9
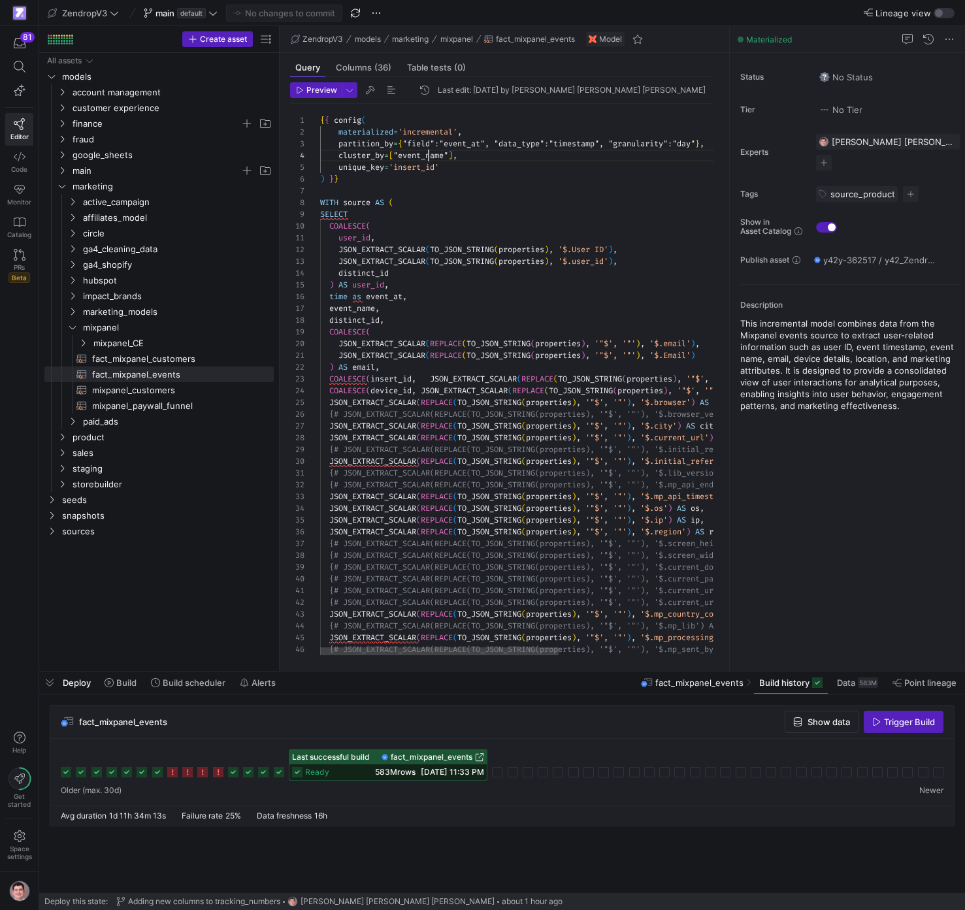
scroll to position [35, 127]
click at [178, 374] on span "fact_mixpanel_events​​​​​​​​​​" at bounding box center [175, 374] width 167 height 15
click at [182, 359] on span "fact_mixpanel_customers​​​​​​​​​​" at bounding box center [175, 358] width 167 height 15
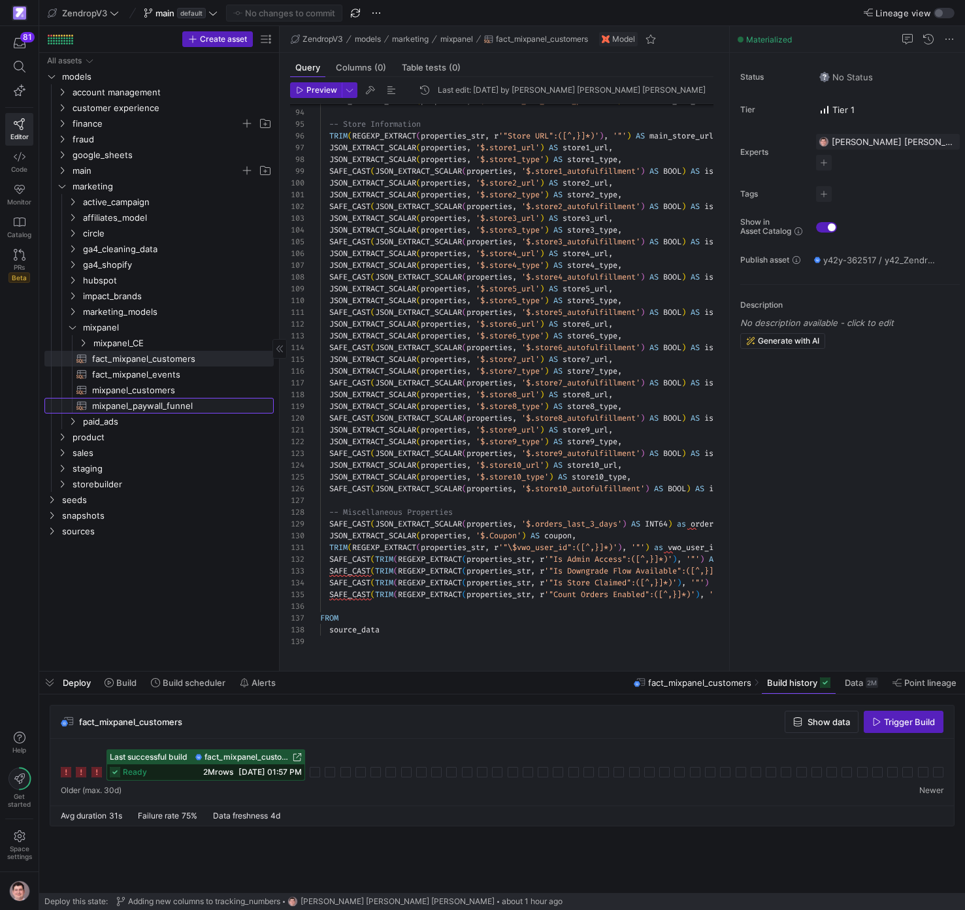
click at [200, 406] on span "mixpanel_paywall_funnel​​​​​​​​​​" at bounding box center [175, 405] width 167 height 15
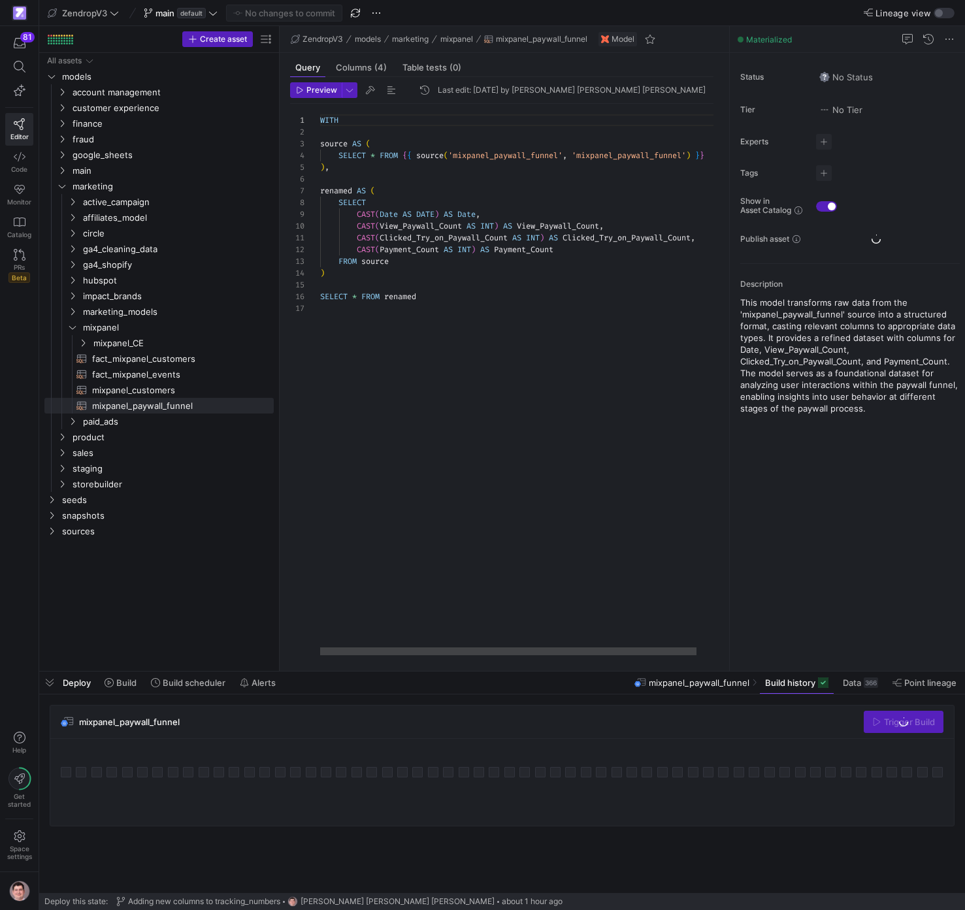
scroll to position [118, 0]
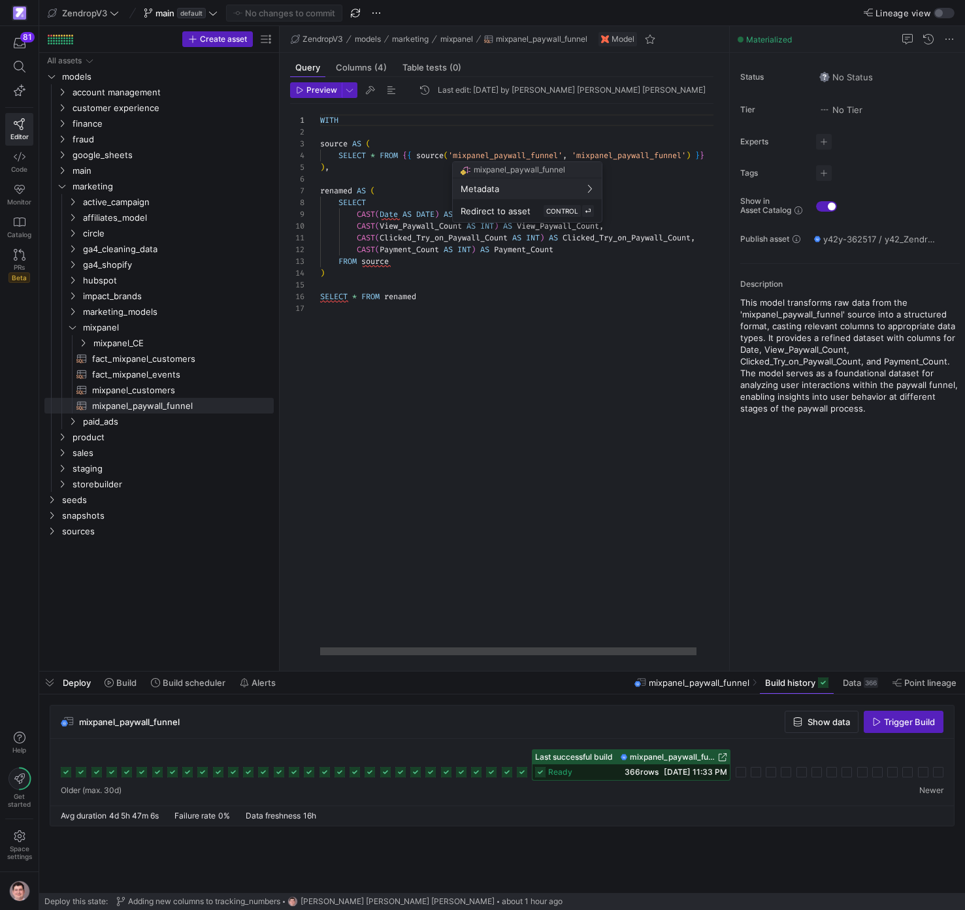
click at [546, 152] on div at bounding box center [482, 455] width 965 height 910
click at [546, 214] on span "CONTROL" at bounding box center [562, 211] width 32 height 8
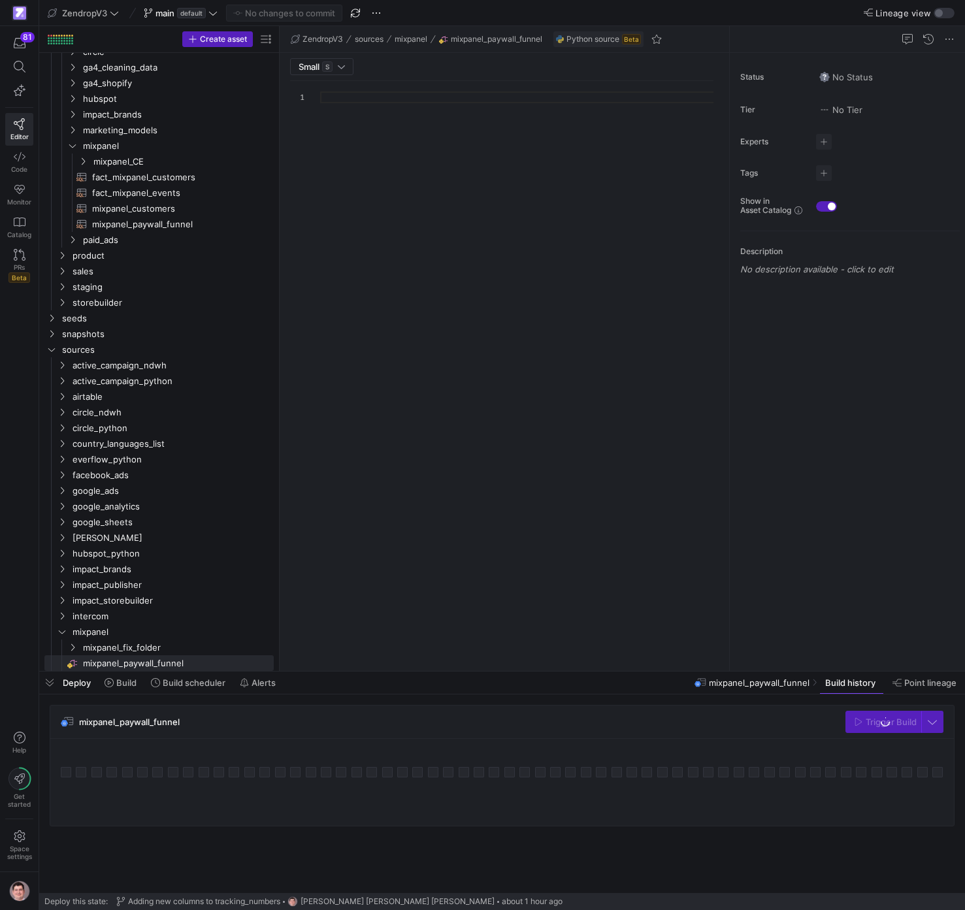
scroll to position [118, 0]
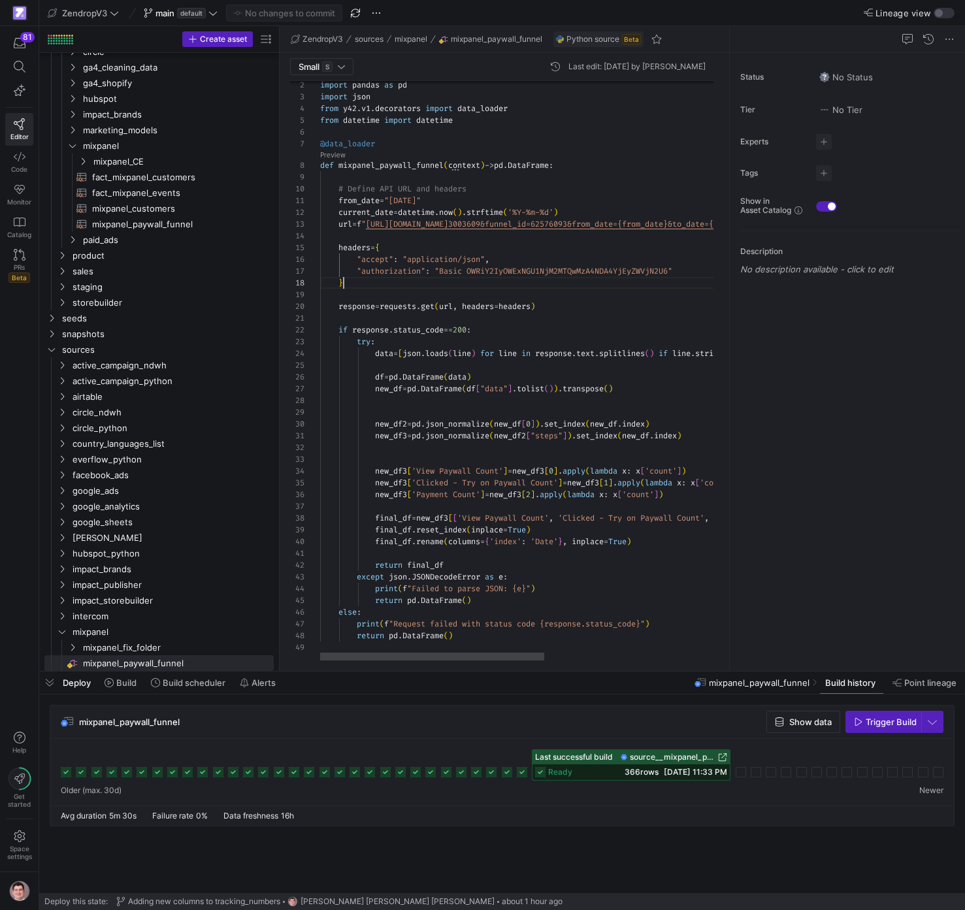
click at [583, 280] on div "import pandas as pd import json from y42 . v1 . decorators import data_loader f…" at bounding box center [674, 359] width 709 height 604
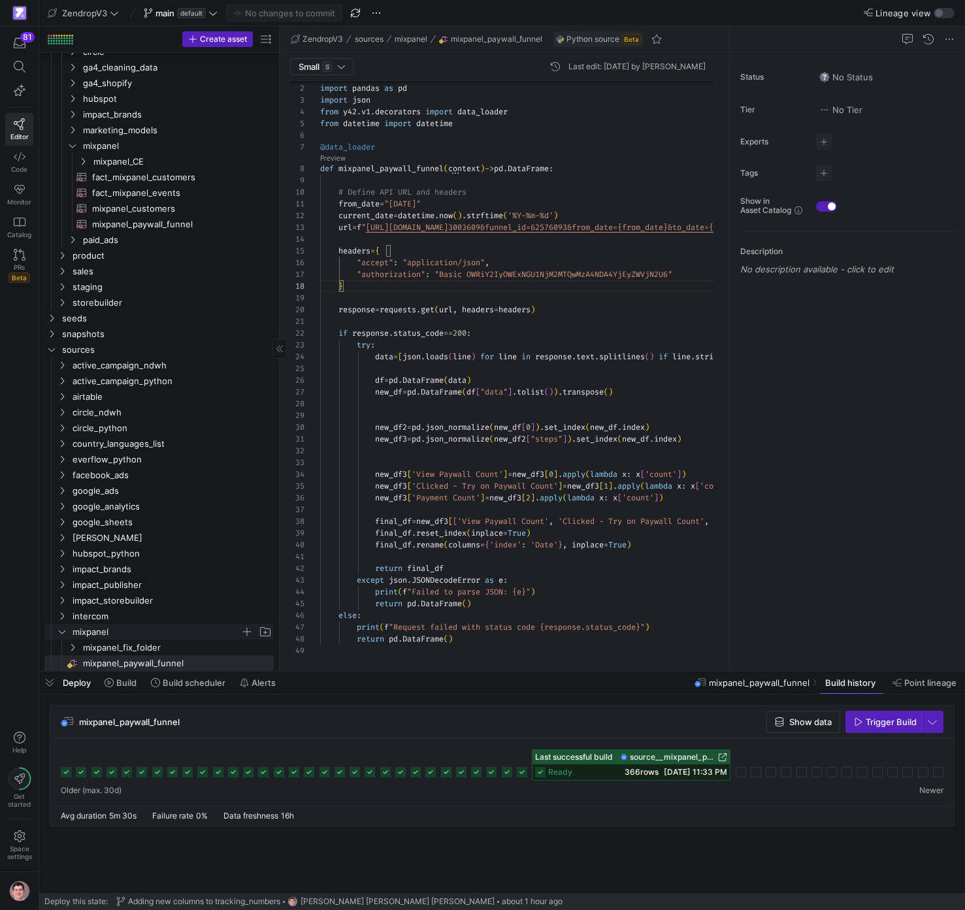
click at [88, 634] on span "mixpanel" at bounding box center [156, 631] width 168 height 15
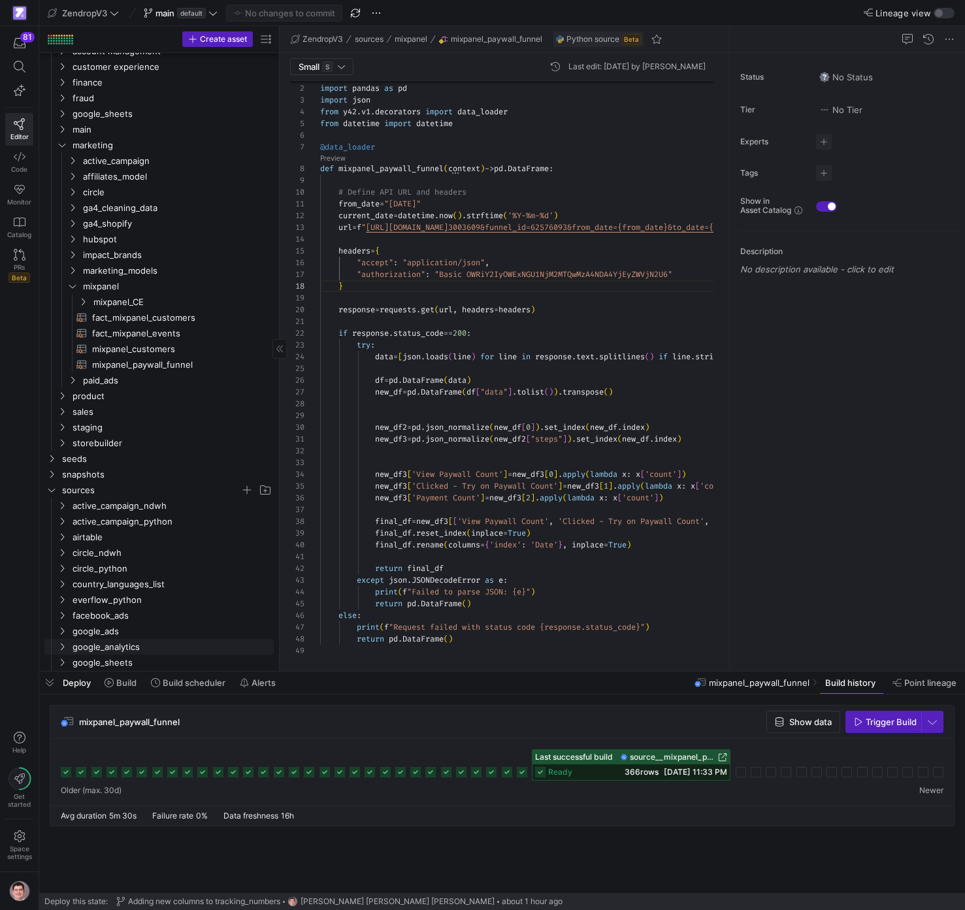
scroll to position [0, 0]
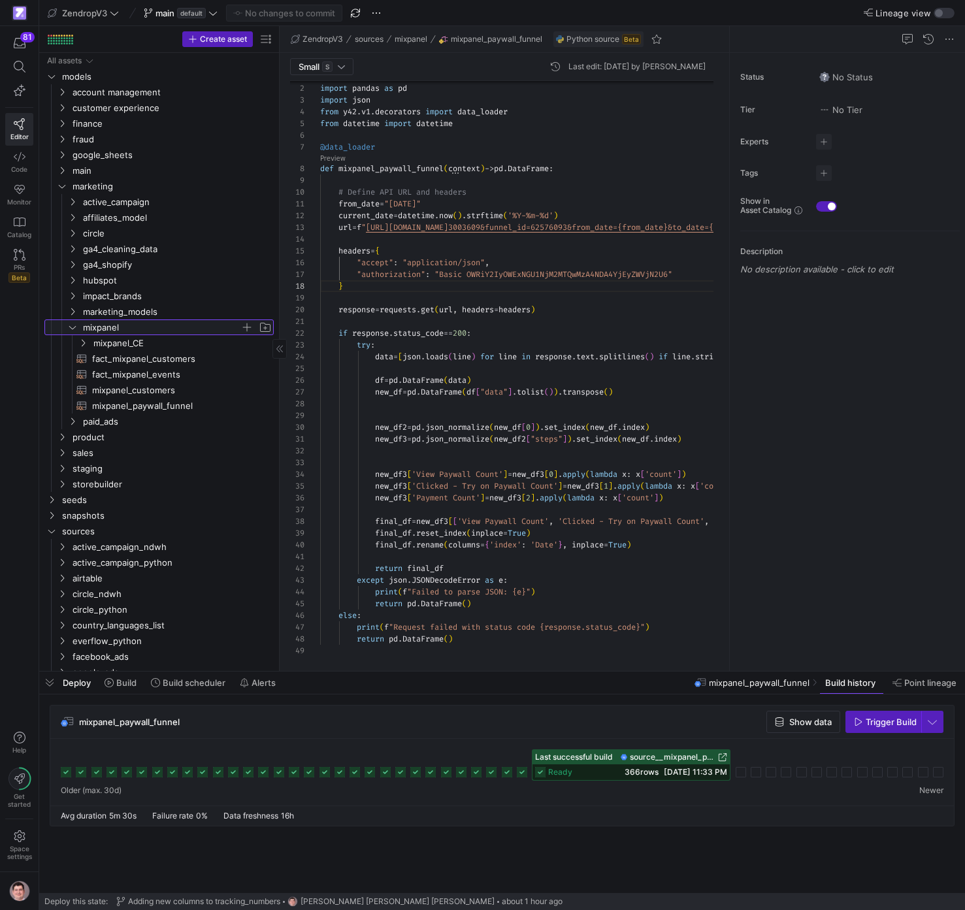
click at [75, 325] on icon "Press SPACE to select this row." at bounding box center [72, 327] width 9 height 8
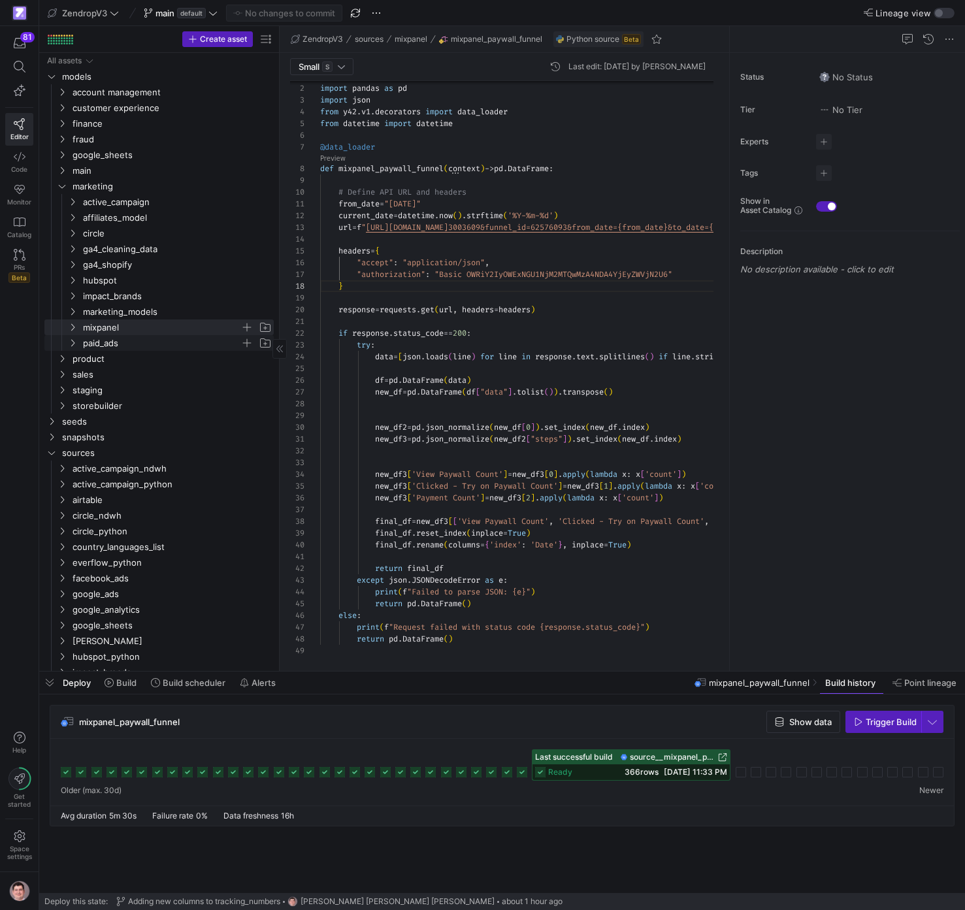
click at [74, 347] on y42-icon "Press SPACE to select this row." at bounding box center [72, 343] width 10 height 10
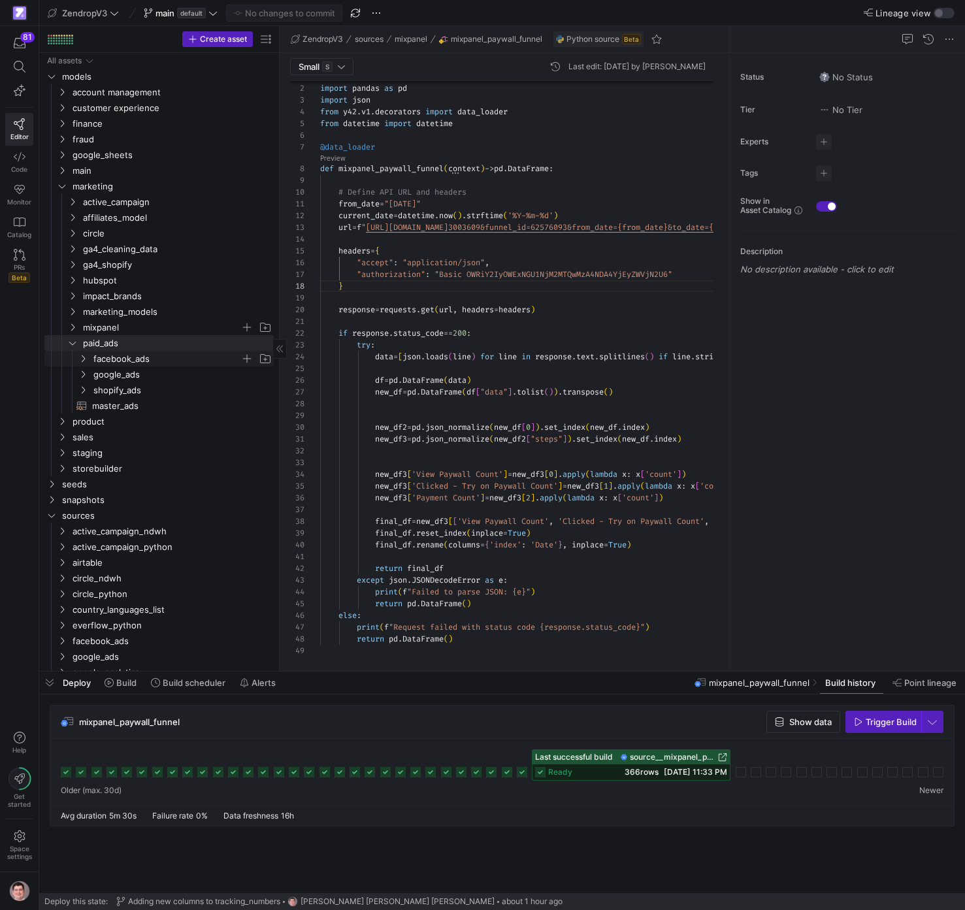
click at [82, 359] on icon "Press SPACE to select this row." at bounding box center [82, 359] width 9 height 8
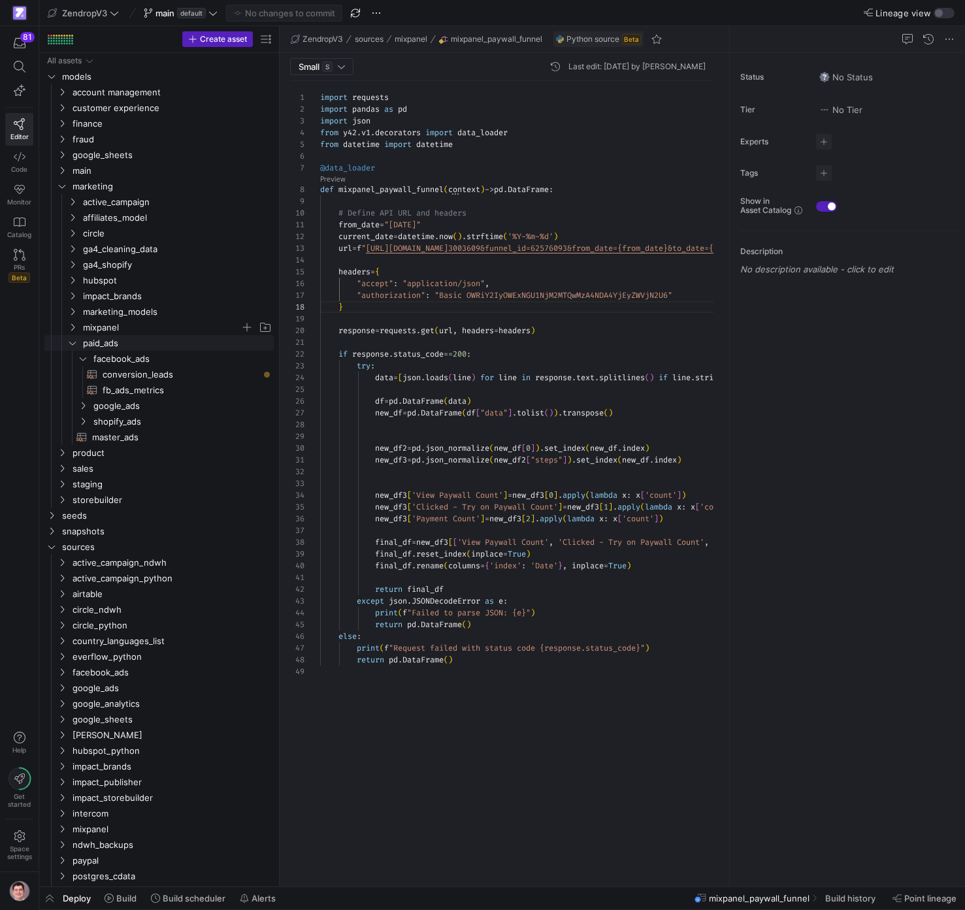
click at [76, 344] on icon "Press SPACE to select this row." at bounding box center [72, 343] width 9 height 8
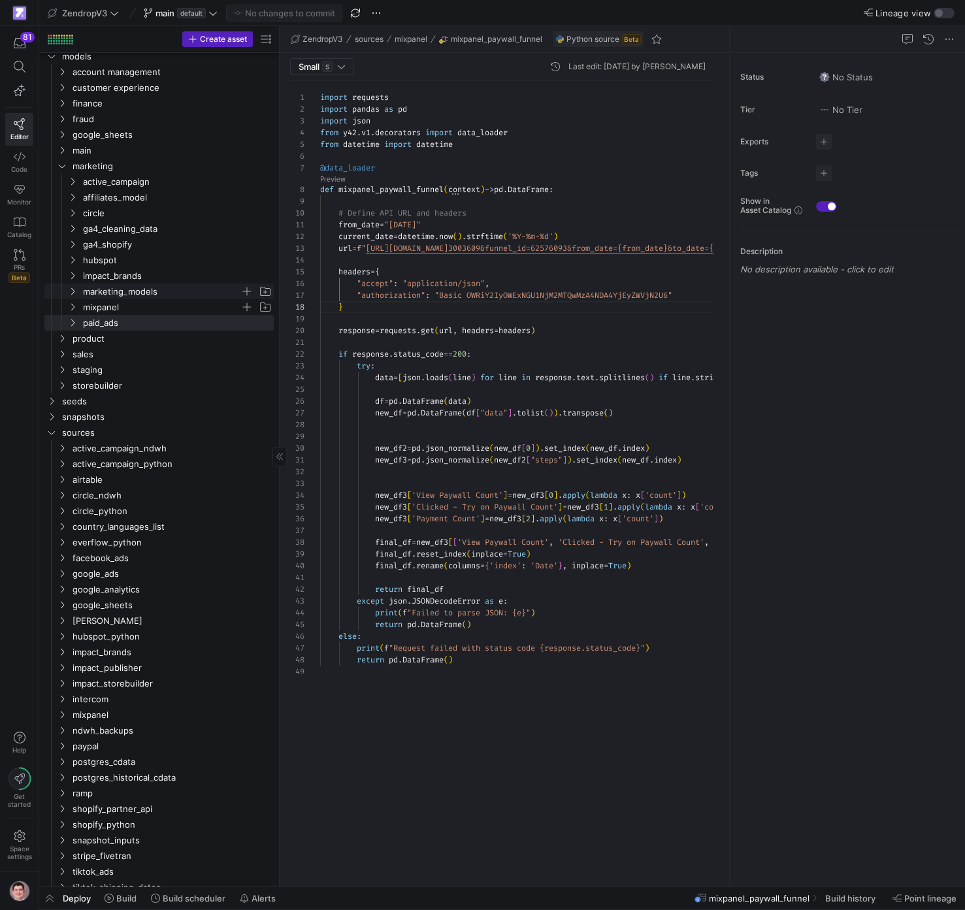
scroll to position [19, 0]
click at [73, 296] on icon "Press SPACE to select this row." at bounding box center [72, 293] width 9 height 8
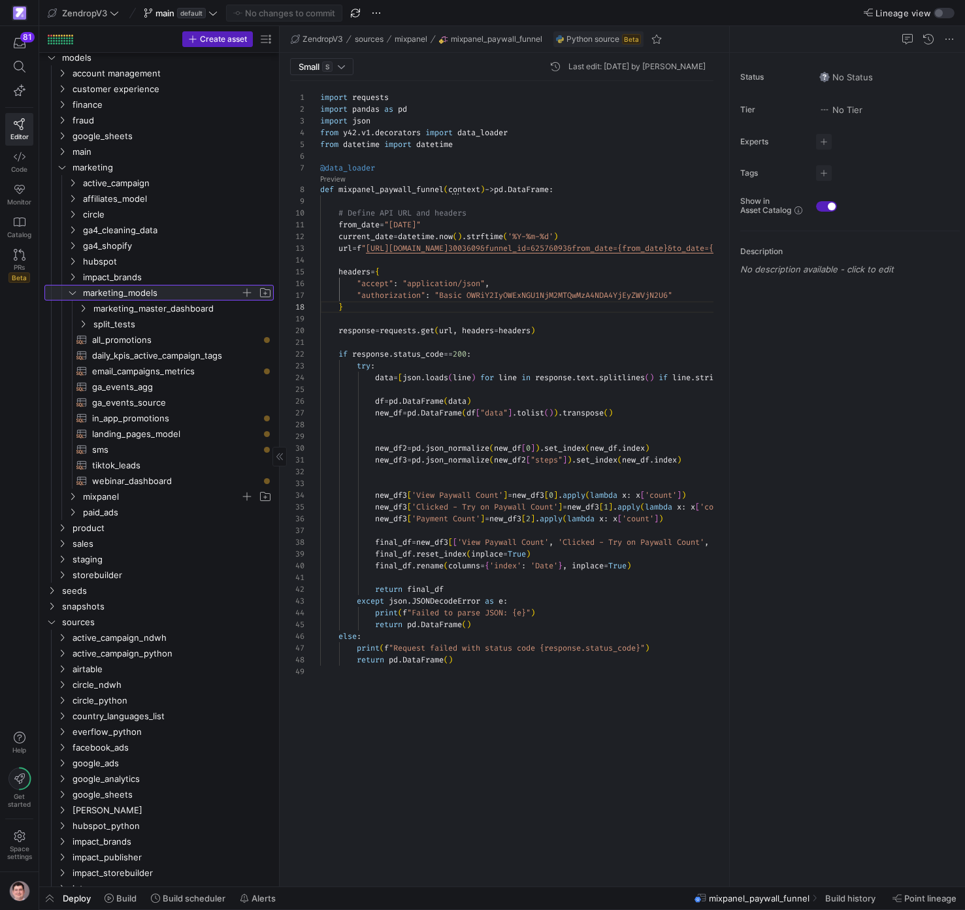
scroll to position [20, 0]
click at [73, 296] on y42-icon at bounding box center [72, 291] width 10 height 10
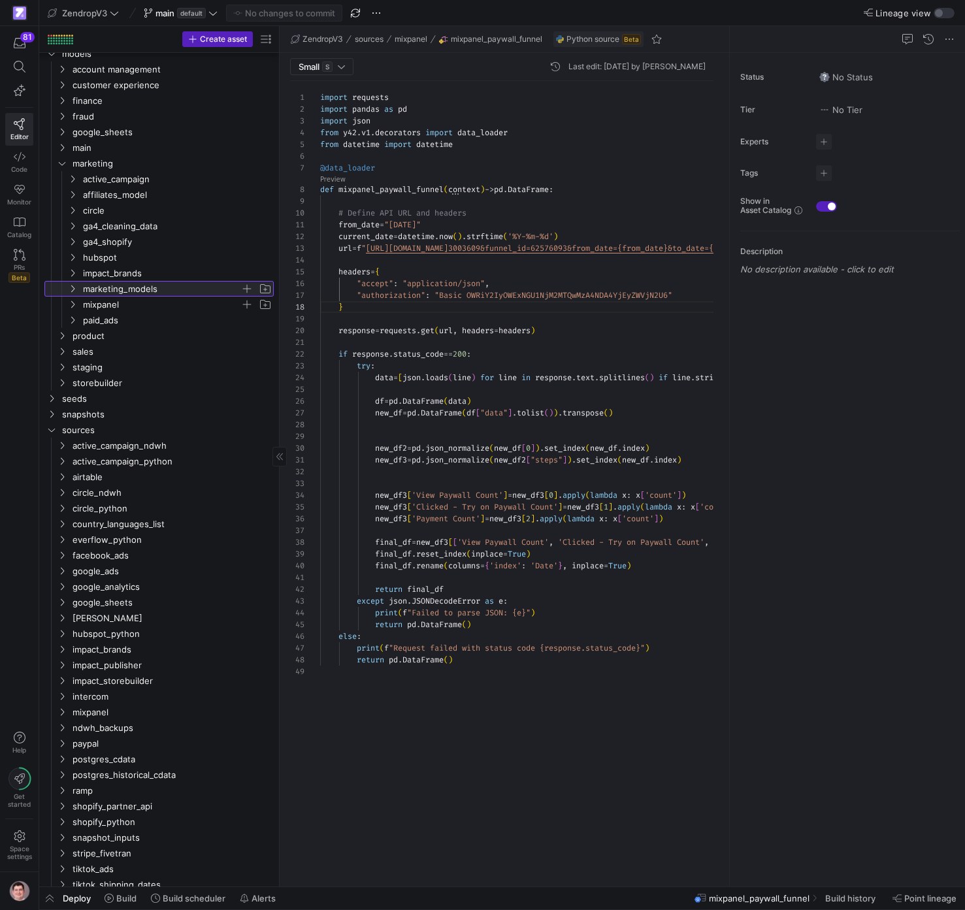
scroll to position [22, 0]
click at [66, 167] on icon "Press SPACE to select this row." at bounding box center [61, 165] width 9 height 8
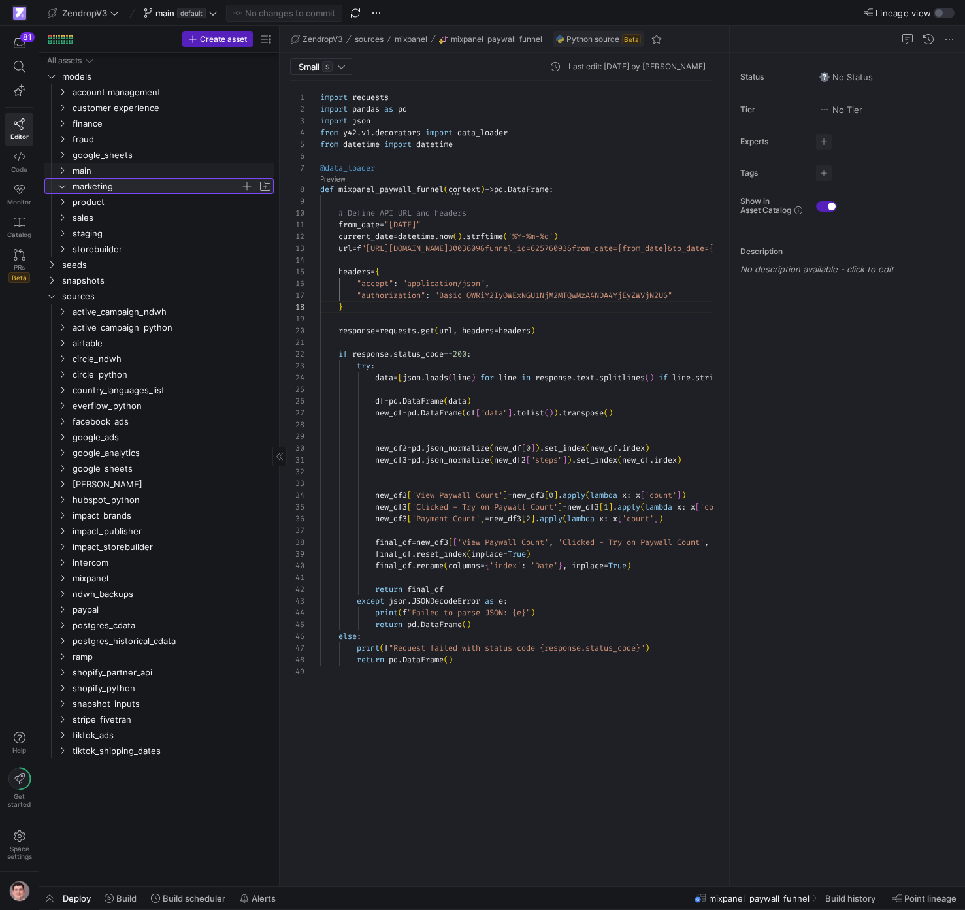
scroll to position [0, 0]
click at [62, 236] on icon "Press SPACE to select this row." at bounding box center [61, 233] width 9 height 8
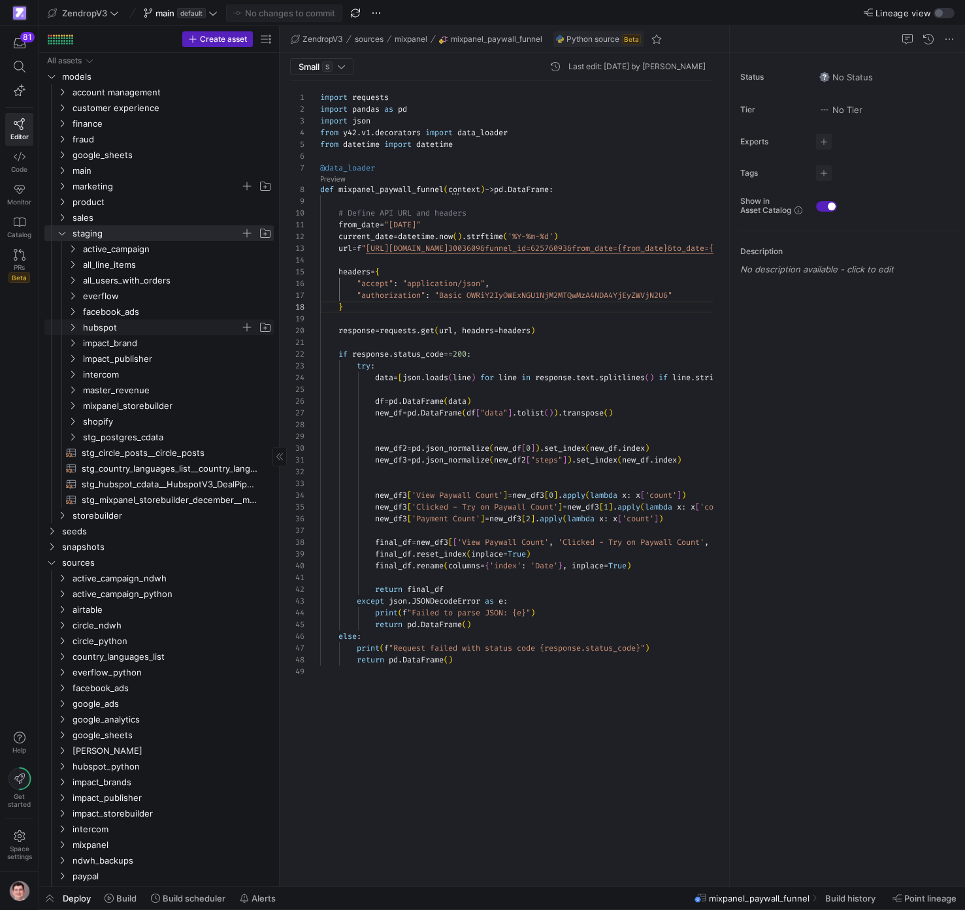
click at [127, 330] on span "hubspot" at bounding box center [161, 327] width 157 height 15
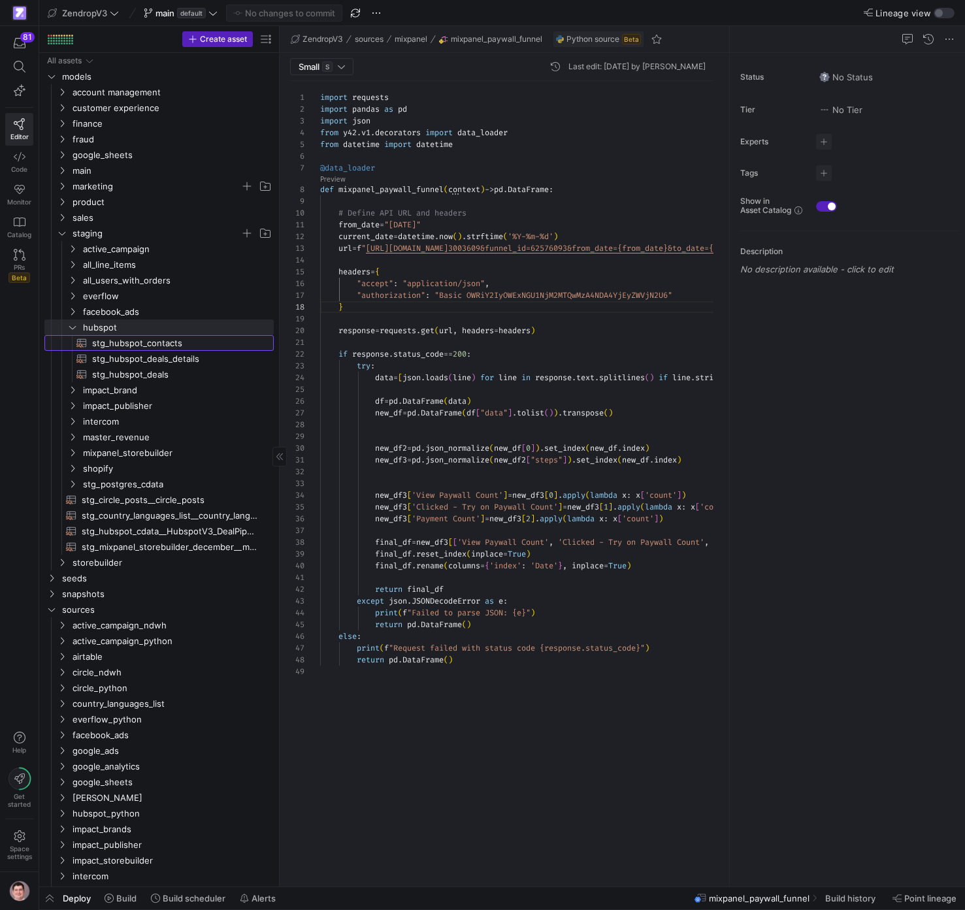
click at [135, 340] on span "stg_hubspot_contacts​​​​​​​​​​" at bounding box center [175, 343] width 167 height 15
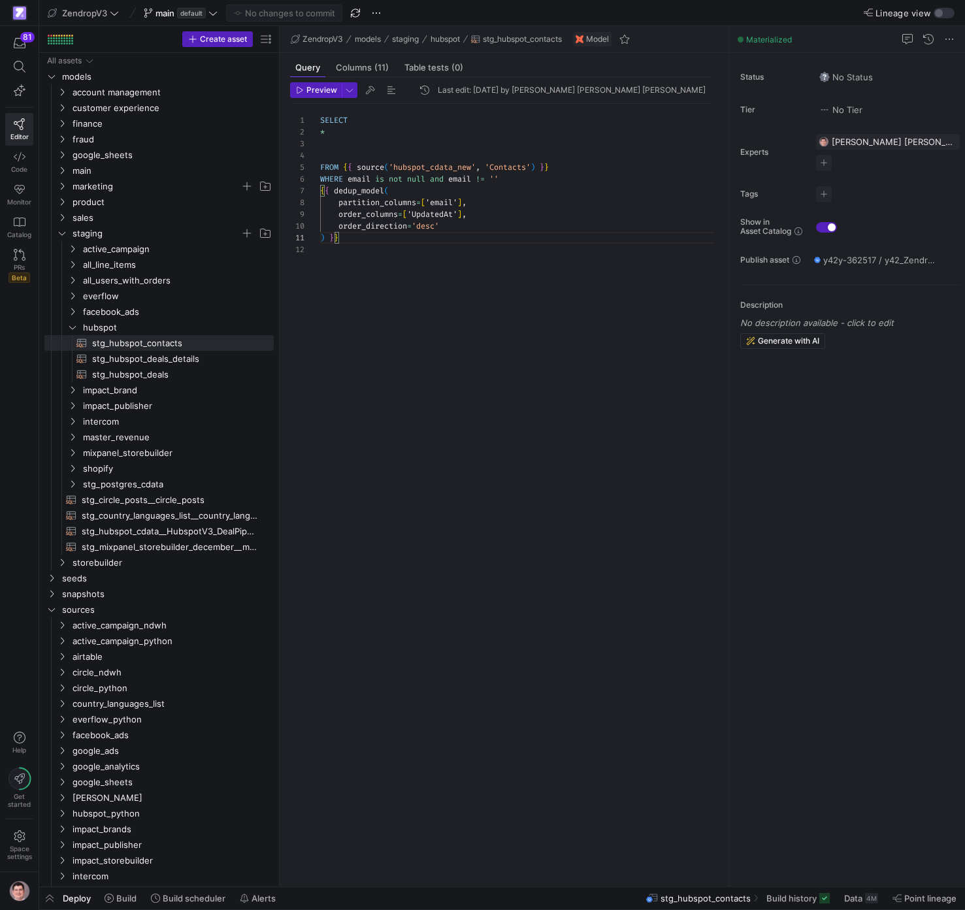
scroll to position [12, 0]
click at [581, 351] on div "SELECT * FROM { { source ( 'hubspot_cdata_new' , 'Contacts' ) } } WHERE email i…" at bounding box center [522, 487] width 404 height 767
click at [62, 236] on icon "Press SPACE to select this row." at bounding box center [61, 233] width 9 height 8
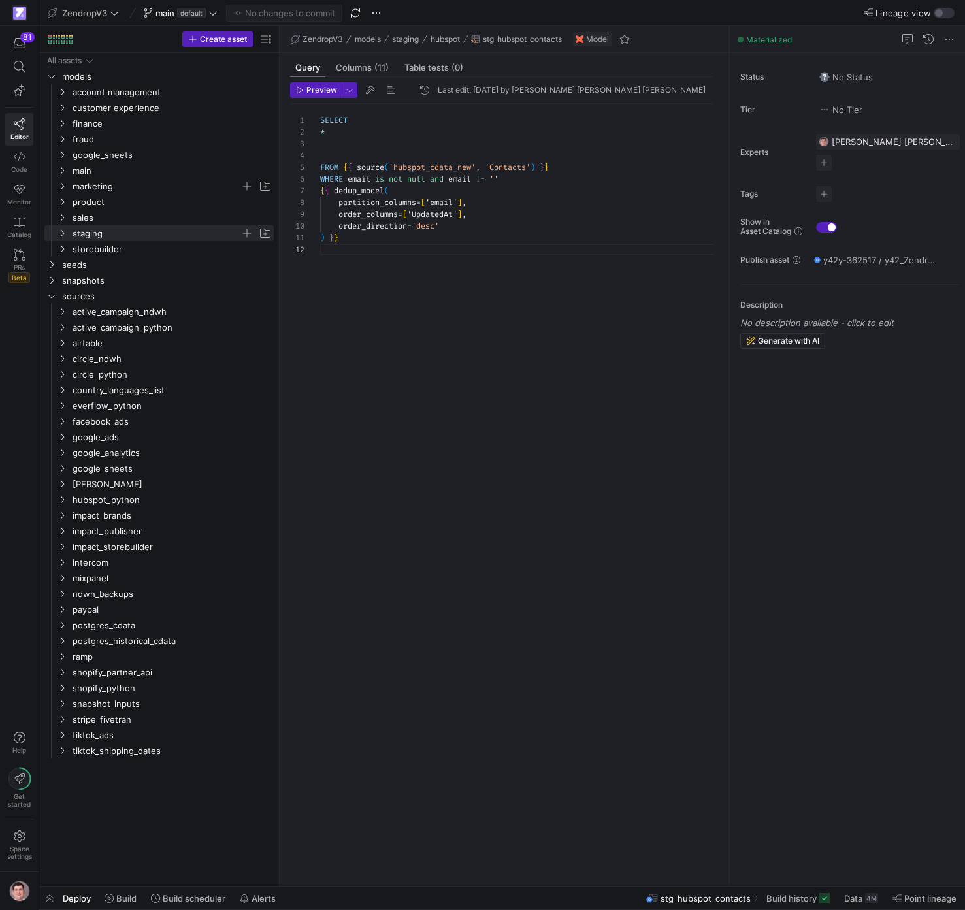
click at [566, 690] on div "SELECT * FROM { { source ( 'hubspot_cdata_new' , 'Contacts' ) } } WHERE email i…" at bounding box center [522, 487] width 404 height 767
click at [67, 298] on span "sources" at bounding box center [151, 296] width 178 height 15
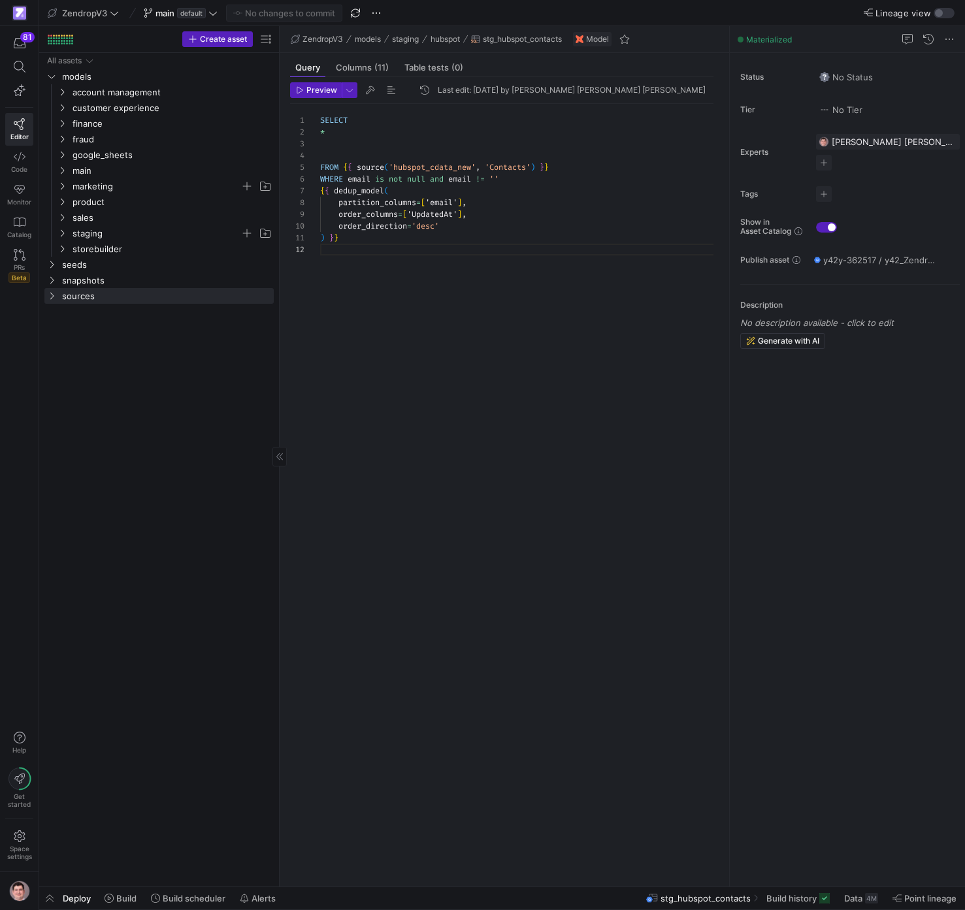
click at [94, 413] on div "All assets models seeds snapshots sources account management customer experienc…" at bounding box center [158, 467] width 229 height 828
click at [17, 829] on span at bounding box center [19, 845] width 27 height 40
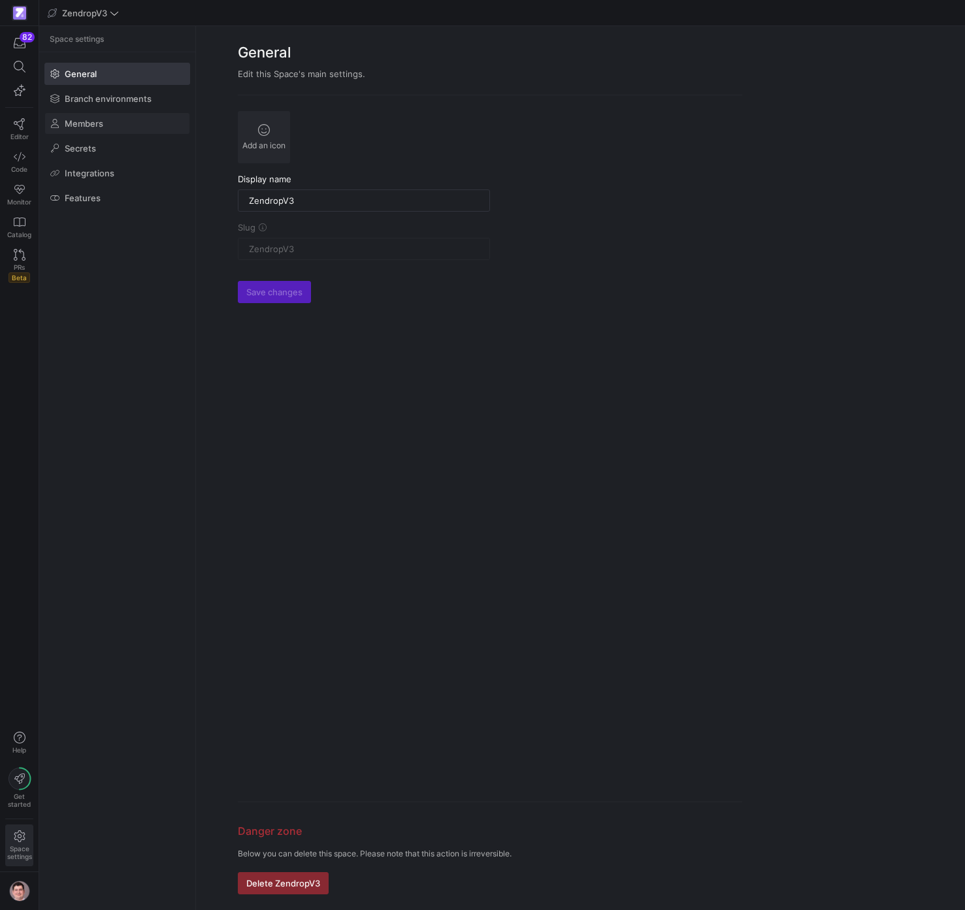
click at [102, 129] on span at bounding box center [117, 123] width 144 height 21
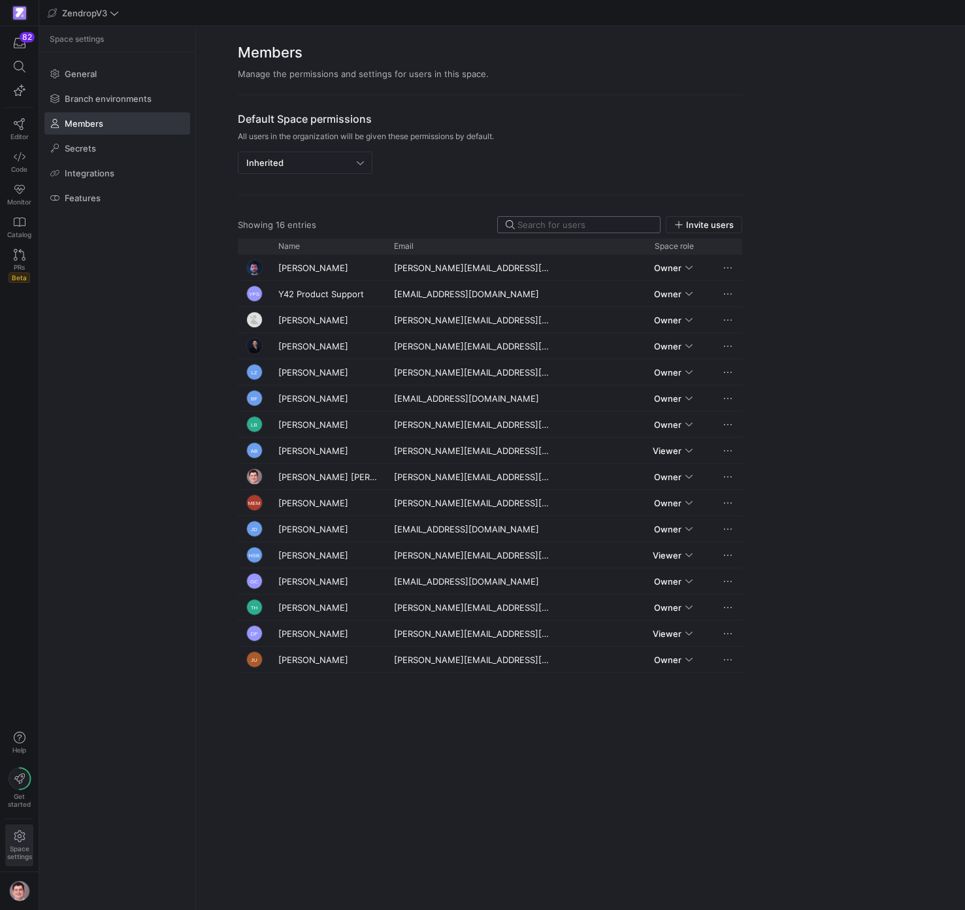
click at [546, 225] on input at bounding box center [584, 224] width 135 height 10
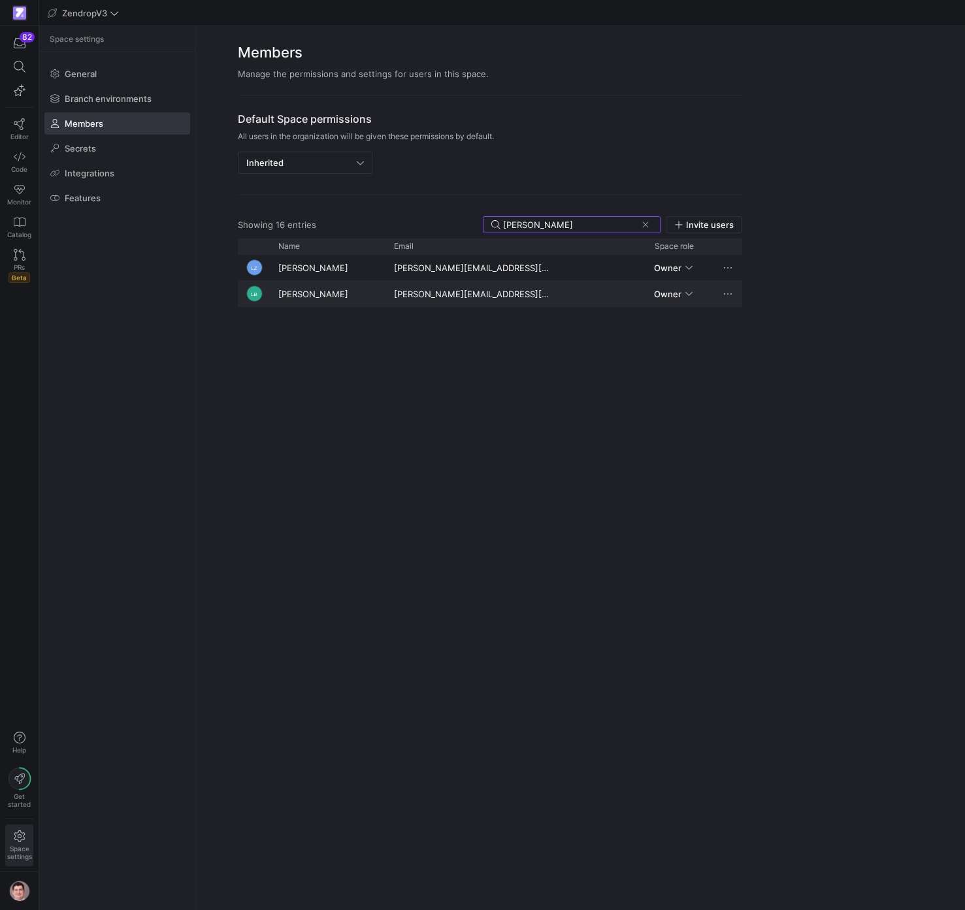
type input "[PERSON_NAME]"
click at [691, 292] on div "Press SPACE to select this row." at bounding box center [688, 294] width 7 height 10
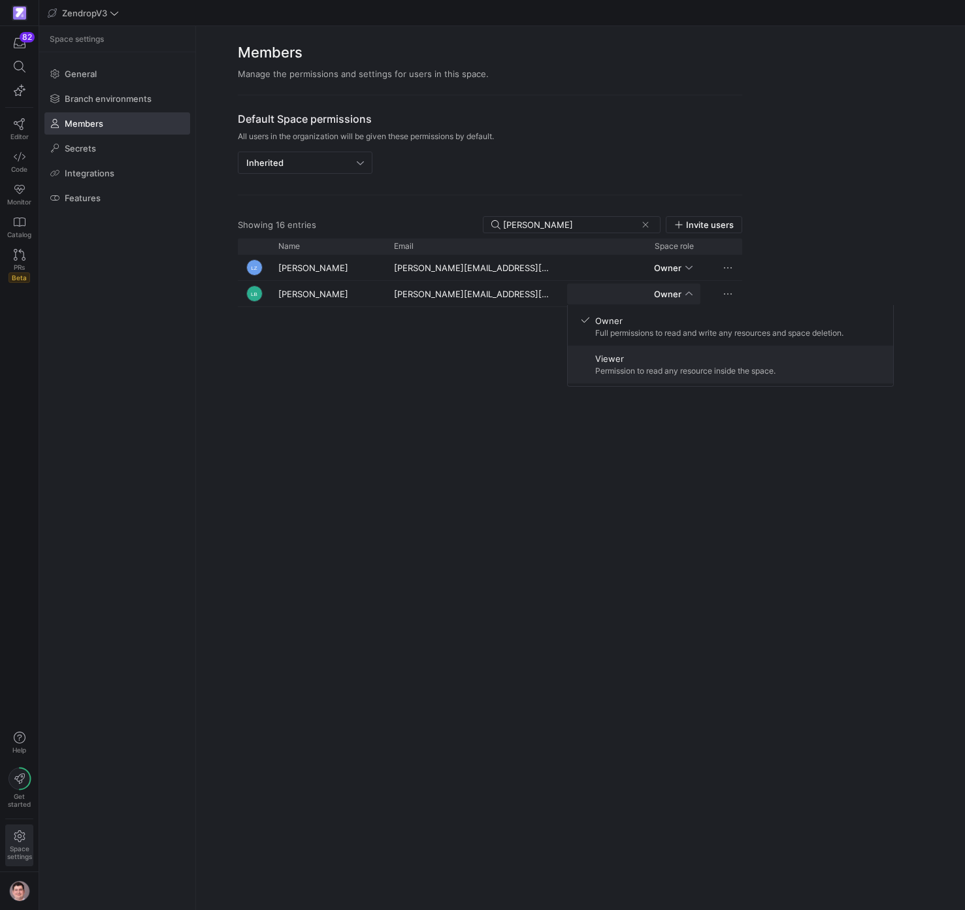
click at [656, 366] on span "Permission to read any resource inside the space." at bounding box center [685, 370] width 180 height 9
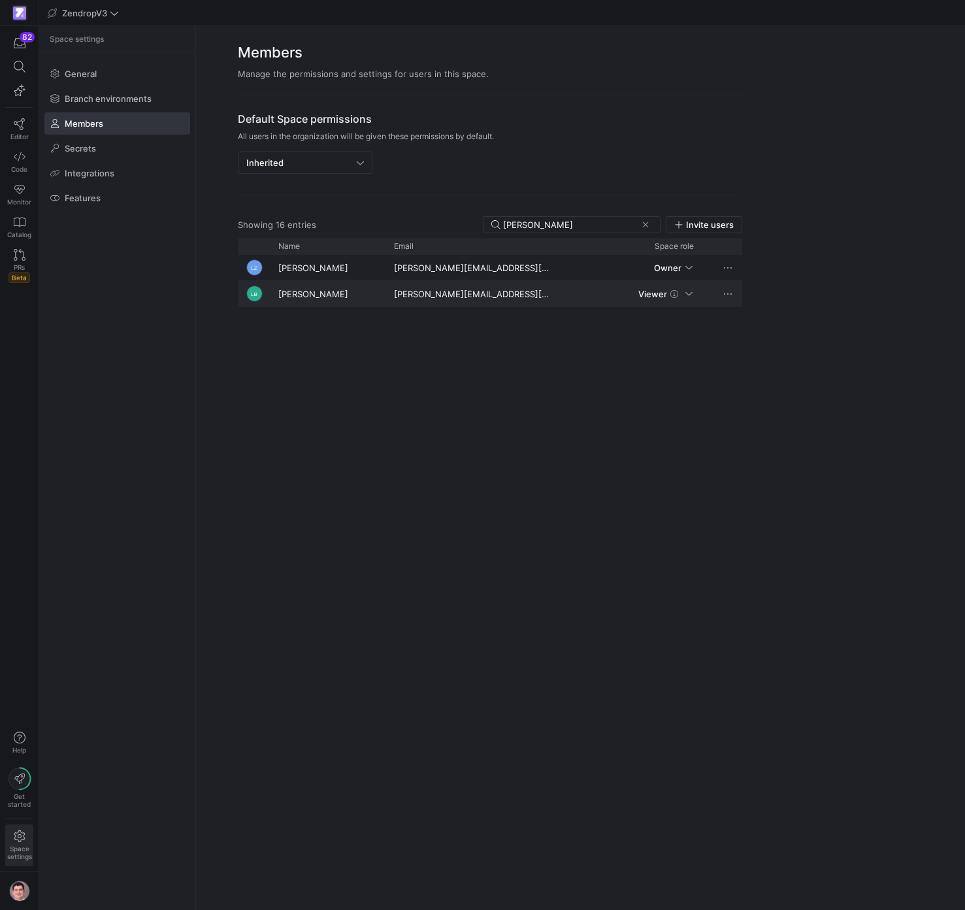
click at [687, 294] on div "Press SPACE to select this row." at bounding box center [688, 294] width 7 height 10
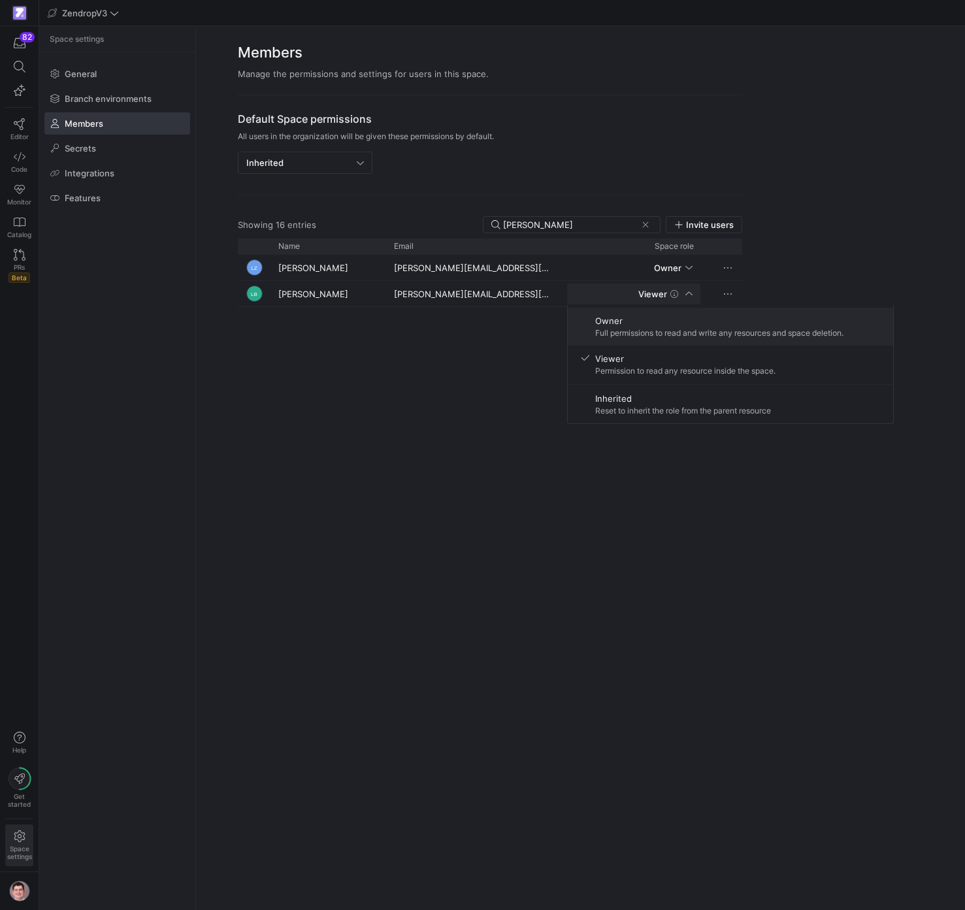
click at [669, 336] on span "Full permissions to read and write any resources and space deletion." at bounding box center [719, 333] width 248 height 9
